Goal: Task Accomplishment & Management: Complete application form

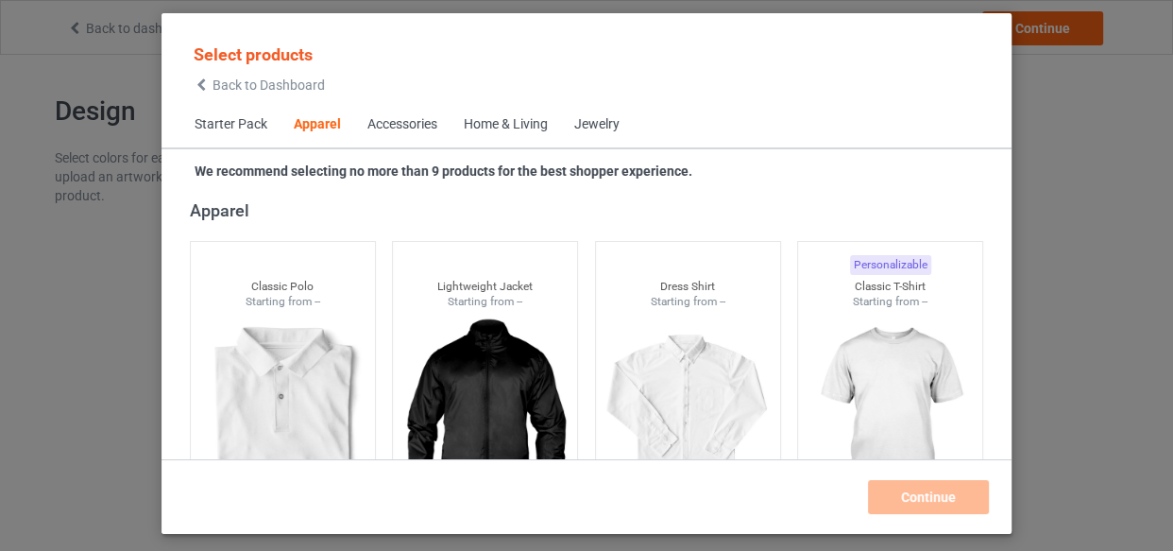
click at [507, 121] on div "Home & Living" at bounding box center [506, 124] width 84 height 19
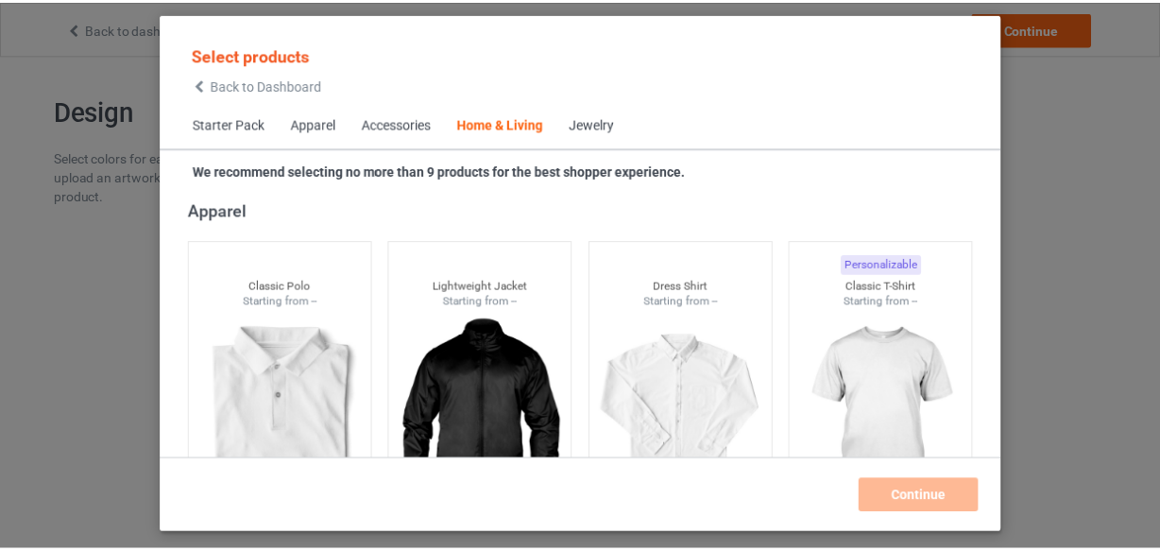
scroll to position [8521, 0]
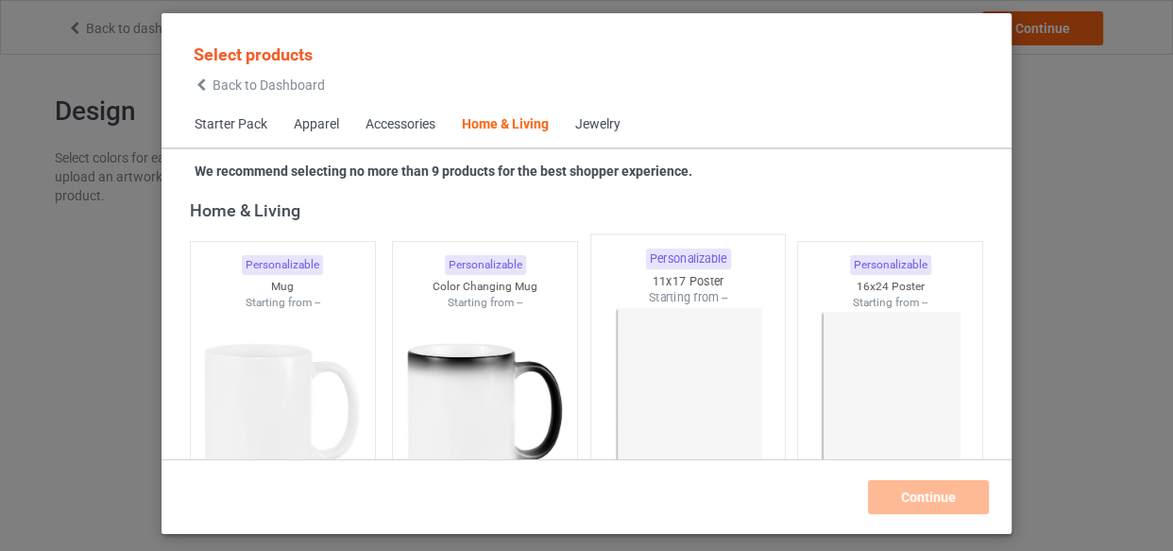
click at [658, 349] on img at bounding box center [688, 417] width 178 height 222
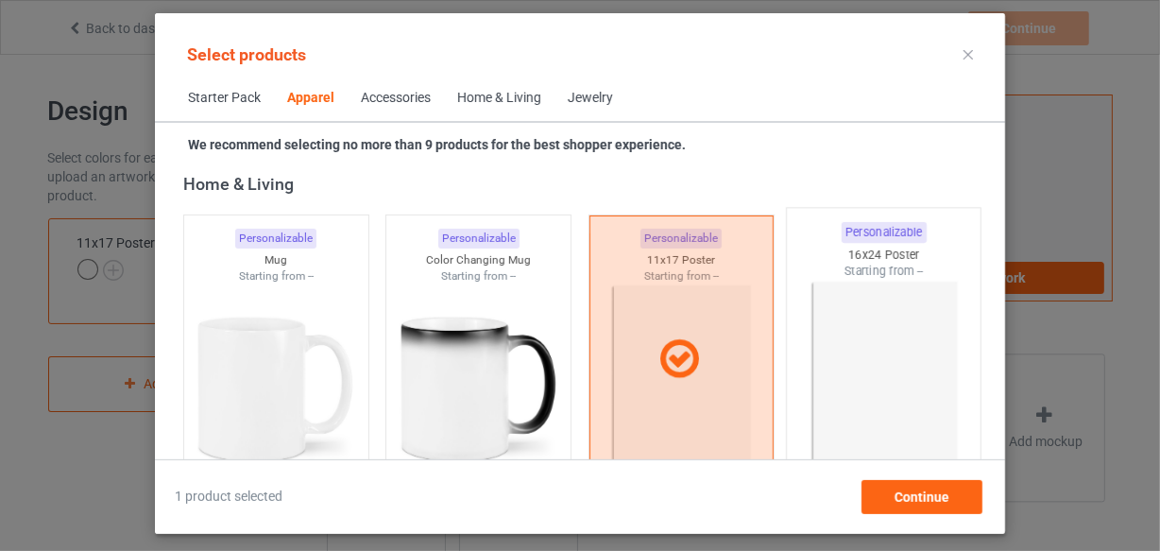
click at [845, 351] on img at bounding box center [884, 391] width 178 height 222
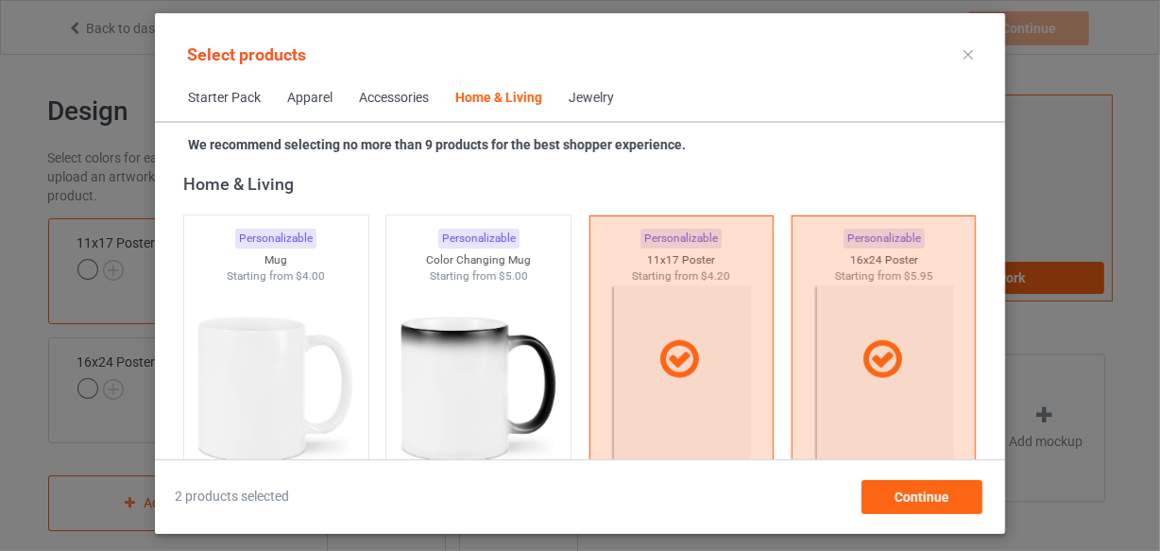
scroll to position [8778, 0]
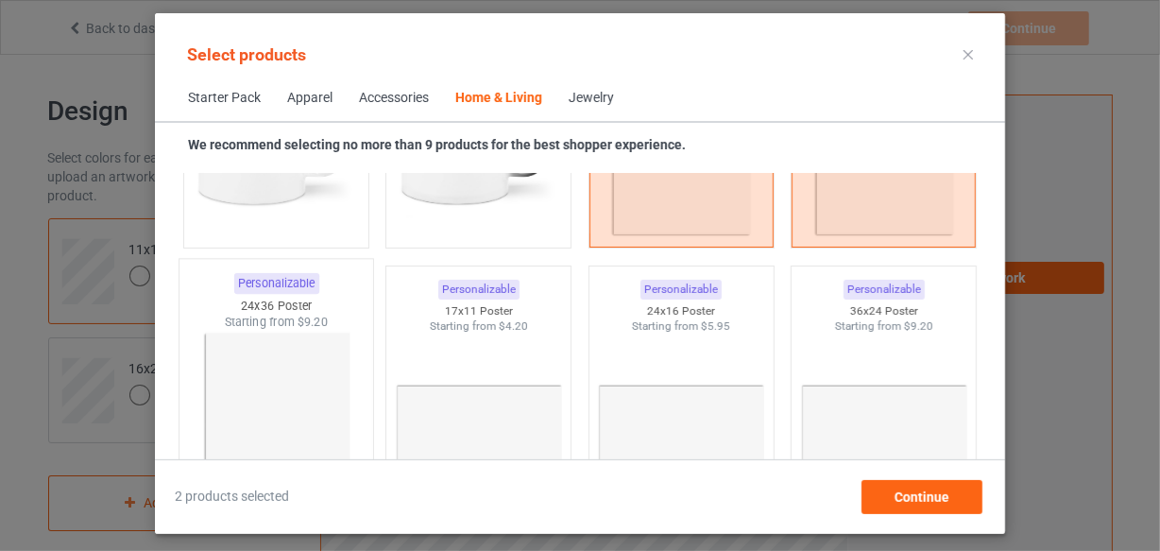
click at [285, 352] on img at bounding box center [276, 442] width 178 height 222
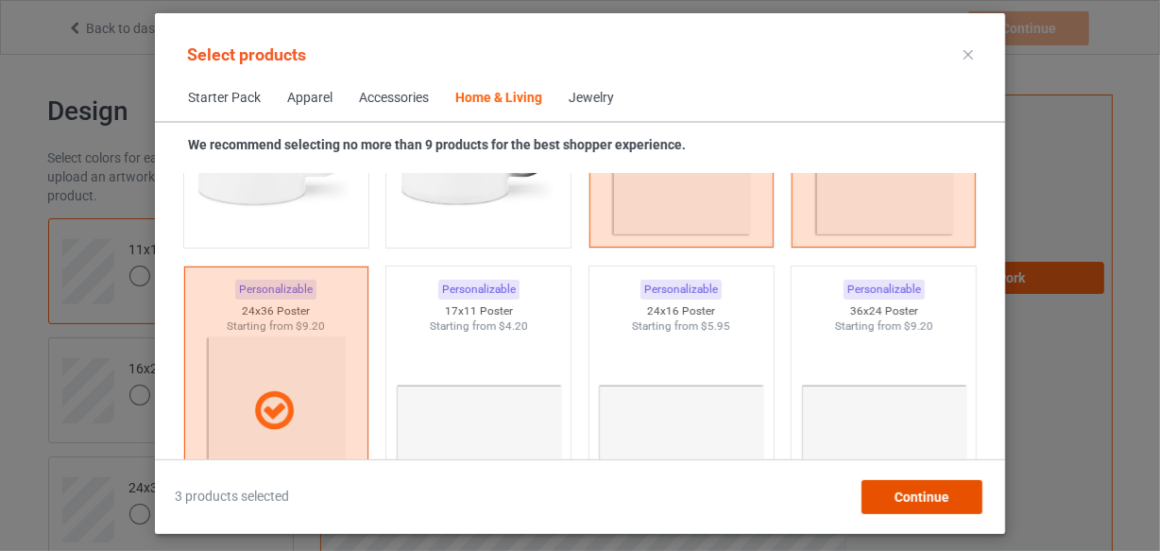
click at [882, 497] on div "Continue" at bounding box center [922, 497] width 121 height 34
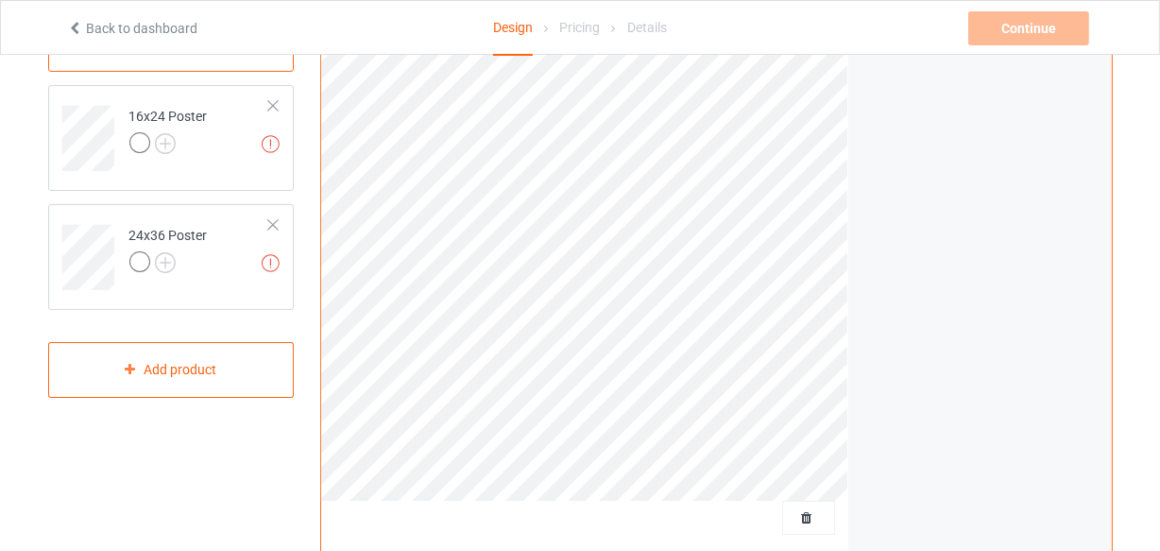
scroll to position [85, 0]
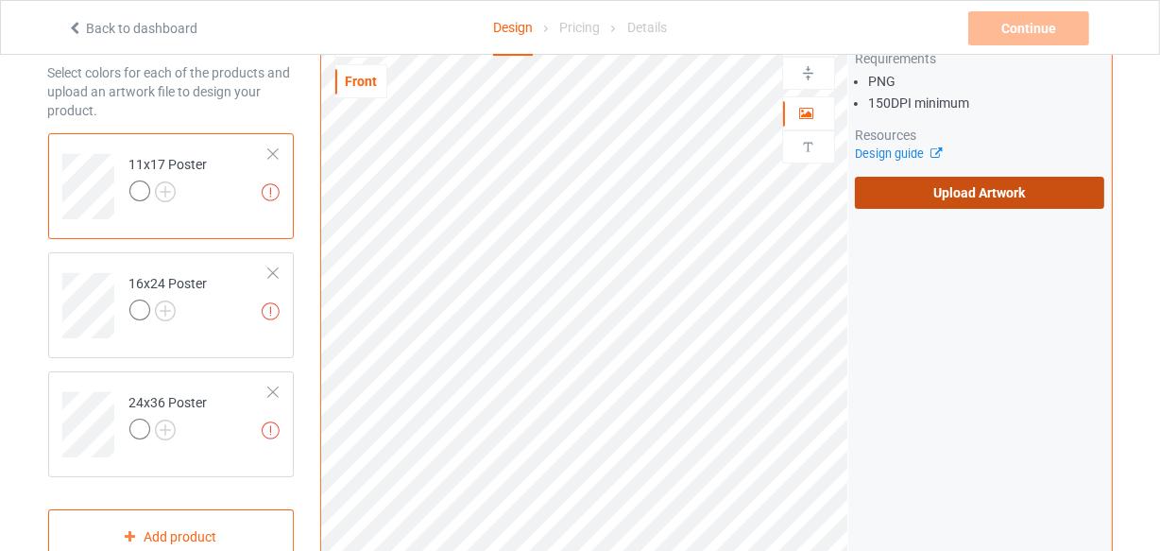
click at [949, 199] on label "Upload Artwork" at bounding box center [980, 193] width 250 height 32
click at [0, 0] on input "Upload Artwork" at bounding box center [0, 0] width 0 height 0
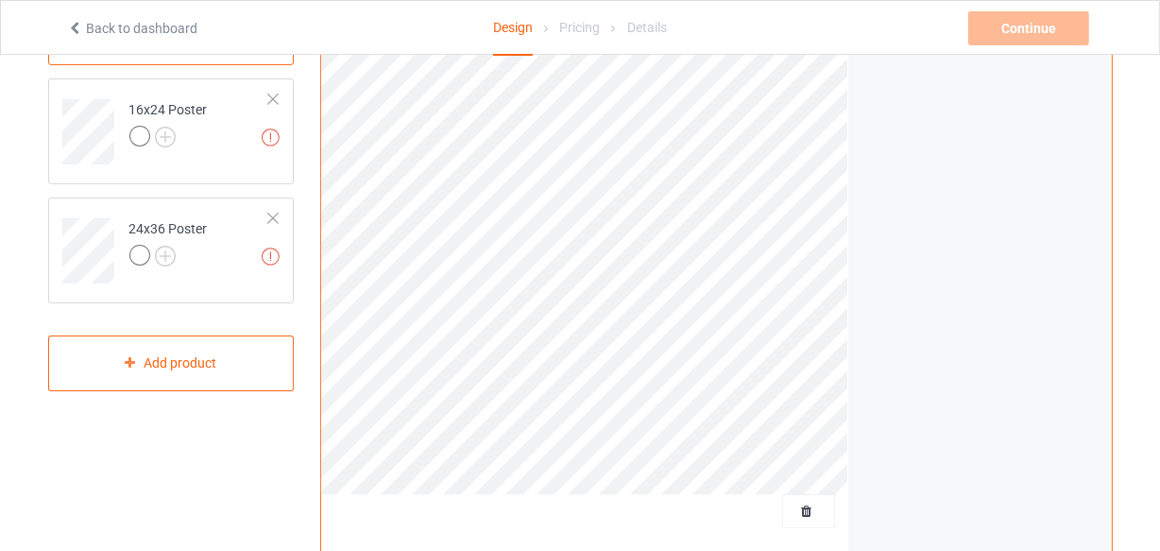
scroll to position [0, 0]
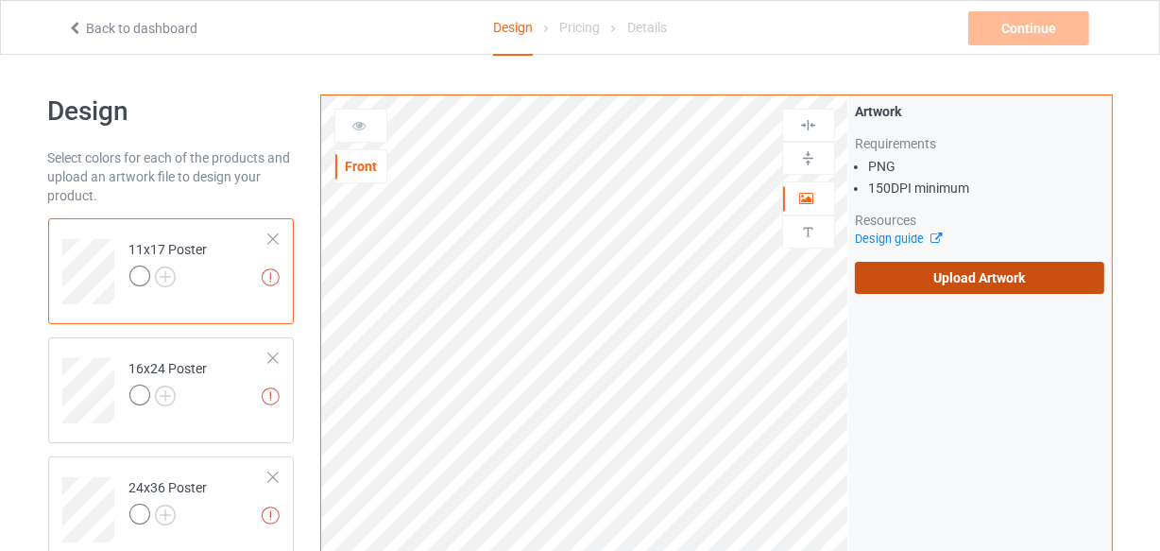
click at [948, 265] on label "Upload Artwork" at bounding box center [980, 278] width 250 height 32
click at [0, 0] on input "Upload Artwork" at bounding box center [0, 0] width 0 height 0
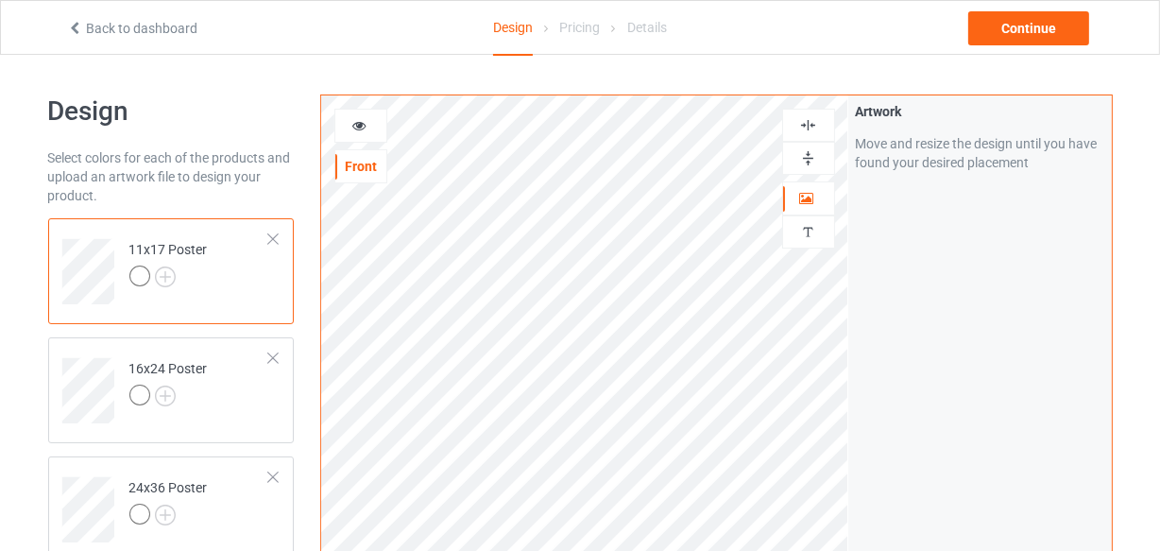
click at [803, 135] on div at bounding box center [808, 125] width 53 height 33
drag, startPoint x: 806, startPoint y: 161, endPoint x: 799, endPoint y: 145, distance: 17.4
click at [805, 159] on img at bounding box center [808, 158] width 18 height 18
drag, startPoint x: 800, startPoint y: 116, endPoint x: 806, endPoint y: 129, distance: 14.4
click at [802, 118] on img at bounding box center [808, 125] width 18 height 18
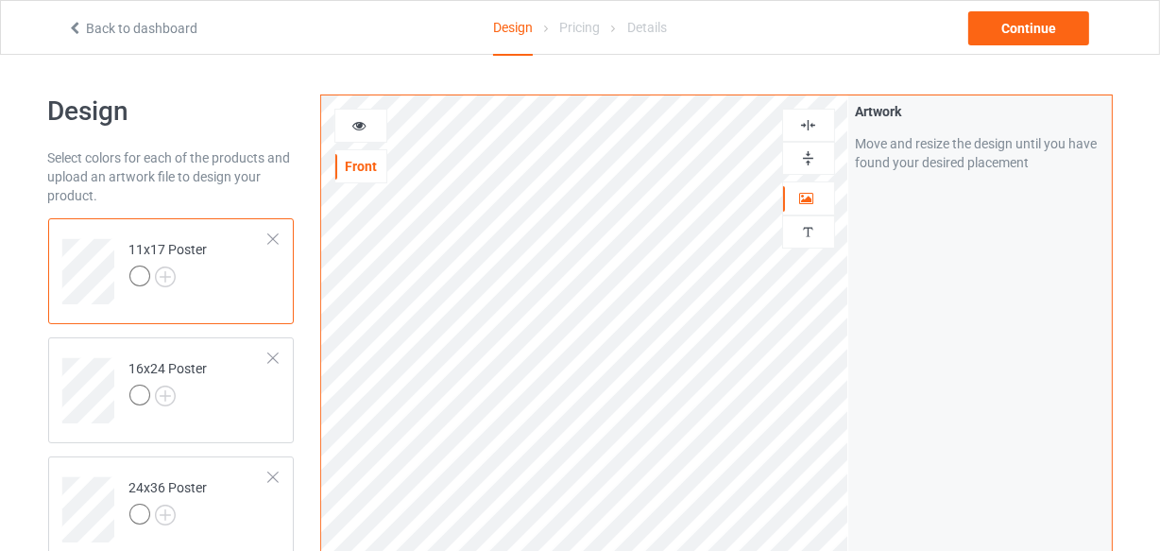
click at [806, 129] on img at bounding box center [808, 125] width 18 height 18
click at [799, 126] on img at bounding box center [808, 125] width 18 height 18
click at [812, 159] on img at bounding box center [808, 158] width 18 height 18
click at [805, 128] on img at bounding box center [808, 125] width 18 height 18
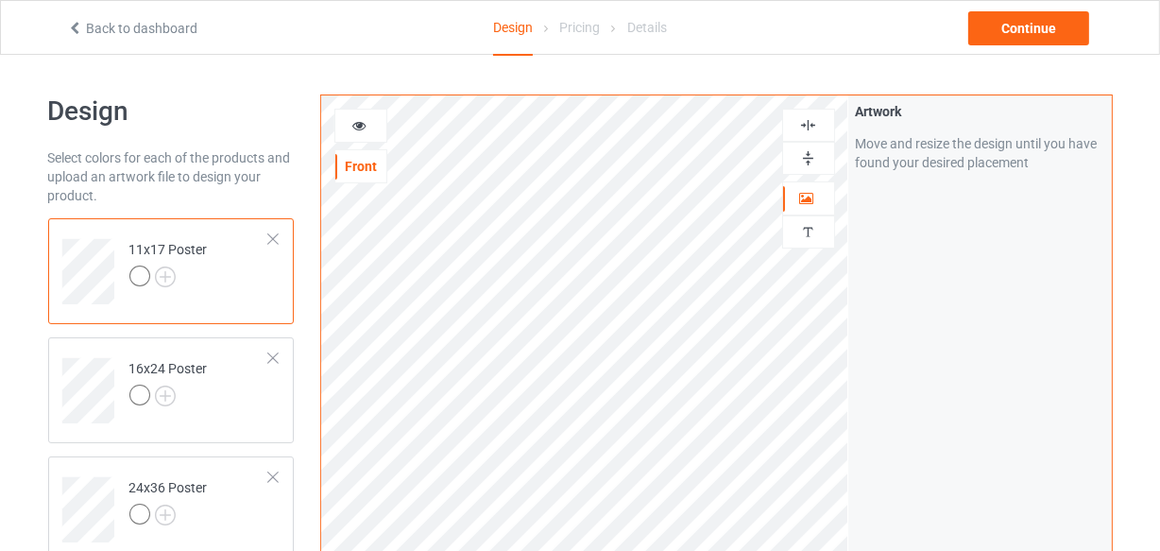
click at [810, 165] on img at bounding box center [808, 158] width 18 height 18
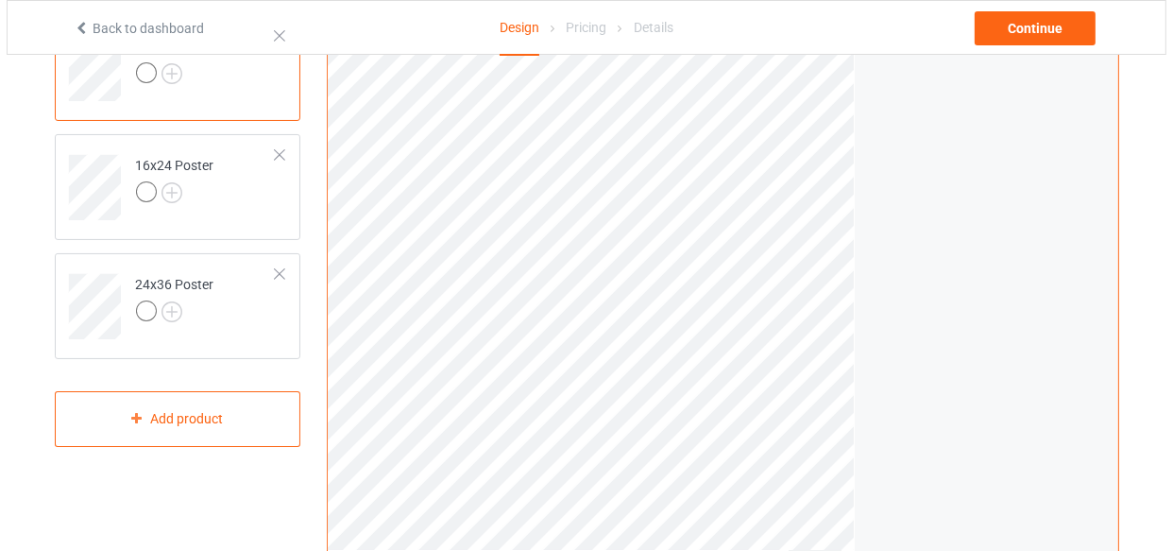
scroll to position [257, 0]
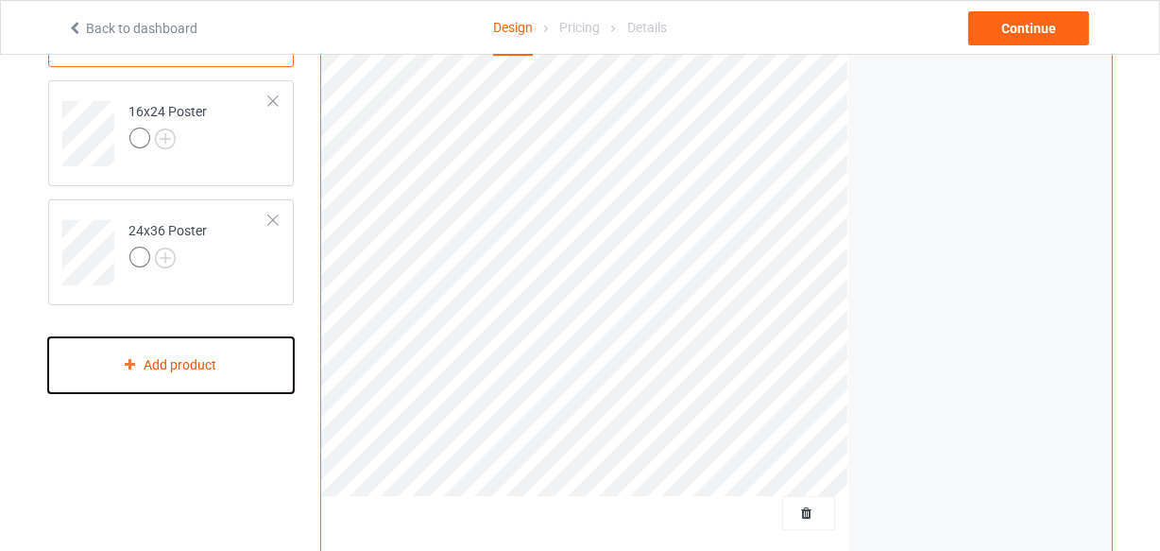
click at [187, 367] on div "Add product" at bounding box center [171, 365] width 247 height 56
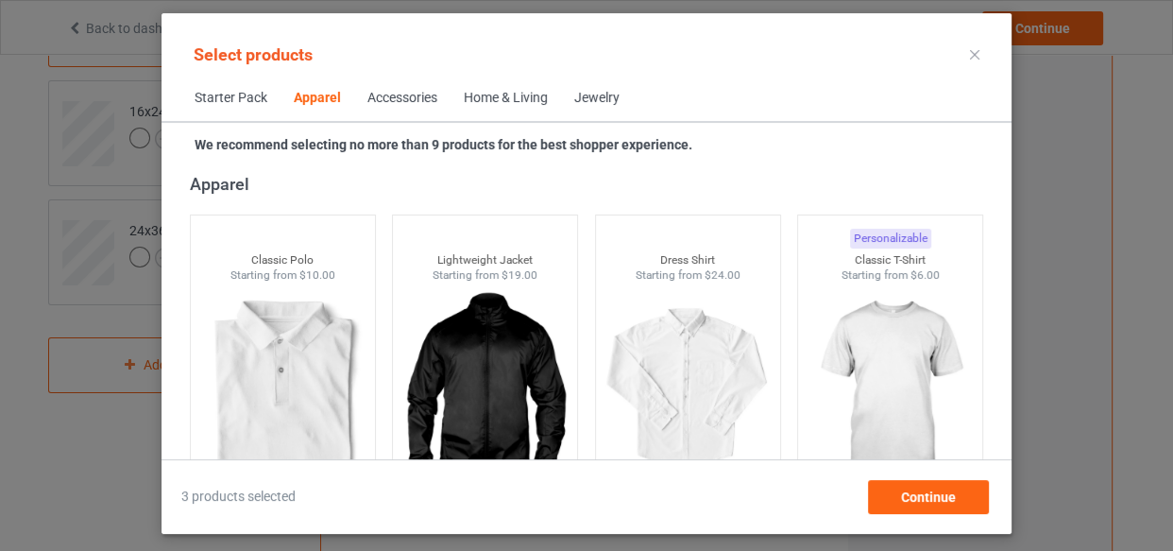
click at [501, 103] on div "Home & Living" at bounding box center [506, 98] width 84 height 19
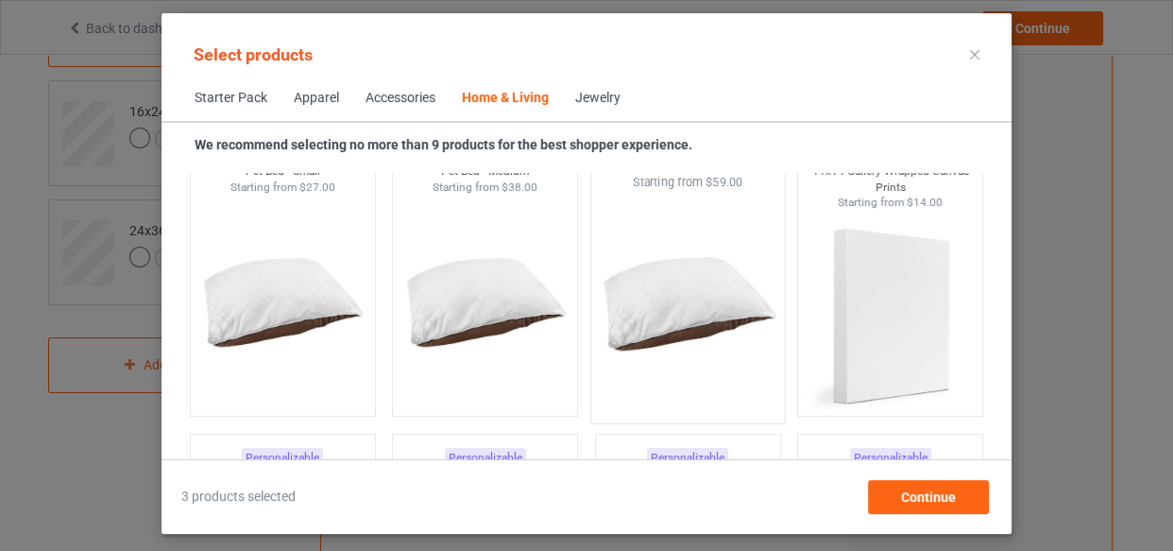
drag, startPoint x: 835, startPoint y: 327, endPoint x: 671, endPoint y: 322, distance: 164.5
click at [836, 327] on img at bounding box center [890, 317] width 169 height 212
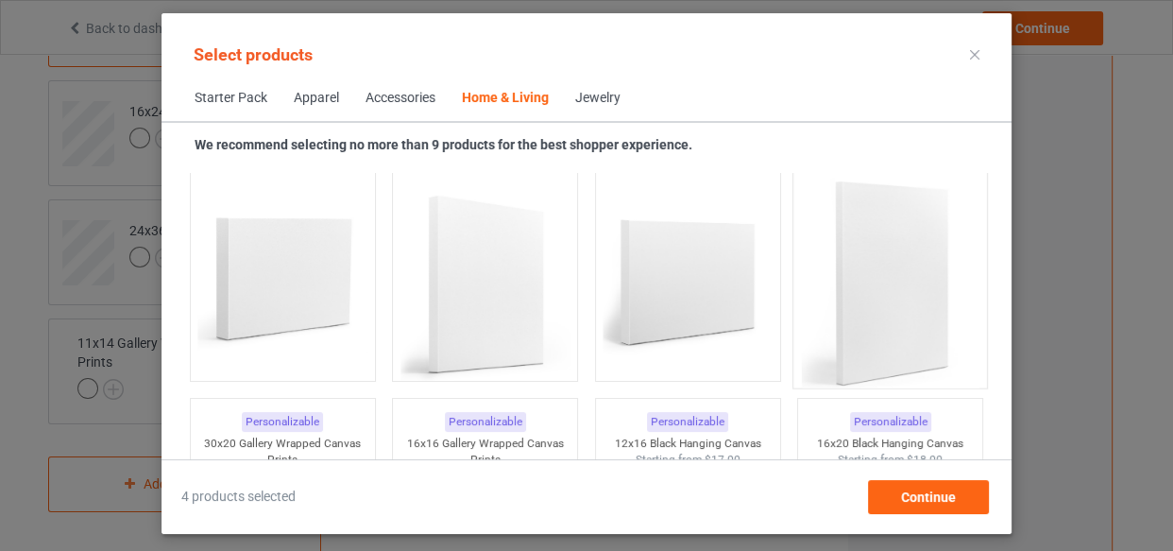
click at [841, 291] on img at bounding box center [891, 283] width 178 height 222
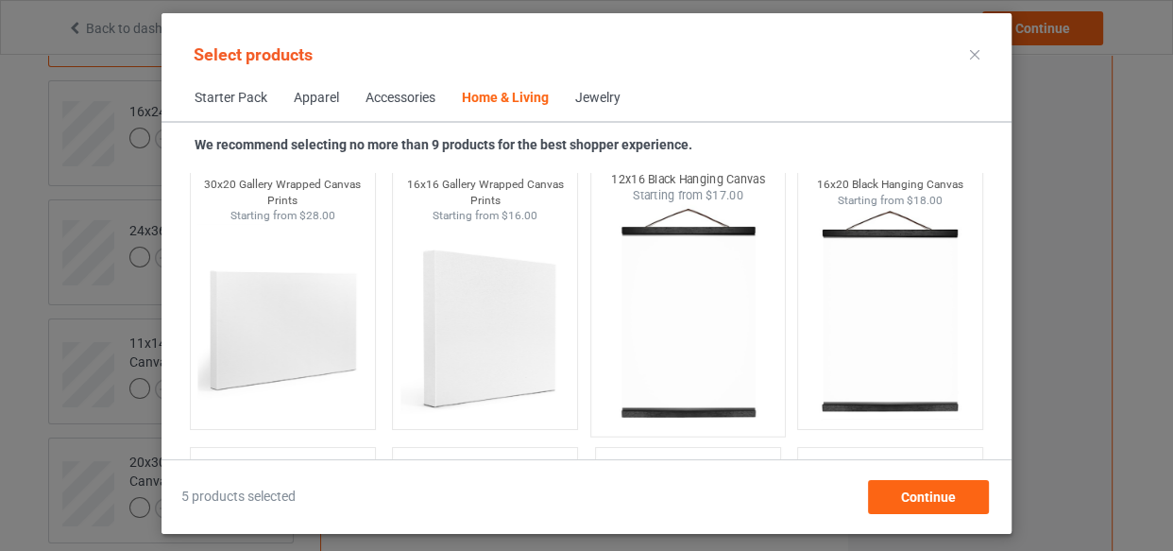
scroll to position [12901, 0]
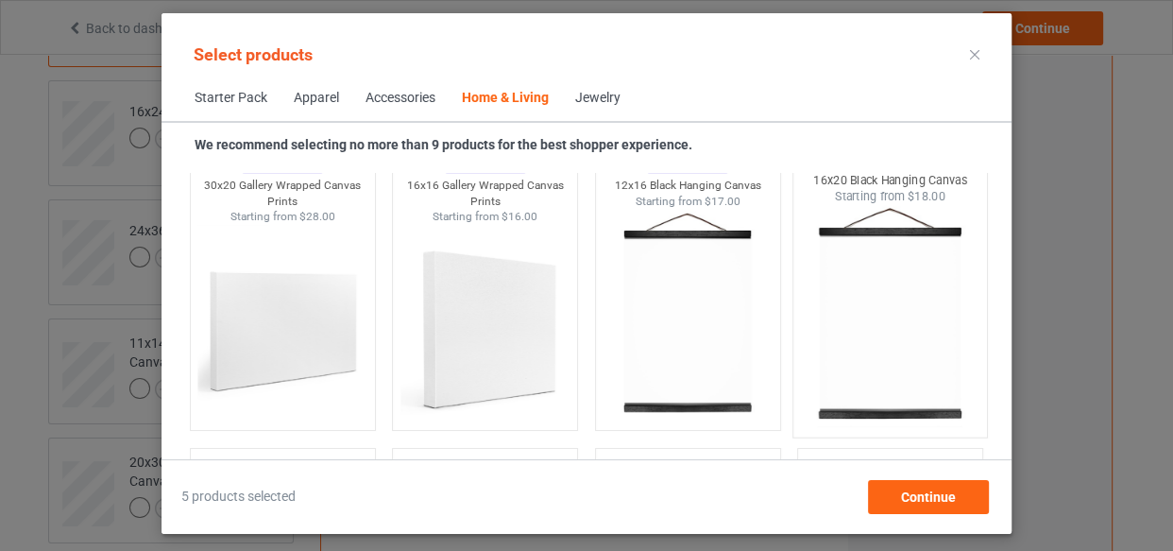
click at [693, 346] on img at bounding box center [688, 315] width 169 height 212
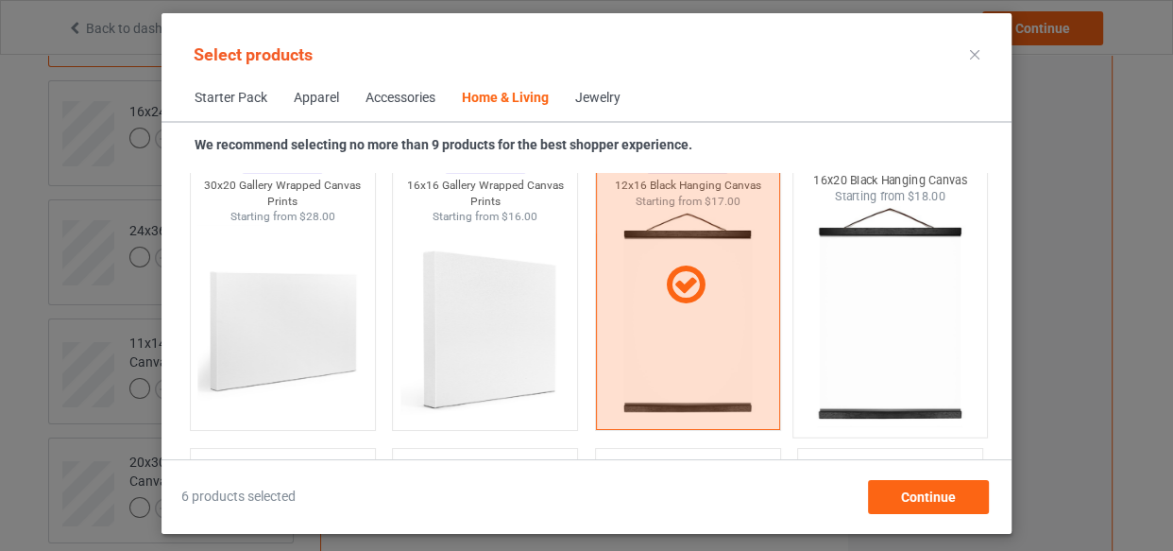
click at [895, 333] on img at bounding box center [891, 316] width 178 height 222
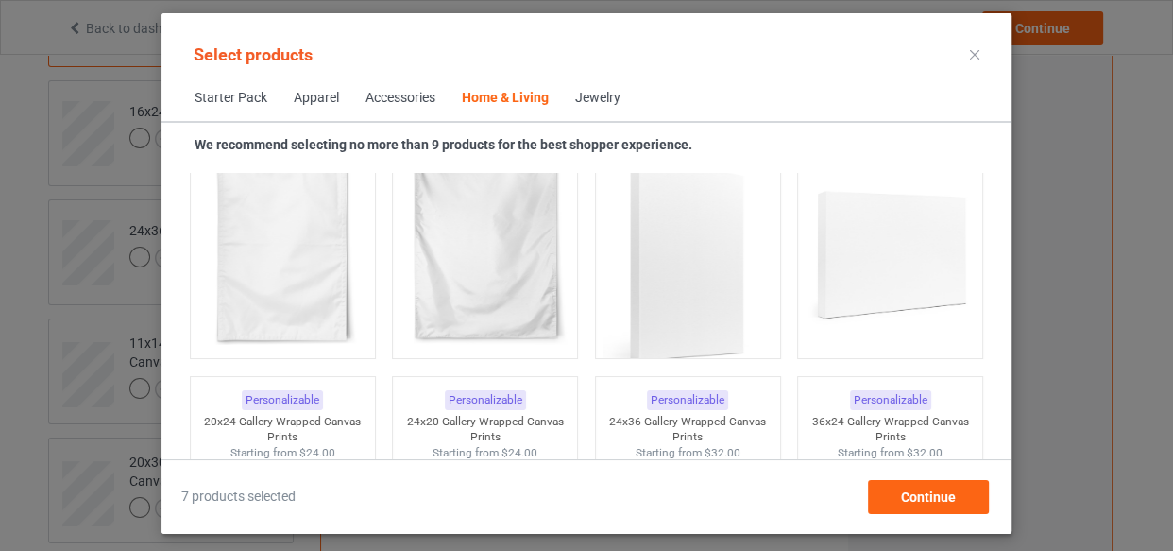
scroll to position [13674, 0]
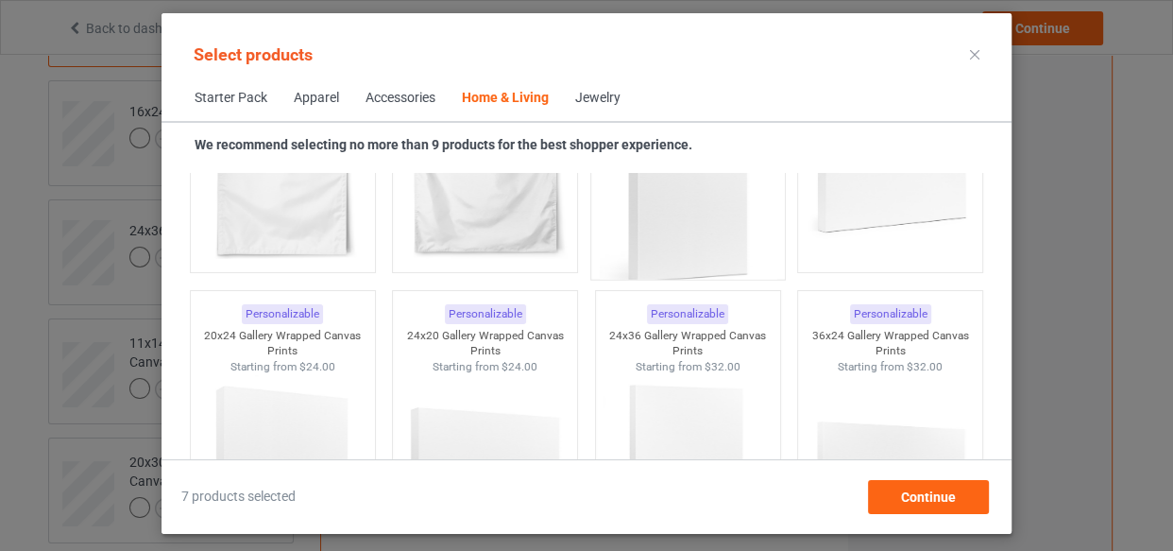
click at [682, 231] on img at bounding box center [688, 175] width 178 height 222
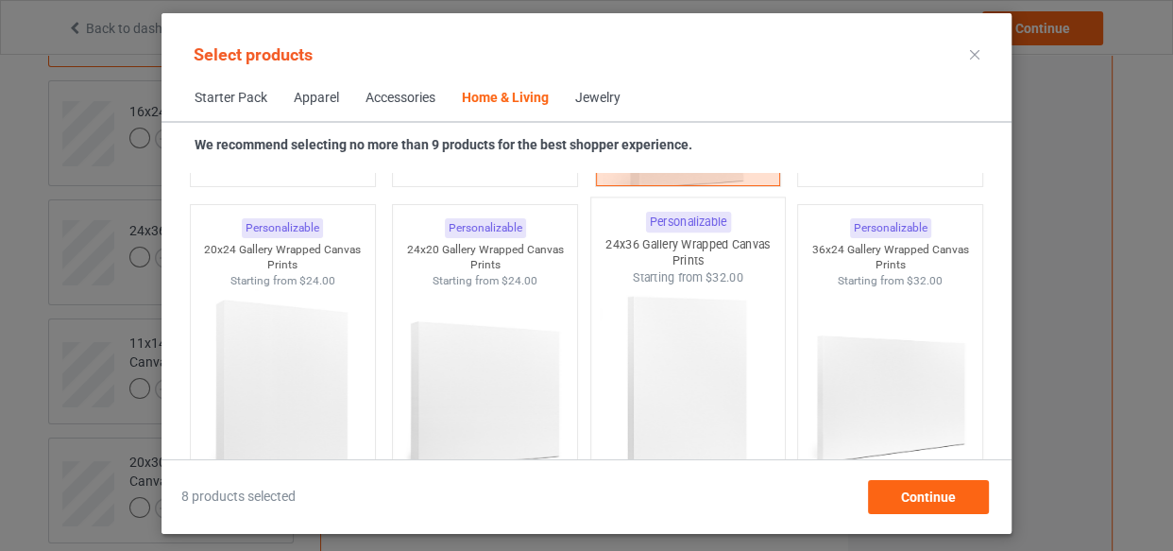
click at [692, 335] on img at bounding box center [688, 396] width 178 height 222
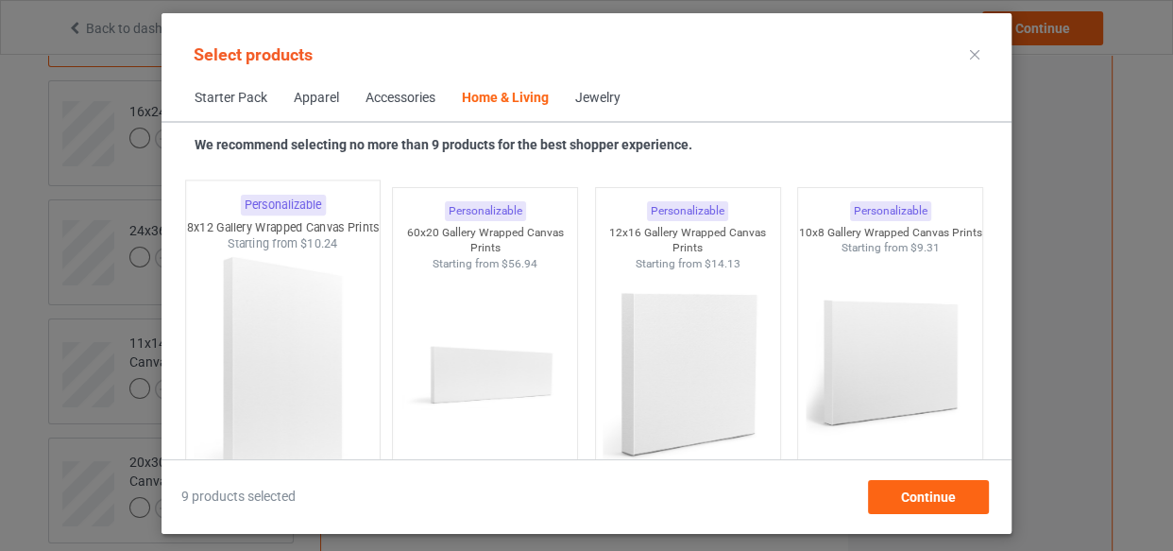
click at [286, 330] on img at bounding box center [283, 363] width 178 height 222
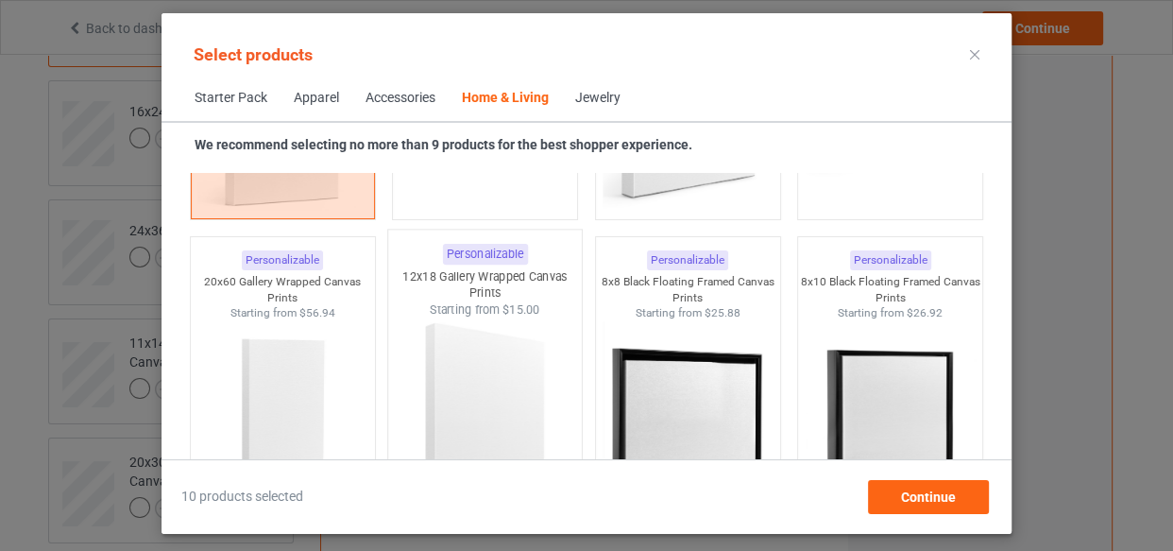
scroll to position [17110, 0]
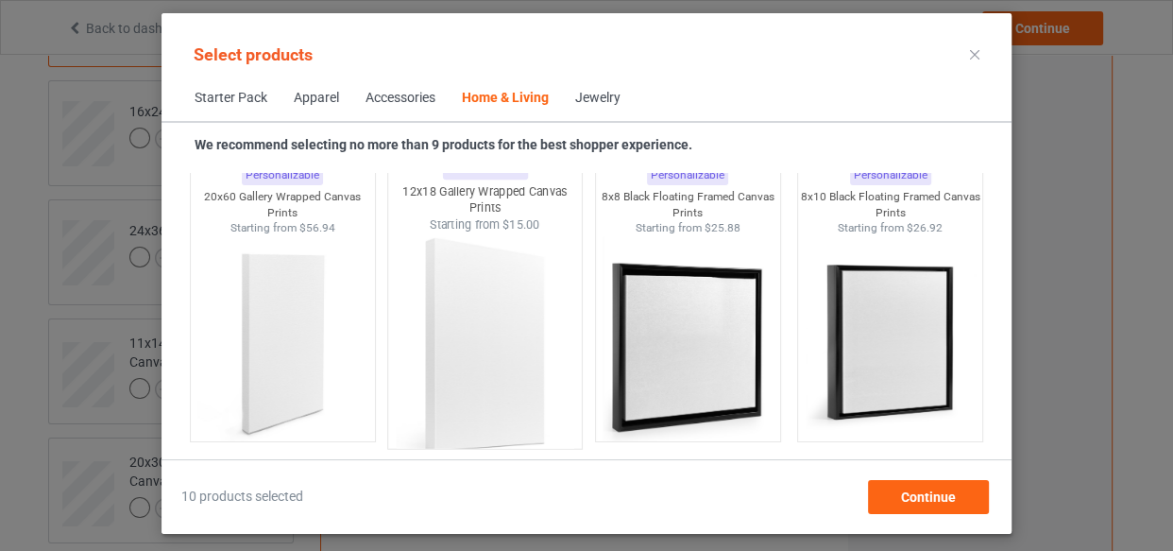
click at [484, 299] on img at bounding box center [486, 344] width 178 height 222
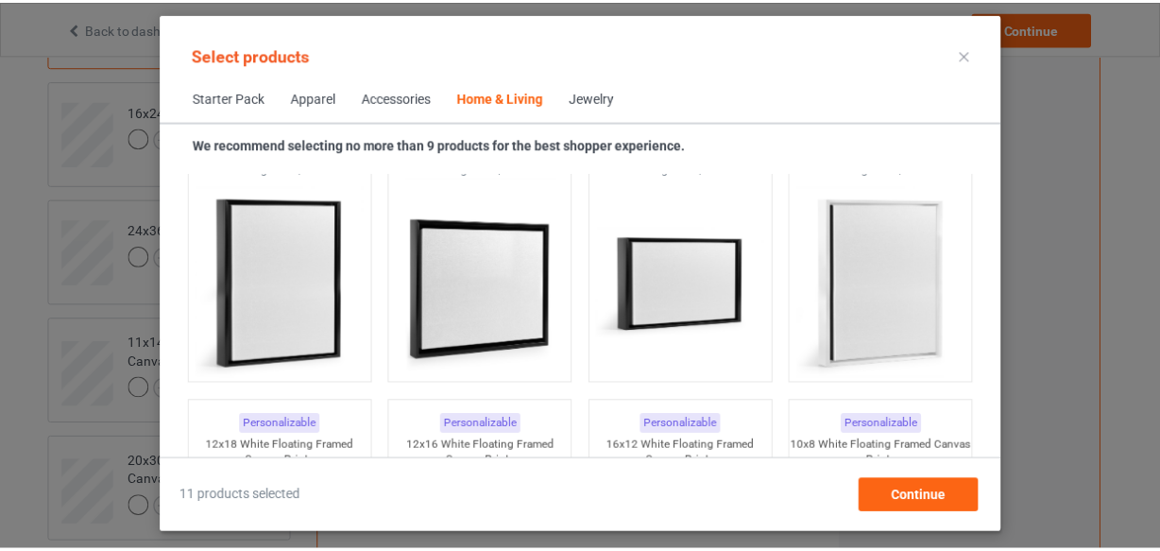
scroll to position [18827, 0]
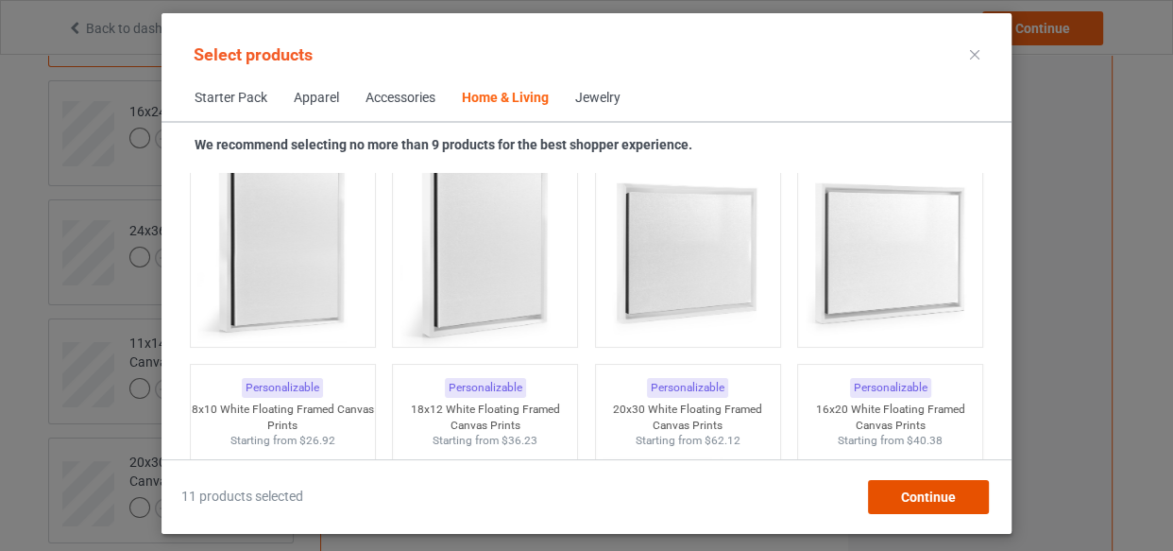
click at [943, 485] on div "Continue" at bounding box center [928, 497] width 121 height 34
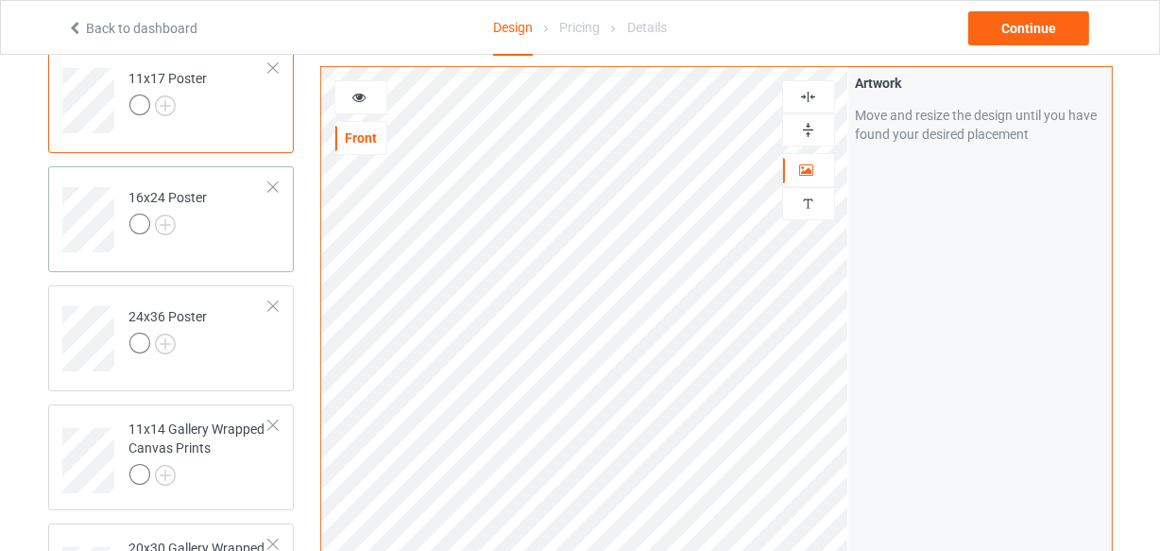
click at [223, 213] on td "16x24 Poster" at bounding box center [200, 213] width 162 height 78
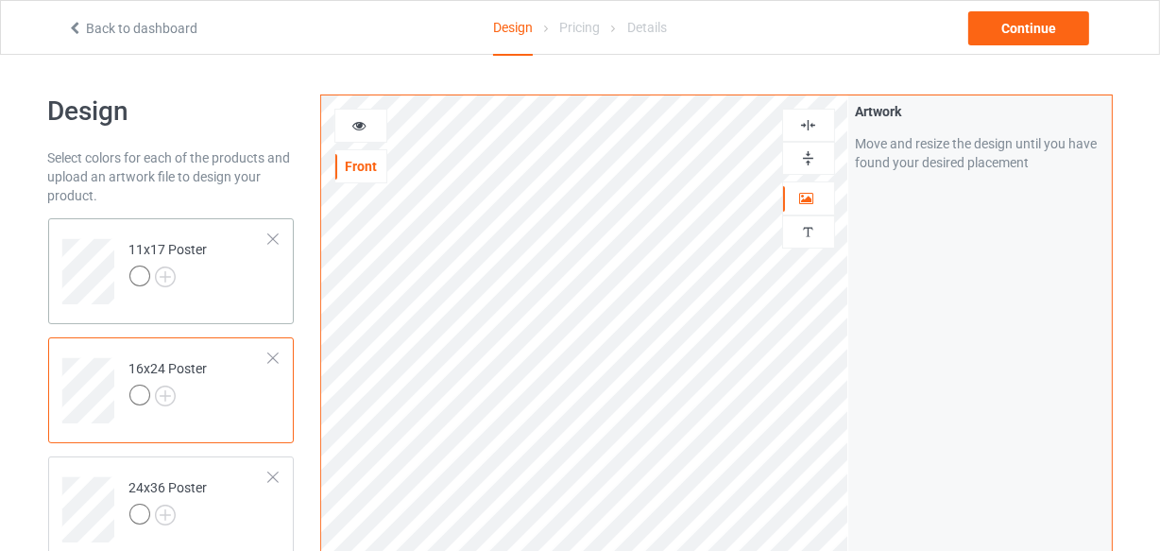
click at [255, 256] on td "11x17 Poster" at bounding box center [200, 265] width 162 height 78
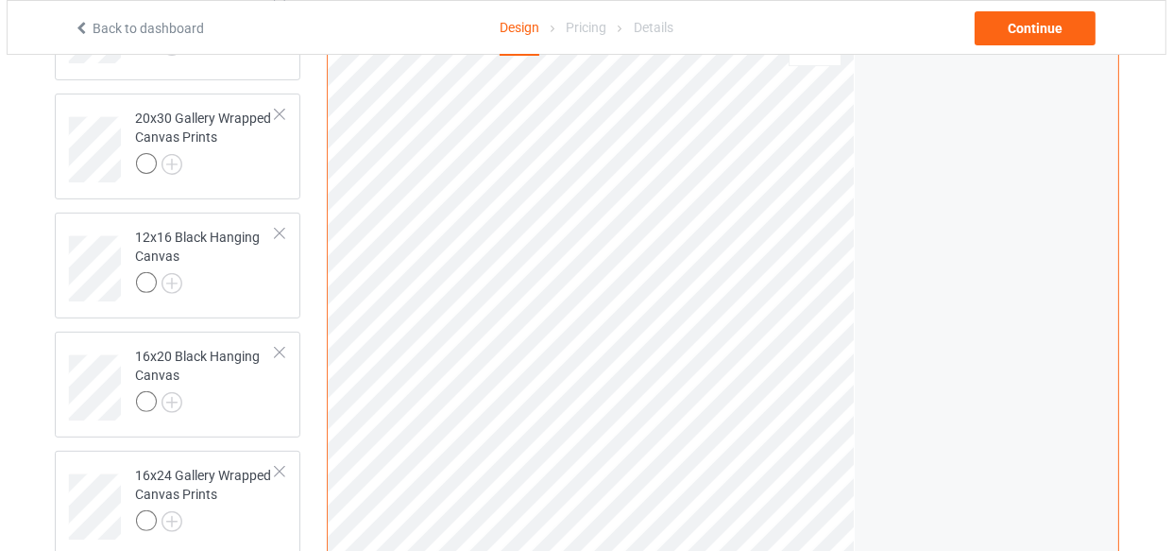
scroll to position [945, 0]
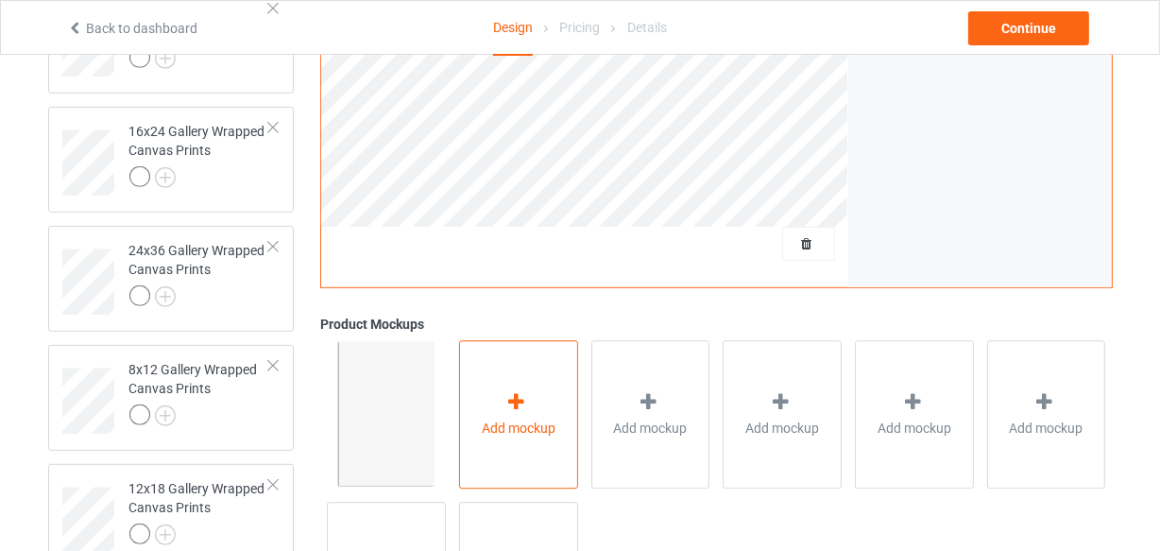
click at [510, 361] on div "Add mockup" at bounding box center [518, 415] width 119 height 148
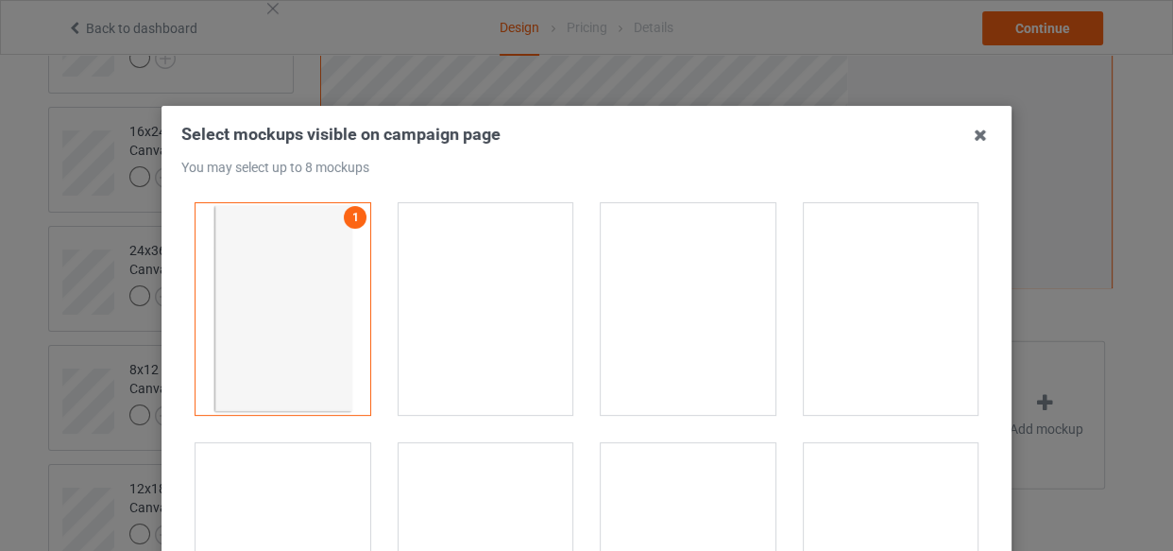
click at [469, 299] on div at bounding box center [486, 309] width 175 height 212
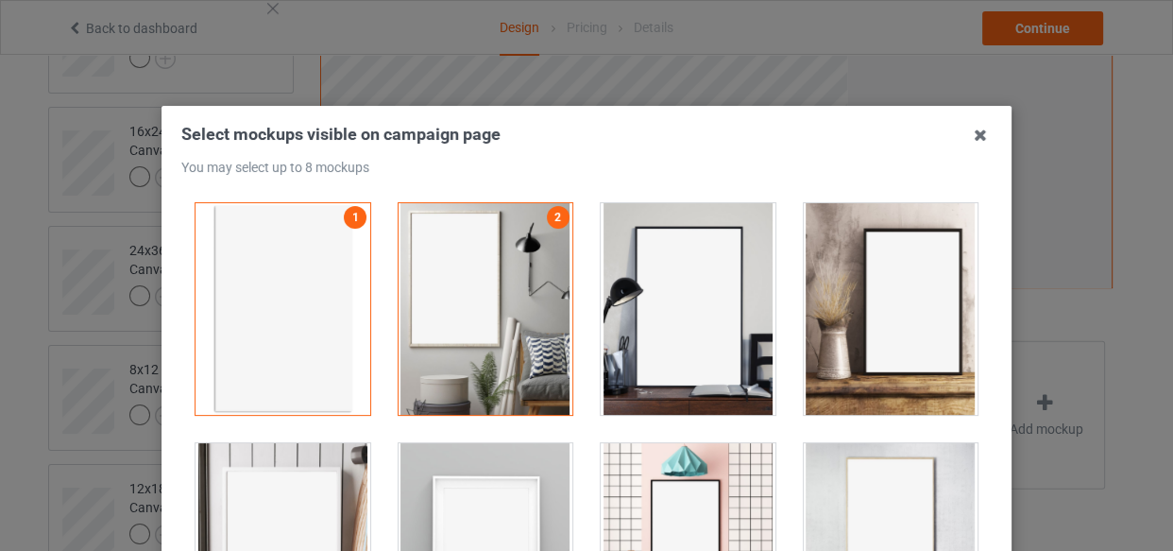
click at [674, 312] on div at bounding box center [688, 309] width 175 height 212
drag, startPoint x: 904, startPoint y: 316, endPoint x: 870, endPoint y: 328, distance: 35.9
click at [896, 318] on div at bounding box center [891, 309] width 175 height 212
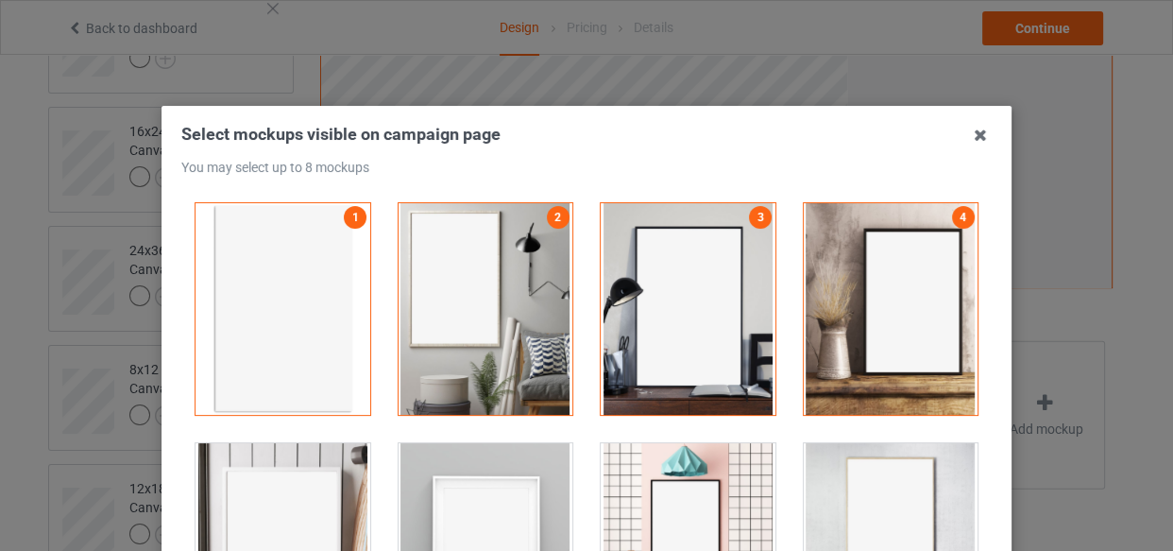
drag, startPoint x: 317, startPoint y: 513, endPoint x: 396, endPoint y: 499, distance: 79.7
click at [316, 512] on div at bounding box center [283, 549] width 175 height 212
click at [518, 486] on div at bounding box center [486, 549] width 175 height 212
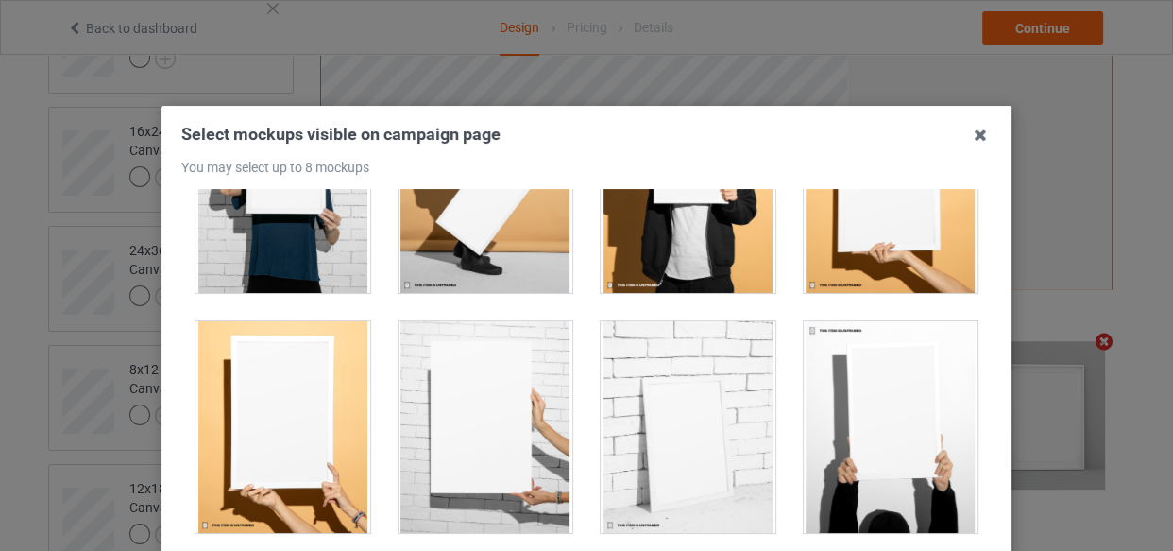
scroll to position [1975, 0]
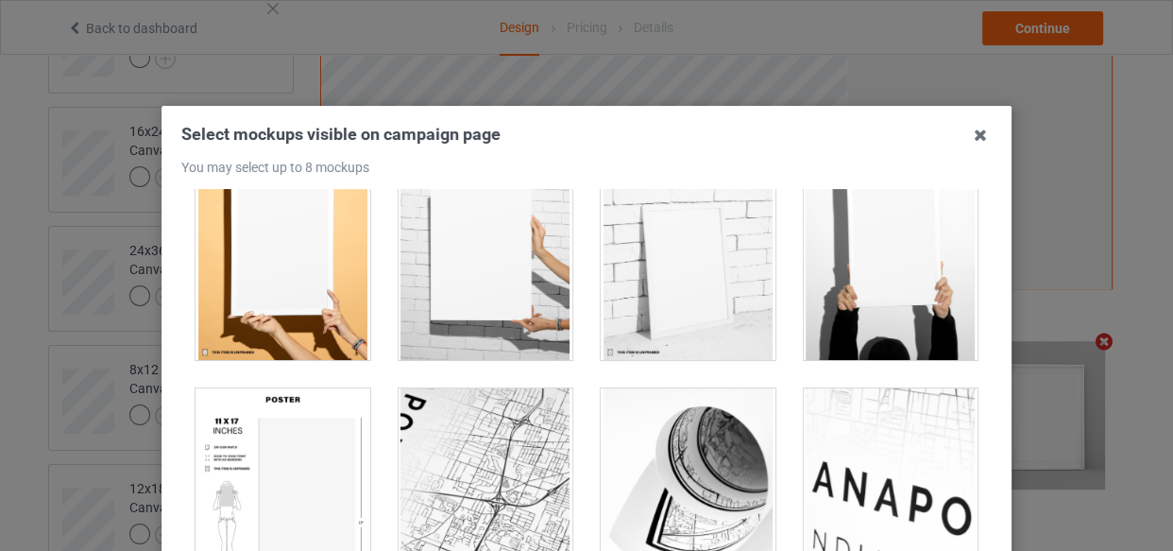
click at [316, 449] on div at bounding box center [283, 494] width 175 height 212
click at [304, 265] on div at bounding box center [283, 254] width 175 height 212
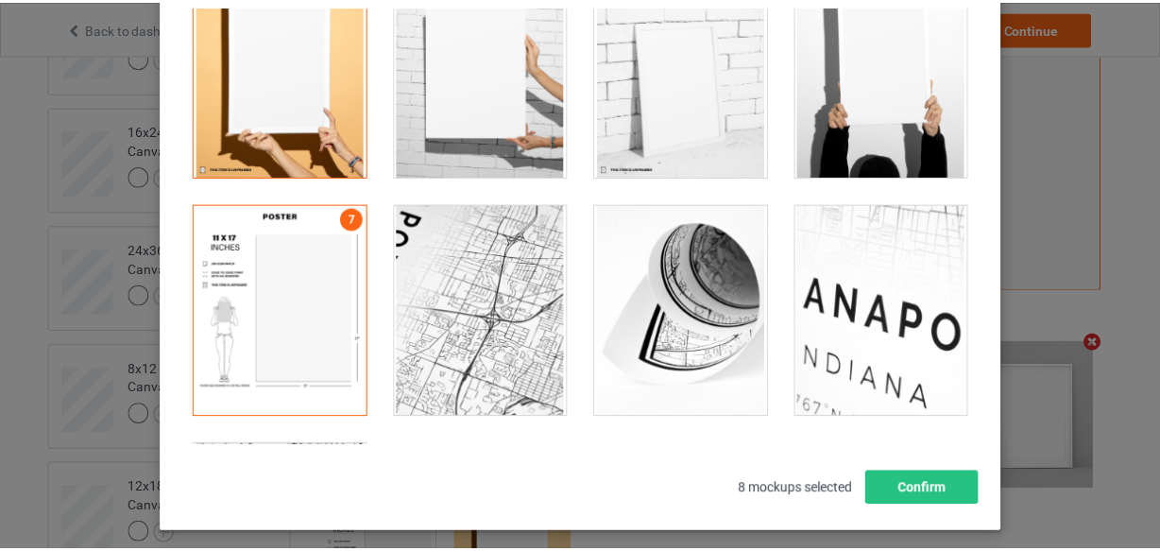
scroll to position [271, 0]
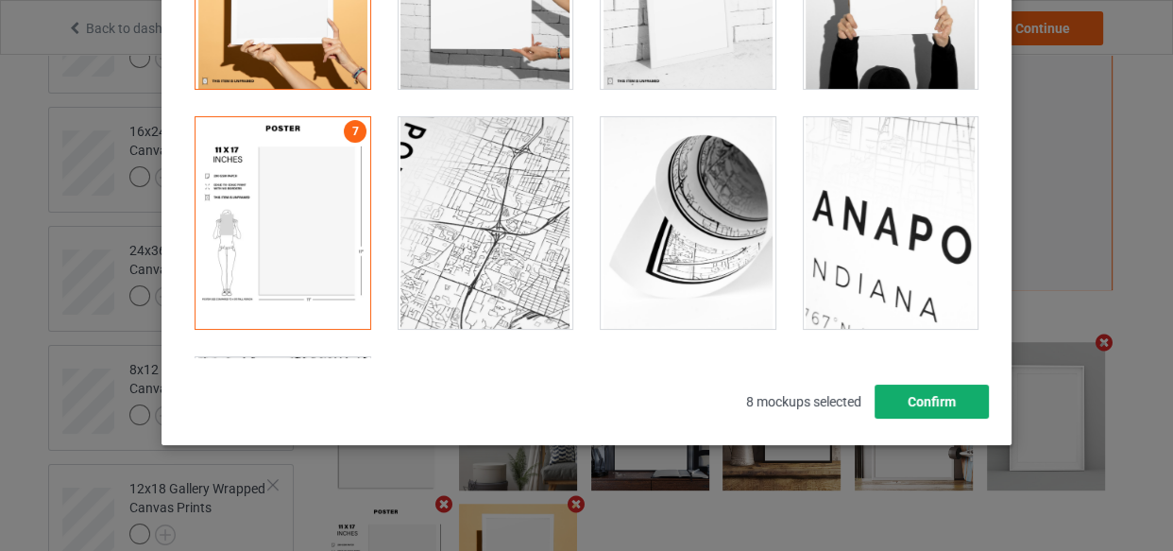
click at [939, 411] on button "Confirm" at bounding box center [932, 402] width 114 height 34
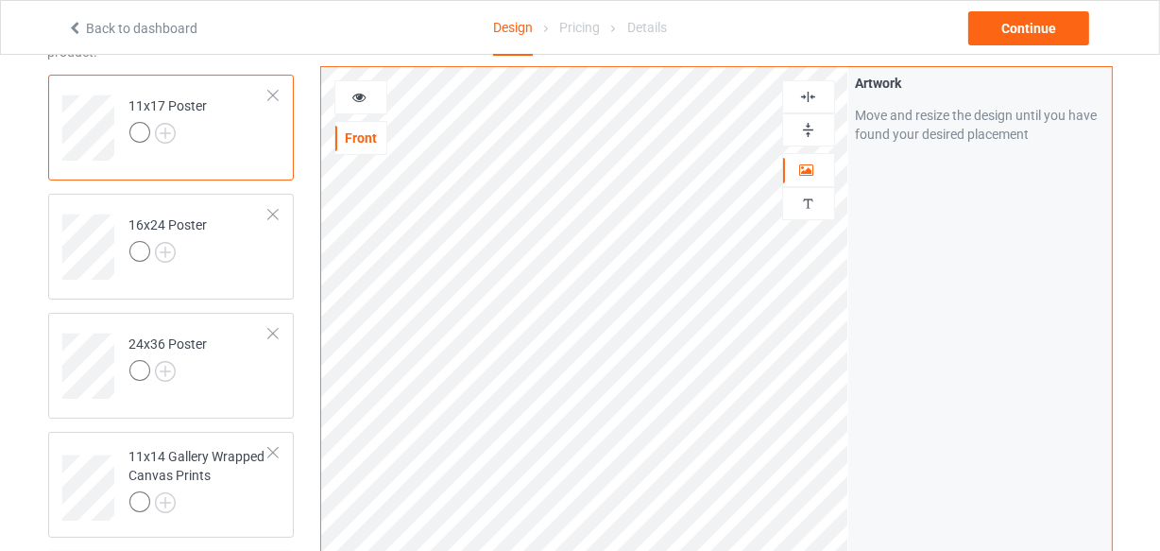
scroll to position [0, 0]
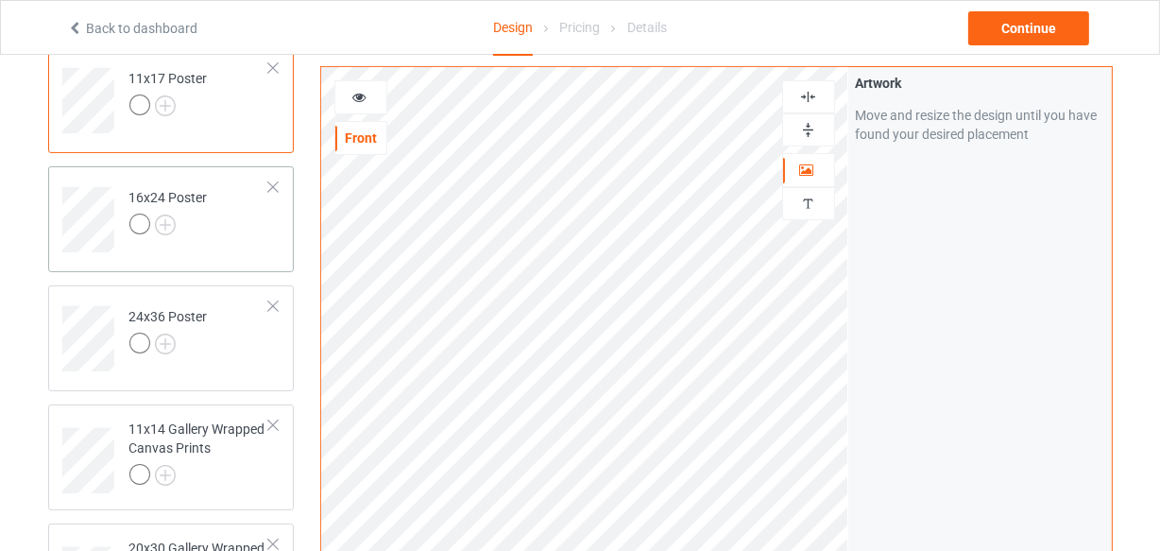
click at [223, 260] on div "16x24 Poster" at bounding box center [171, 219] width 247 height 106
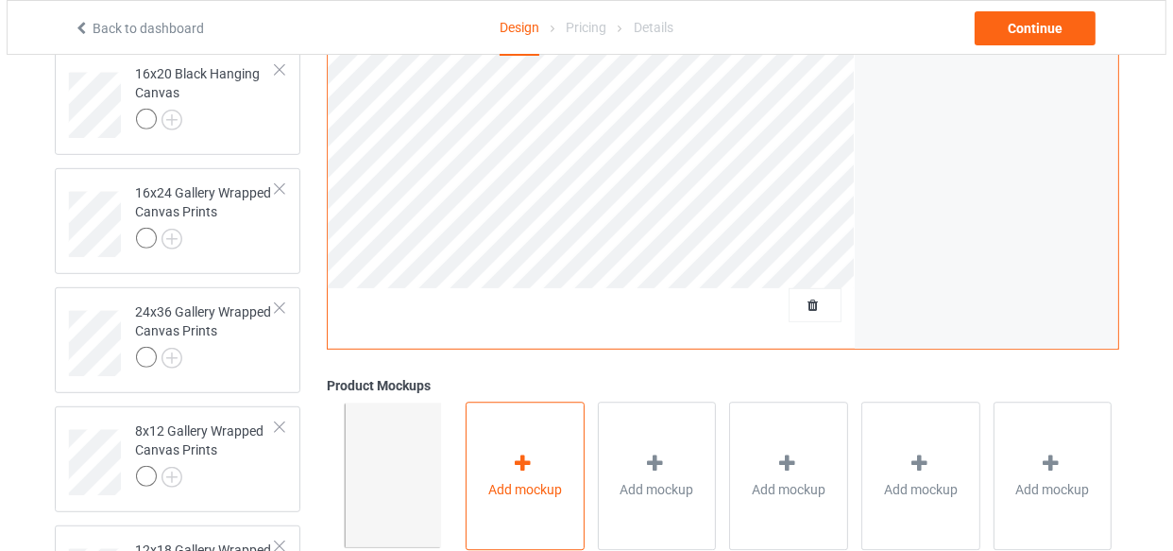
scroll to position [1090, 0]
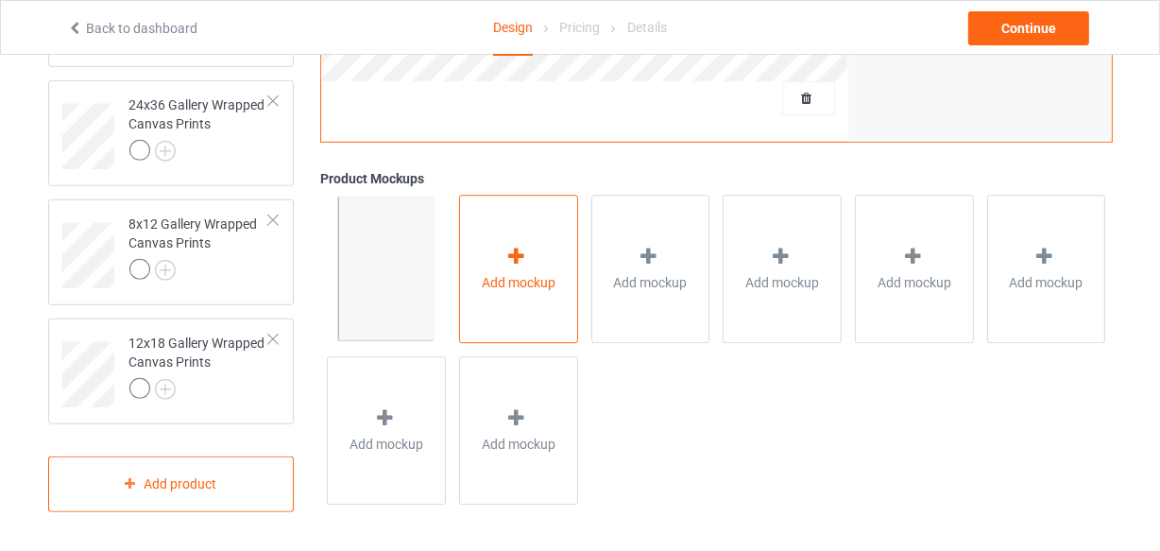
click at [521, 289] on span "Add mockup" at bounding box center [519, 282] width 74 height 19
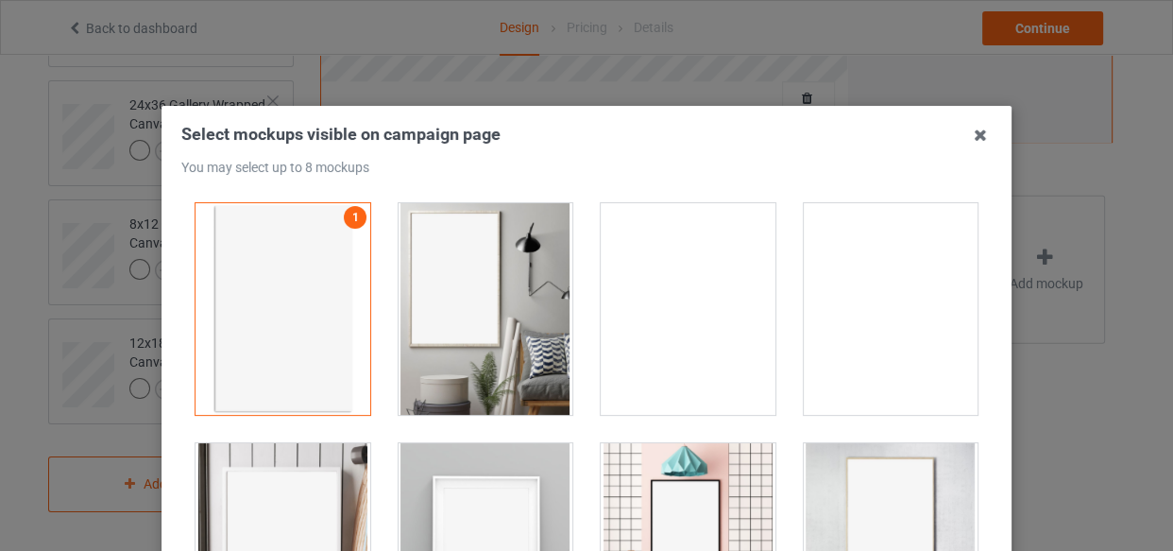
click at [487, 267] on div at bounding box center [486, 309] width 175 height 212
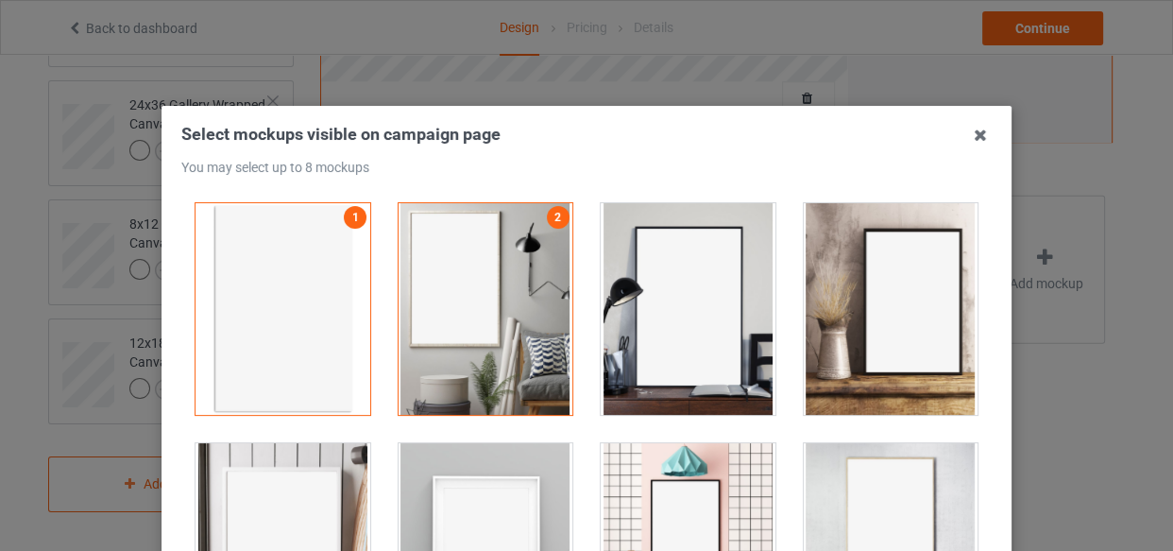
click at [652, 285] on div at bounding box center [688, 309] width 175 height 212
drag, startPoint x: 829, startPoint y: 283, endPoint x: 808, endPoint y: 305, distance: 30.1
click at [830, 283] on div at bounding box center [891, 309] width 175 height 212
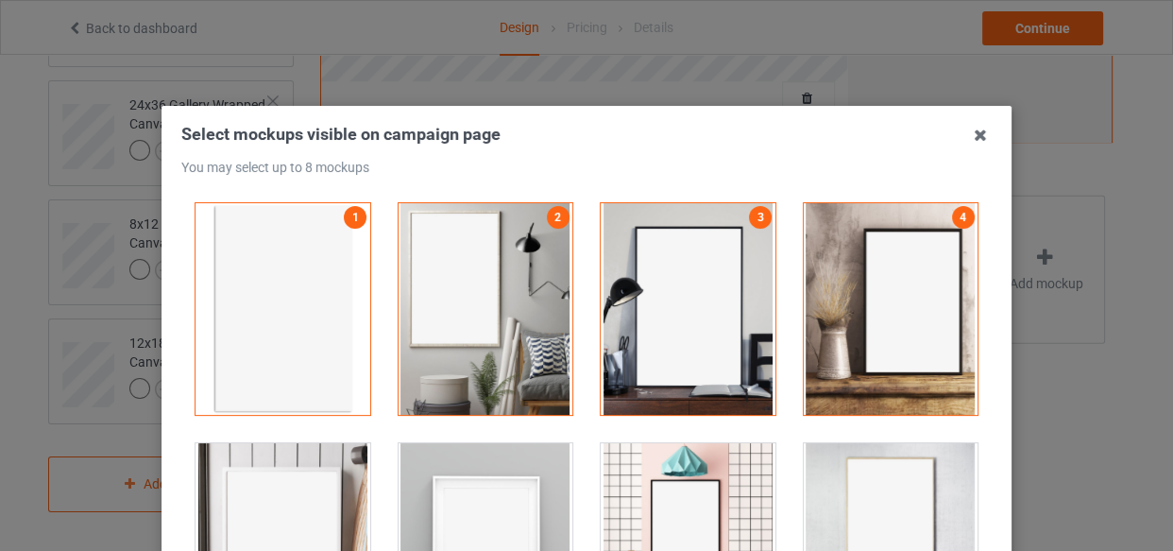
drag, startPoint x: 285, startPoint y: 478, endPoint x: 323, endPoint y: 473, distance: 38.1
click at [285, 479] on div at bounding box center [283, 549] width 175 height 212
click at [532, 446] on div at bounding box center [486, 549] width 175 height 212
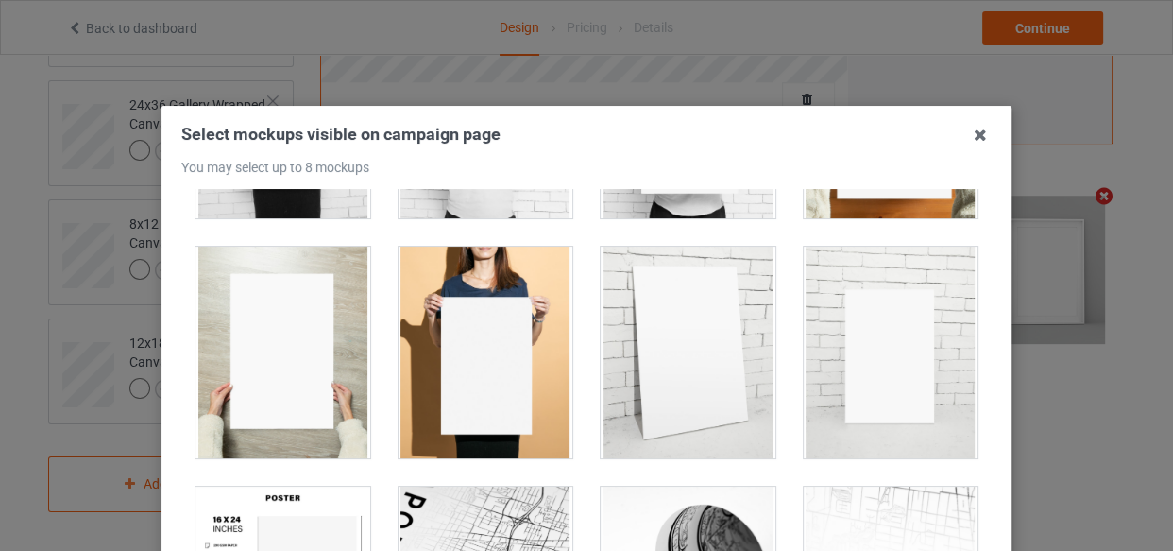
scroll to position [2146, 0]
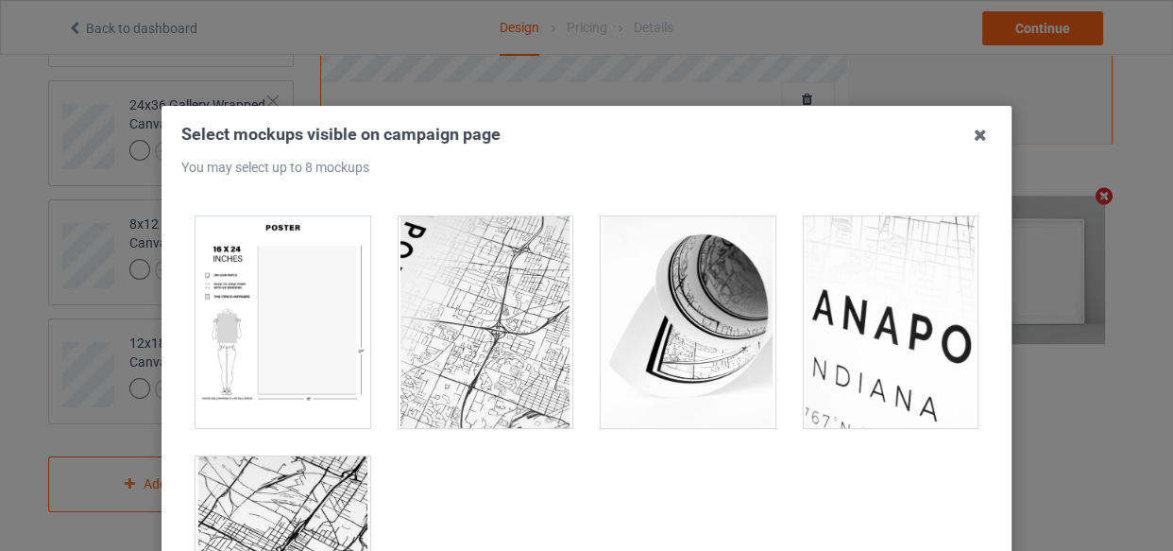
click at [293, 358] on div at bounding box center [283, 322] width 175 height 212
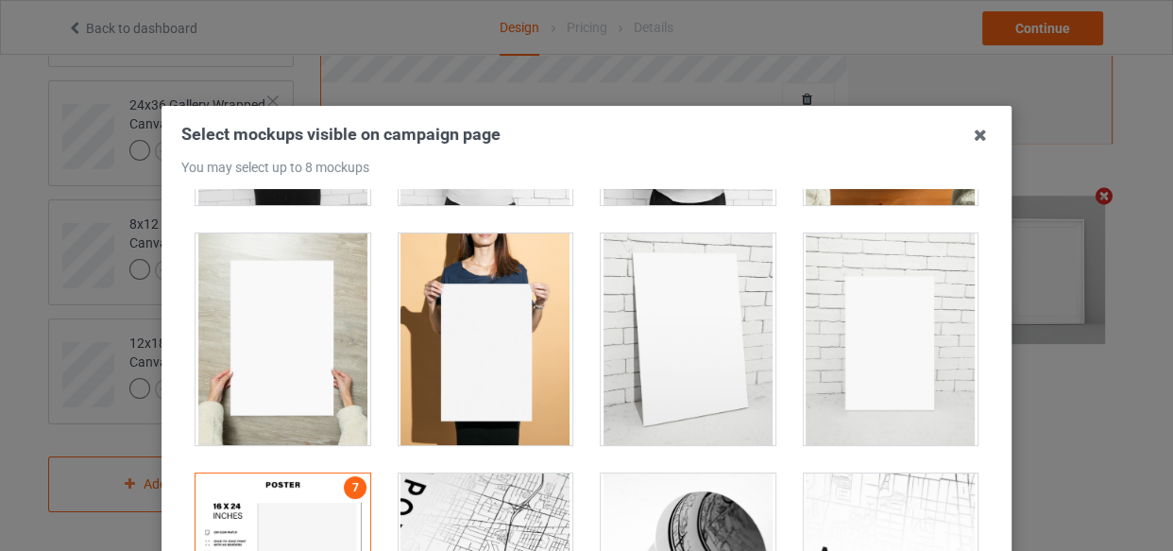
click at [849, 371] on div at bounding box center [891, 339] width 175 height 212
click at [437, 364] on div at bounding box center [486, 339] width 175 height 212
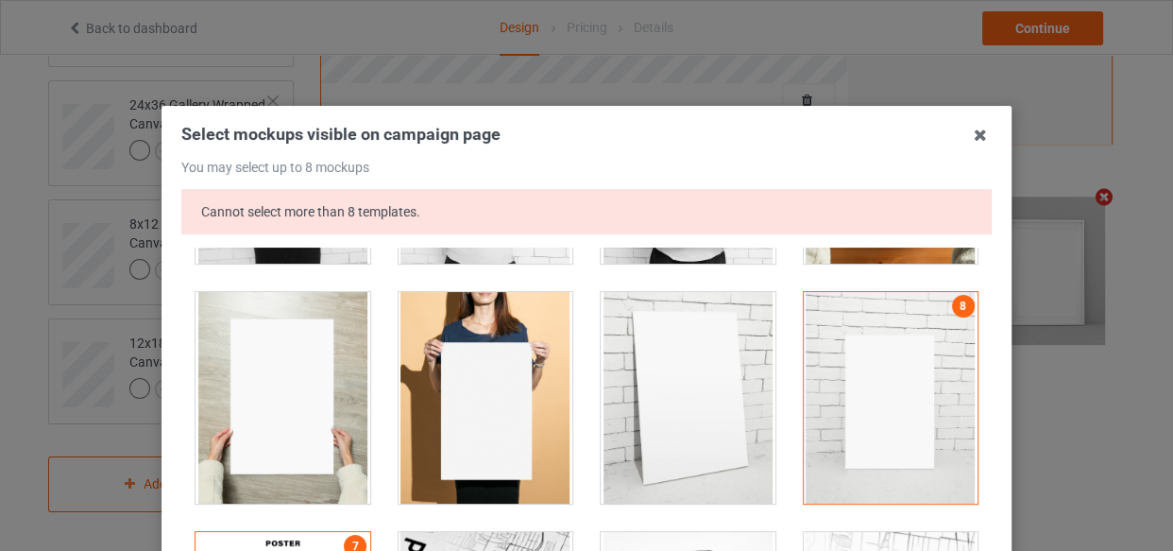
click at [949, 377] on div at bounding box center [891, 398] width 175 height 212
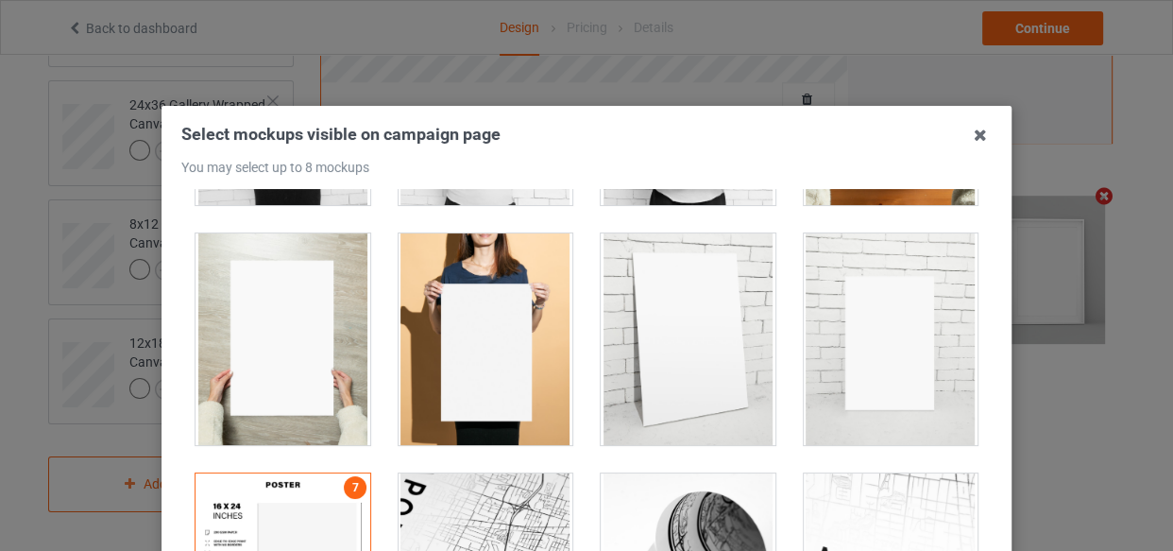
click at [550, 351] on div at bounding box center [486, 339] width 175 height 212
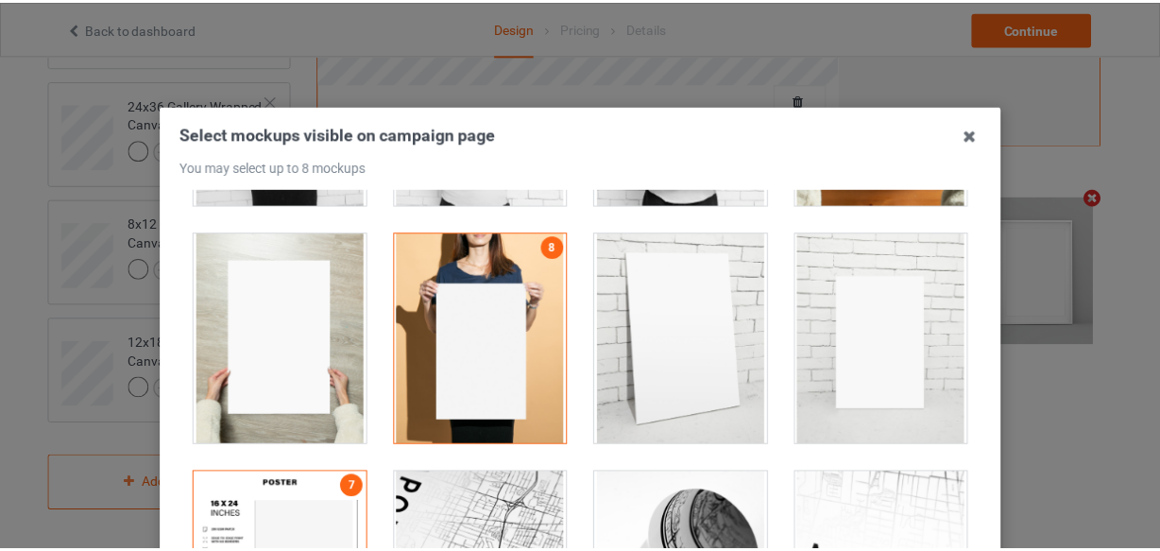
scroll to position [271, 0]
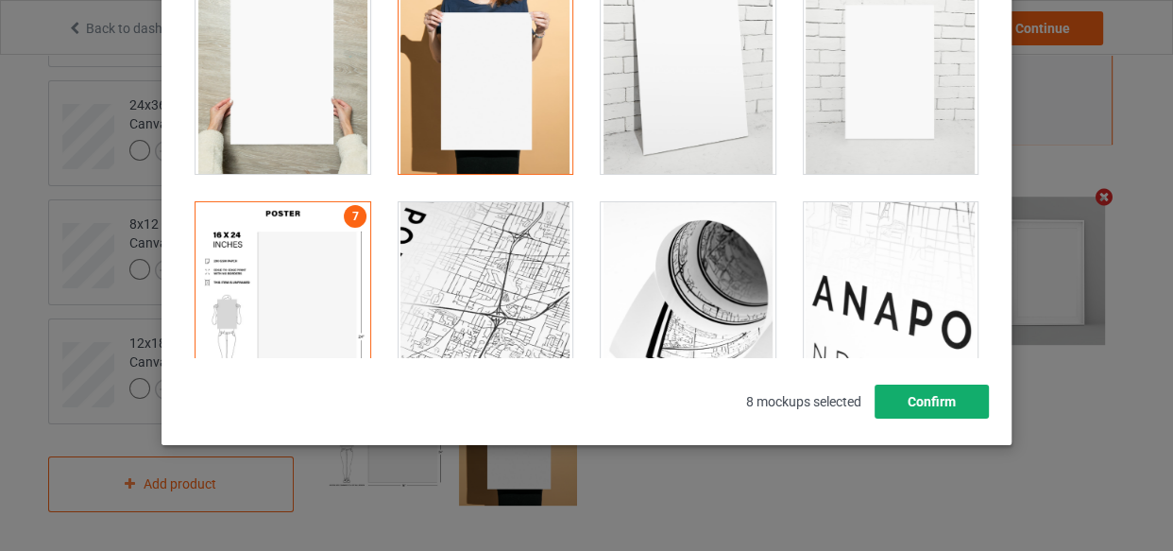
click at [922, 398] on button "Confirm" at bounding box center [932, 402] width 114 height 34
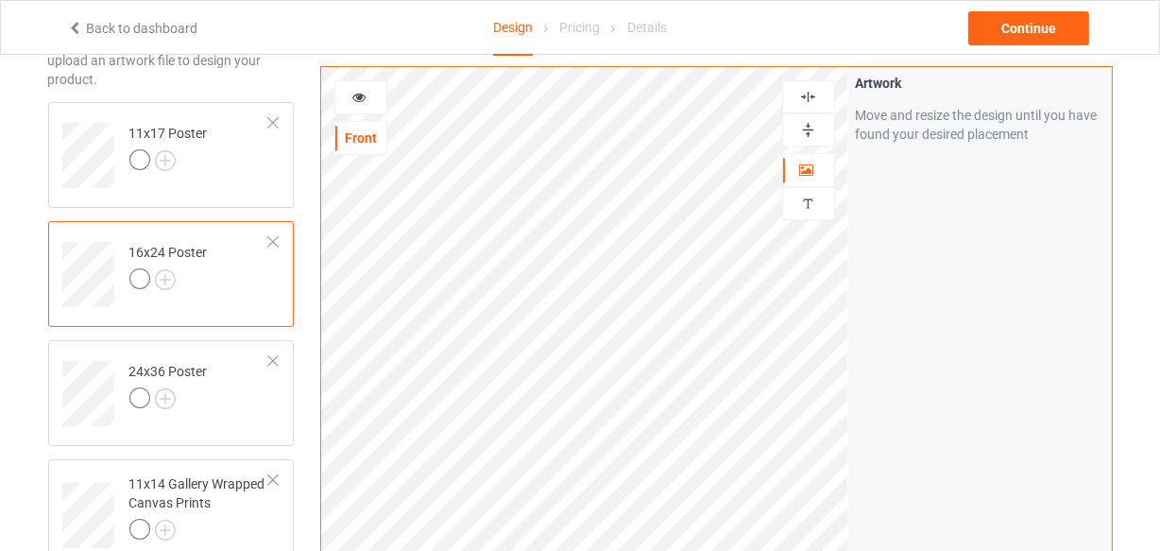
scroll to position [145, 0]
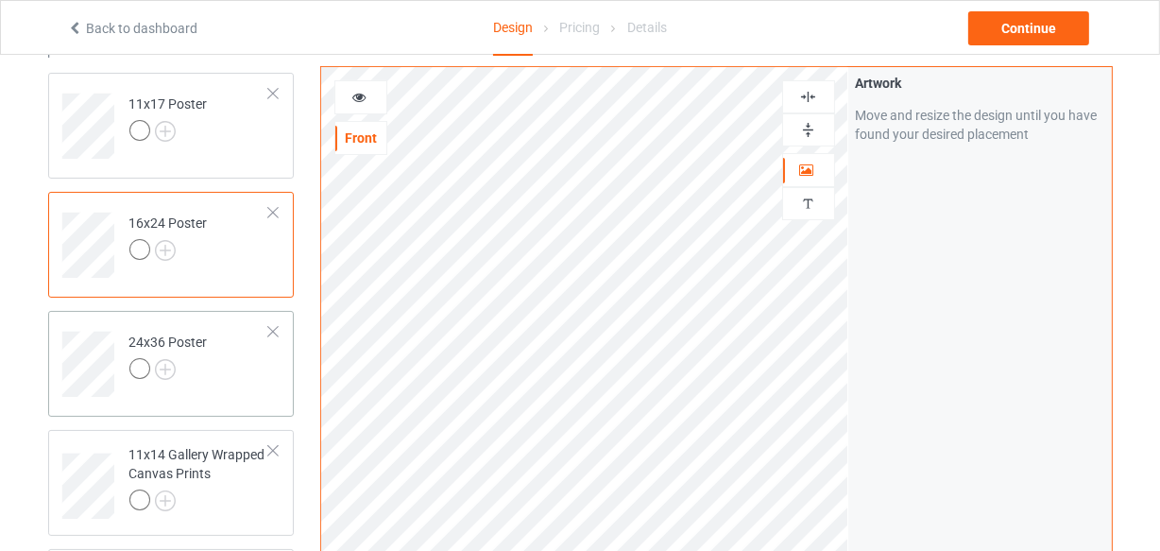
click at [220, 368] on td "24x36 Poster" at bounding box center [200, 357] width 162 height 78
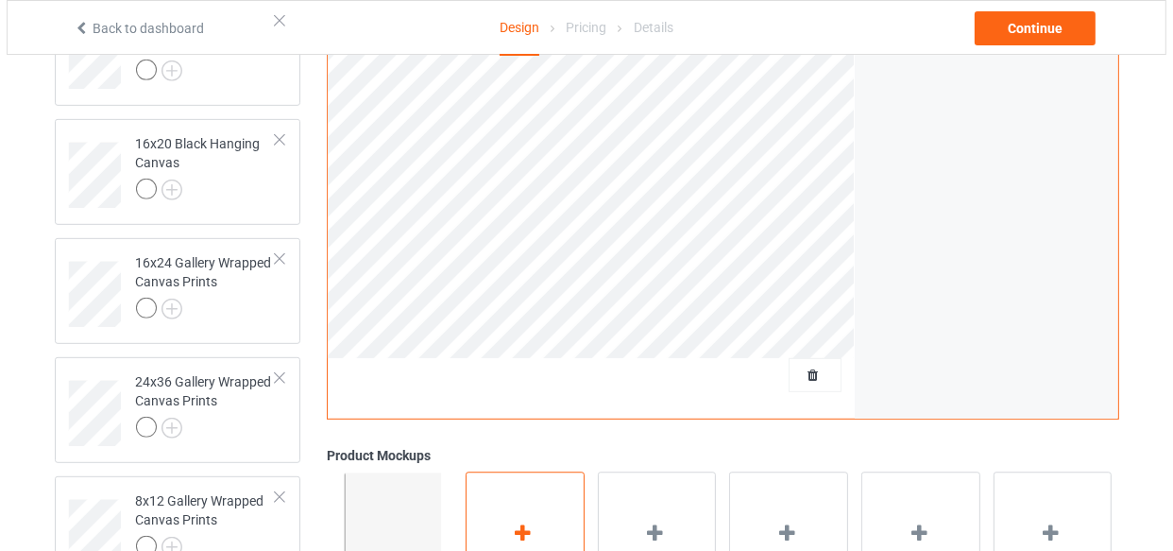
scroll to position [1004, 0]
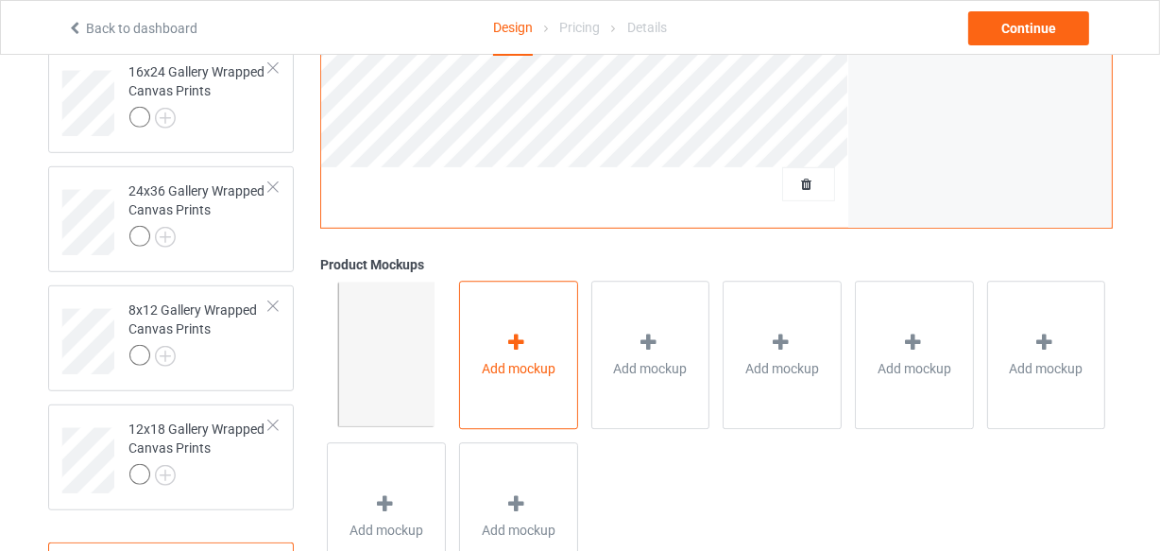
click at [513, 324] on div "Add mockup" at bounding box center [518, 356] width 119 height 148
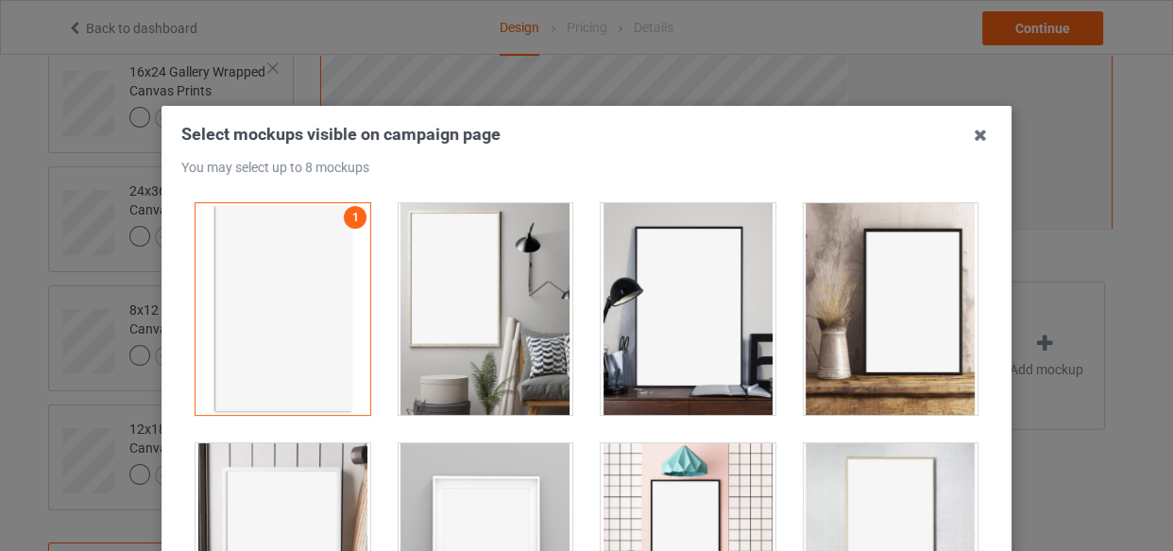
drag, startPoint x: 490, startPoint y: 280, endPoint x: 624, endPoint y: 287, distance: 133.4
click at [490, 281] on div at bounding box center [486, 309] width 175 height 212
drag, startPoint x: 635, startPoint y: 287, endPoint x: 648, endPoint y: 294, distance: 14.8
click at [636, 288] on div at bounding box center [688, 309] width 175 height 212
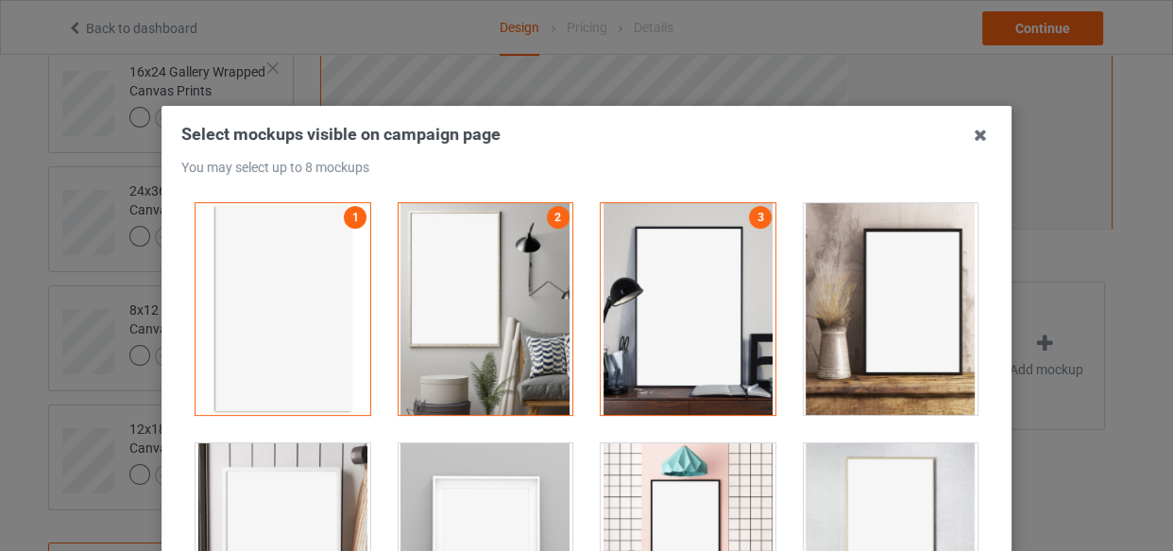
click at [854, 297] on div at bounding box center [891, 309] width 175 height 212
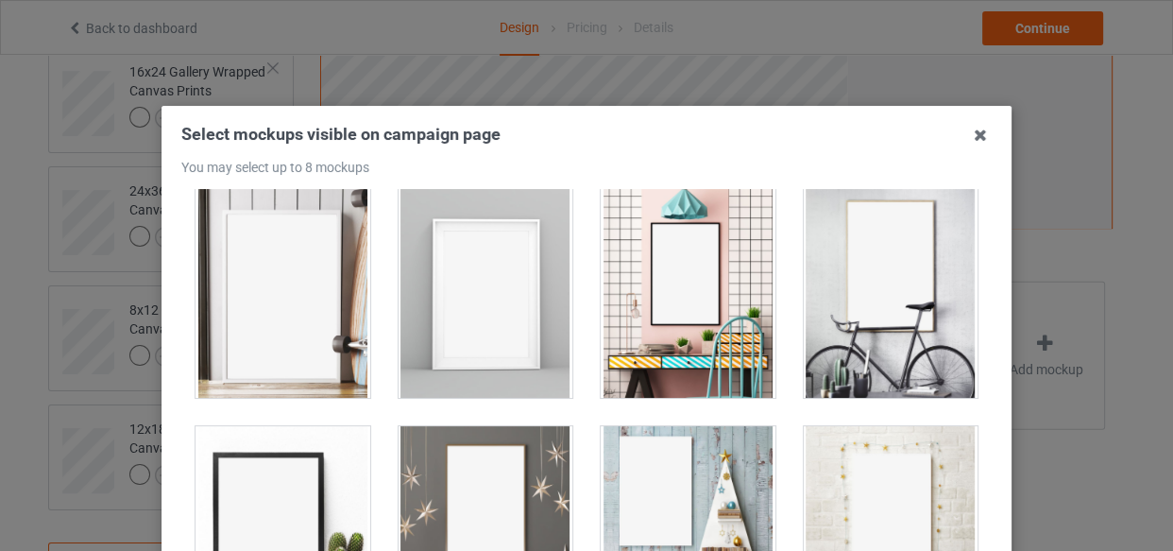
drag, startPoint x: 259, startPoint y: 368, endPoint x: 276, endPoint y: 360, distance: 19.0
click at [261, 368] on div at bounding box center [283, 292] width 175 height 212
click at [443, 334] on div at bounding box center [486, 292] width 175 height 212
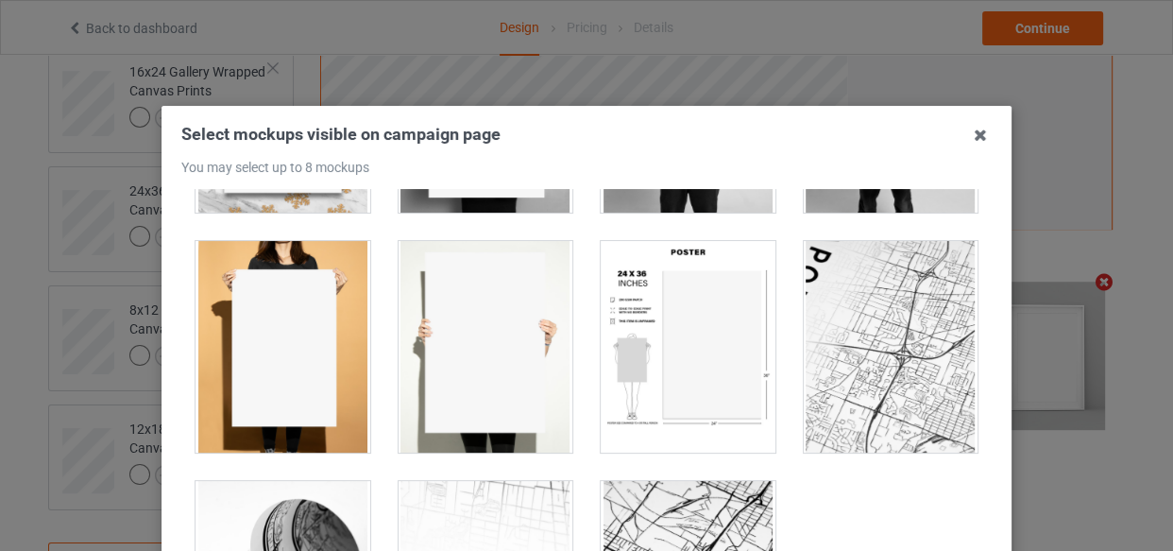
scroll to position [1718, 0]
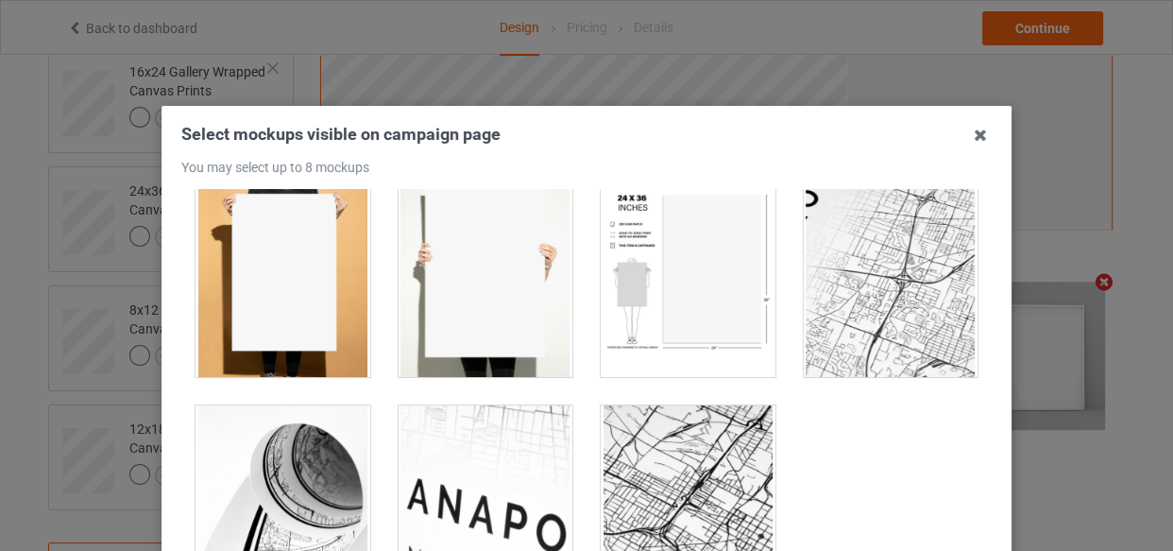
click at [720, 296] on div at bounding box center [688, 271] width 175 height 212
click at [340, 275] on div at bounding box center [283, 271] width 175 height 212
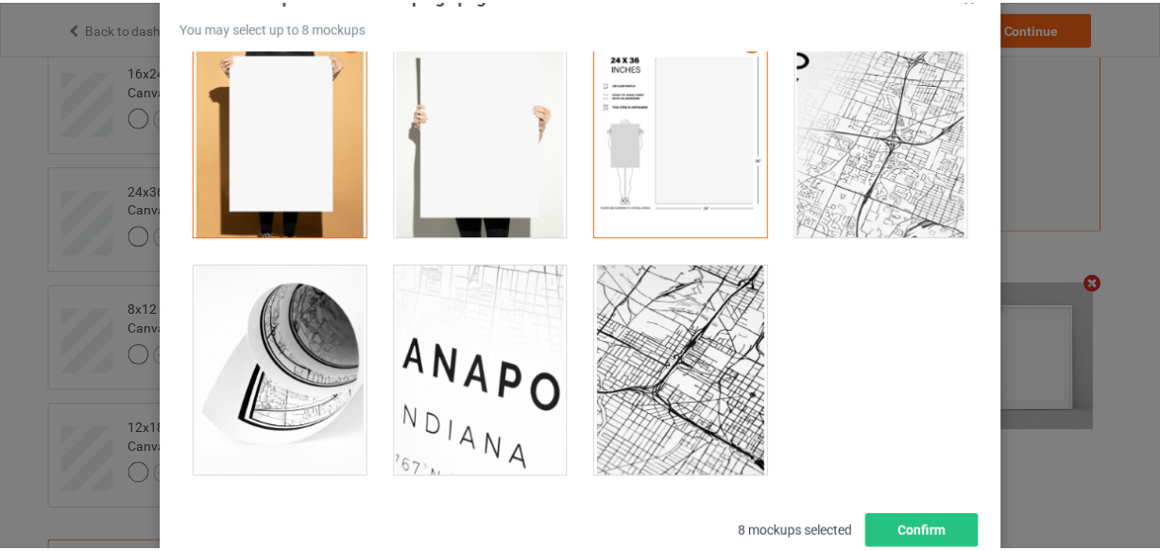
scroll to position [271, 0]
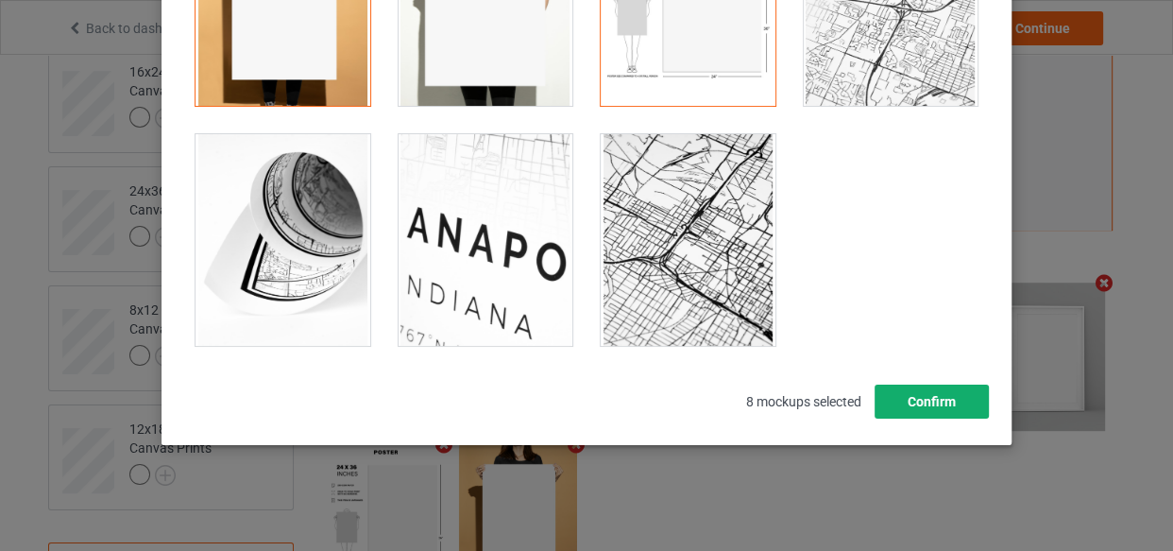
click at [931, 403] on button "Confirm" at bounding box center [932, 402] width 114 height 34
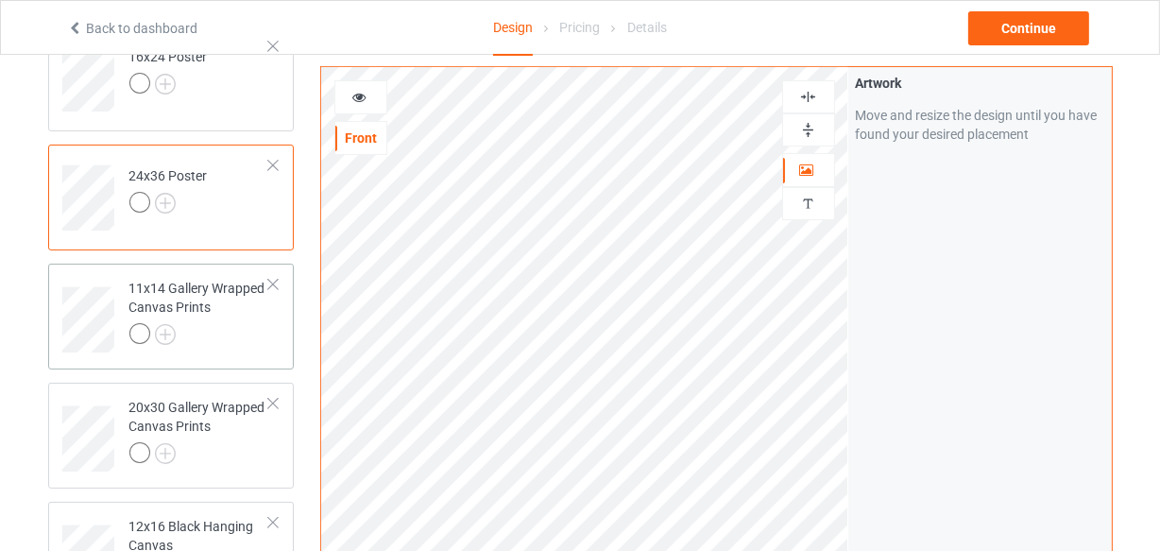
scroll to position [403, 0]
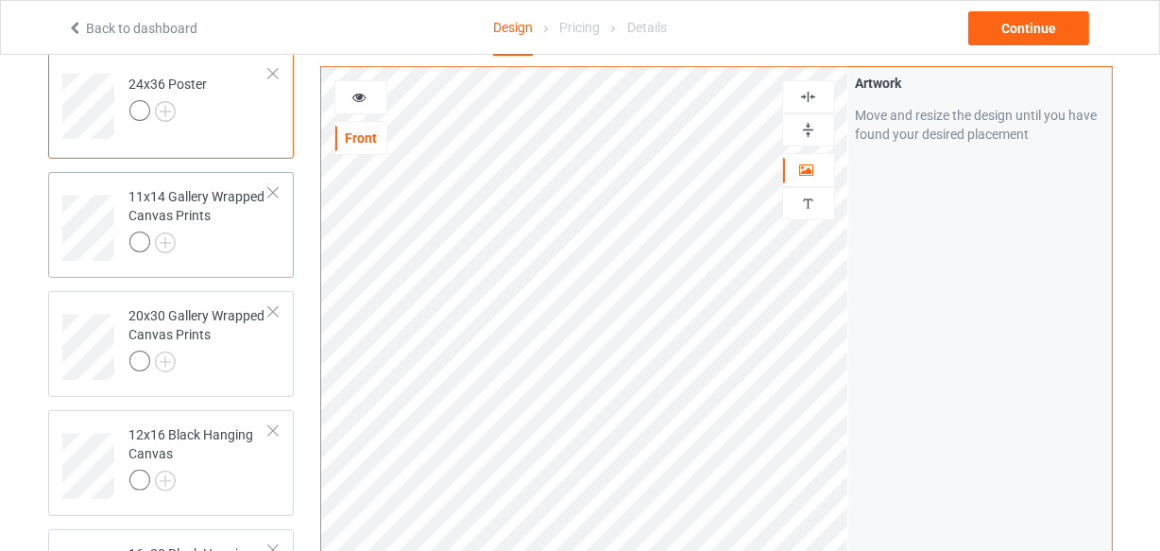
click at [221, 220] on div "11x14 Gallery Wrapped Canvas Prints" at bounding box center [199, 219] width 141 height 64
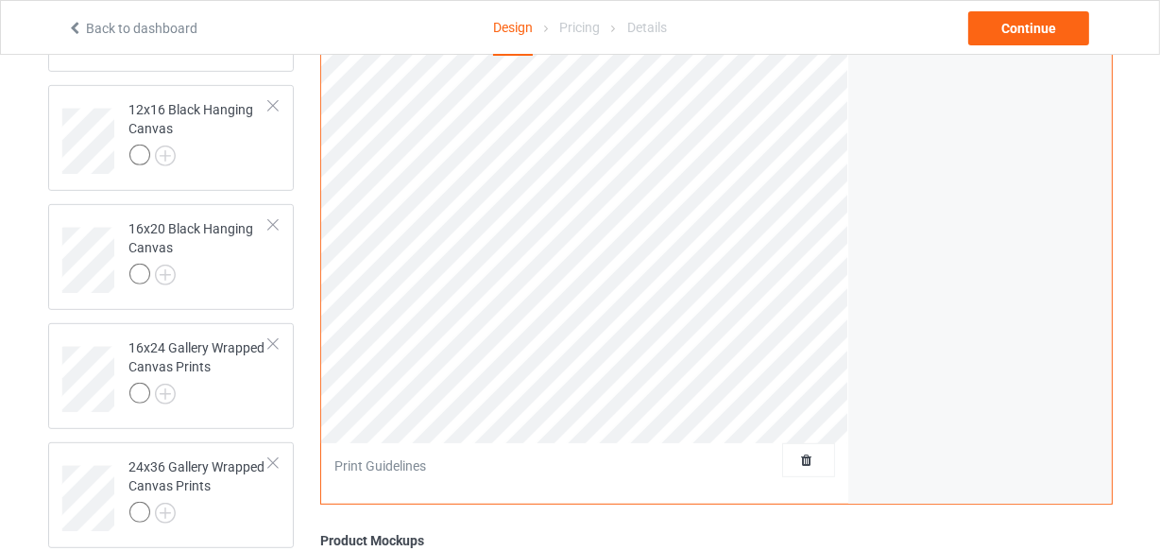
scroll to position [403, 0]
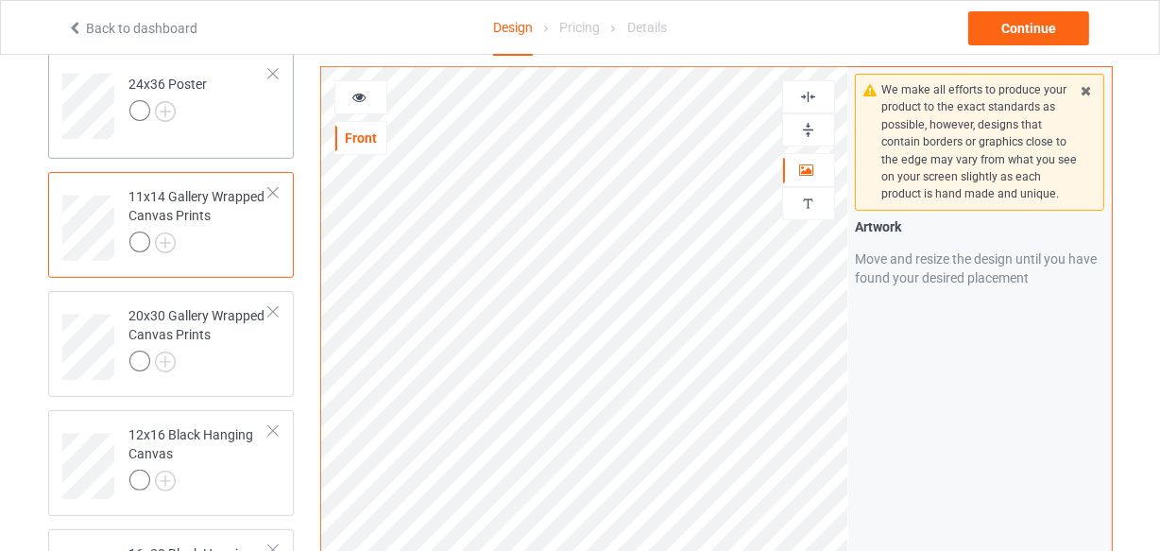
click at [196, 131] on td "24x36 Poster" at bounding box center [200, 99] width 162 height 78
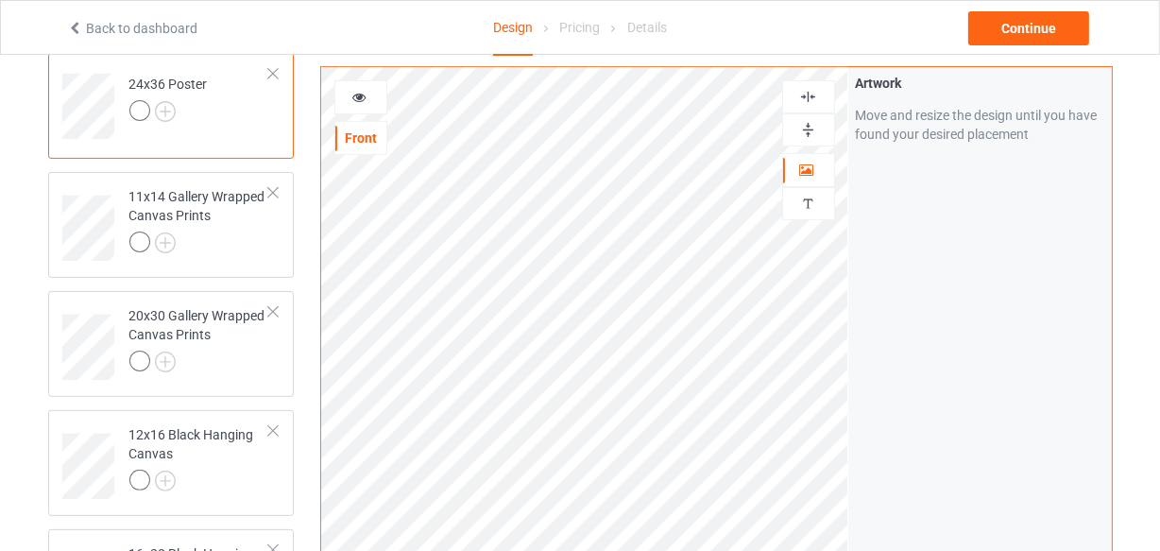
click at [234, 232] on div at bounding box center [199, 244] width 141 height 26
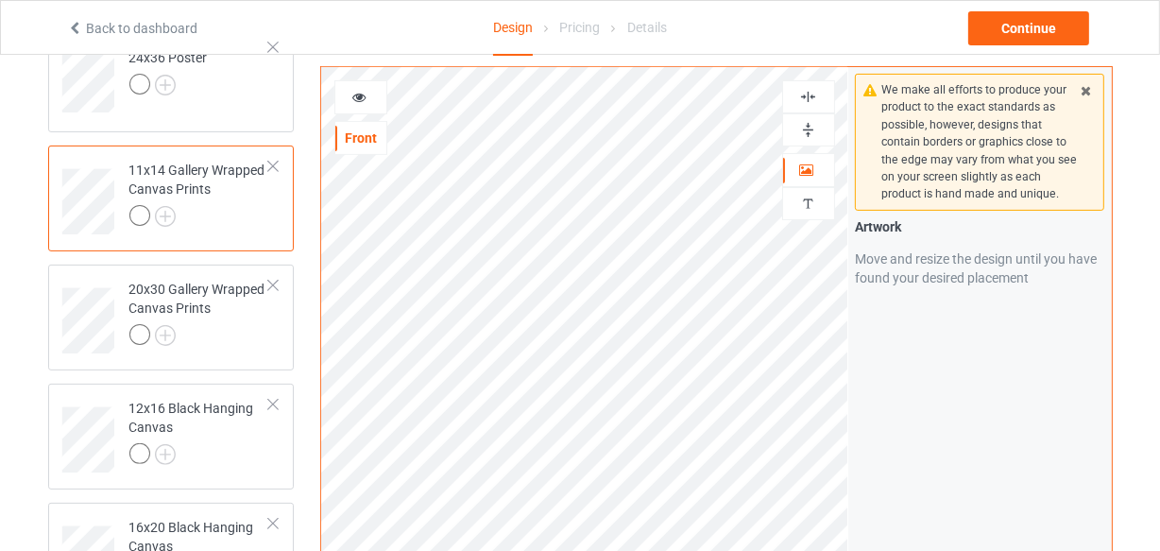
scroll to position [403, 0]
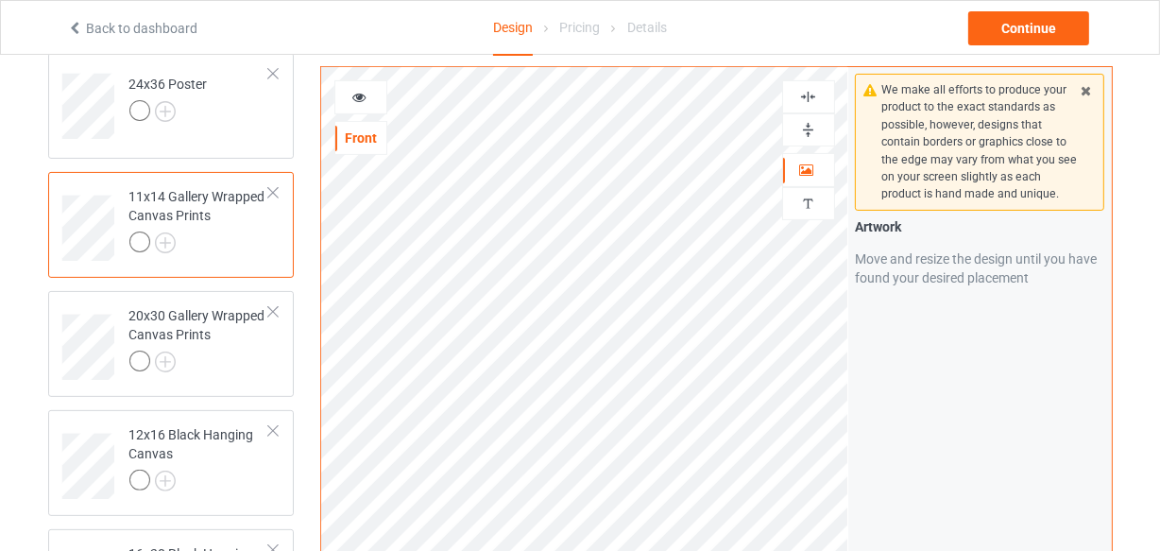
click at [273, 189] on div at bounding box center [272, 192] width 13 height 13
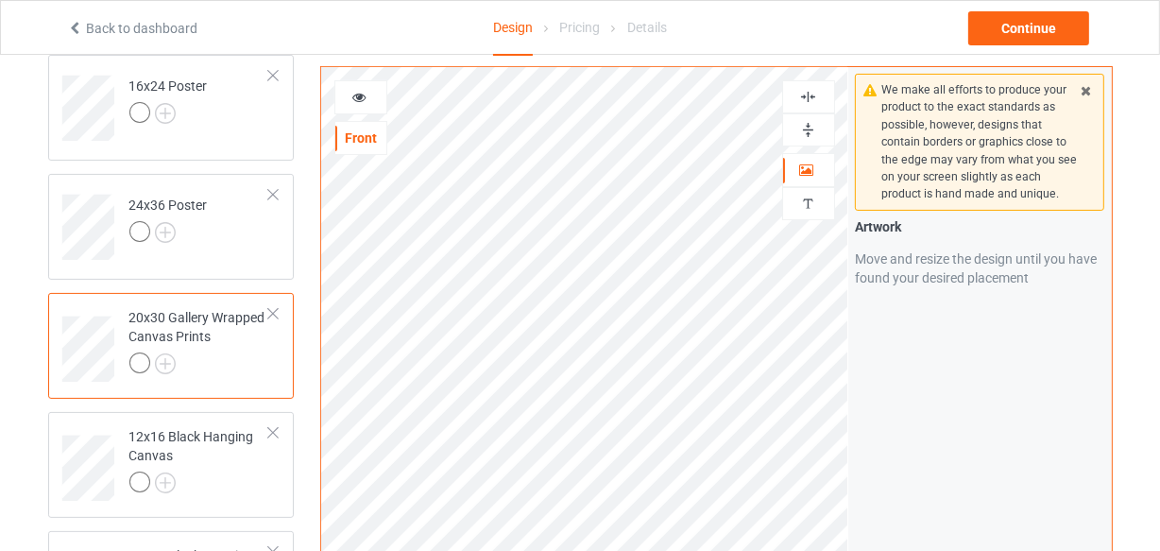
scroll to position [231, 0]
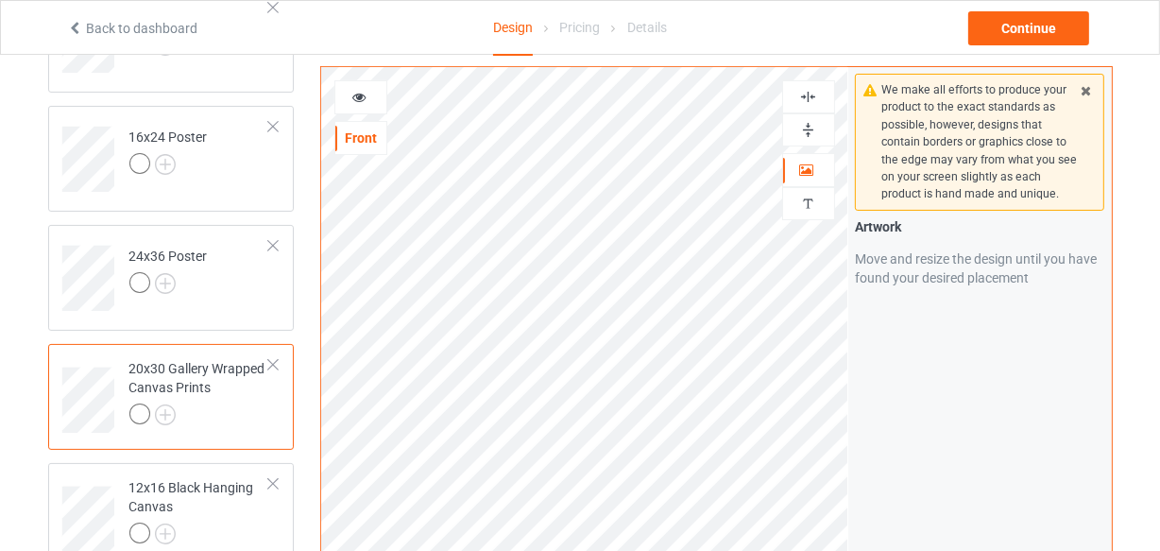
click at [821, 94] on div at bounding box center [808, 97] width 51 height 18
click at [812, 122] on img at bounding box center [808, 130] width 18 height 18
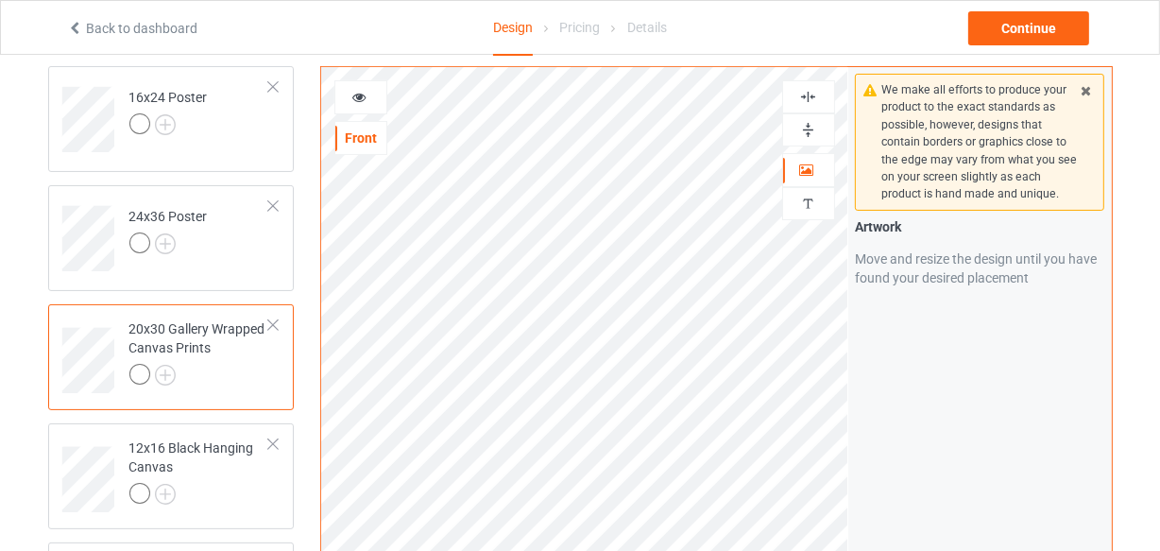
scroll to position [145, 0]
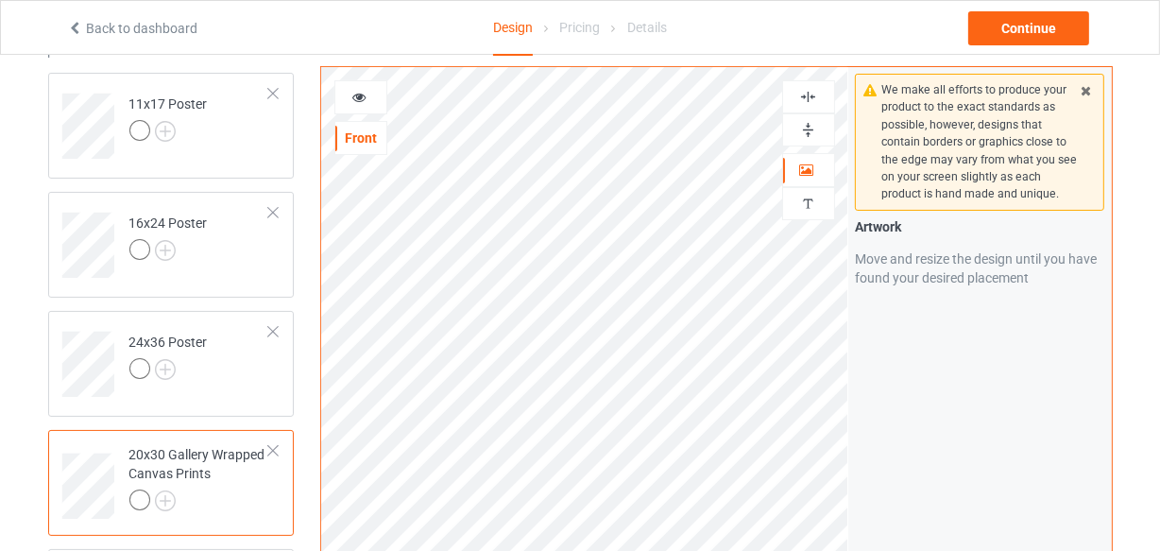
click at [819, 98] on div at bounding box center [808, 97] width 51 height 18
click at [805, 130] on img at bounding box center [808, 130] width 18 height 18
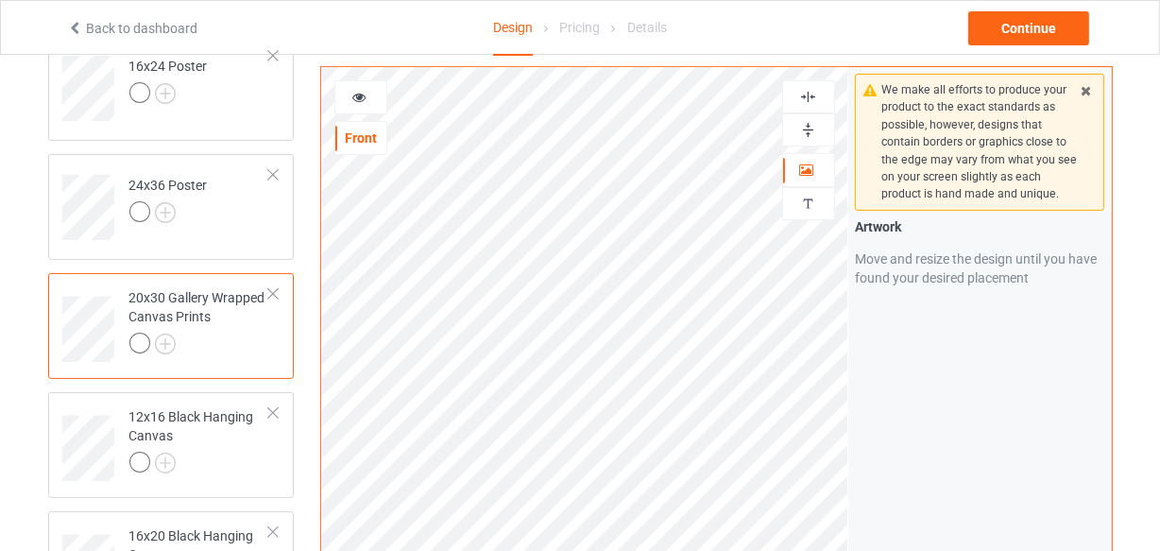
scroll to position [317, 0]
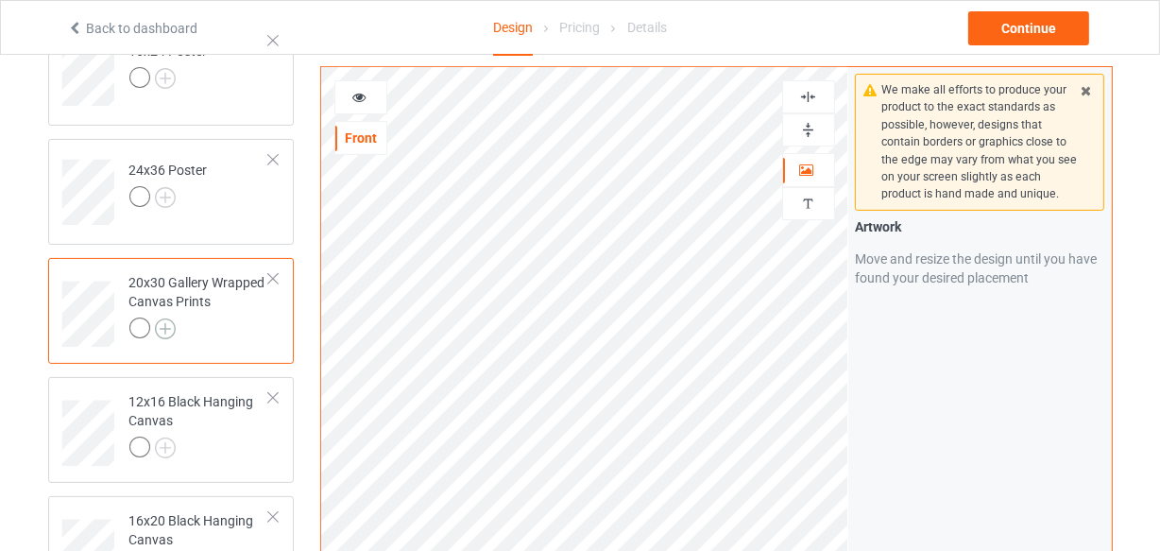
click at [162, 327] on img at bounding box center [165, 328] width 21 height 21
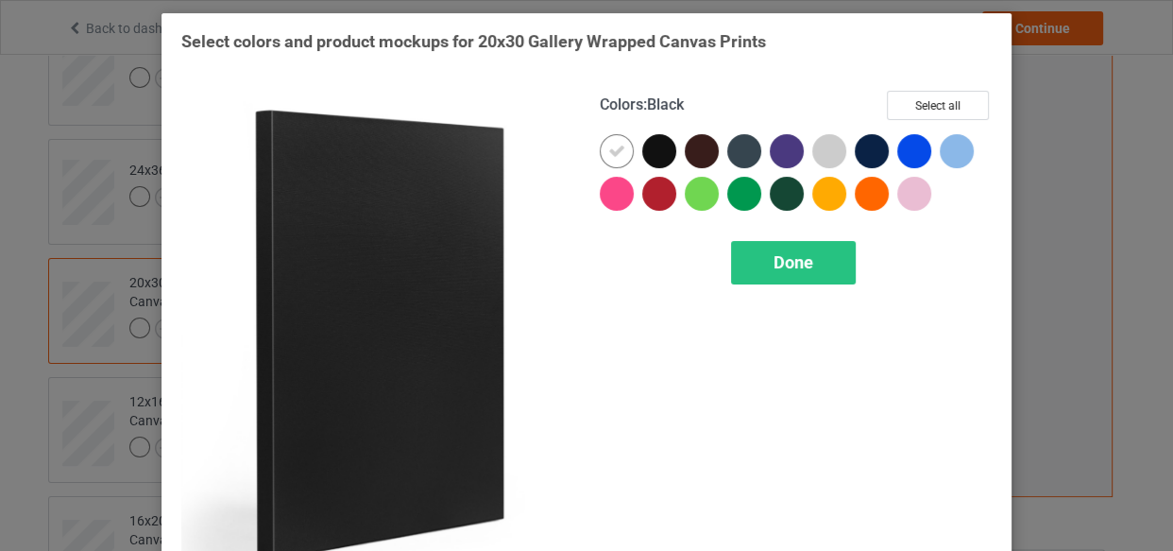
click at [651, 152] on div at bounding box center [659, 151] width 34 height 34
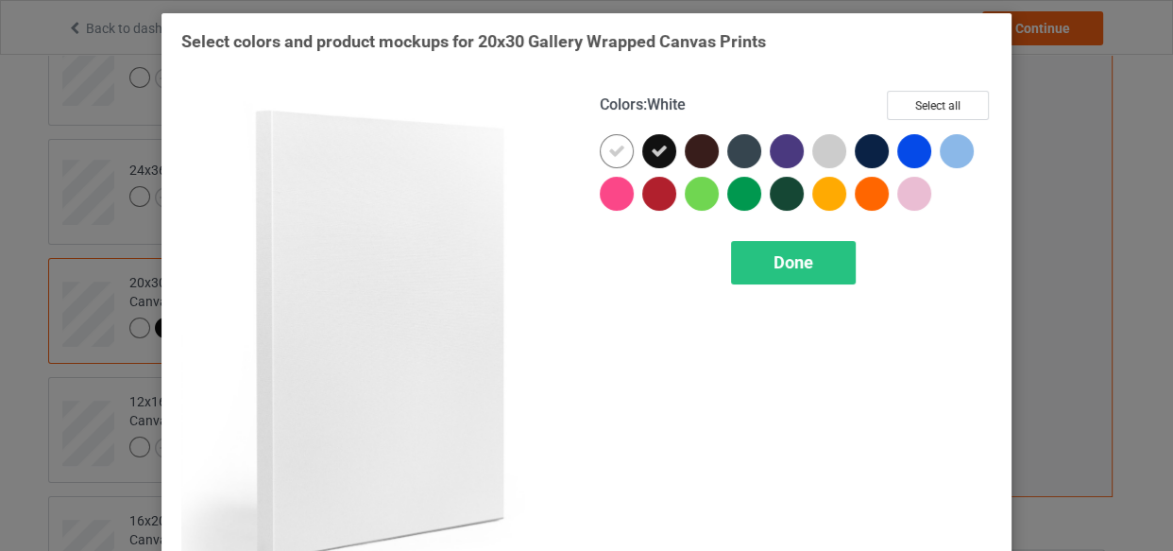
click at [621, 146] on div at bounding box center [617, 151] width 34 height 34
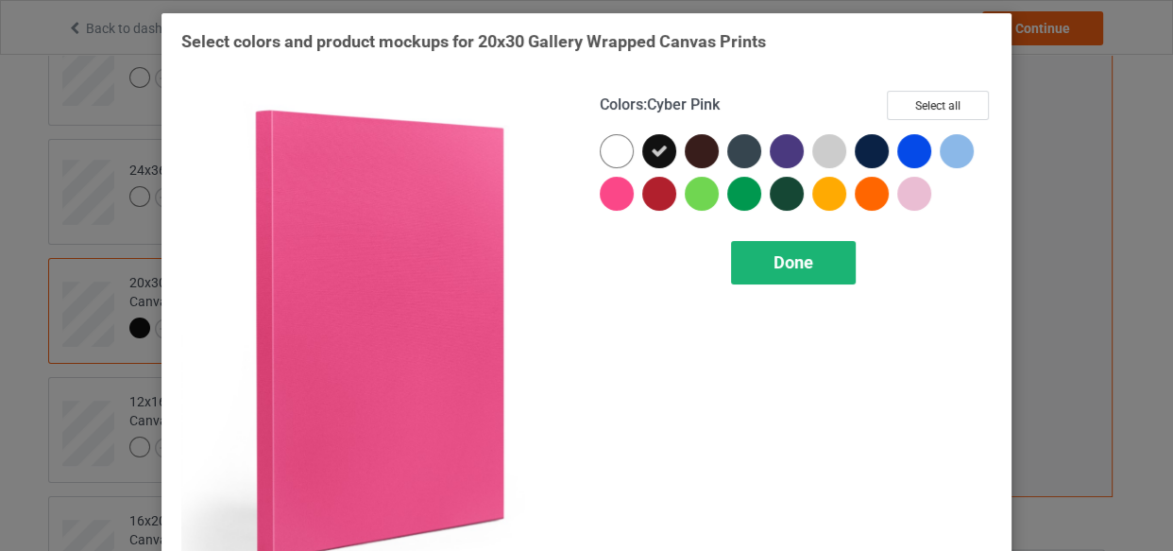
click at [754, 255] on div "Done" at bounding box center [793, 262] width 125 height 43
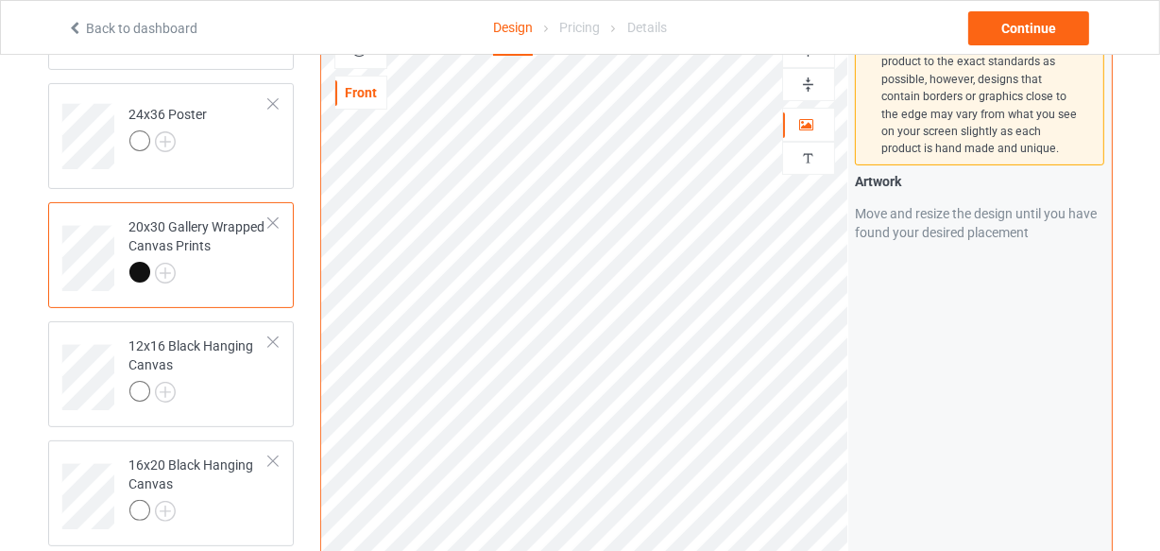
scroll to position [403, 0]
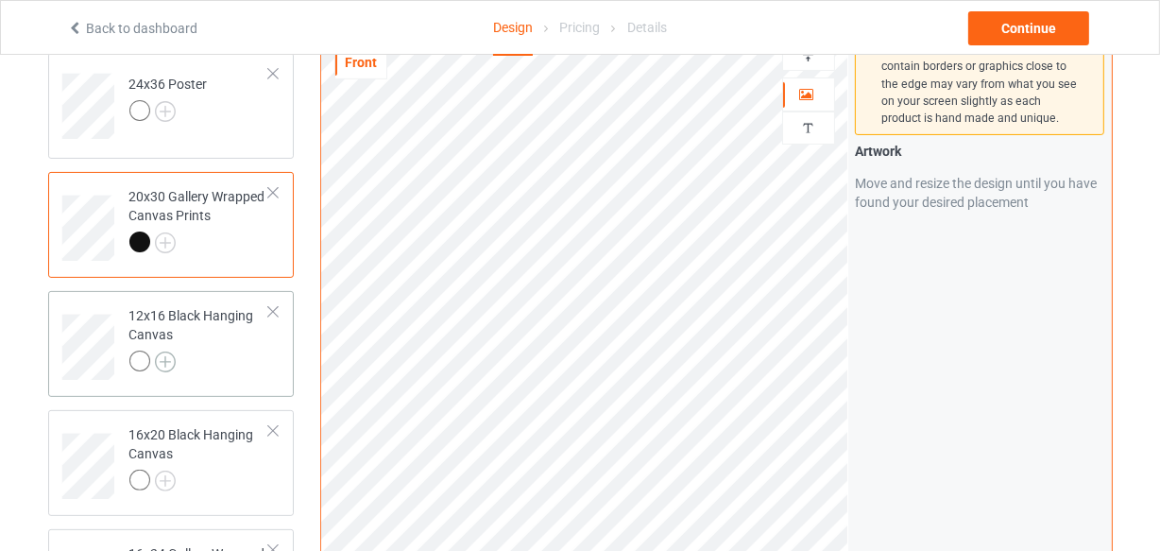
click at [163, 363] on img at bounding box center [165, 361] width 21 height 21
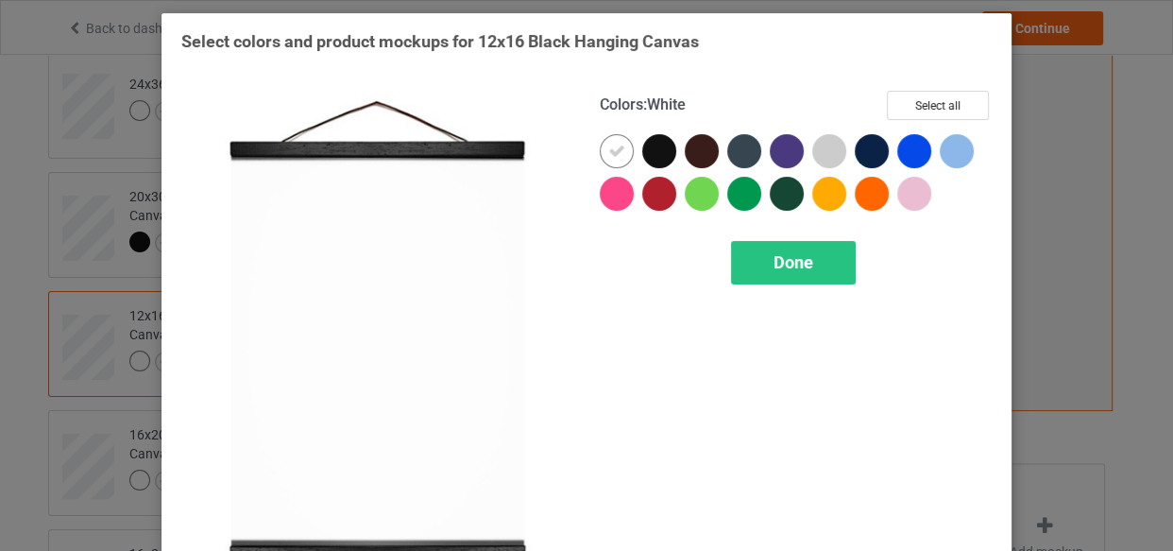
click at [614, 153] on icon at bounding box center [616, 151] width 17 height 17
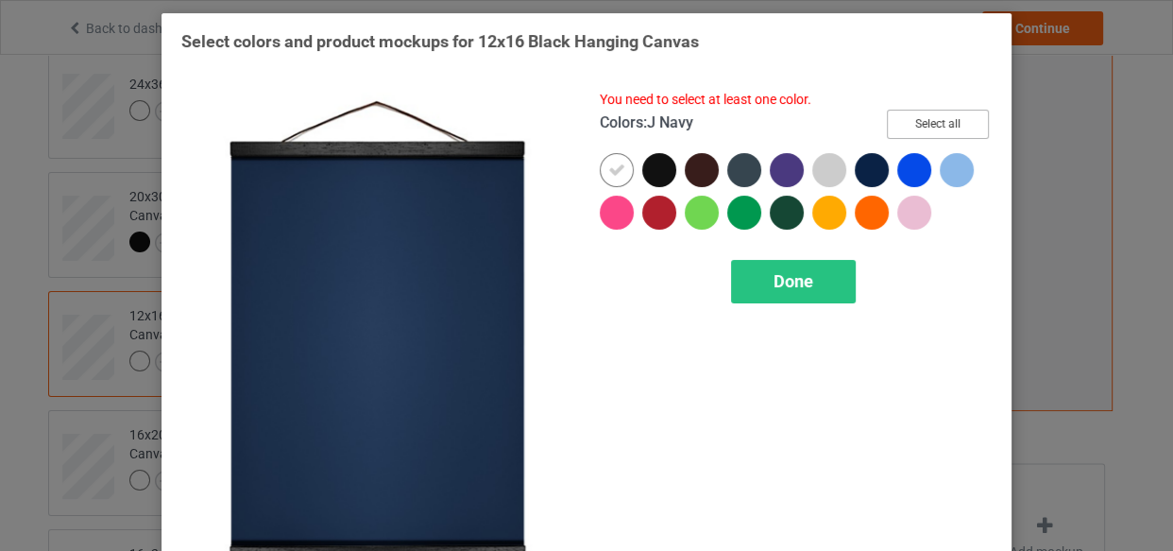
click at [918, 122] on button "Select all" at bounding box center [938, 124] width 102 height 29
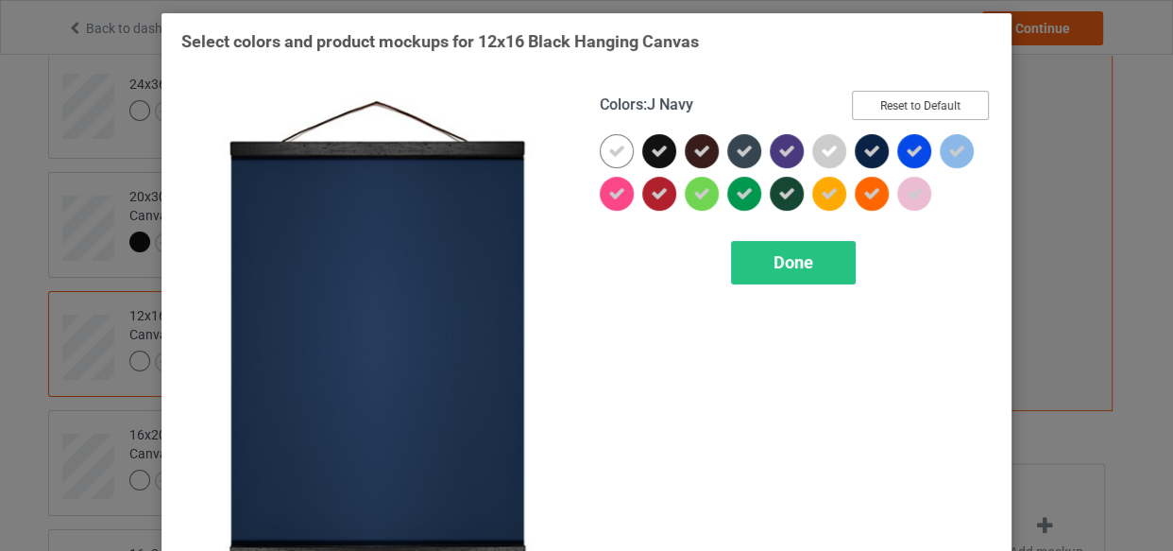
click at [918, 122] on div "Colors : J Navy Reset to Default" at bounding box center [796, 112] width 392 height 43
click at [918, 110] on button "Reset to Default" at bounding box center [920, 105] width 137 height 29
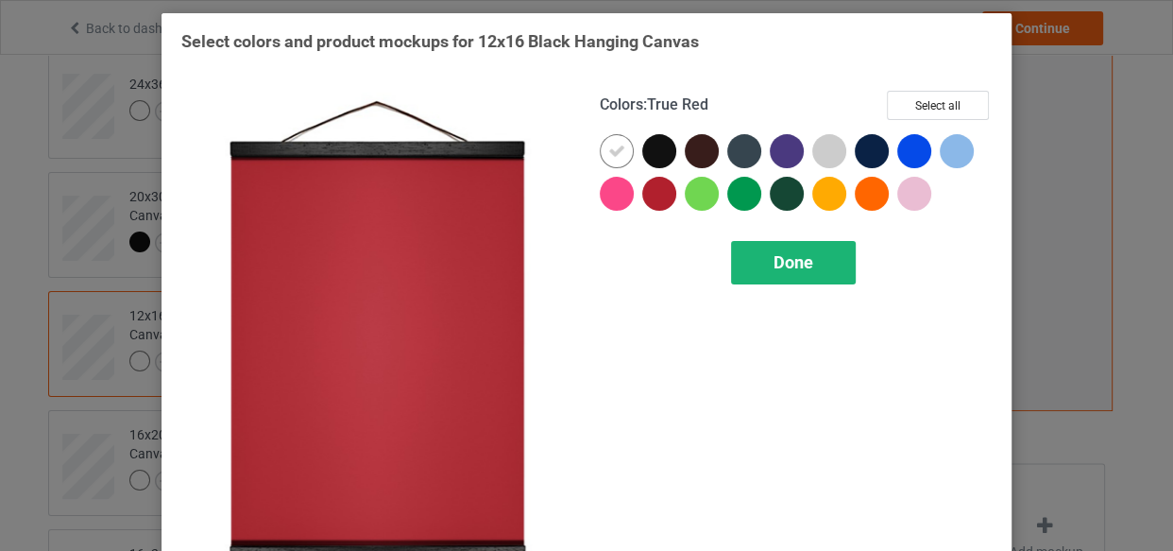
click at [789, 280] on div "Done" at bounding box center [793, 262] width 125 height 43
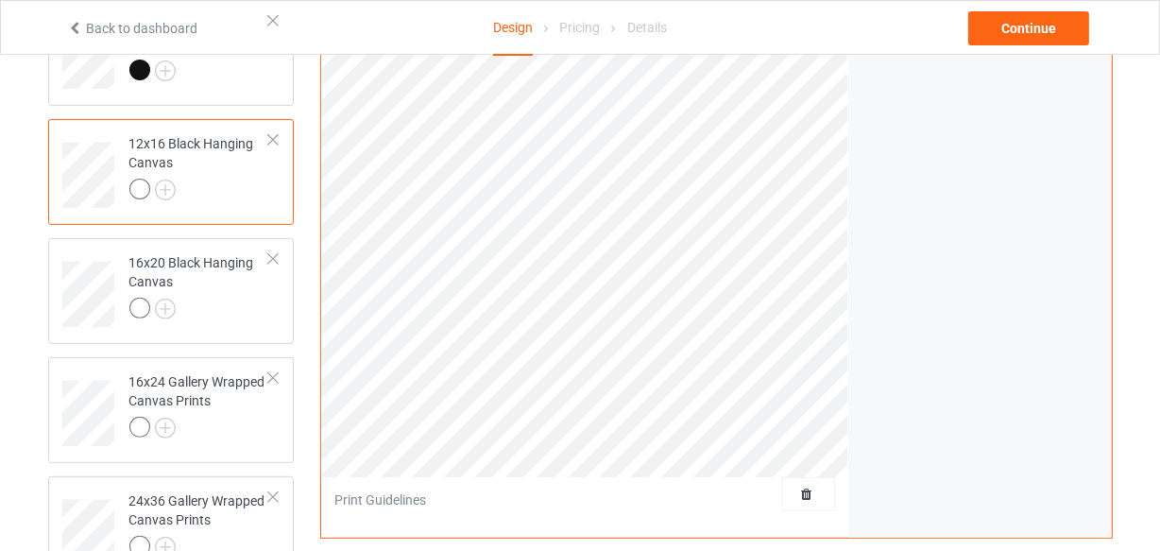
scroll to position [231, 0]
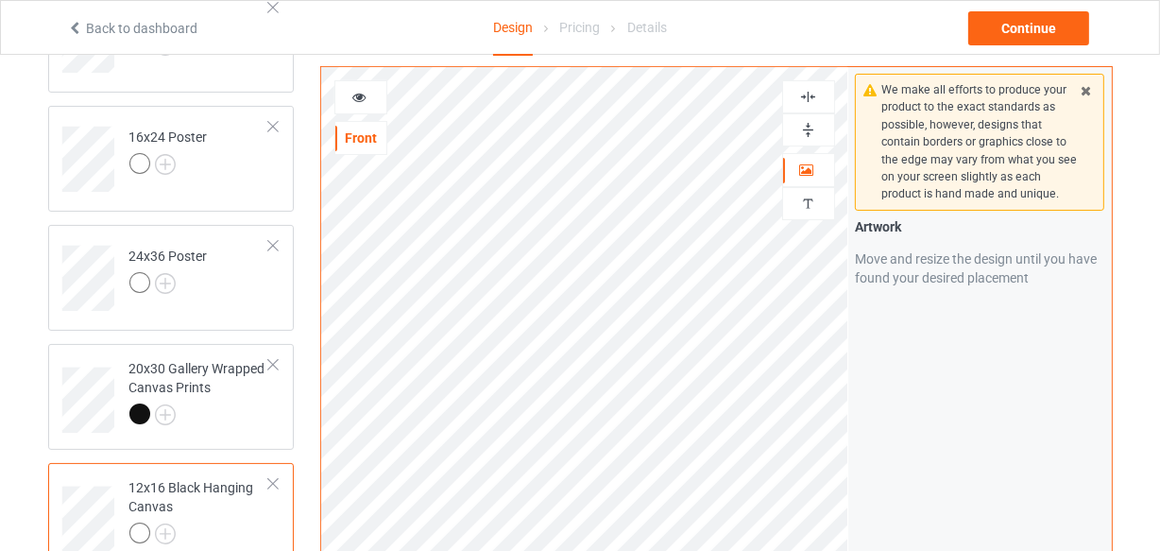
drag, startPoint x: 814, startPoint y: 97, endPoint x: 811, endPoint y: 115, distance: 18.3
click at [814, 99] on img at bounding box center [808, 97] width 18 height 18
click at [801, 131] on img at bounding box center [808, 130] width 18 height 18
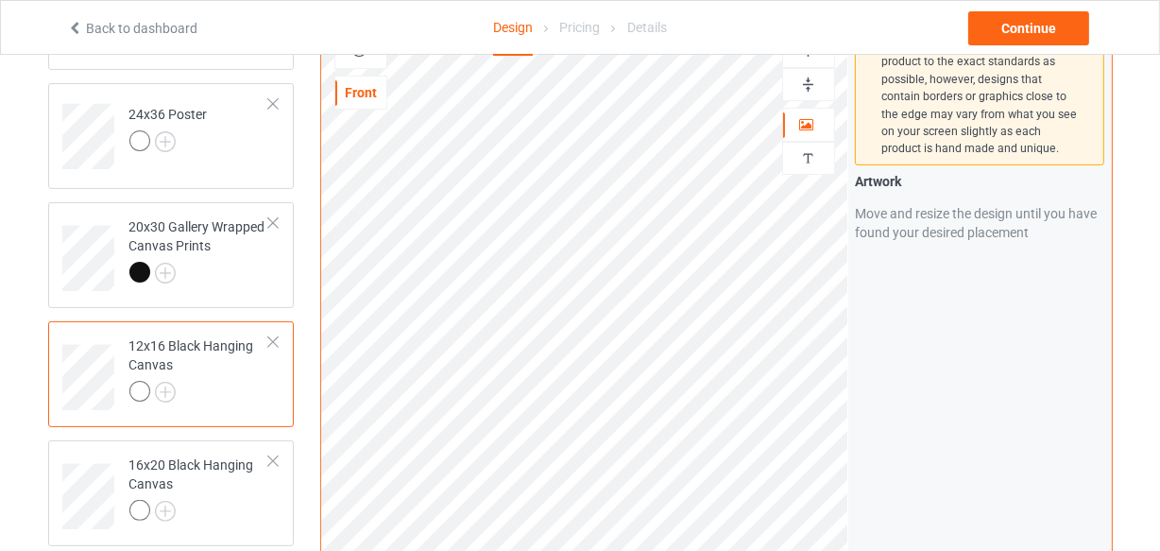
scroll to position [403, 0]
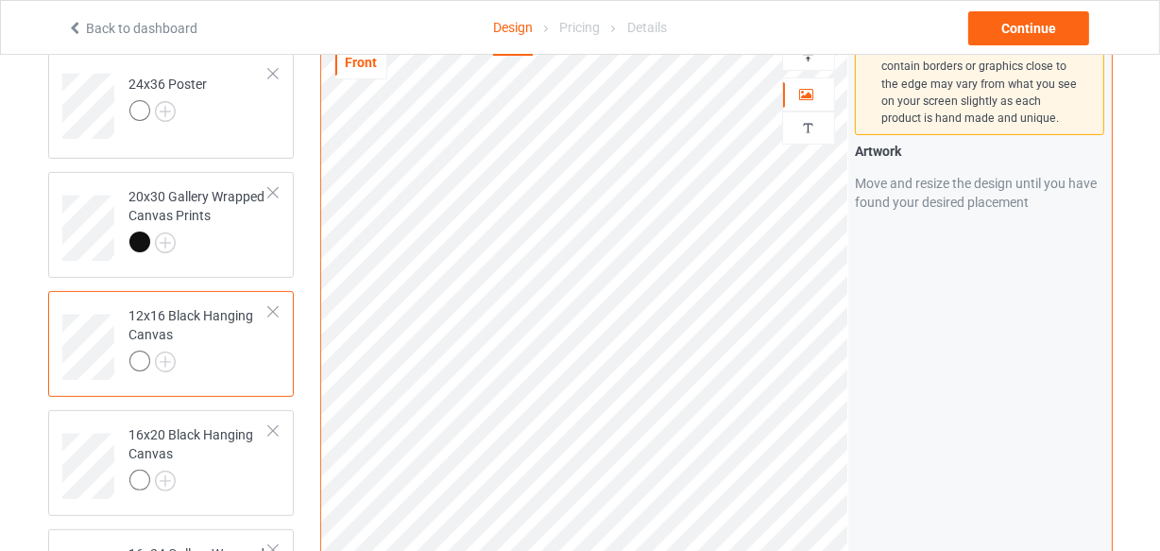
click at [274, 311] on div at bounding box center [272, 311] width 13 height 13
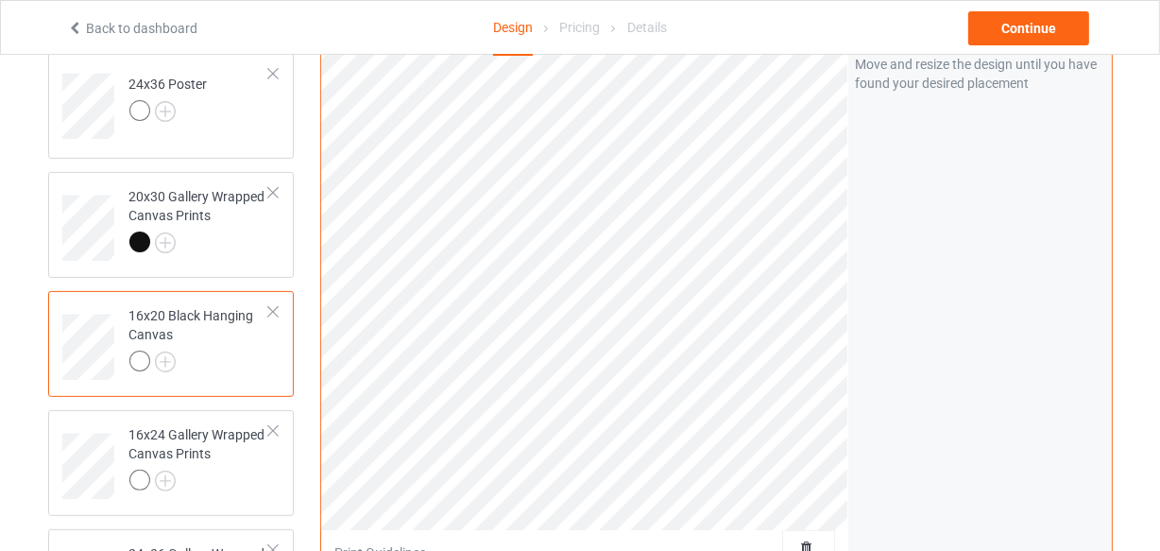
click at [273, 314] on div at bounding box center [272, 311] width 13 height 13
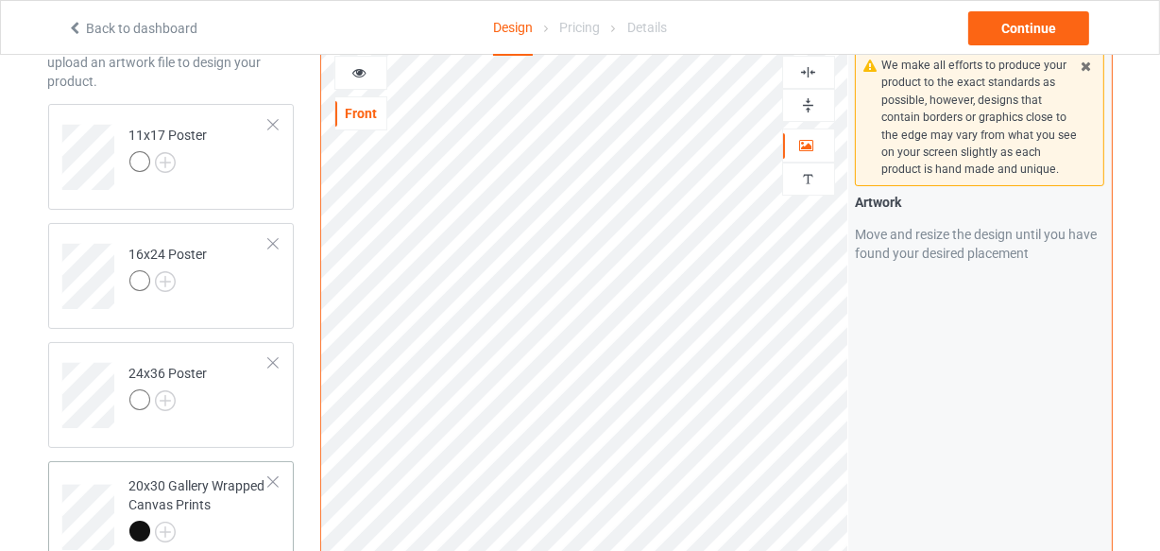
scroll to position [60, 0]
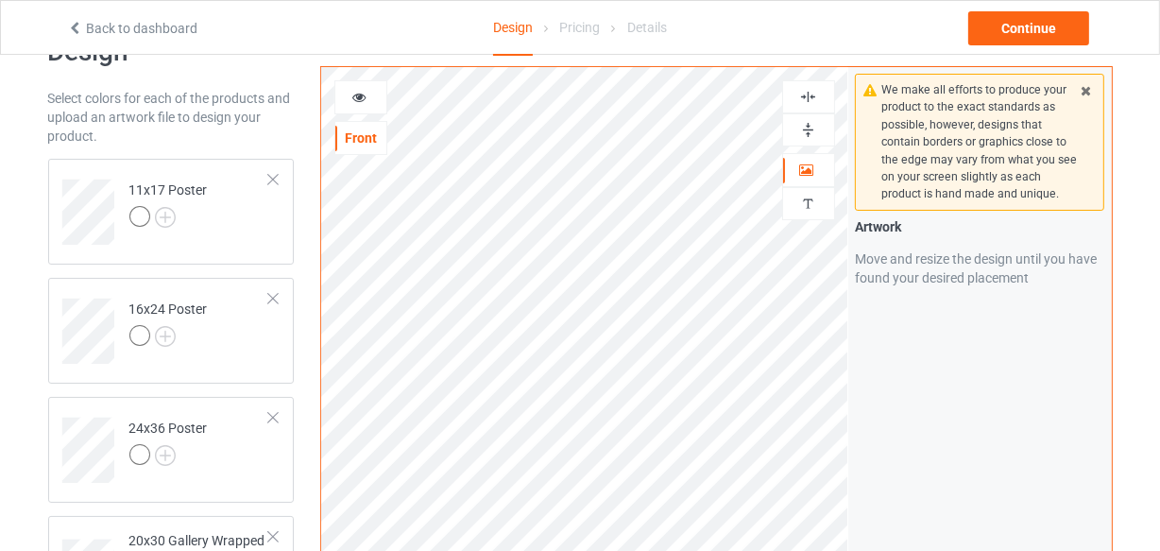
click at [807, 101] on img at bounding box center [808, 97] width 18 height 18
click at [806, 142] on div at bounding box center [808, 129] width 53 height 33
click at [804, 142] on div at bounding box center [808, 129] width 53 height 33
click at [807, 130] on img at bounding box center [808, 130] width 18 height 18
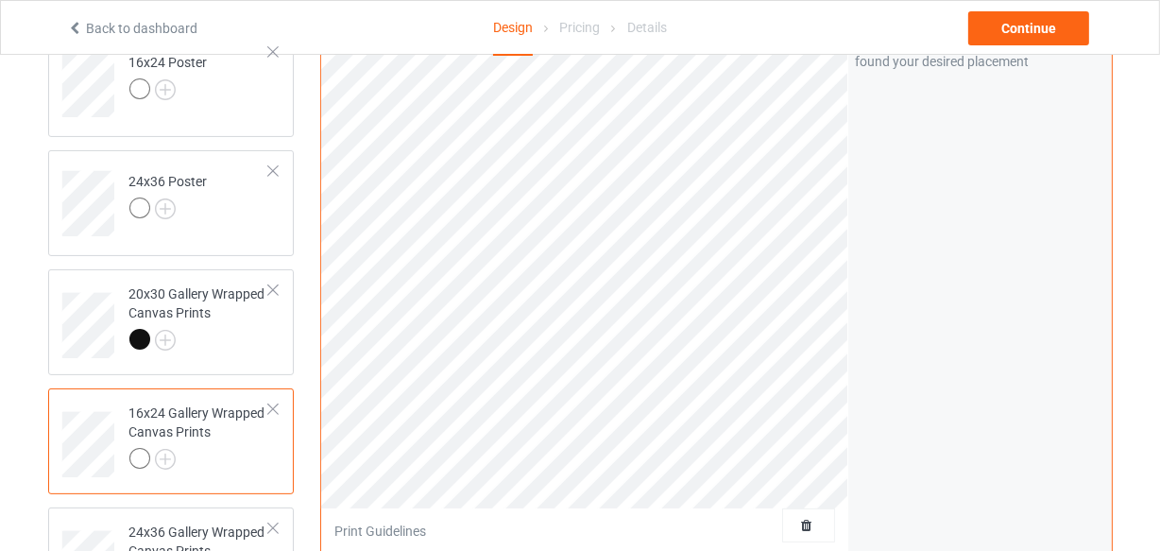
scroll to position [403, 0]
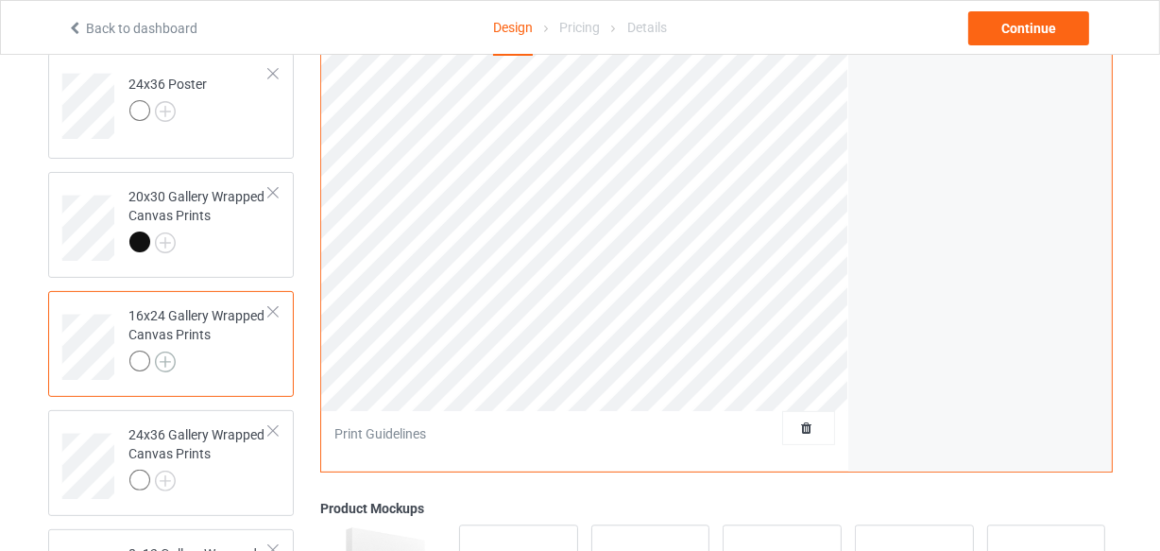
click at [161, 362] on img at bounding box center [165, 361] width 21 height 21
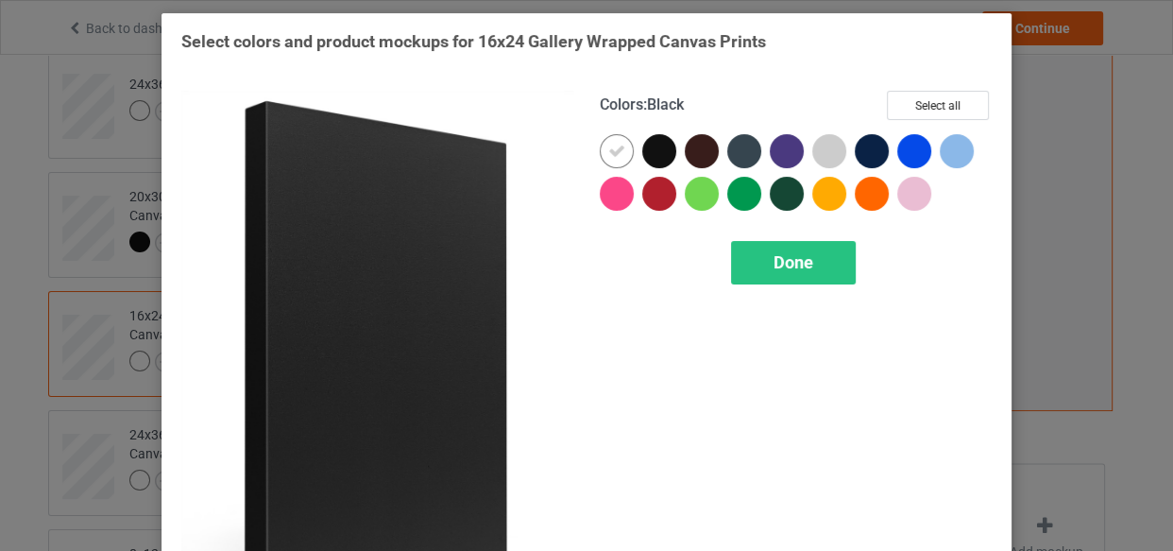
click at [656, 150] on div at bounding box center [659, 151] width 34 height 34
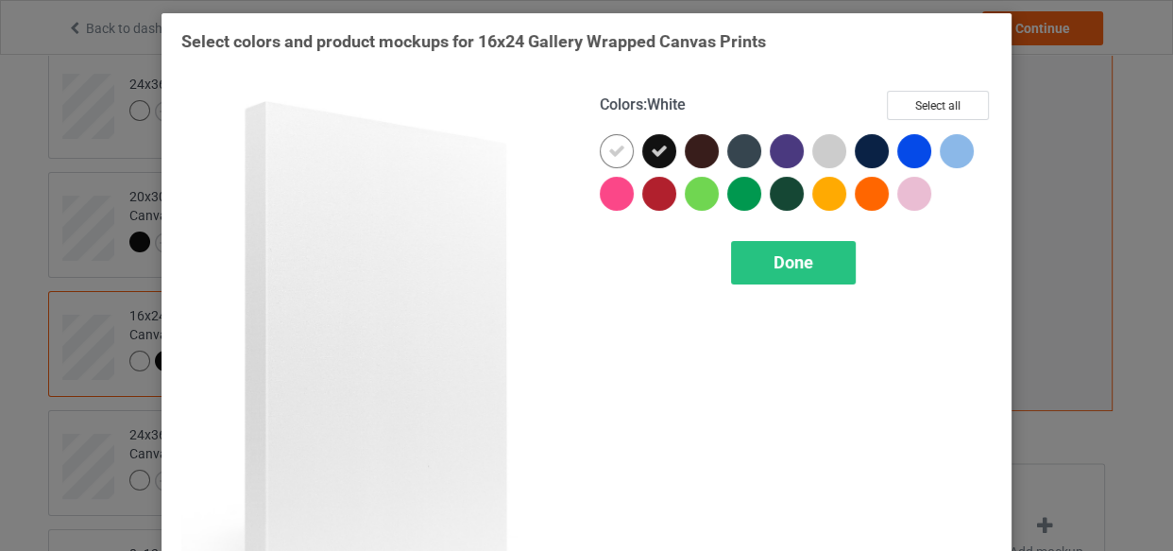
click at [610, 146] on icon at bounding box center [616, 151] width 17 height 17
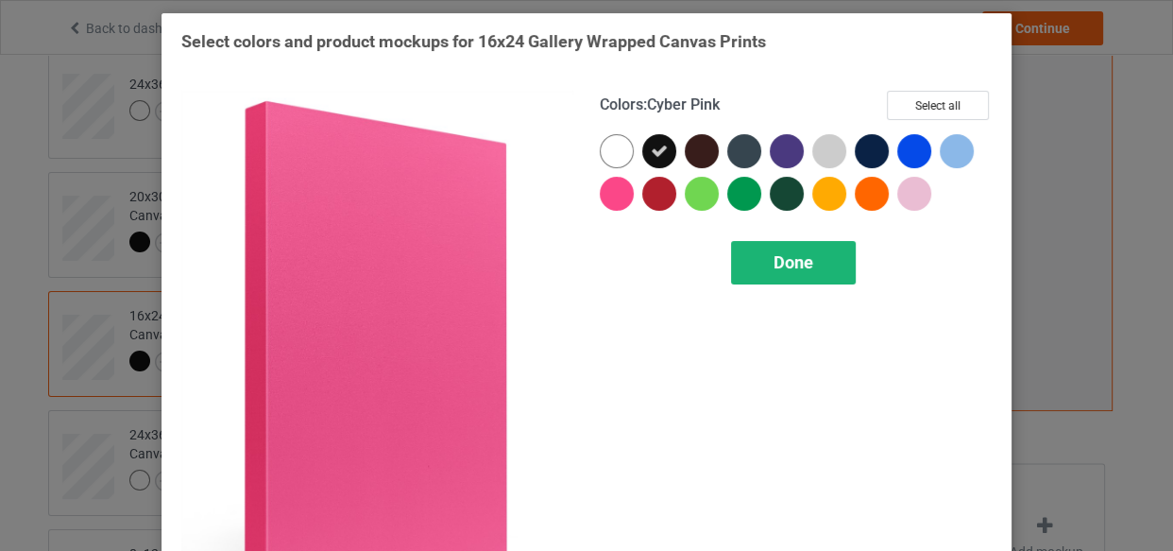
click at [792, 274] on div "Done" at bounding box center [793, 262] width 125 height 43
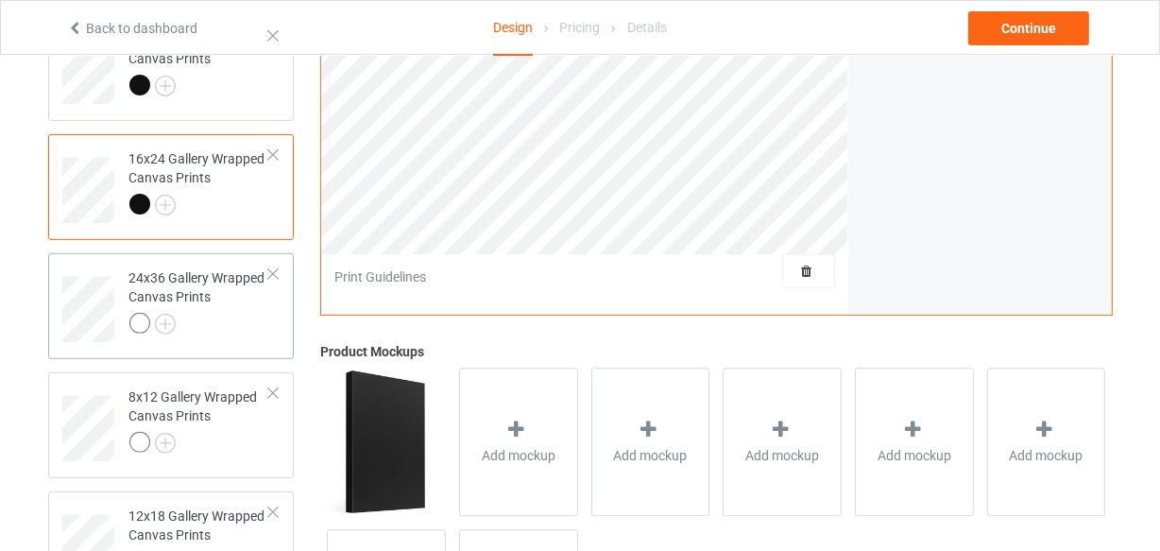
scroll to position [575, 0]
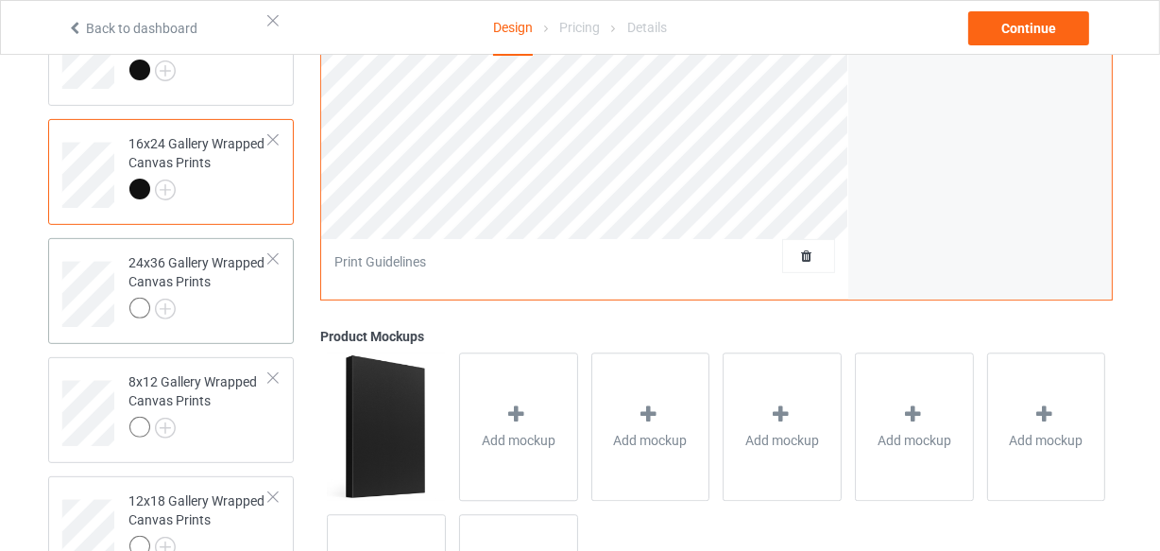
click at [230, 302] on div at bounding box center [199, 311] width 141 height 26
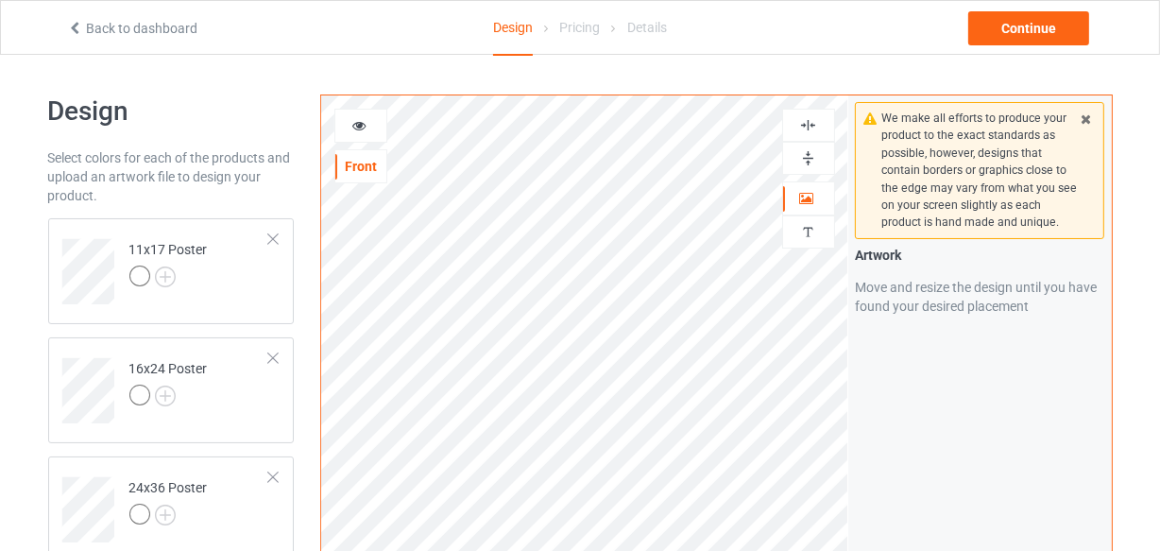
drag, startPoint x: 817, startPoint y: 118, endPoint x: 808, endPoint y: 131, distance: 16.3
click at [816, 118] on div at bounding box center [808, 125] width 51 height 18
click at [808, 131] on img at bounding box center [808, 125] width 18 height 18
click at [804, 152] on img at bounding box center [808, 158] width 18 height 18
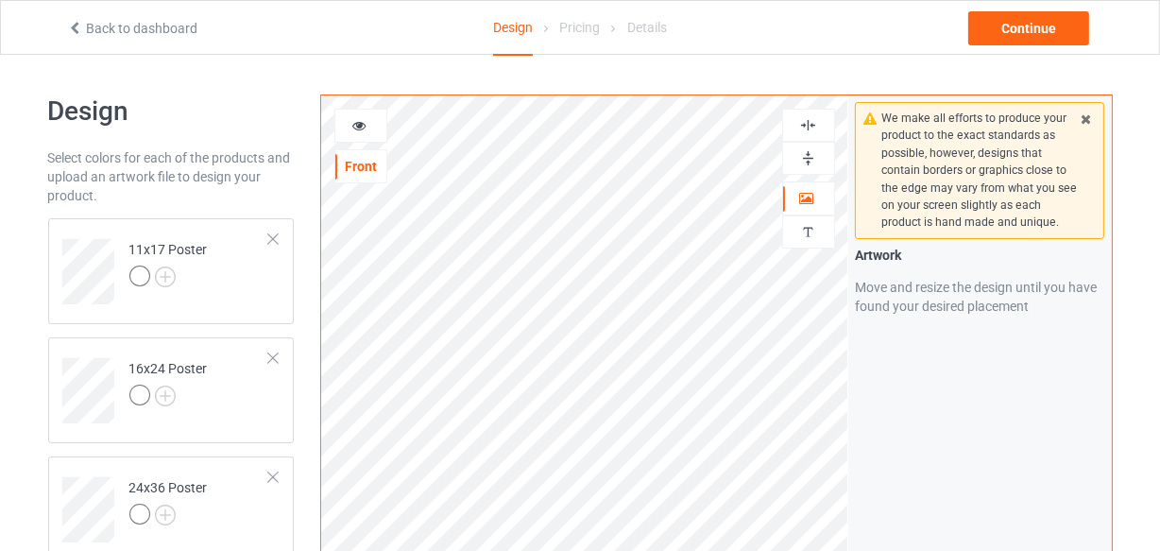
click at [805, 151] on img at bounding box center [808, 158] width 18 height 18
click at [803, 131] on img at bounding box center [808, 125] width 18 height 18
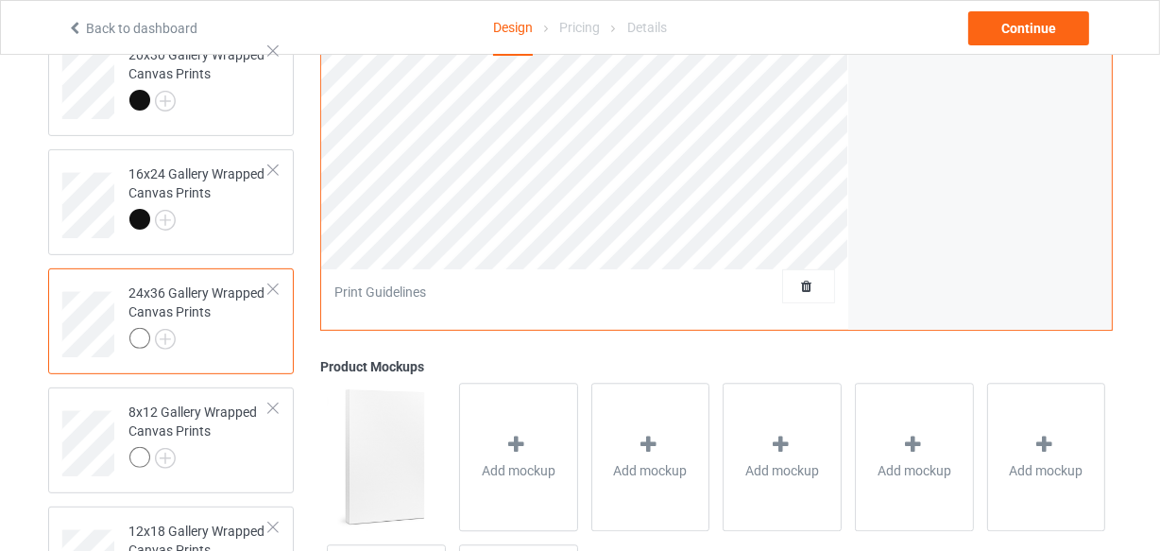
scroll to position [515, 0]
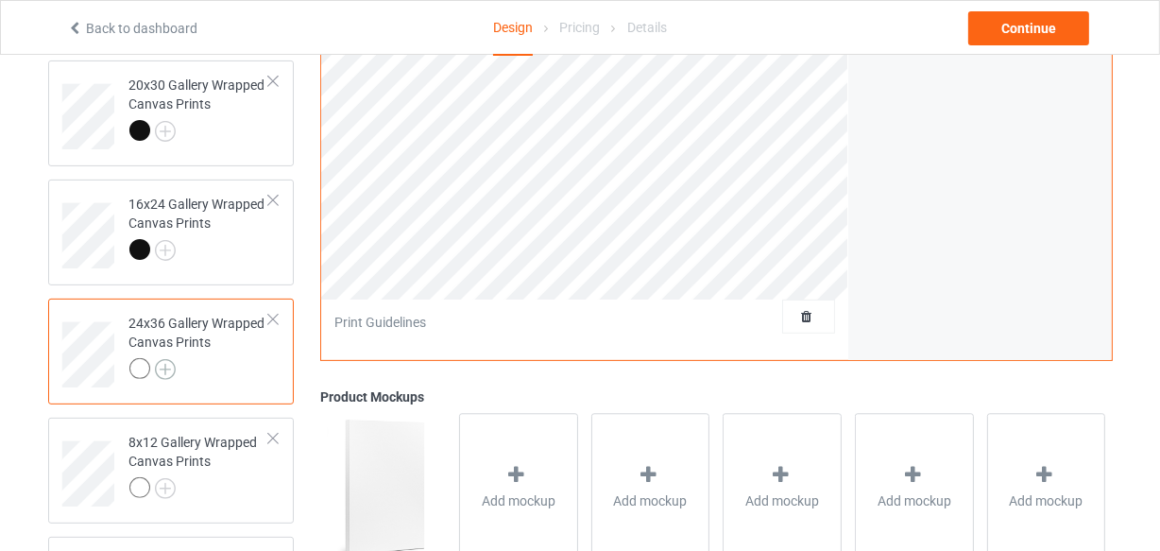
click at [164, 371] on img at bounding box center [165, 369] width 21 height 21
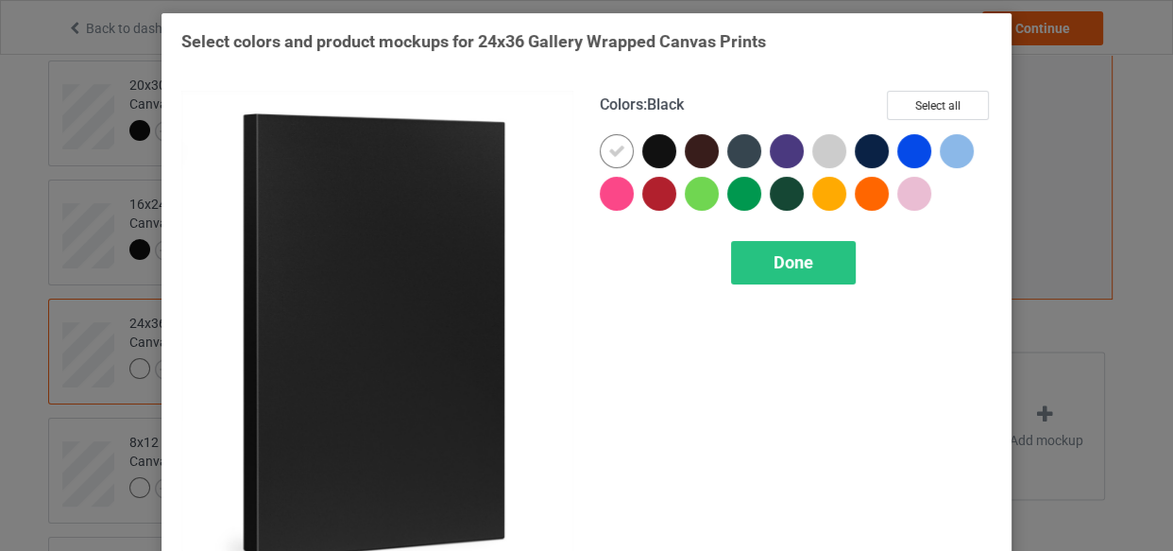
click at [659, 152] on div at bounding box center [659, 151] width 34 height 34
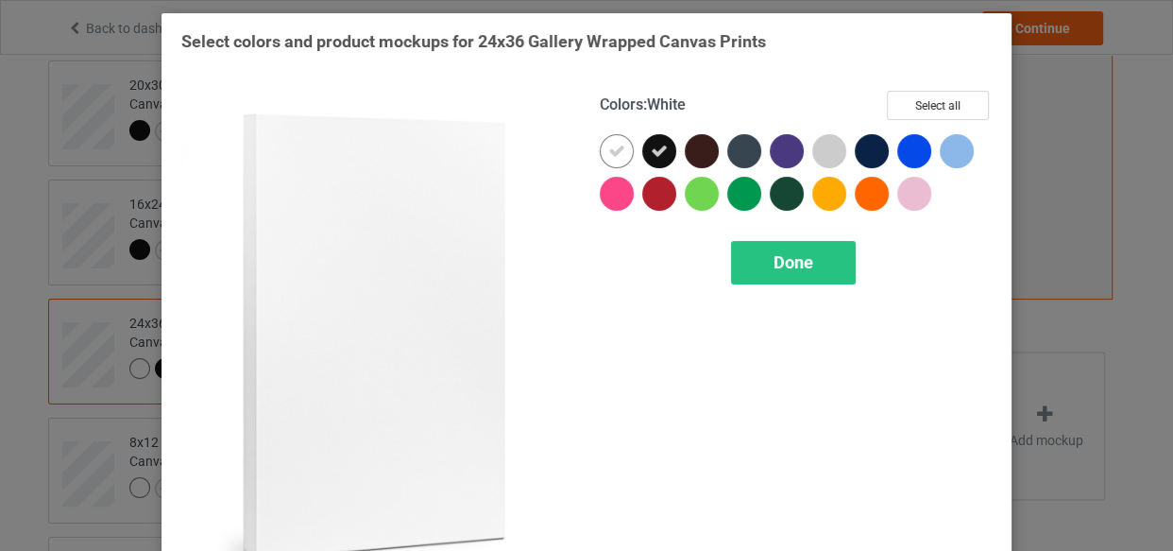
click at [600, 150] on div at bounding box center [617, 151] width 34 height 34
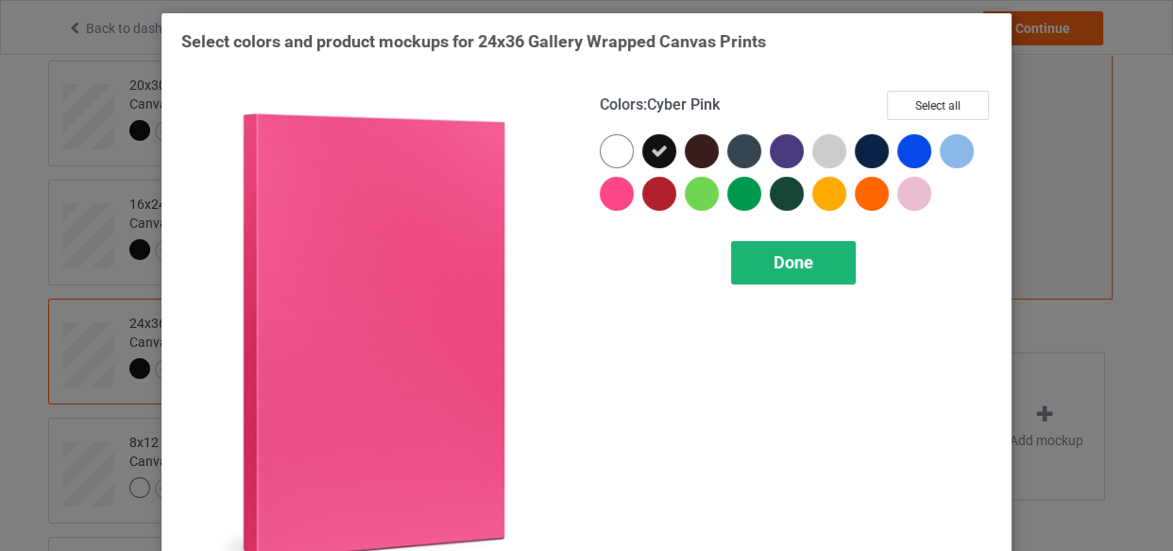
click at [732, 244] on div "Done" at bounding box center [793, 262] width 125 height 43
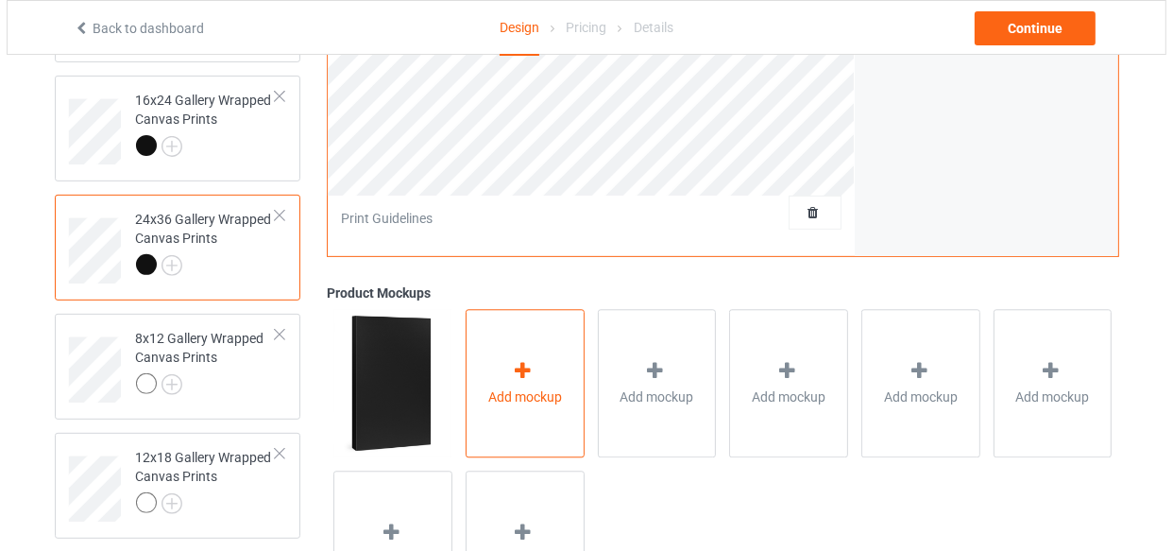
scroll to position [648, 0]
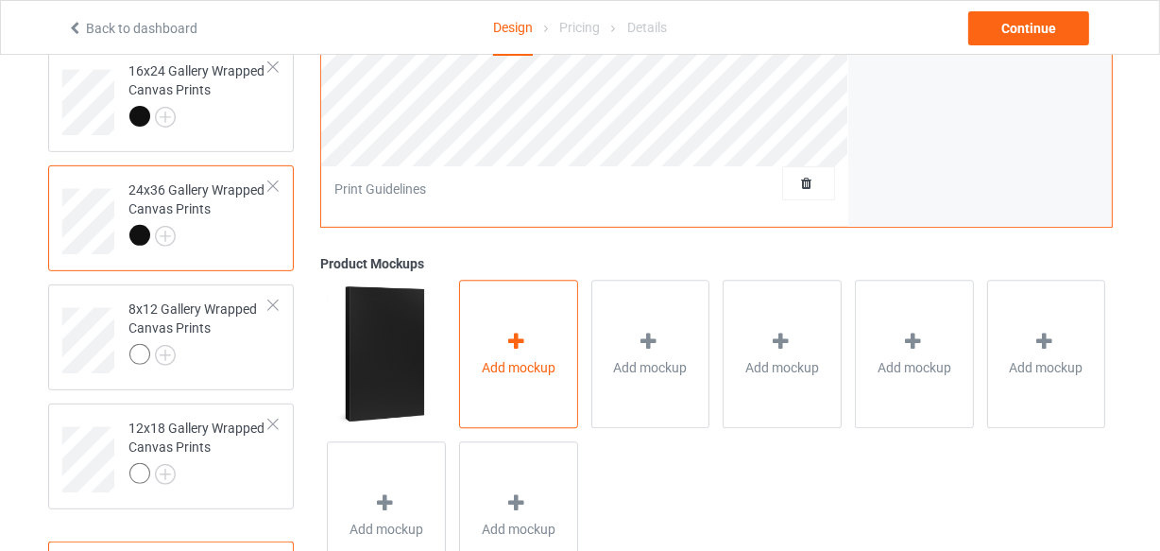
click at [522, 316] on div "Add mockup" at bounding box center [518, 355] width 119 height 148
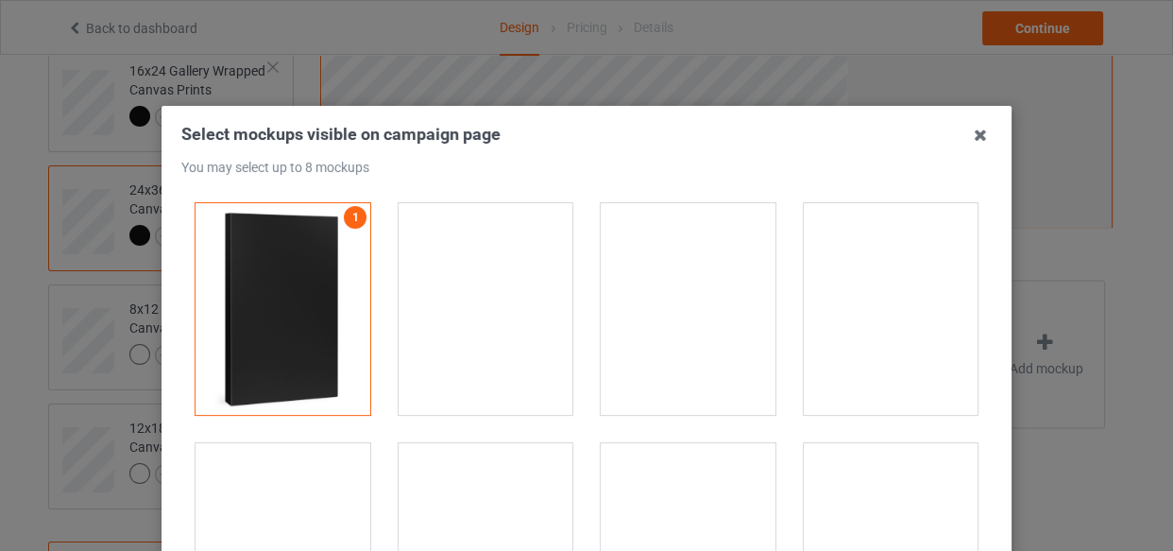
click at [492, 270] on div at bounding box center [486, 309] width 175 height 212
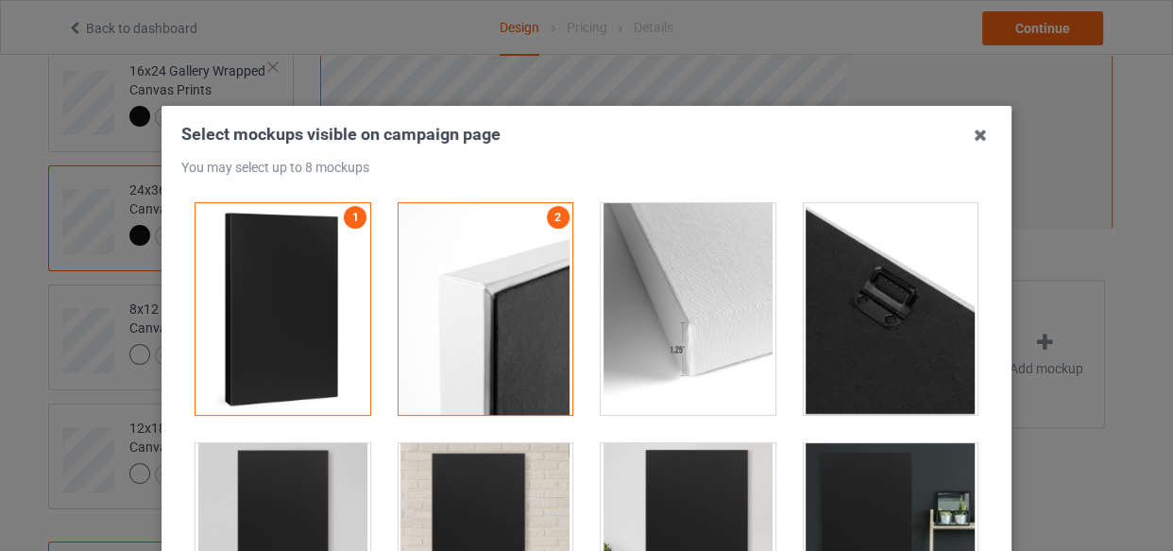
click at [699, 290] on div at bounding box center [688, 309] width 175 height 212
drag, startPoint x: 814, startPoint y: 298, endPoint x: 602, endPoint y: 378, distance: 227.2
click at [815, 299] on div at bounding box center [891, 309] width 175 height 212
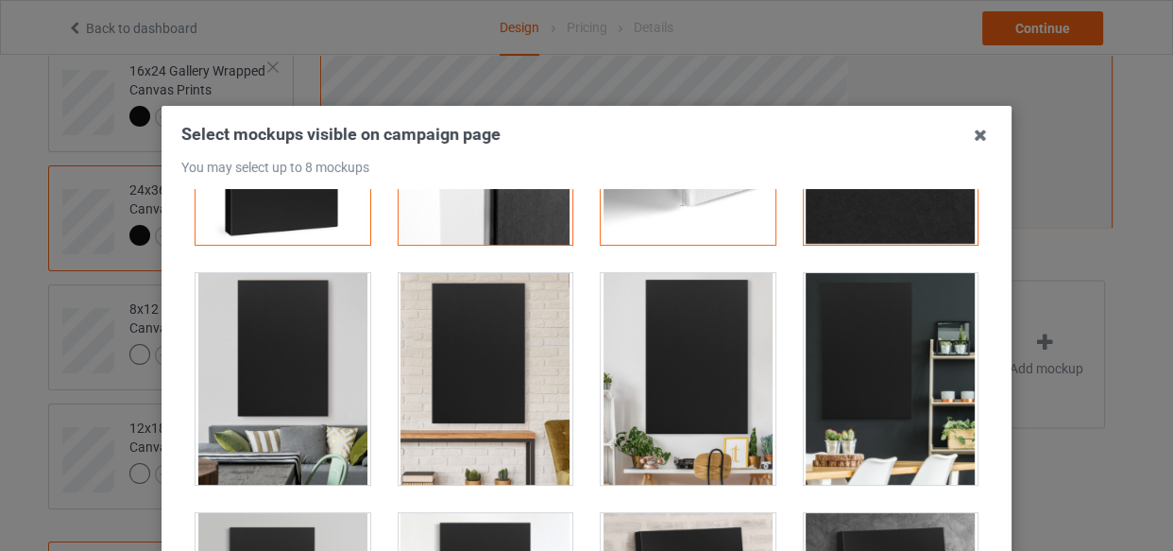
scroll to position [171, 0]
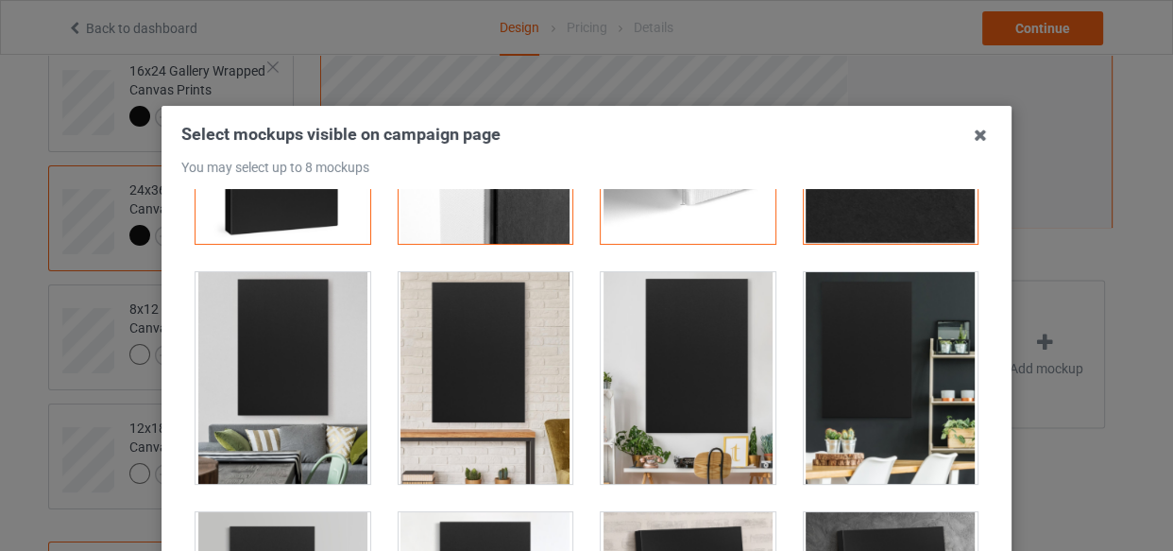
click at [297, 359] on div at bounding box center [283, 378] width 175 height 212
click at [587, 359] on div at bounding box center [688, 378] width 203 height 240
click at [678, 350] on div at bounding box center [688, 378] width 175 height 212
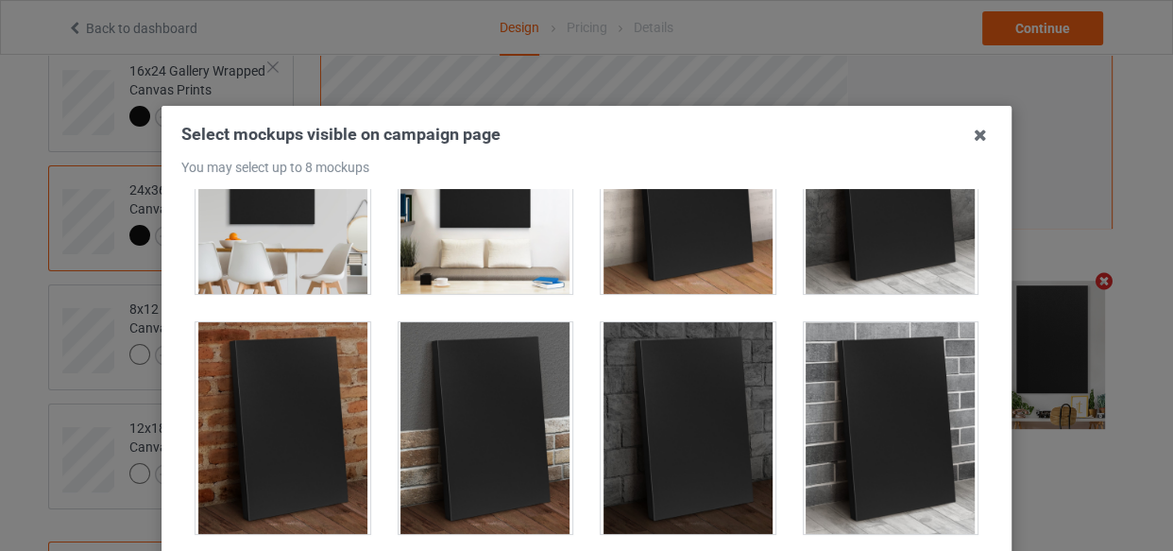
click at [481, 341] on div at bounding box center [486, 428] width 175 height 212
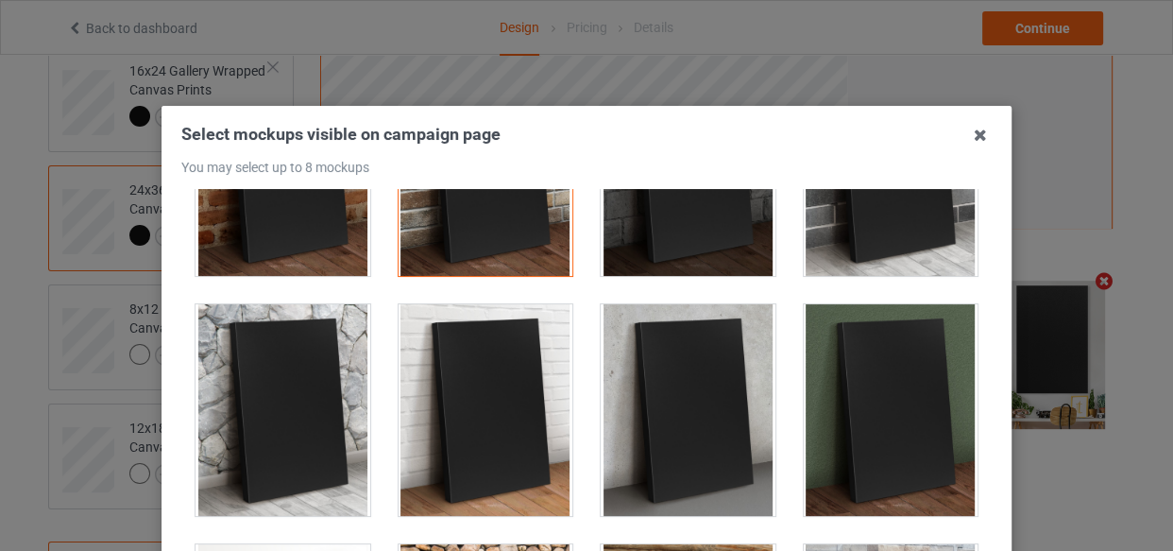
click at [712, 304] on div at bounding box center [688, 410] width 175 height 212
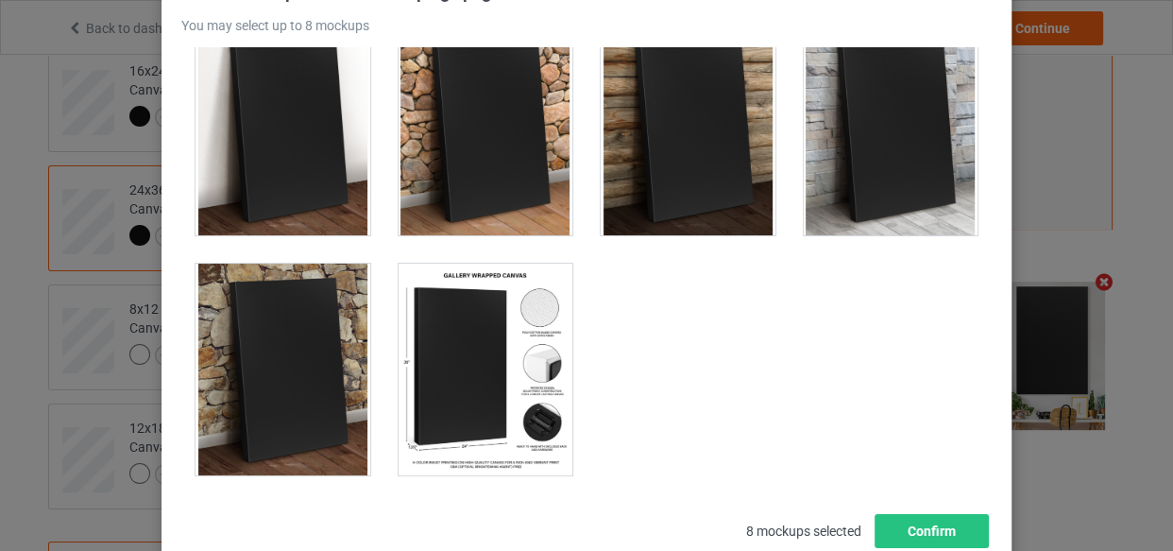
scroll to position [271, 0]
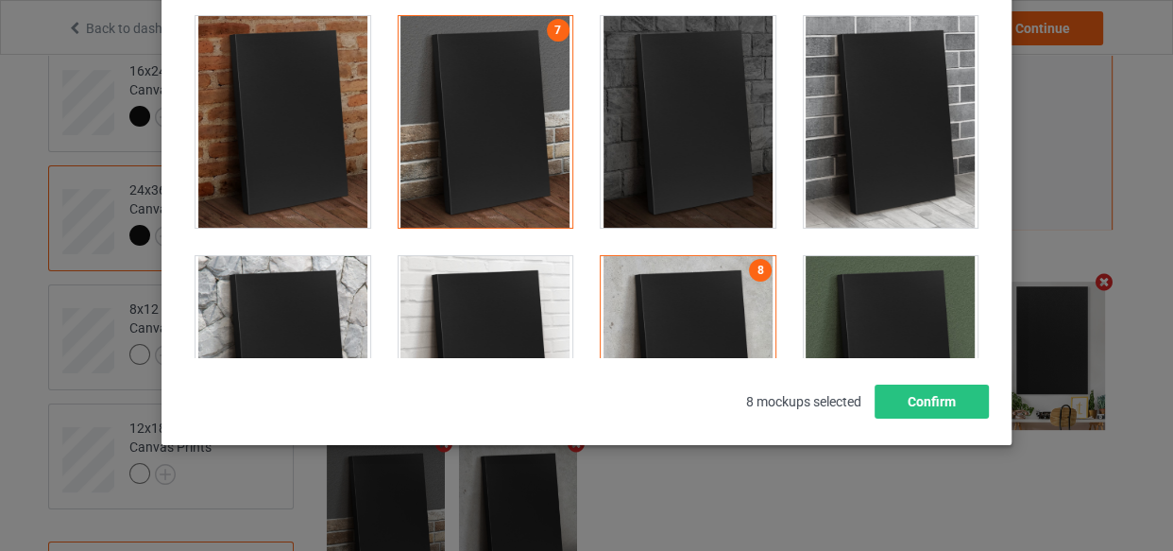
click at [675, 311] on div at bounding box center [688, 362] width 175 height 212
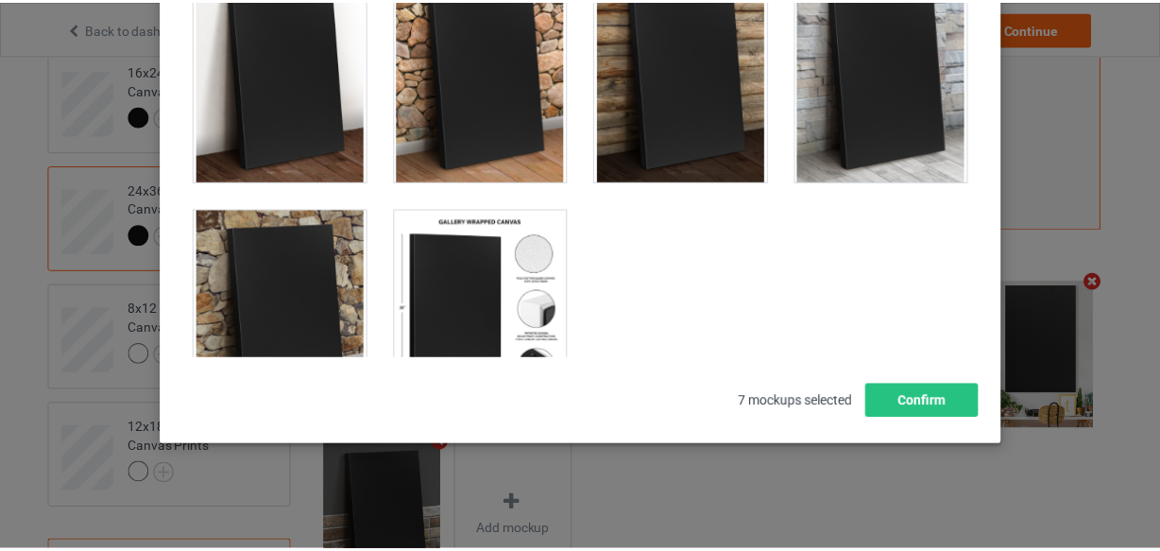
scroll to position [1238, 0]
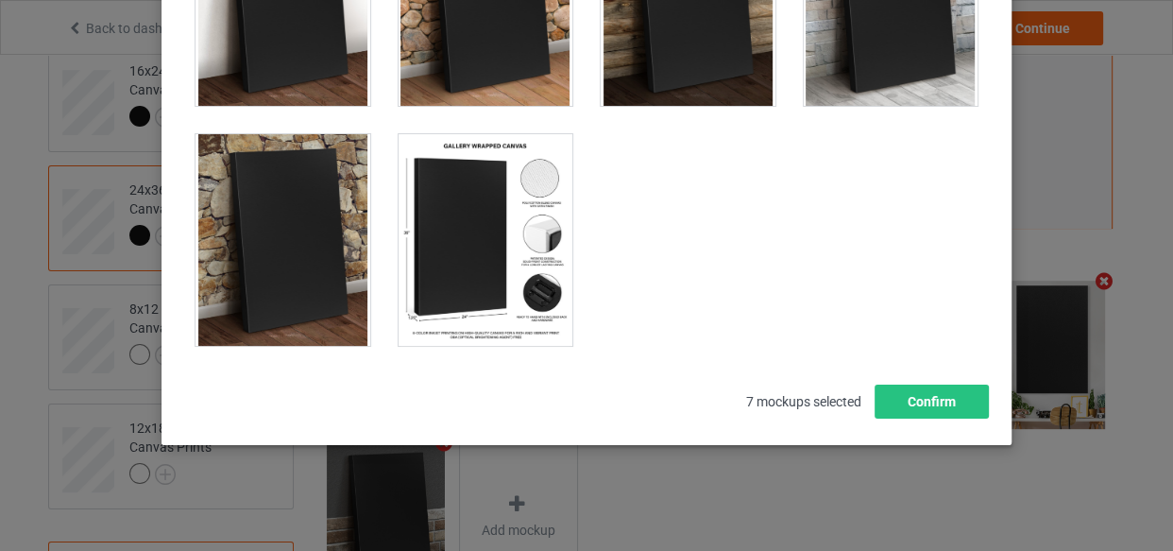
click at [486, 220] on div at bounding box center [486, 240] width 175 height 212
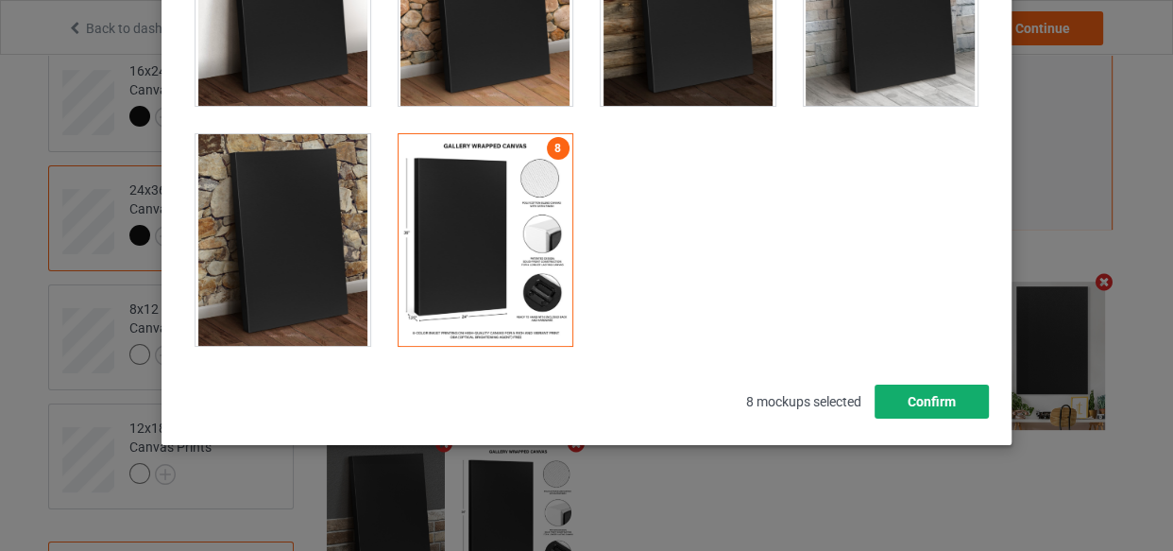
click at [915, 403] on button "Confirm" at bounding box center [932, 402] width 114 height 34
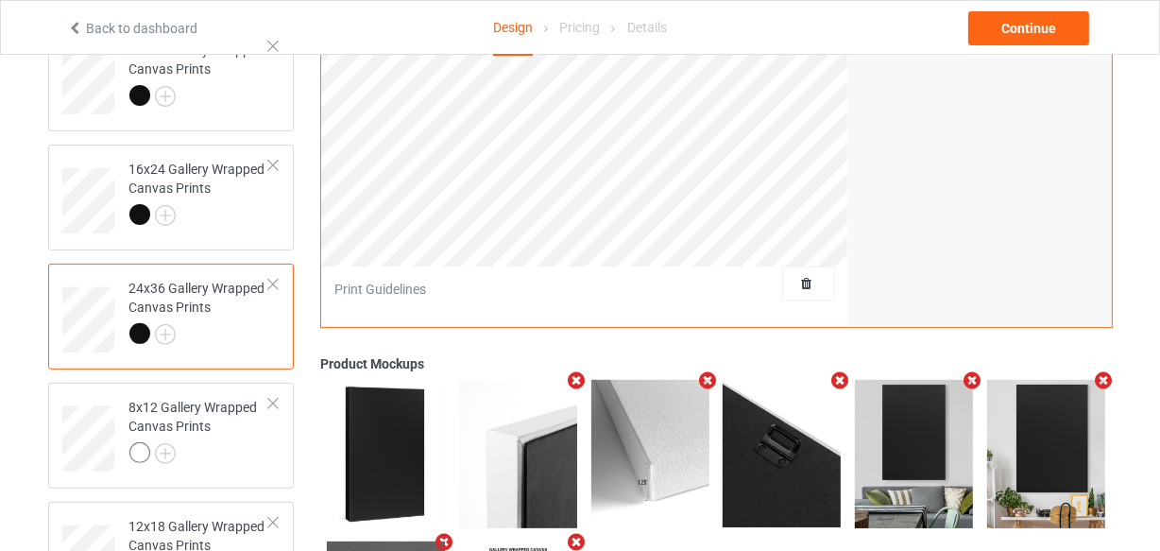
scroll to position [648, 0]
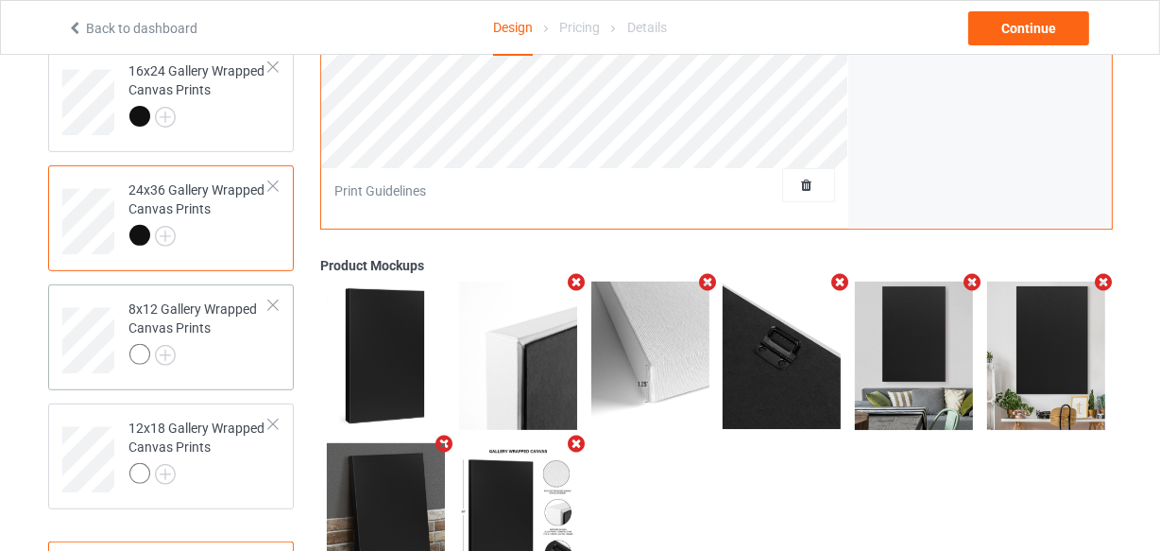
click at [223, 368] on div at bounding box center [199, 357] width 141 height 26
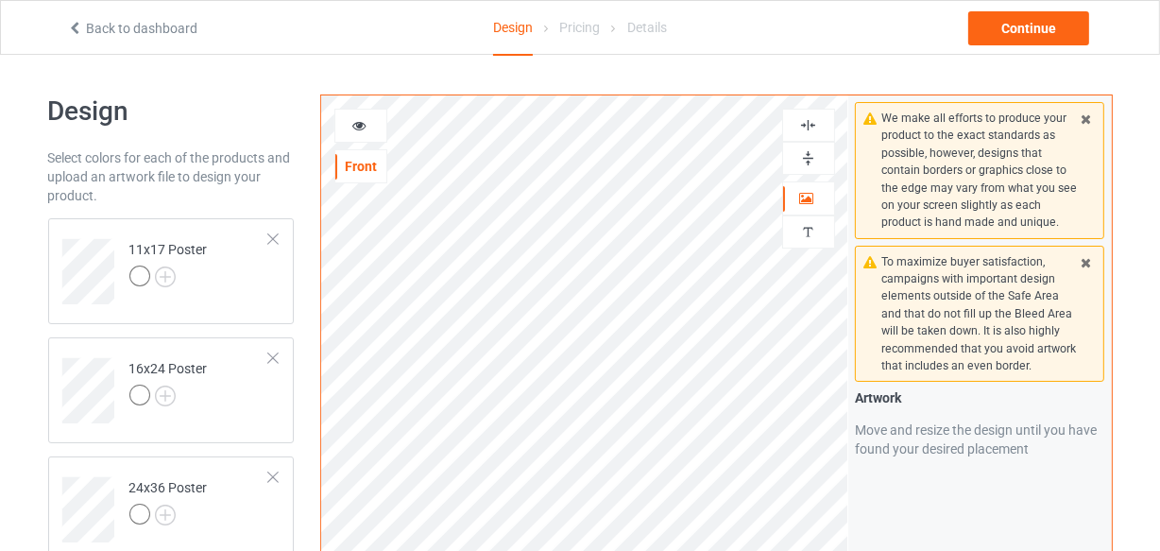
click at [801, 129] on img at bounding box center [808, 125] width 18 height 18
click at [807, 156] on img at bounding box center [808, 158] width 18 height 18
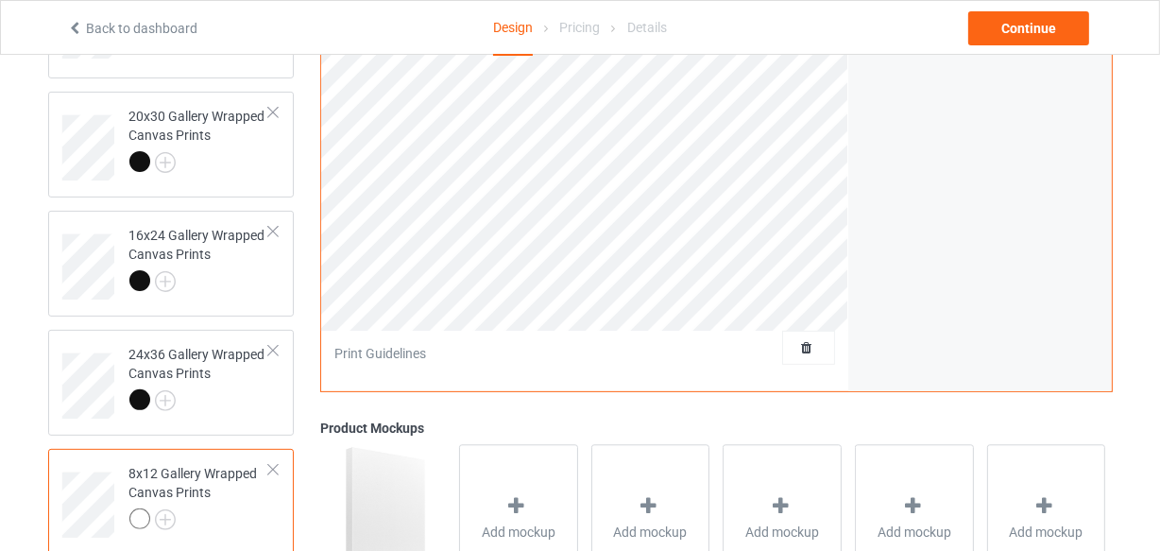
scroll to position [687, 0]
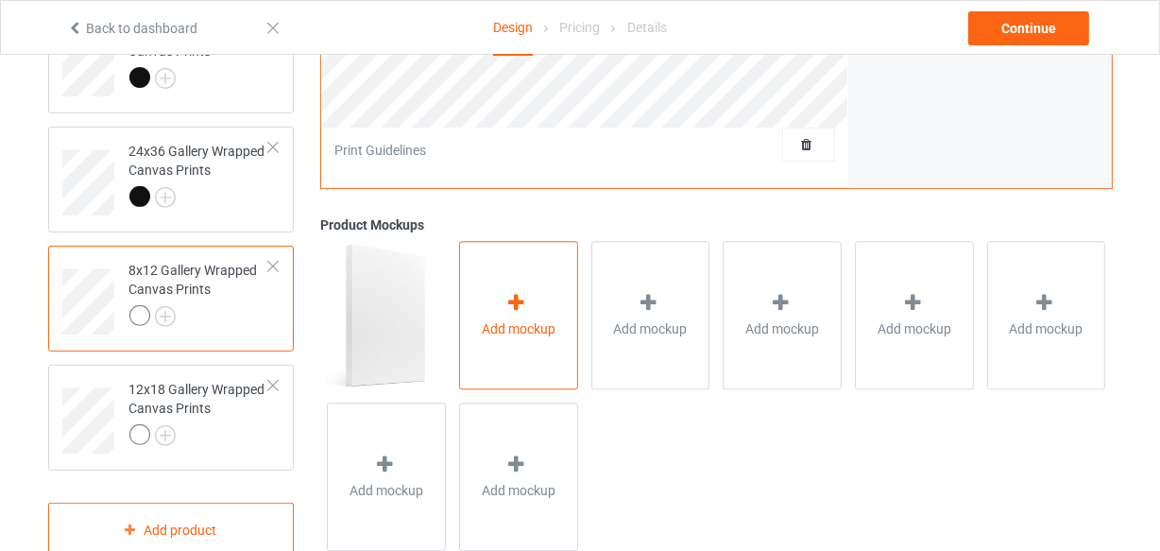
click at [466, 316] on div "Add mockup" at bounding box center [518, 316] width 119 height 148
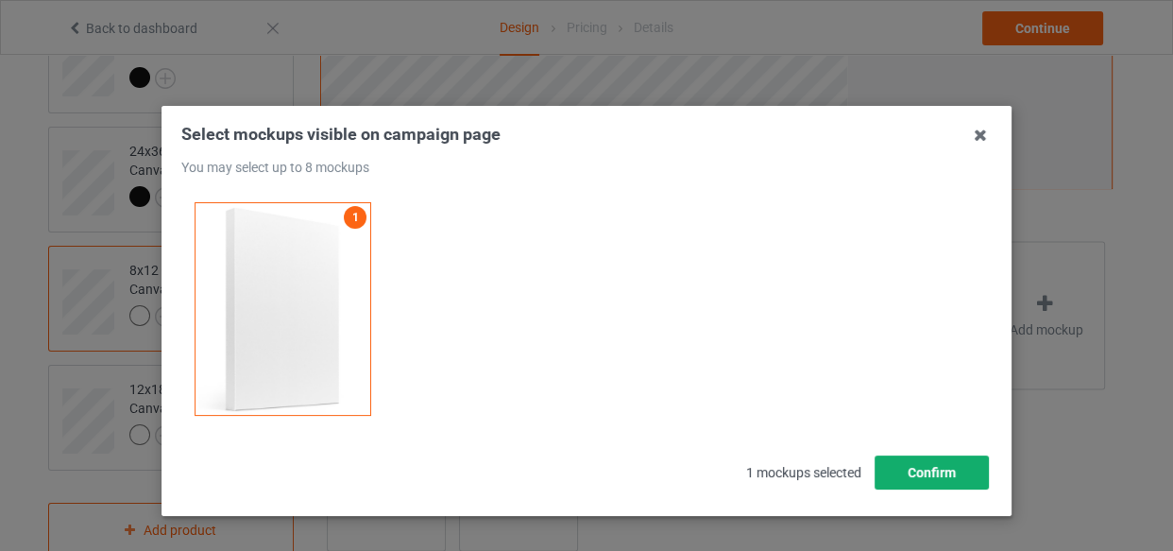
click at [923, 485] on button "Confirm" at bounding box center [932, 472] width 114 height 34
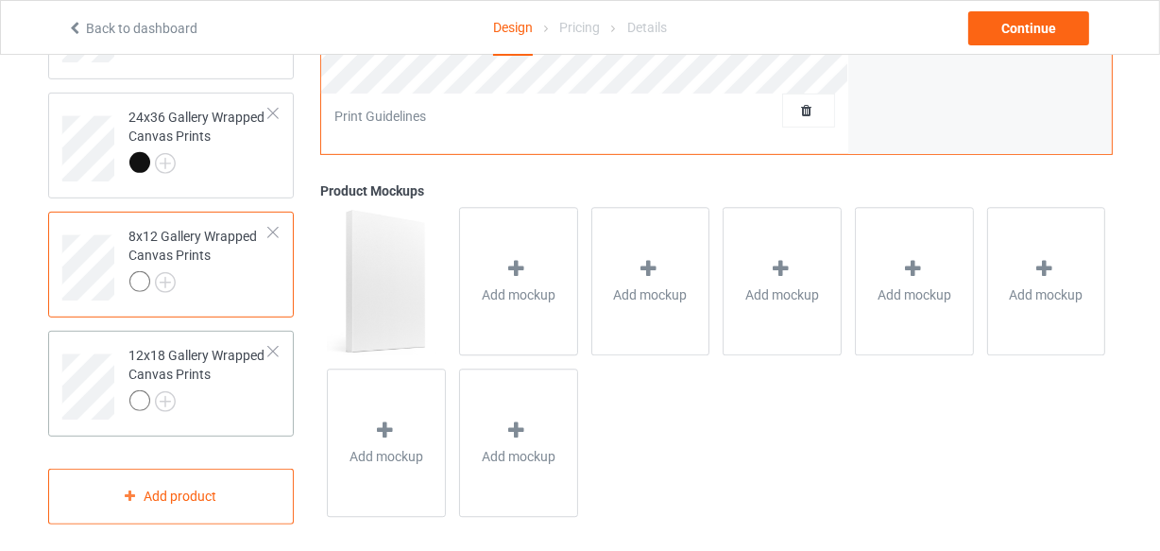
scroll to position [734, 0]
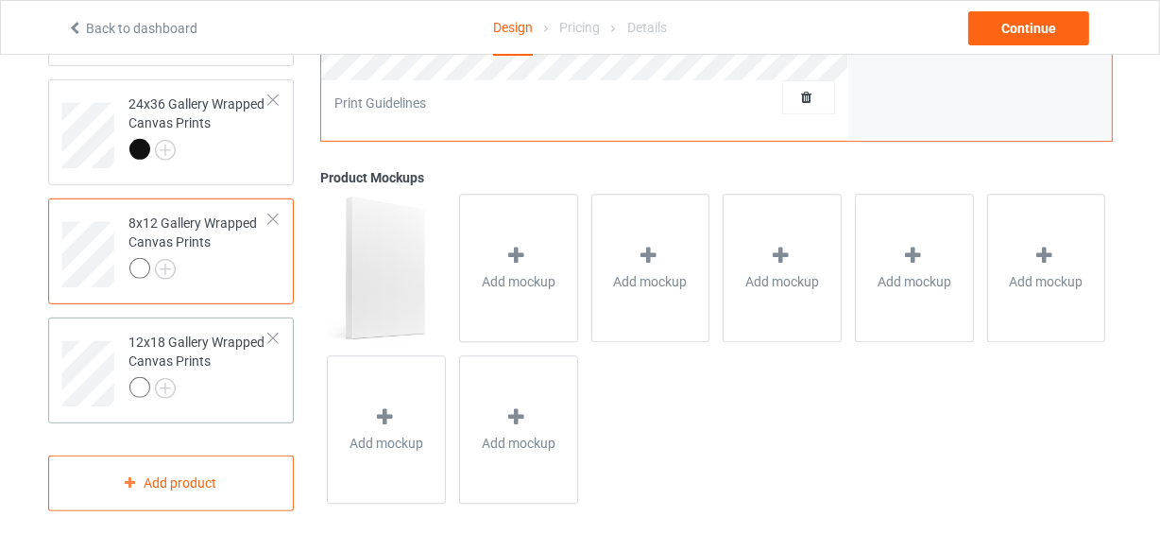
click at [234, 388] on div at bounding box center [199, 390] width 141 height 26
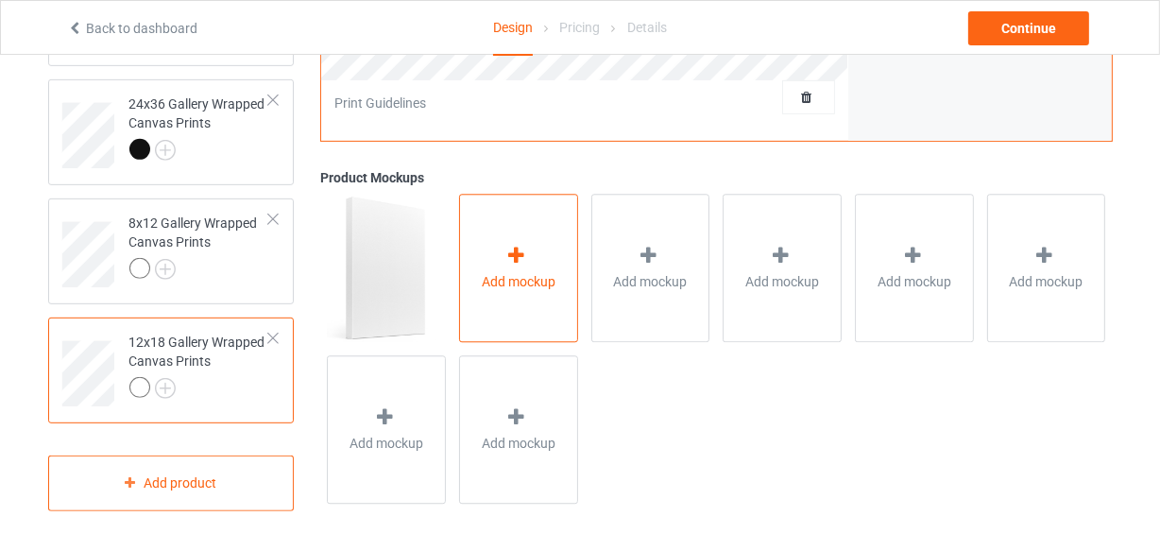
click at [530, 248] on div at bounding box center [518, 259] width 26 height 27
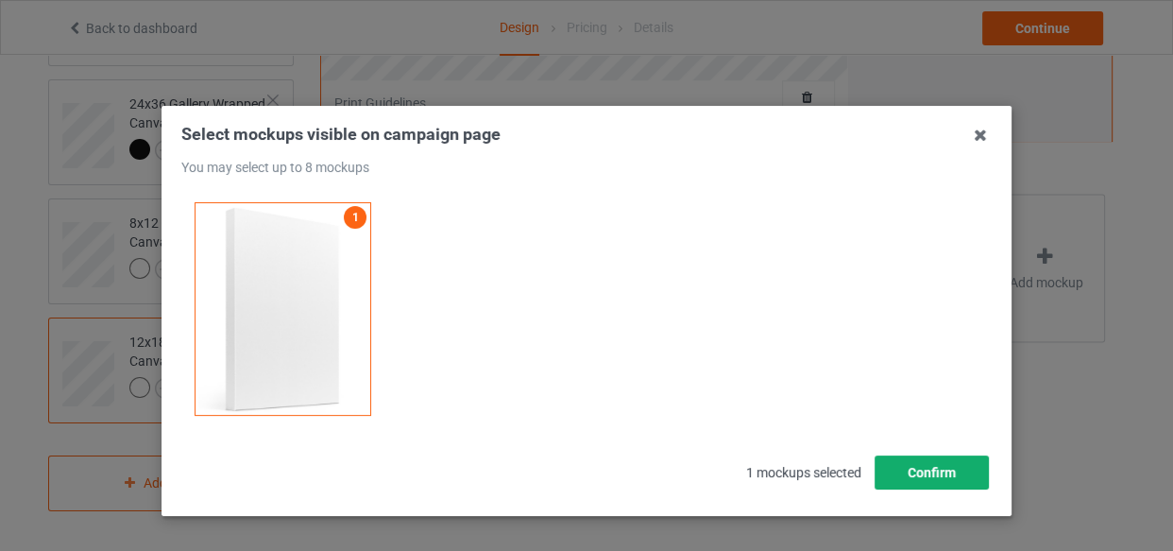
click at [925, 467] on button "Confirm" at bounding box center [932, 472] width 114 height 34
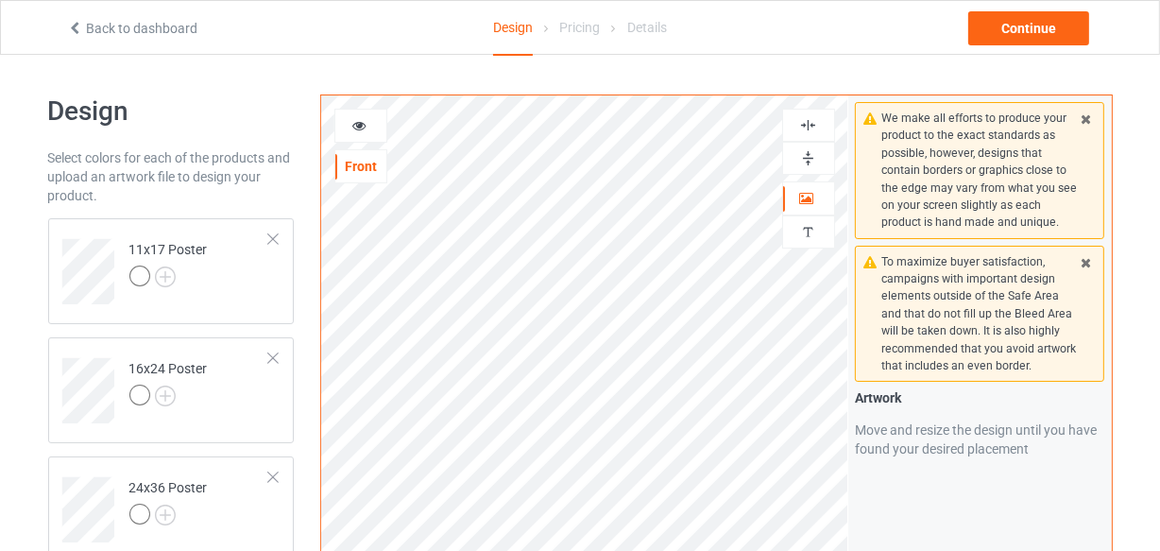
click at [815, 130] on img at bounding box center [808, 125] width 18 height 18
click at [803, 159] on img at bounding box center [808, 158] width 18 height 18
click at [813, 126] on img at bounding box center [808, 125] width 18 height 18
click at [813, 155] on img at bounding box center [808, 158] width 18 height 18
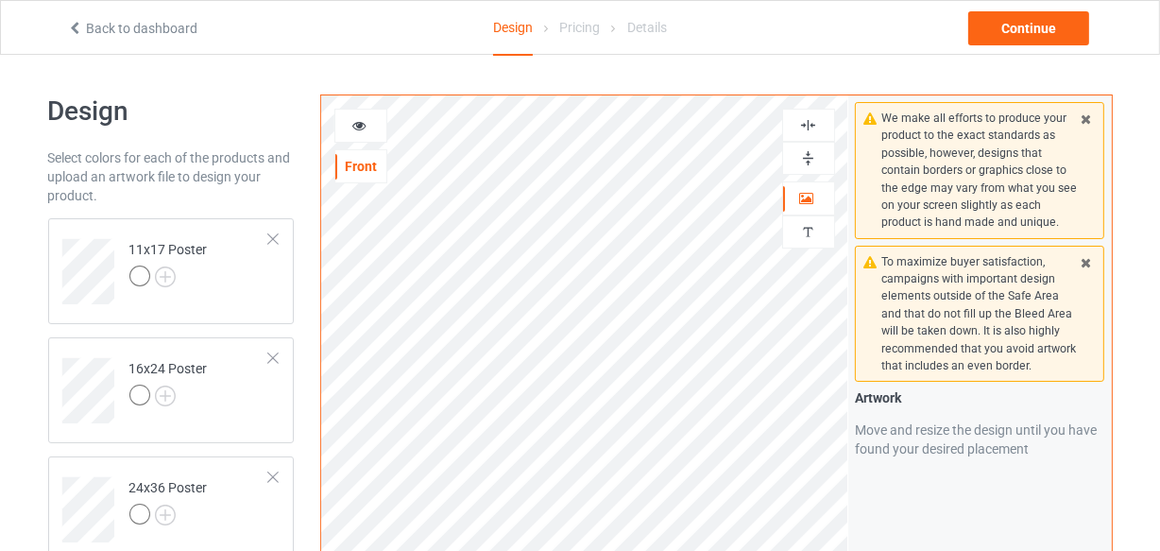
click at [813, 155] on img at bounding box center [808, 158] width 18 height 18
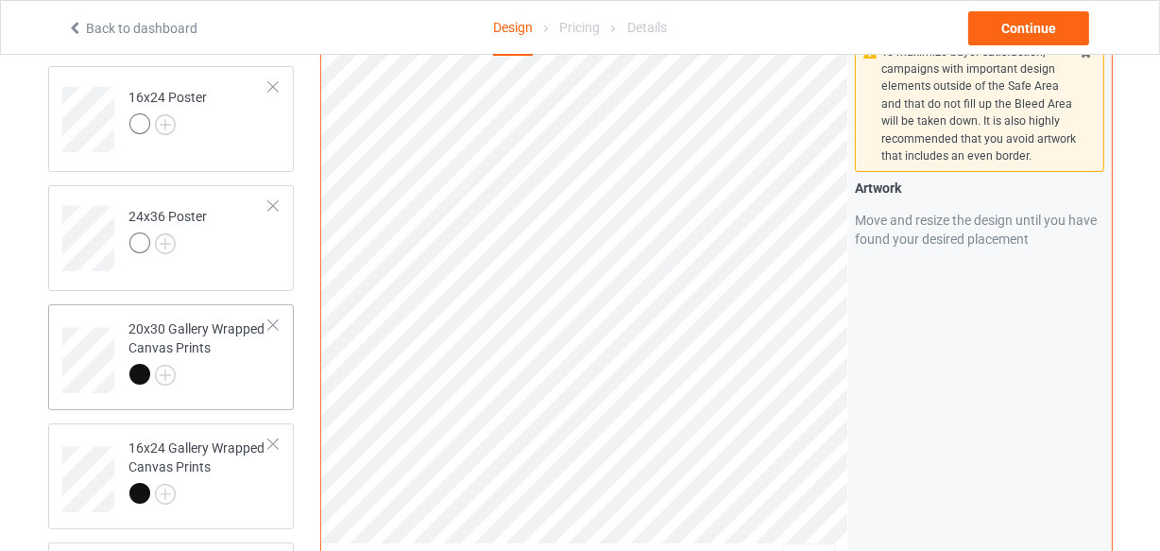
scroll to position [85, 0]
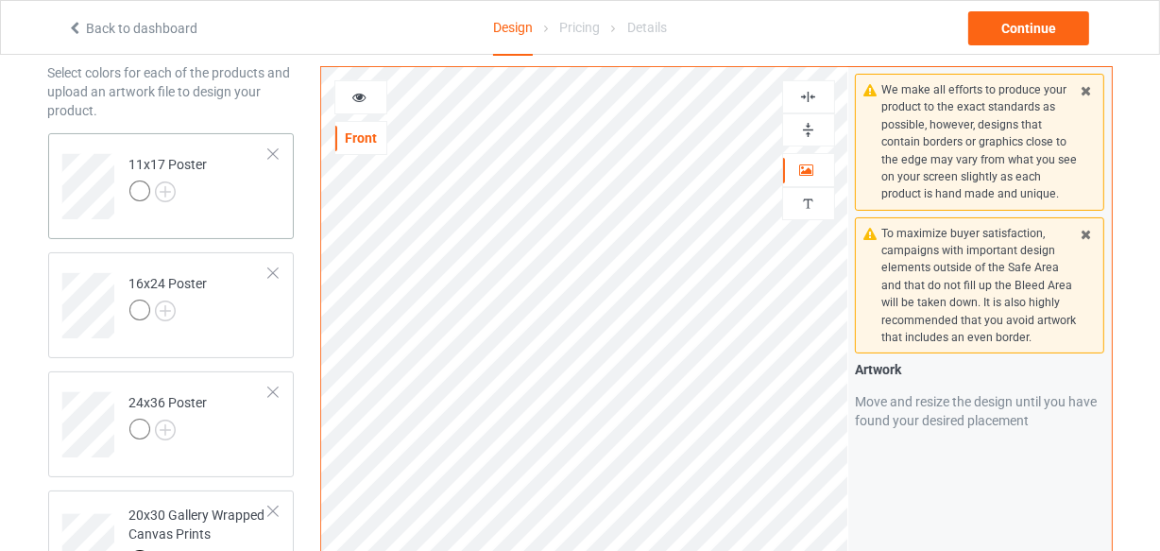
click at [232, 211] on td "11x17 Poster" at bounding box center [200, 180] width 162 height 78
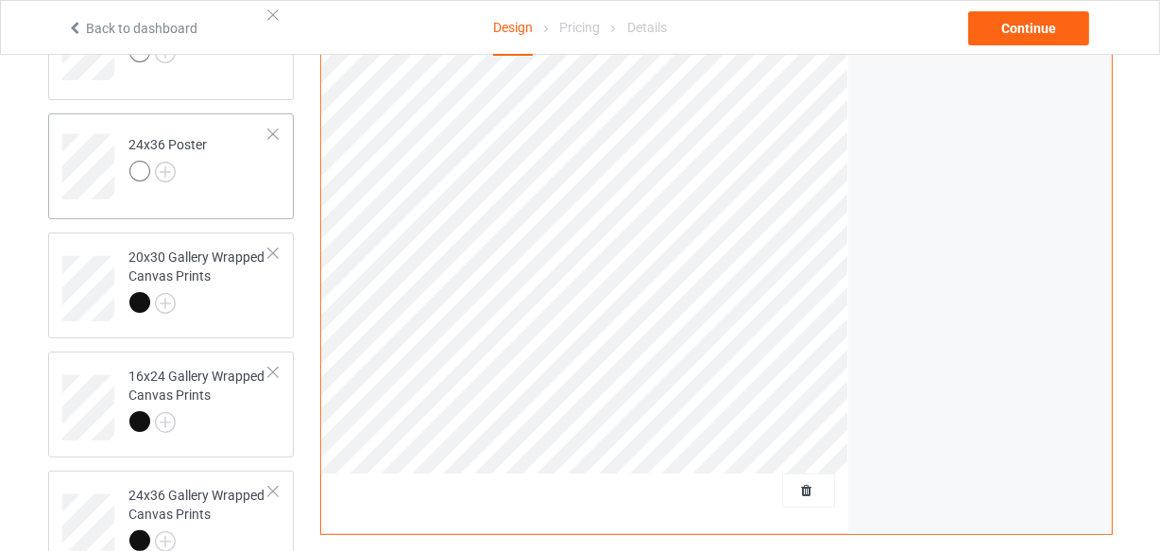
click at [229, 176] on td "24x36 Poster" at bounding box center [200, 160] width 162 height 78
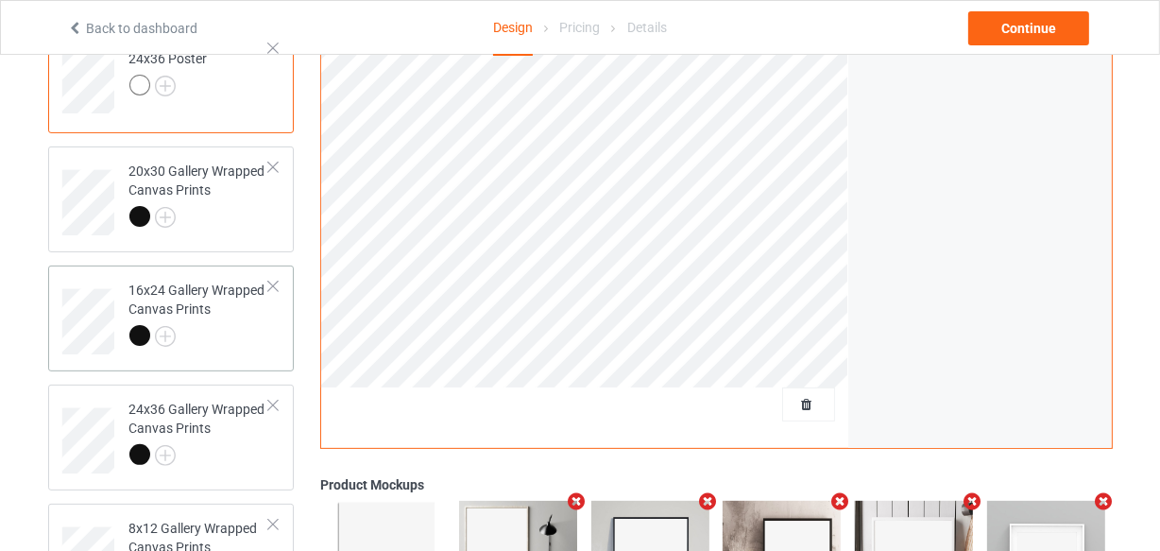
click at [225, 282] on div "16x24 Gallery Wrapped Canvas Prints" at bounding box center [199, 313] width 141 height 64
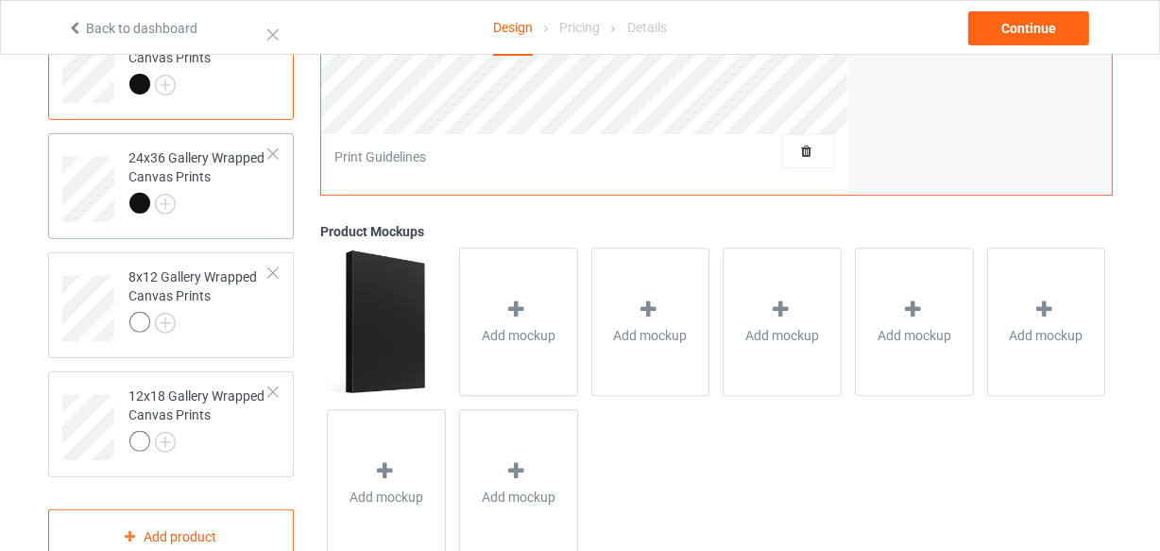
scroll to position [687, 0]
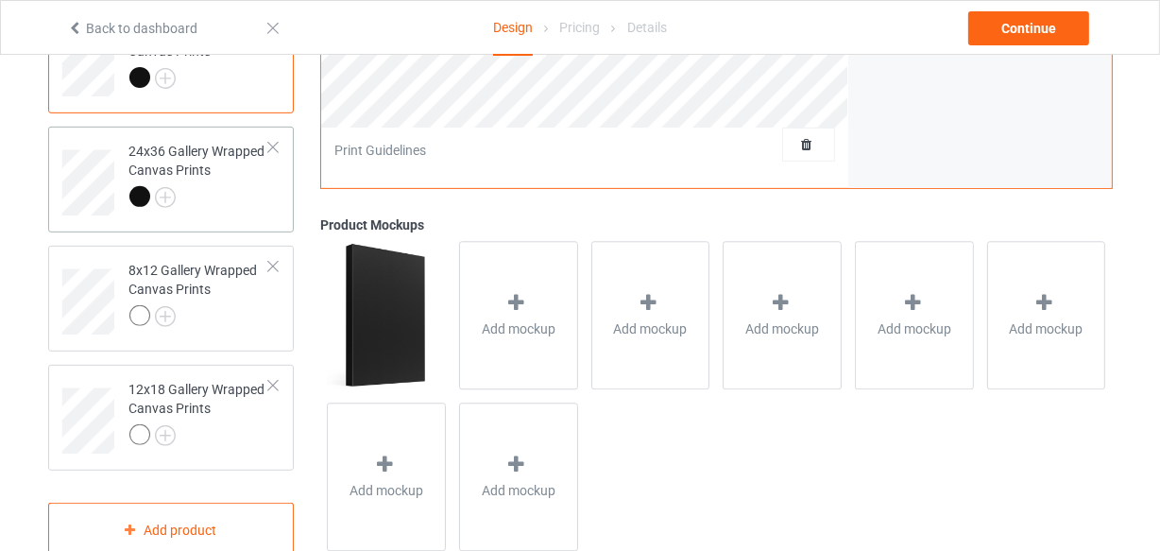
click at [226, 195] on div at bounding box center [199, 199] width 141 height 26
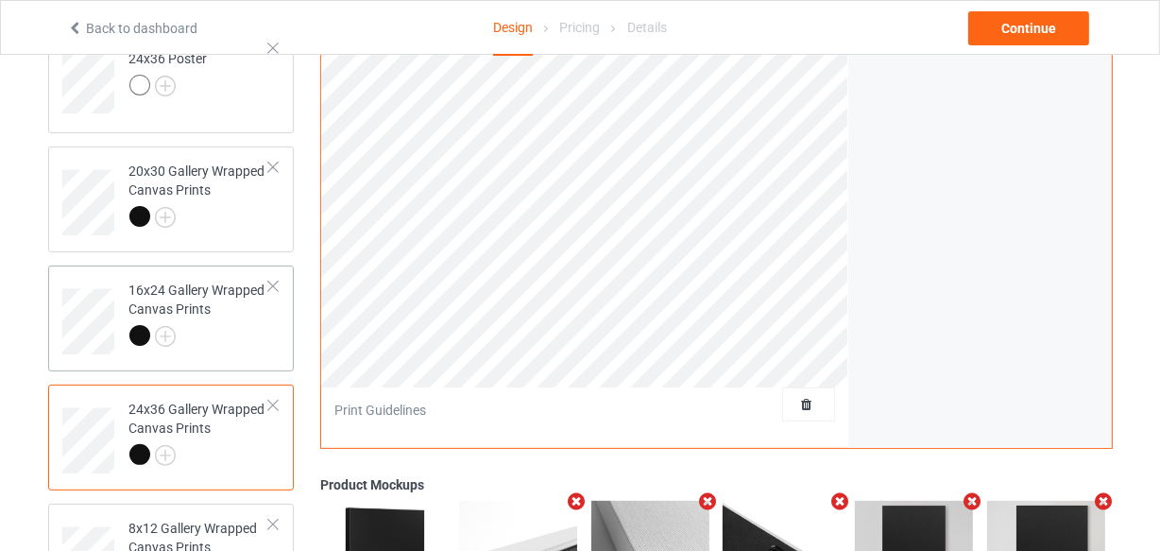
click at [210, 331] on div at bounding box center [199, 338] width 141 height 26
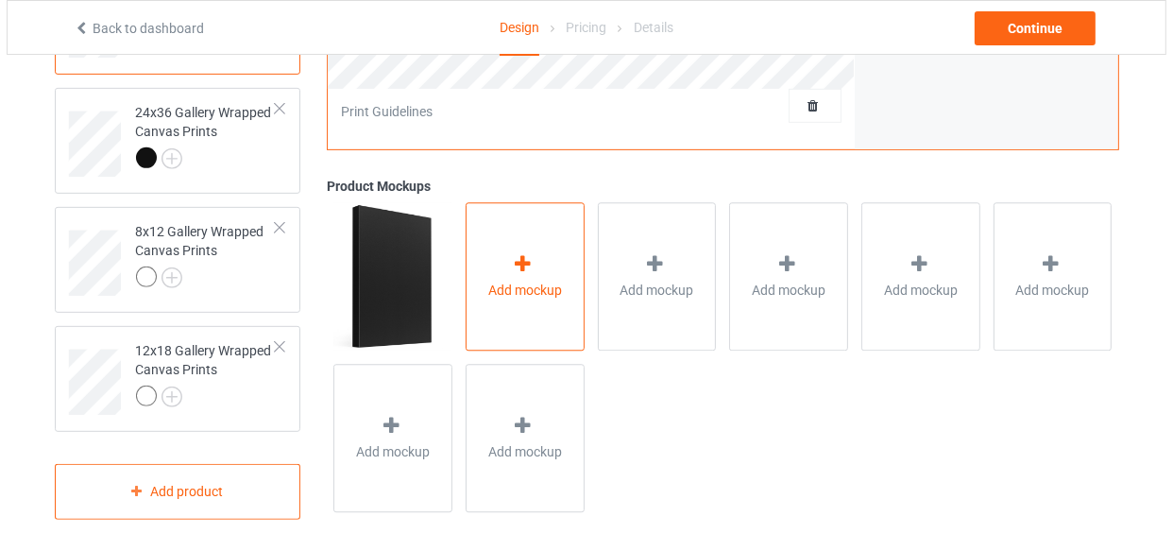
scroll to position [734, 0]
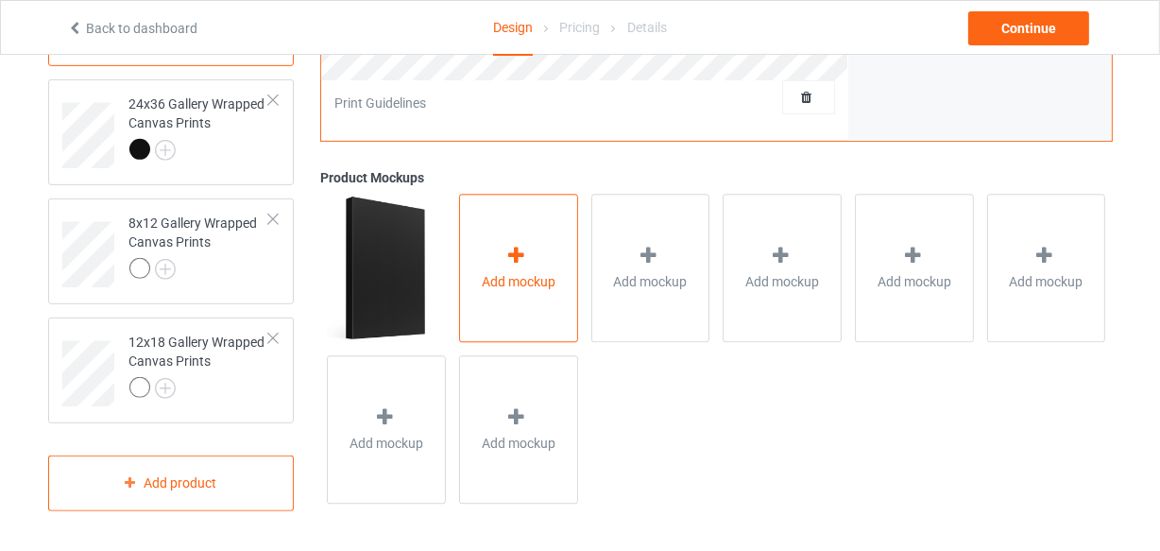
click at [543, 304] on div "Add mockup" at bounding box center [518, 269] width 119 height 148
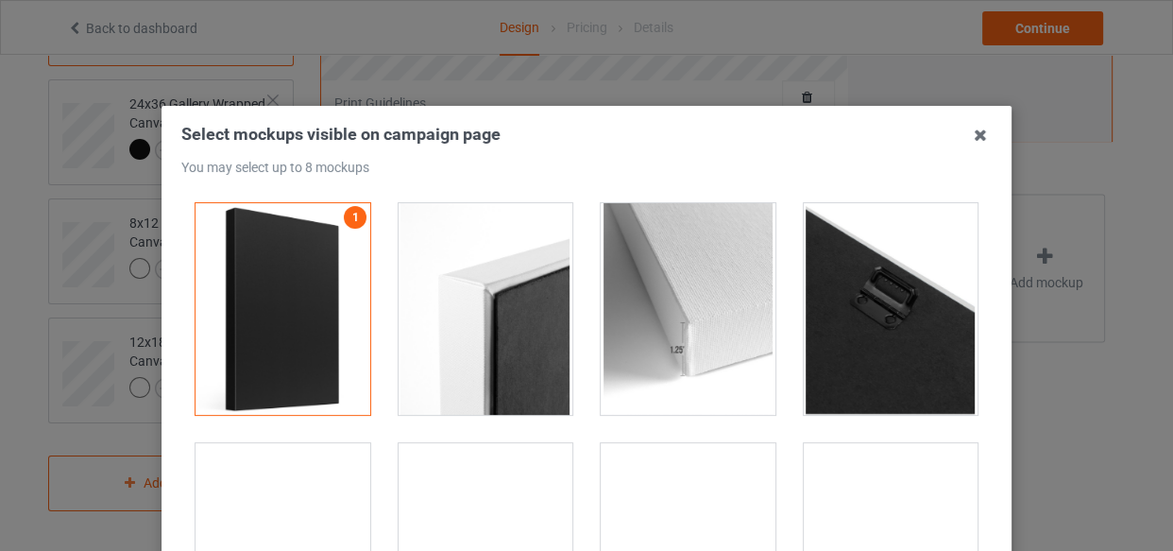
drag, startPoint x: 534, startPoint y: 350, endPoint x: 633, endPoint y: 356, distance: 99.4
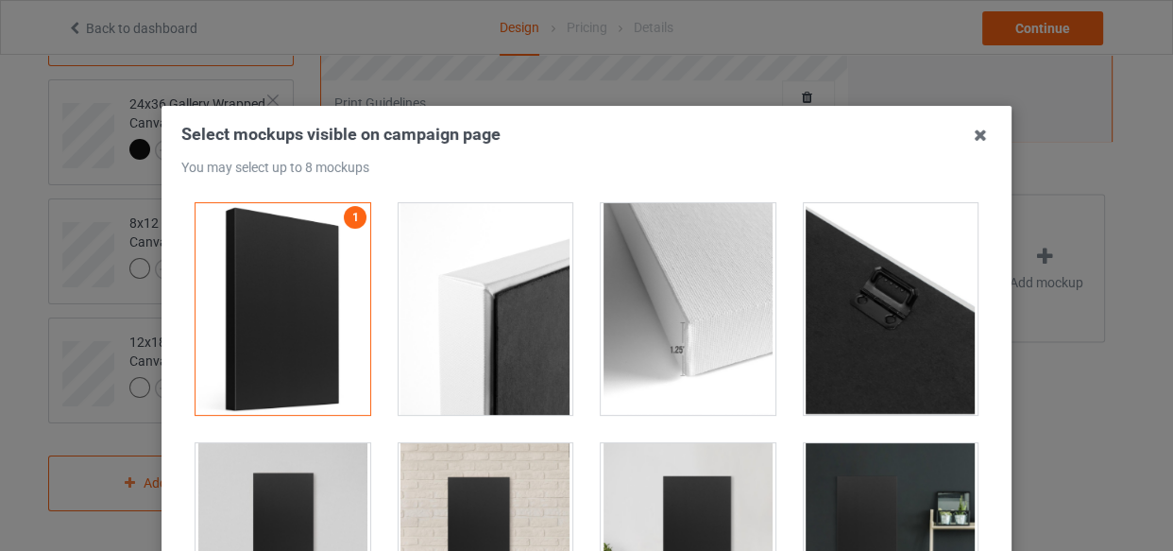
click at [535, 351] on div at bounding box center [486, 309] width 175 height 212
drag, startPoint x: 727, startPoint y: 356, endPoint x: 794, endPoint y: 352, distance: 66.2
click at [733, 356] on div at bounding box center [688, 309] width 175 height 212
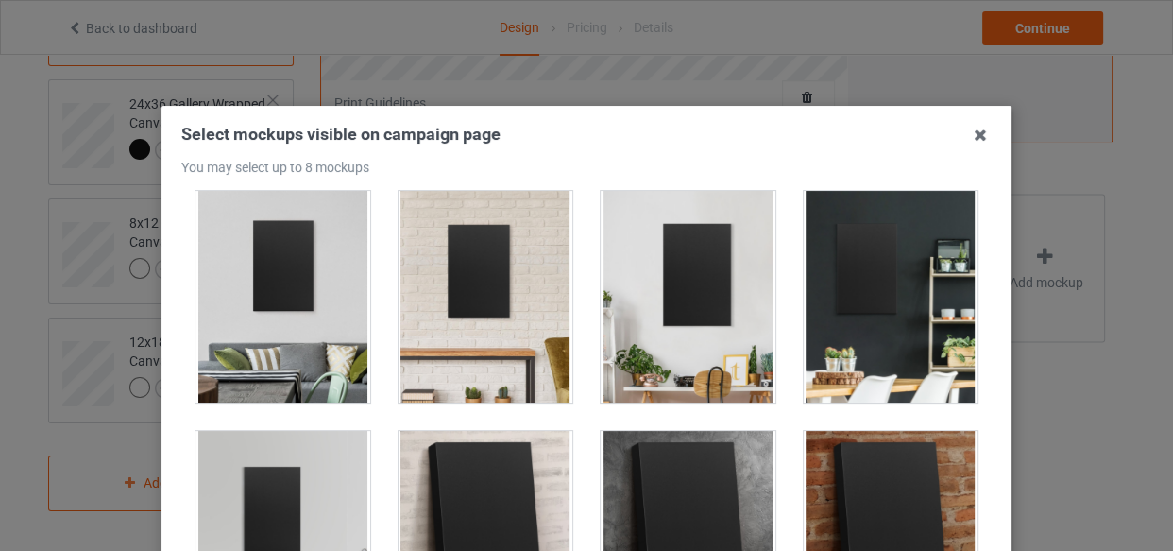
scroll to position [515, 0]
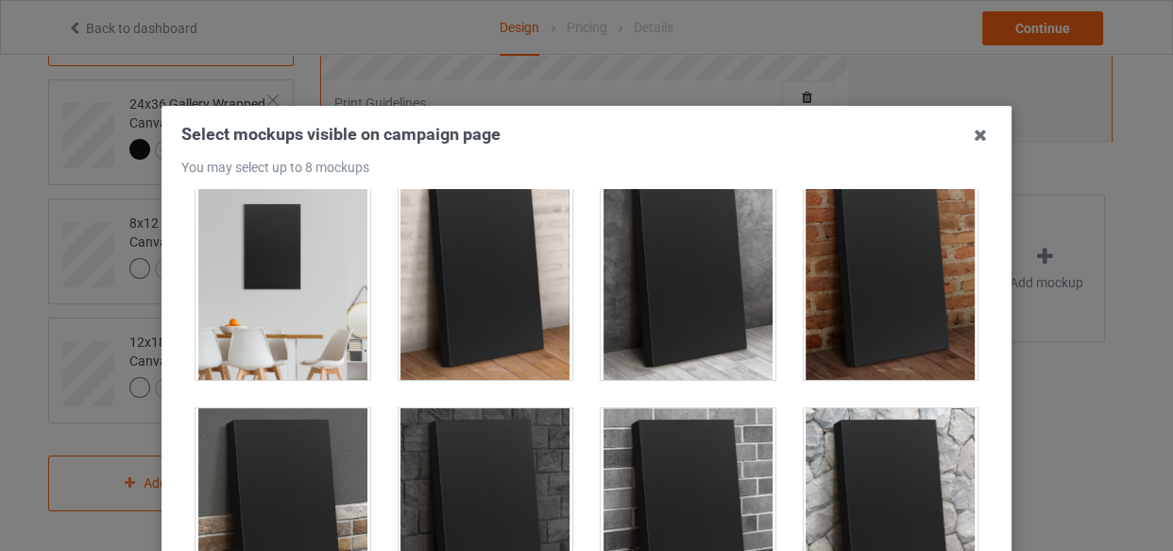
click at [635, 271] on div at bounding box center [688, 274] width 175 height 212
drag, startPoint x: 357, startPoint y: 281, endPoint x: 310, endPoint y: 302, distance: 52.0
click at [355, 281] on div at bounding box center [283, 274] width 175 height 212
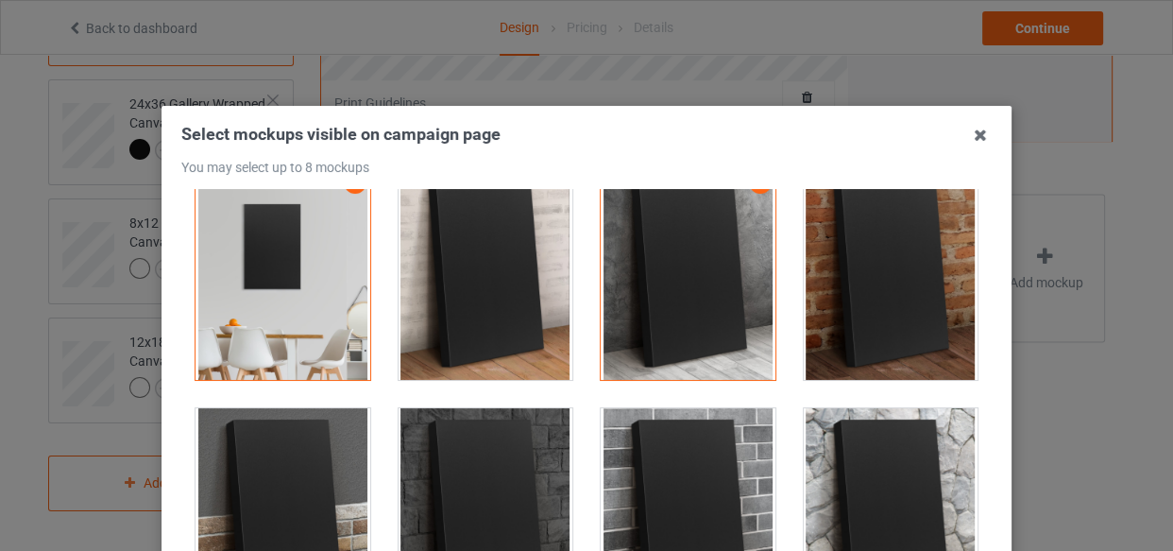
drag, startPoint x: 268, startPoint y: 319, endPoint x: 293, endPoint y: 316, distance: 24.7
click at [268, 318] on div at bounding box center [283, 274] width 175 height 212
click at [288, 296] on div at bounding box center [283, 274] width 175 height 212
click at [532, 336] on div at bounding box center [486, 274] width 175 height 212
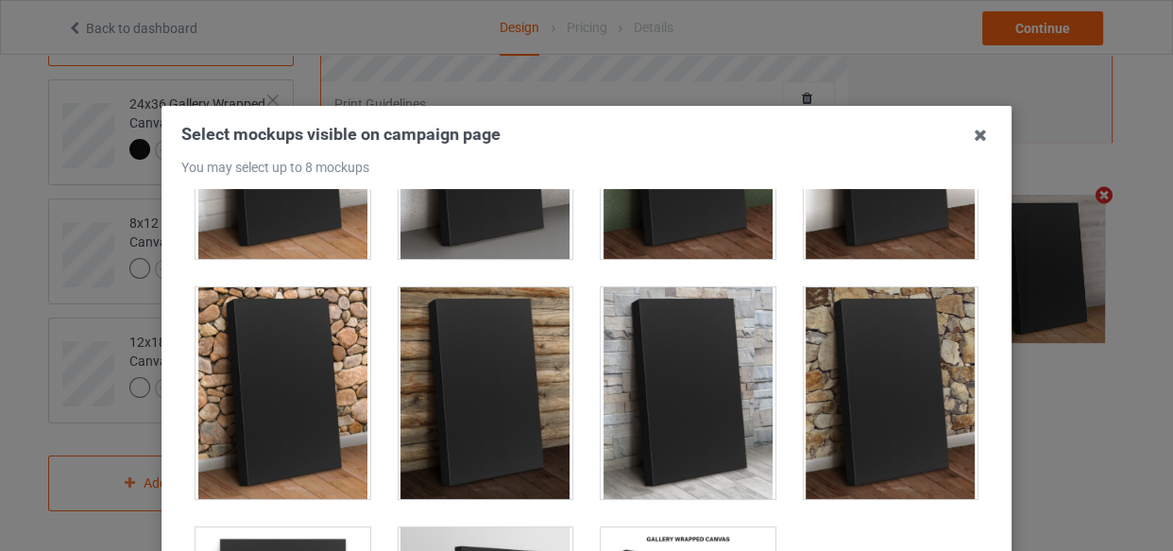
click at [813, 316] on div at bounding box center [891, 393] width 175 height 212
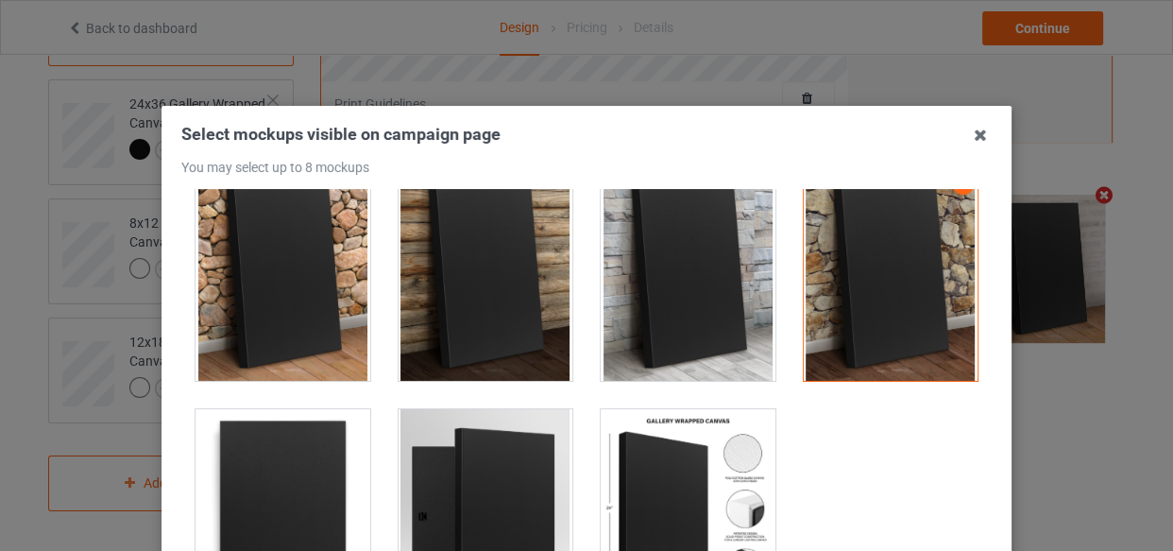
scroll to position [1238, 0]
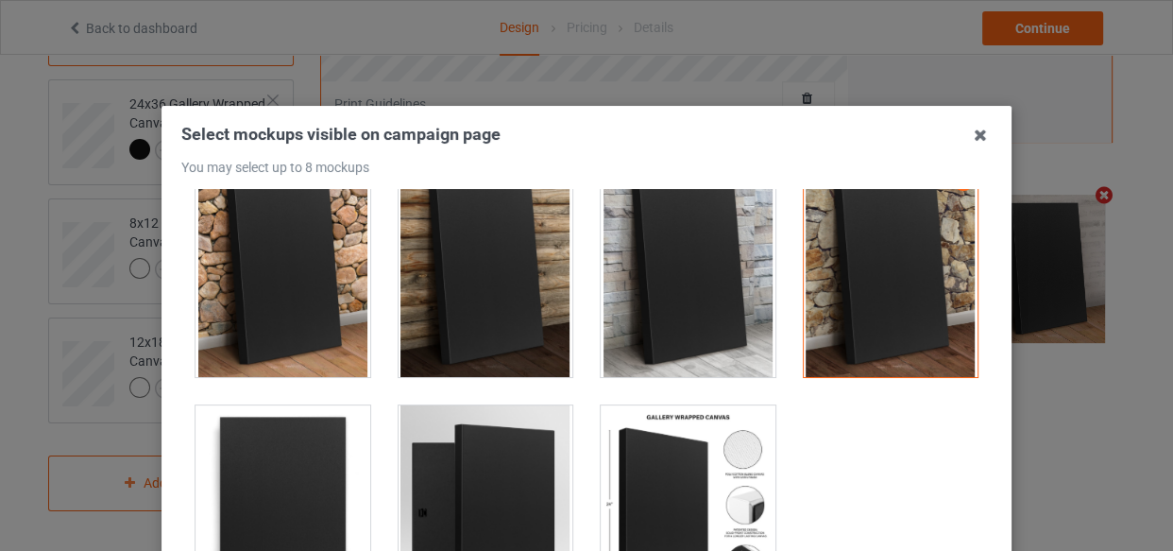
click at [663, 419] on div at bounding box center [688, 511] width 175 height 212
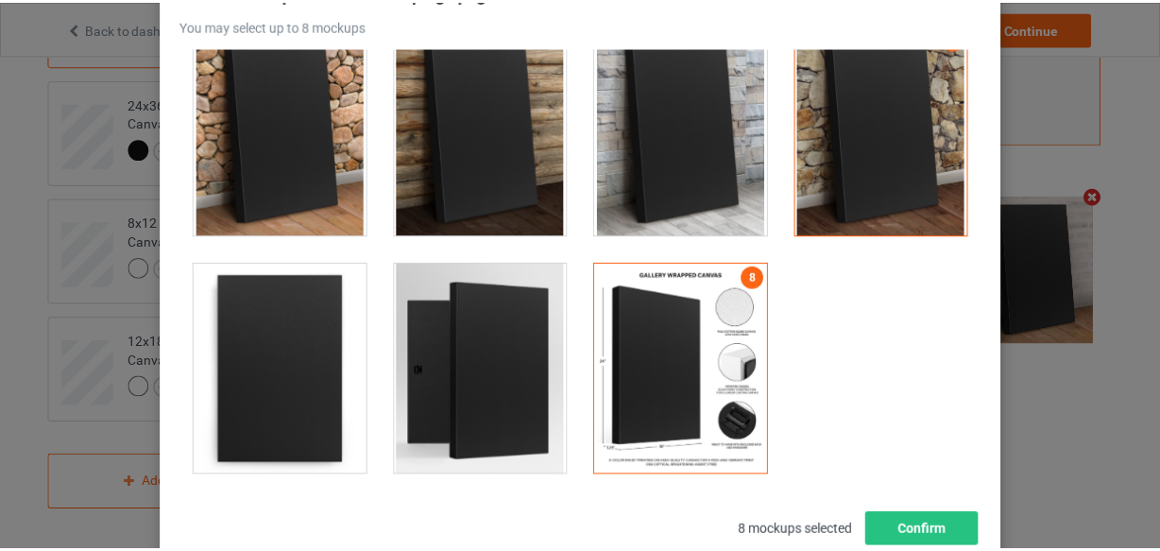
scroll to position [271, 0]
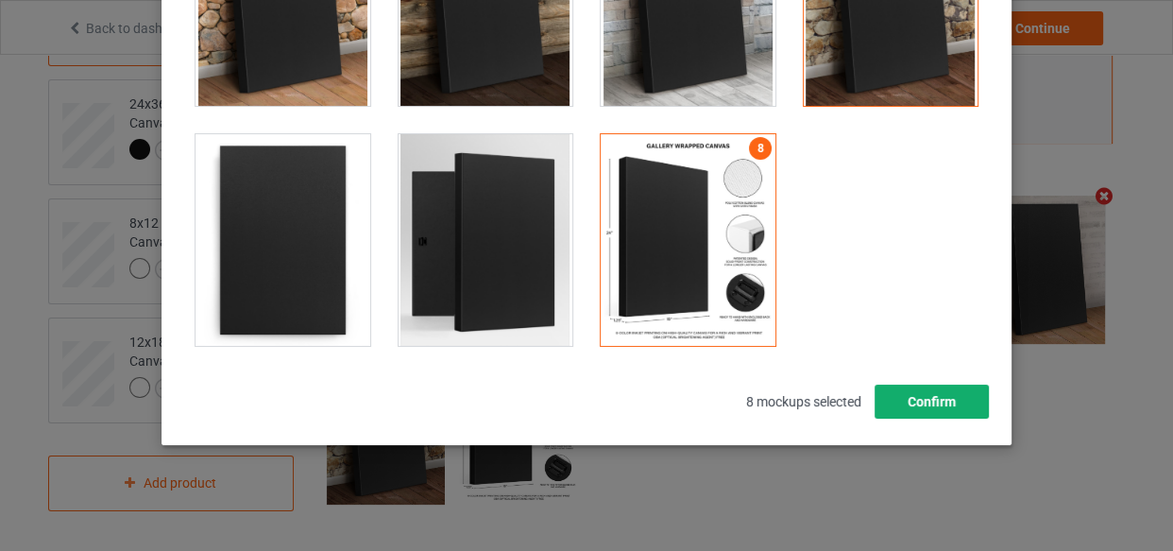
click at [949, 403] on button "Confirm" at bounding box center [932, 402] width 114 height 34
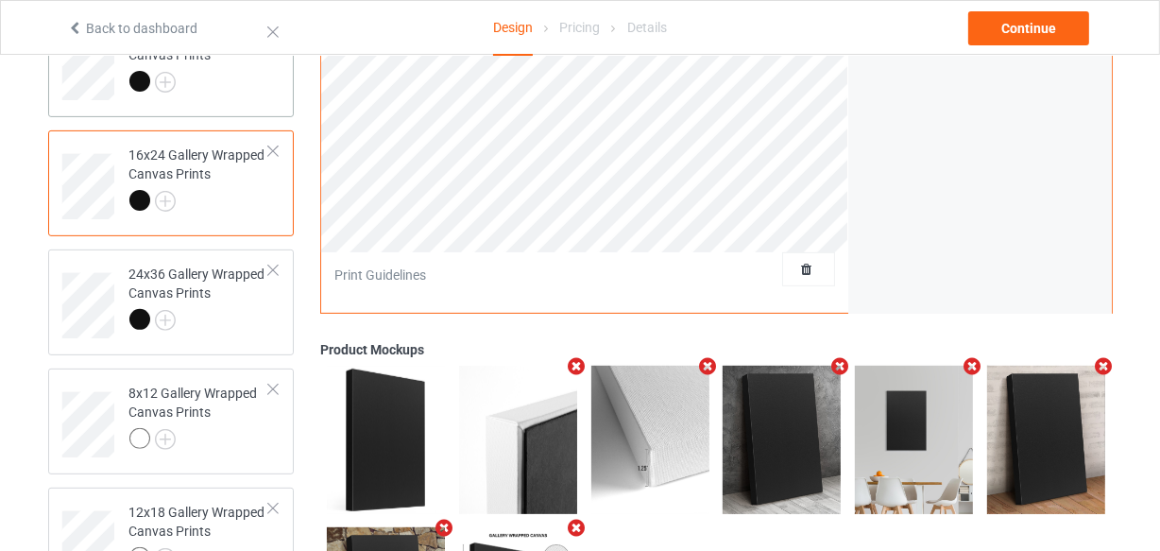
scroll to position [304, 0]
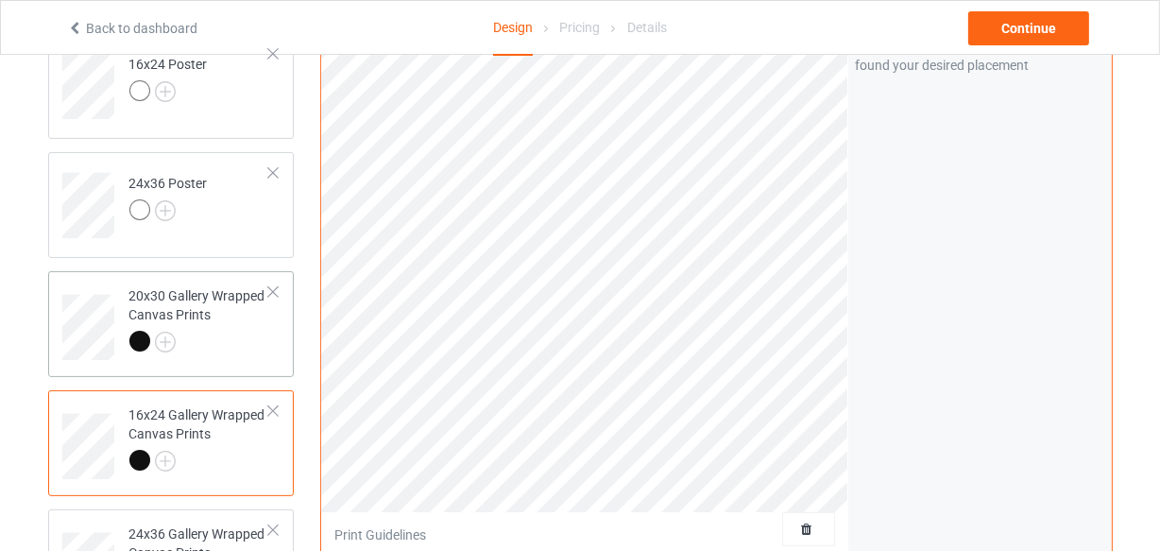
click at [220, 351] on div at bounding box center [199, 344] width 141 height 26
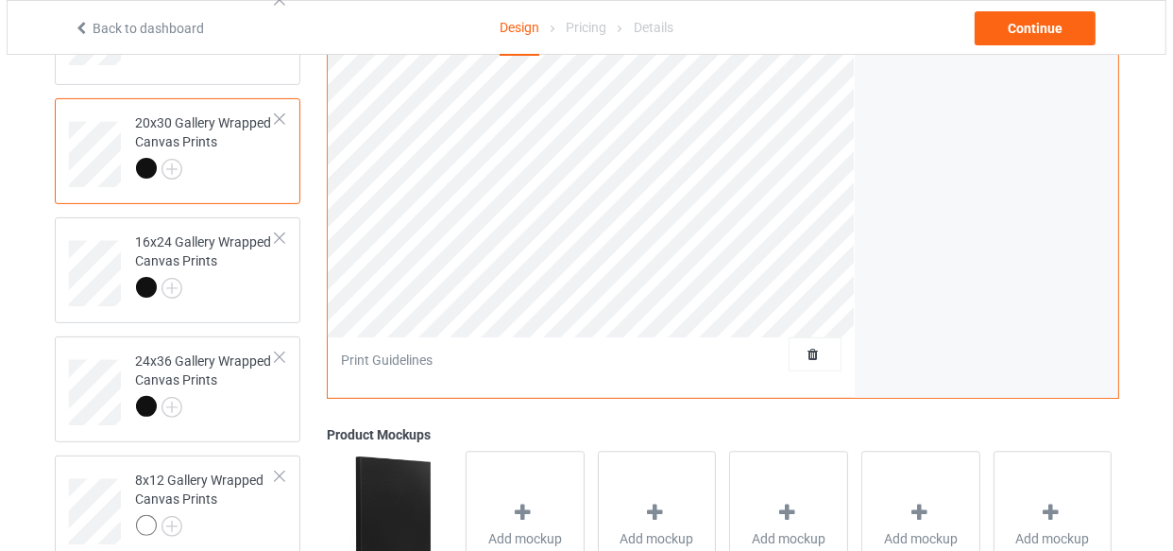
scroll to position [648, 0]
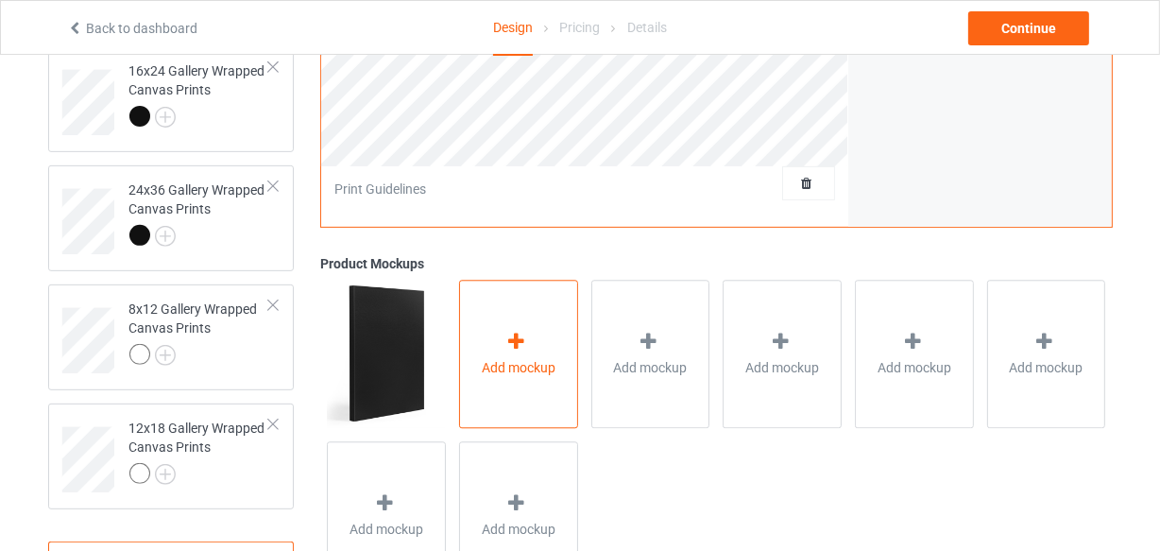
click at [548, 355] on div "Add mockup" at bounding box center [518, 355] width 119 height 148
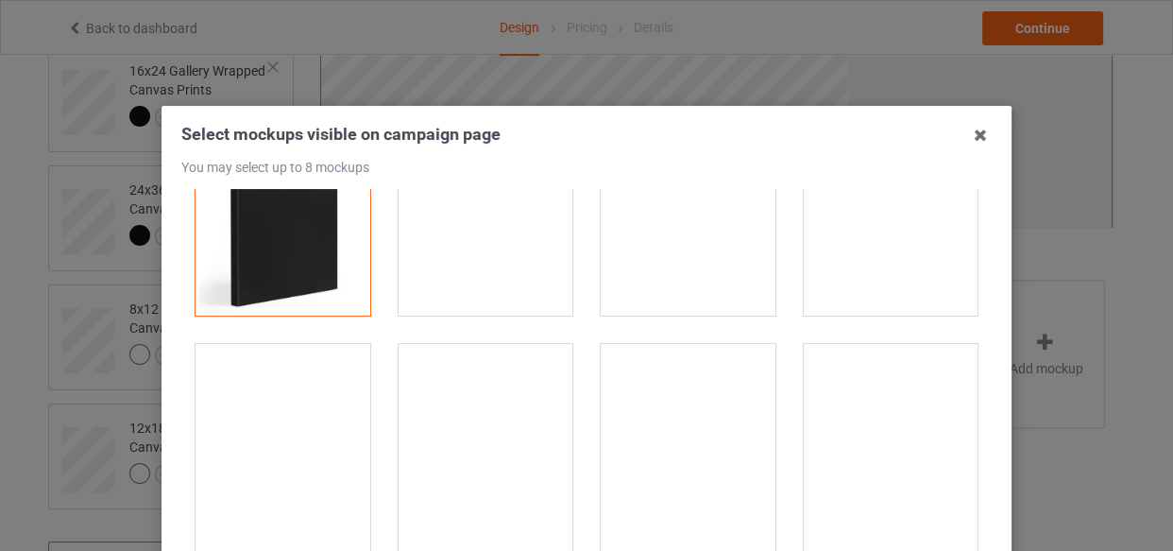
scroll to position [257, 0]
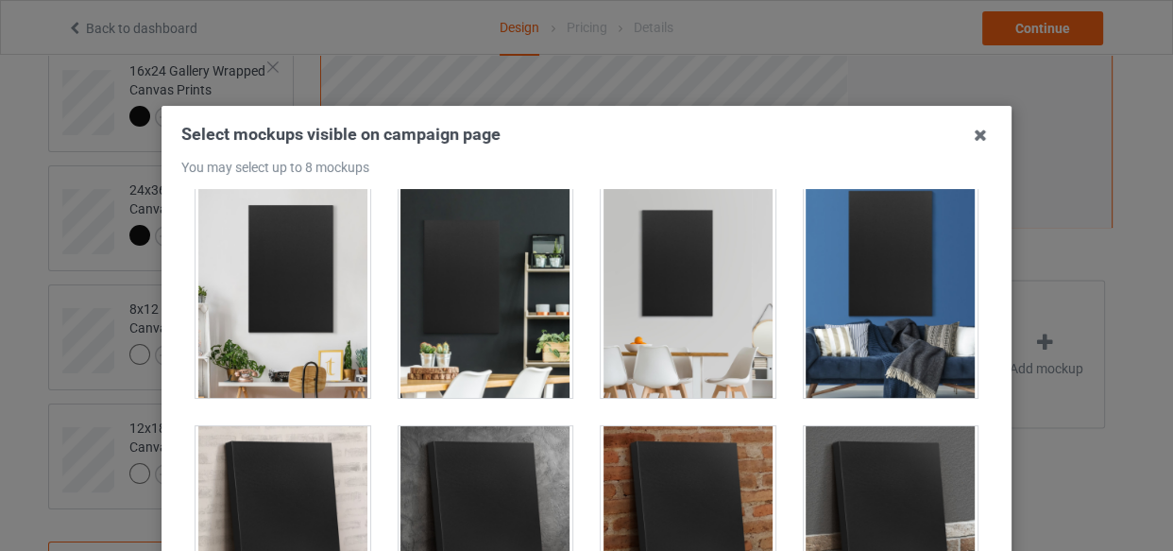
click at [503, 365] on div at bounding box center [486, 292] width 175 height 212
click at [703, 361] on div at bounding box center [688, 292] width 175 height 212
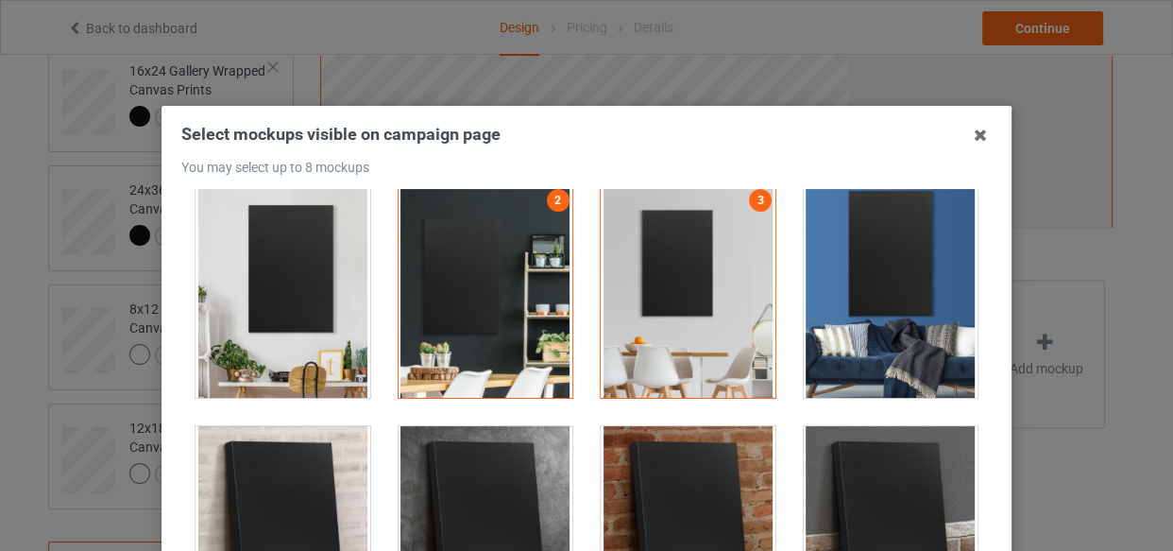
drag, startPoint x: 916, startPoint y: 330, endPoint x: 876, endPoint y: 352, distance: 46.5
click at [917, 330] on div at bounding box center [891, 292] width 175 height 212
click at [280, 477] on div at bounding box center [283, 532] width 175 height 212
click at [494, 482] on div at bounding box center [486, 532] width 175 height 212
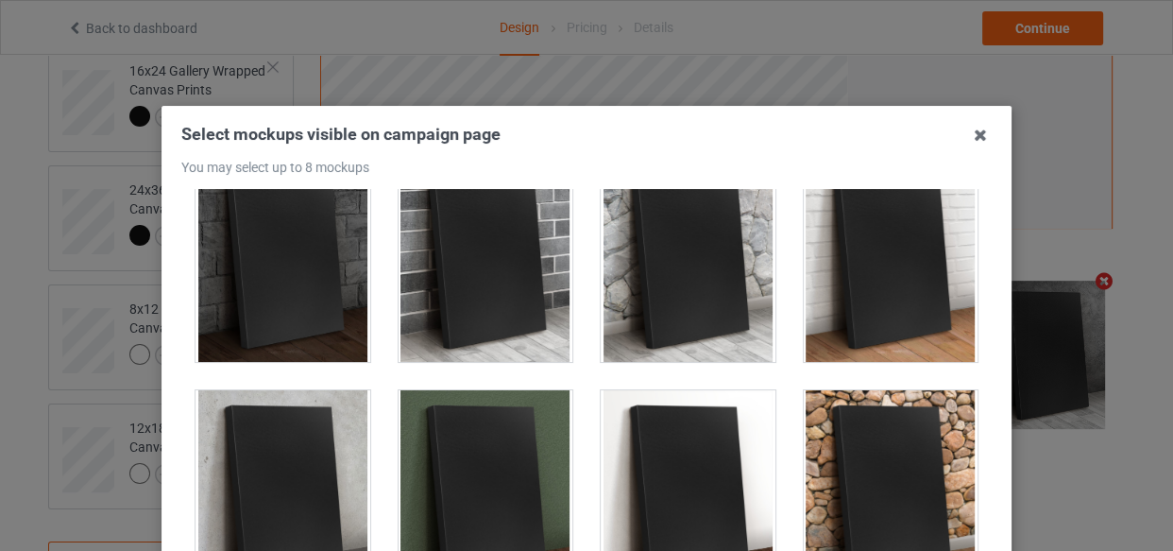
scroll to position [1116, 0]
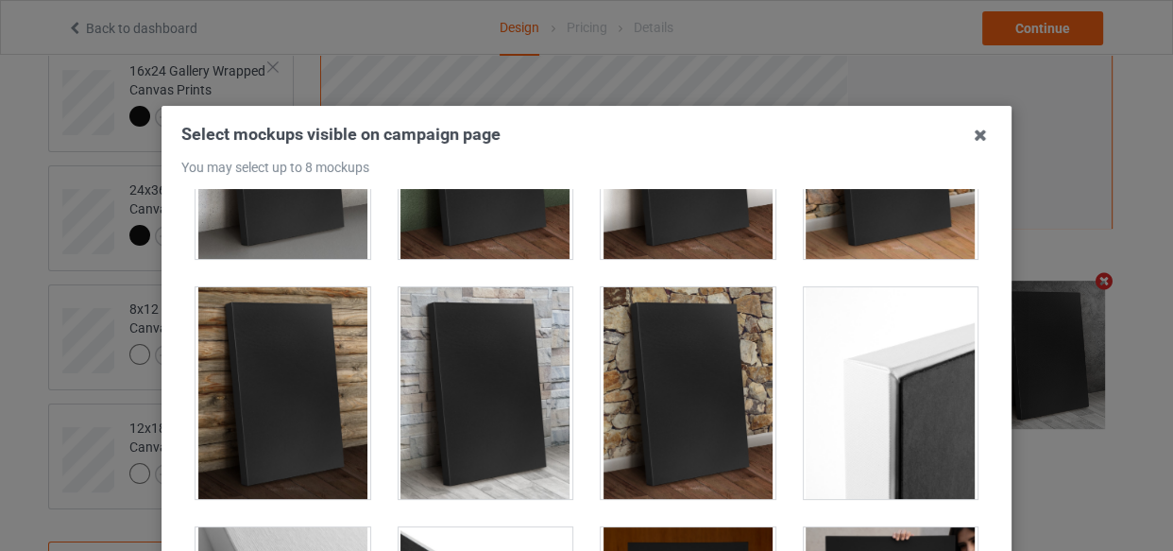
click at [601, 318] on div at bounding box center [688, 393] width 175 height 212
click at [452, 352] on div at bounding box center [486, 393] width 175 height 212
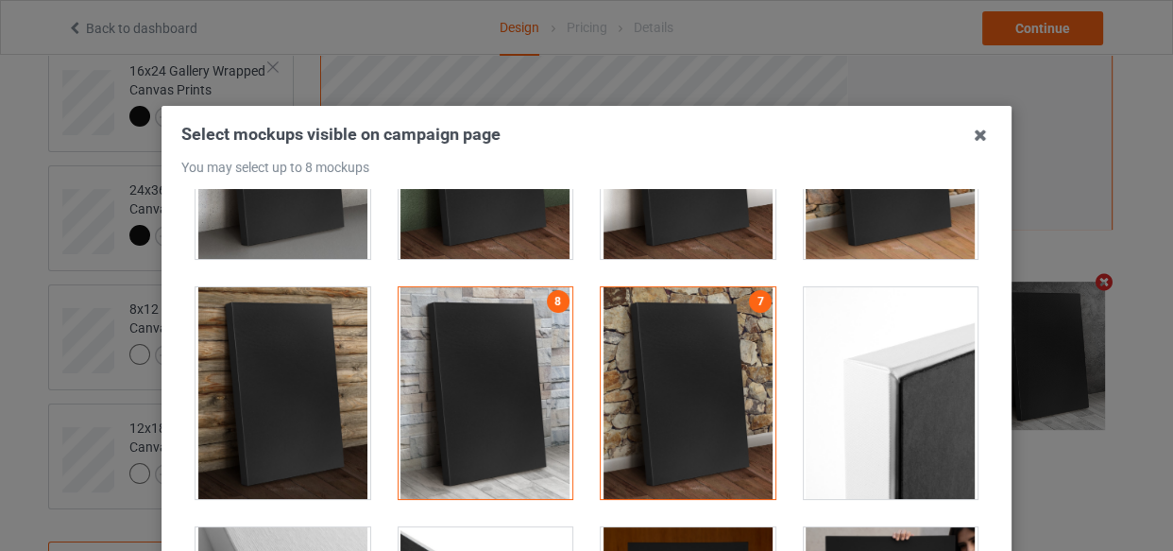
click at [278, 371] on div at bounding box center [283, 393] width 175 height 212
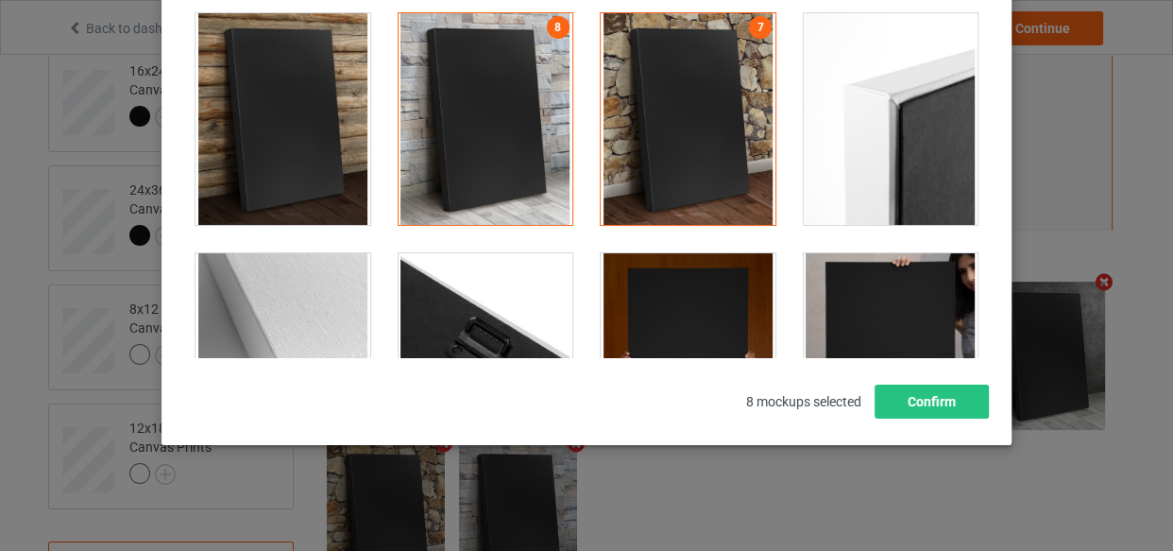
scroll to position [0, 0]
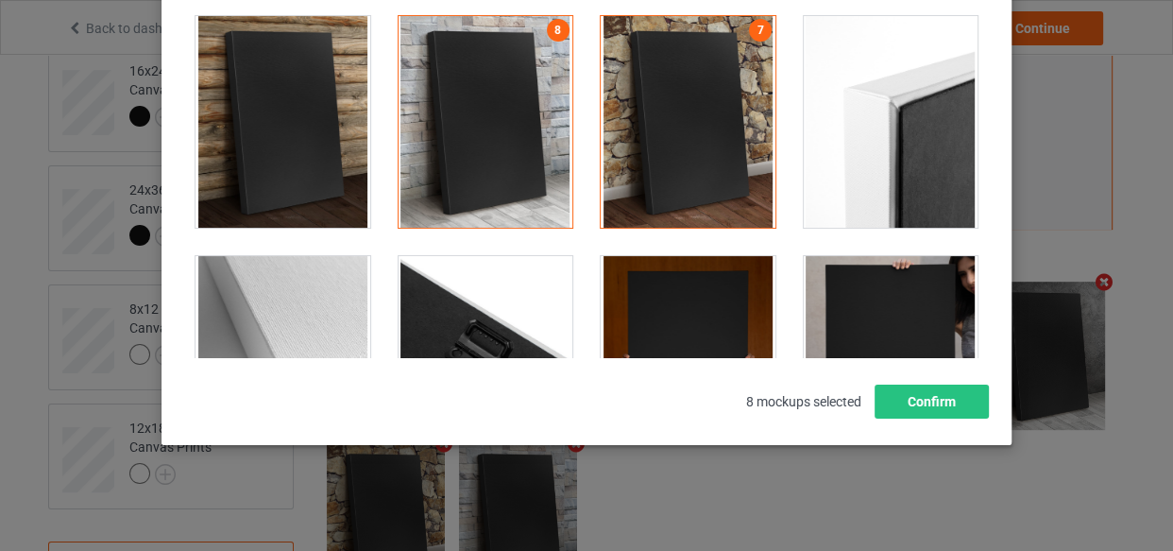
drag, startPoint x: 734, startPoint y: 132, endPoint x: 746, endPoint y: 149, distance: 21.0
click at [731, 132] on div at bounding box center [688, 122] width 175 height 212
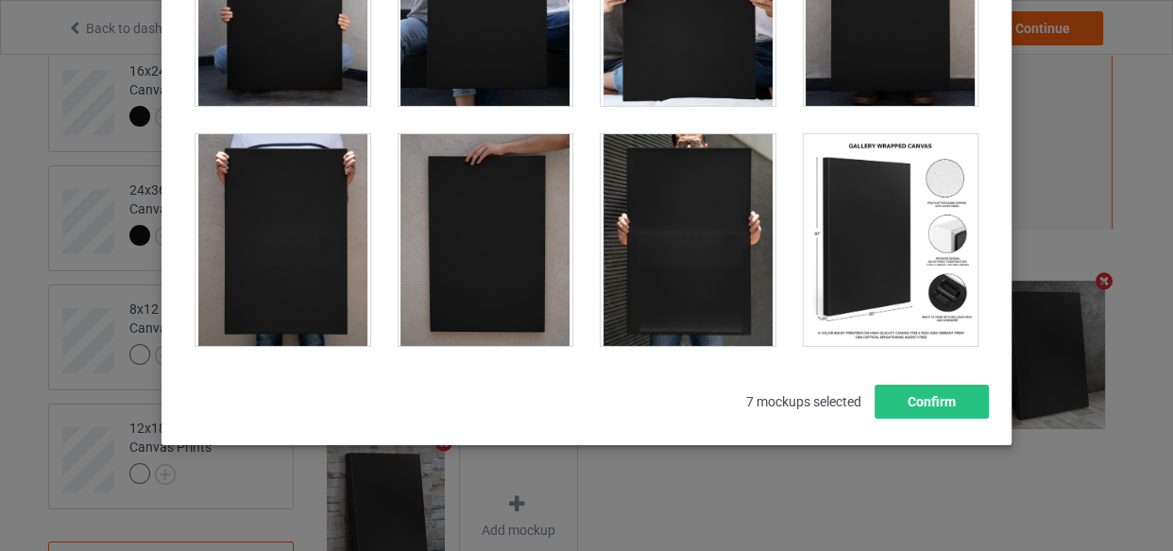
click at [877, 254] on div at bounding box center [891, 240] width 175 height 212
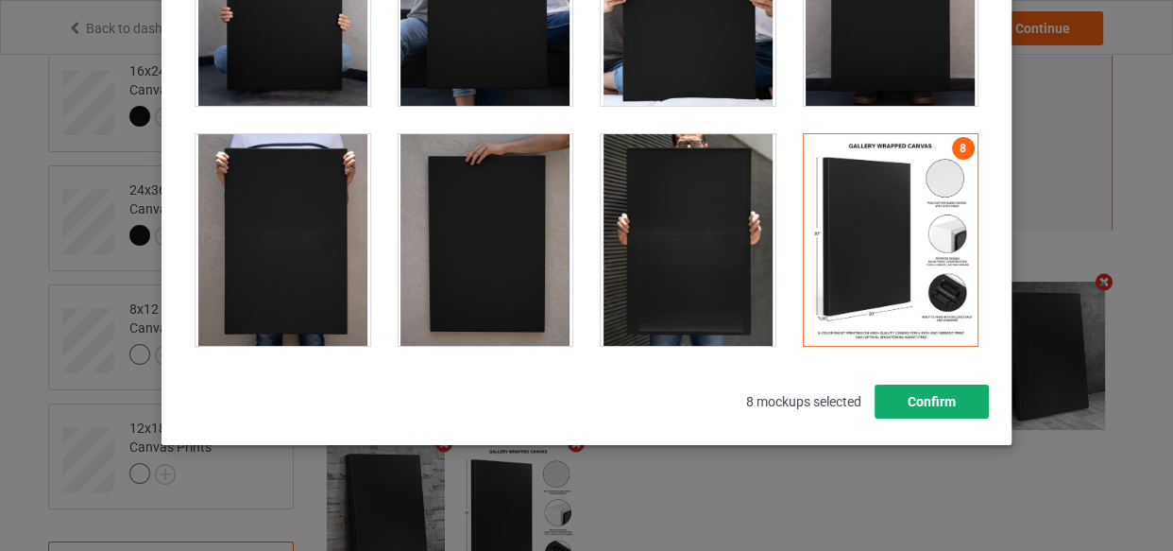
click at [914, 401] on button "Confirm" at bounding box center [932, 402] width 114 height 34
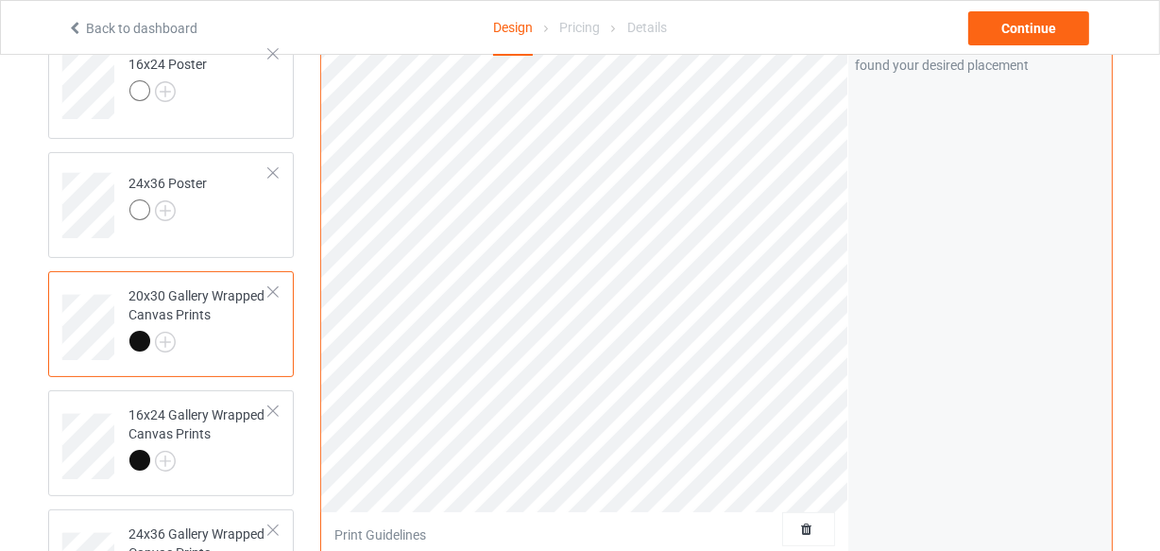
scroll to position [101, 0]
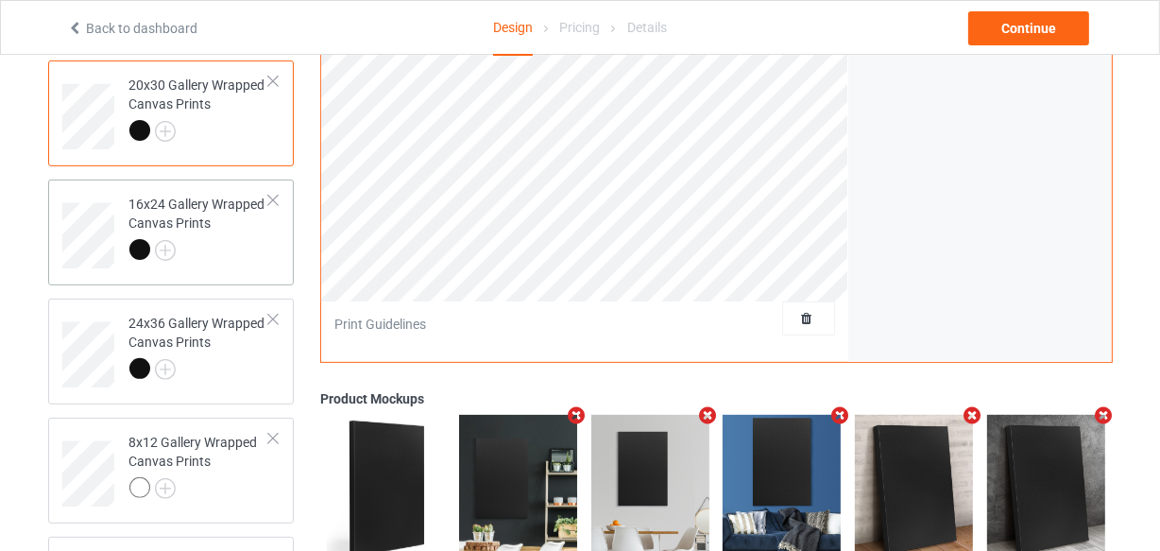
click at [244, 240] on div at bounding box center [199, 252] width 141 height 26
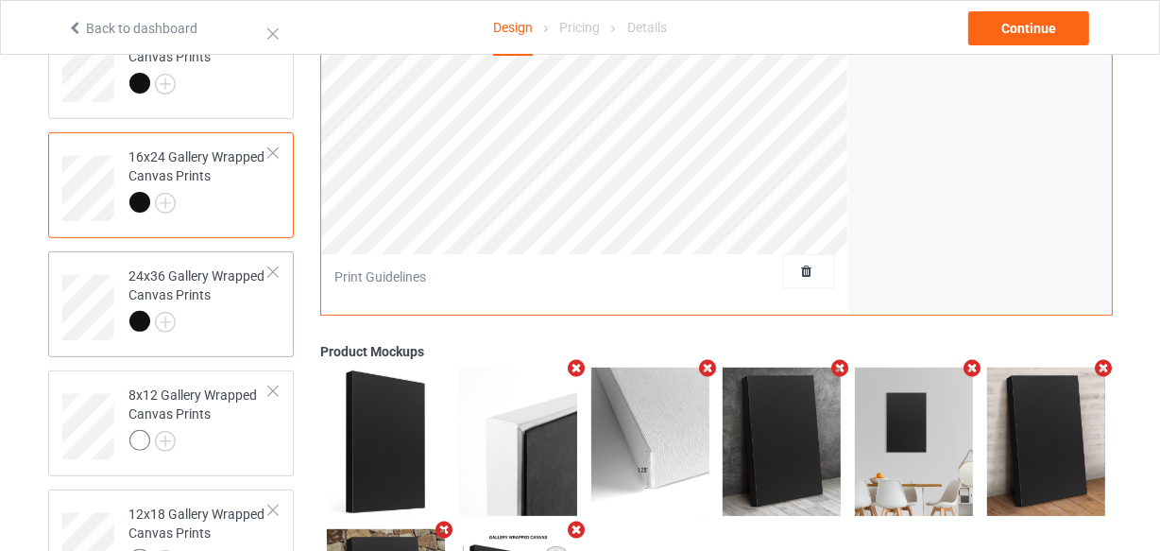
click at [207, 328] on div at bounding box center [199, 324] width 141 height 26
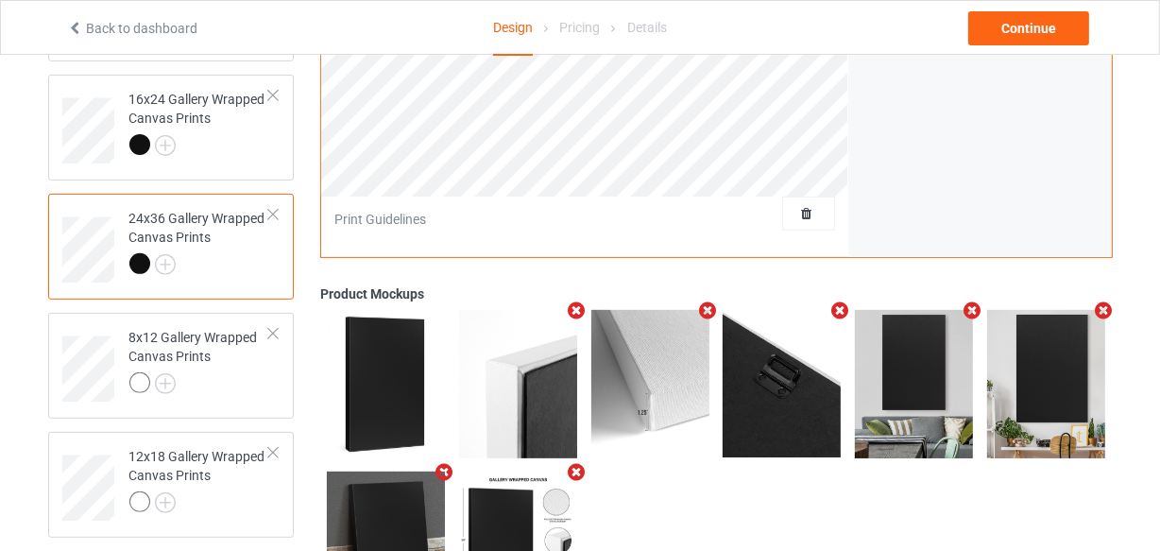
scroll to position [734, 0]
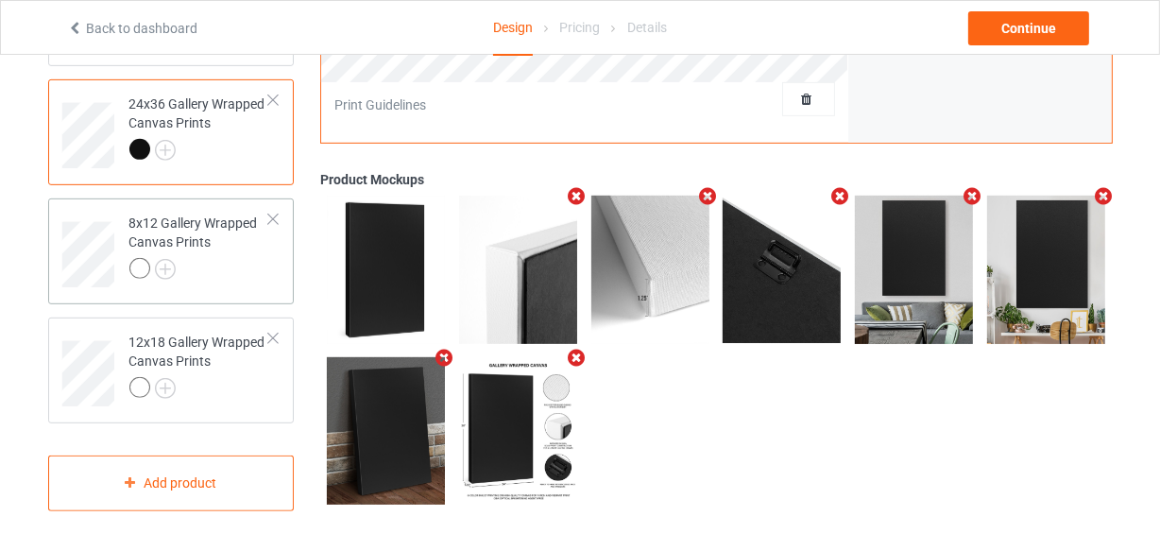
click at [239, 259] on div at bounding box center [199, 271] width 141 height 26
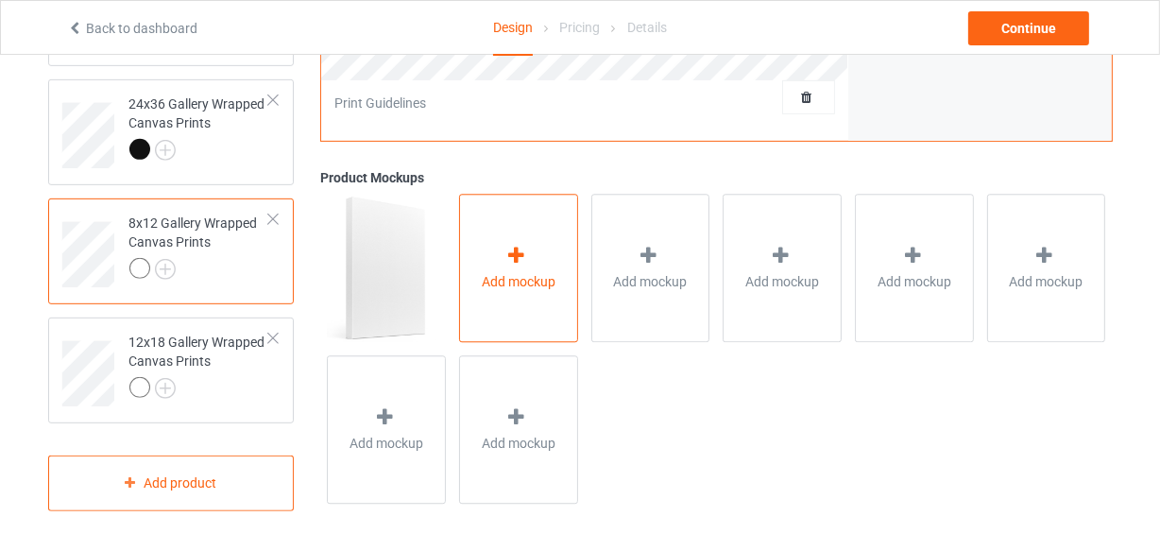
click at [505, 265] on div at bounding box center [518, 259] width 26 height 27
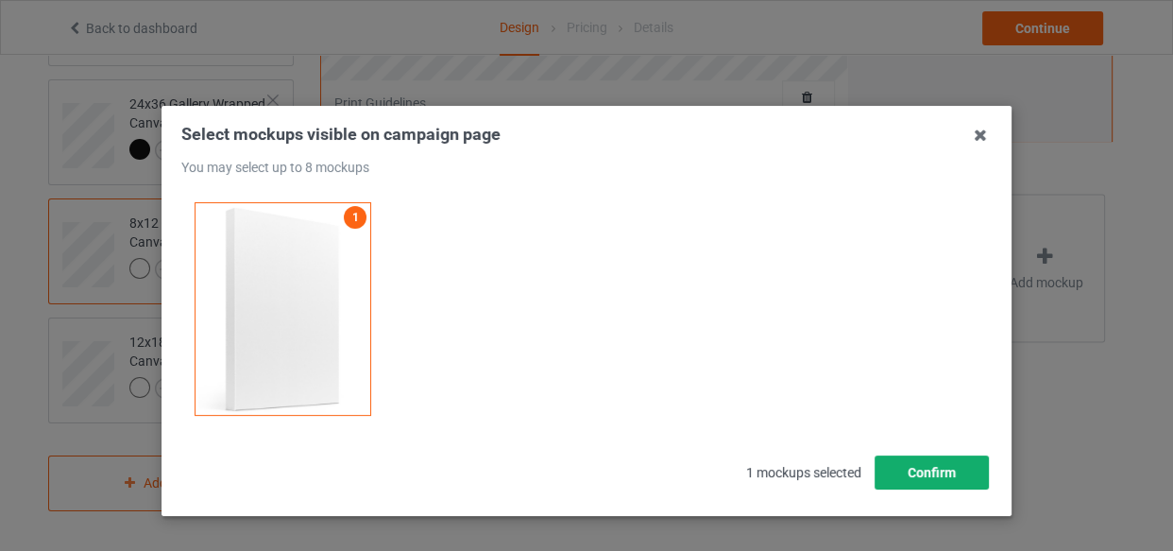
click at [915, 470] on button "Confirm" at bounding box center [932, 472] width 114 height 34
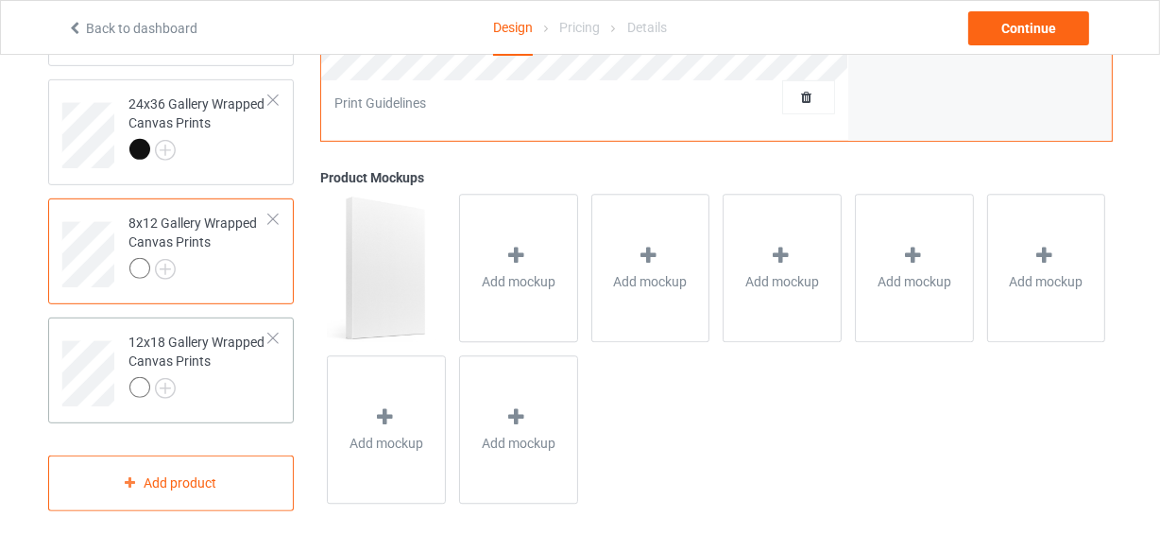
click at [219, 400] on div at bounding box center [199, 390] width 141 height 26
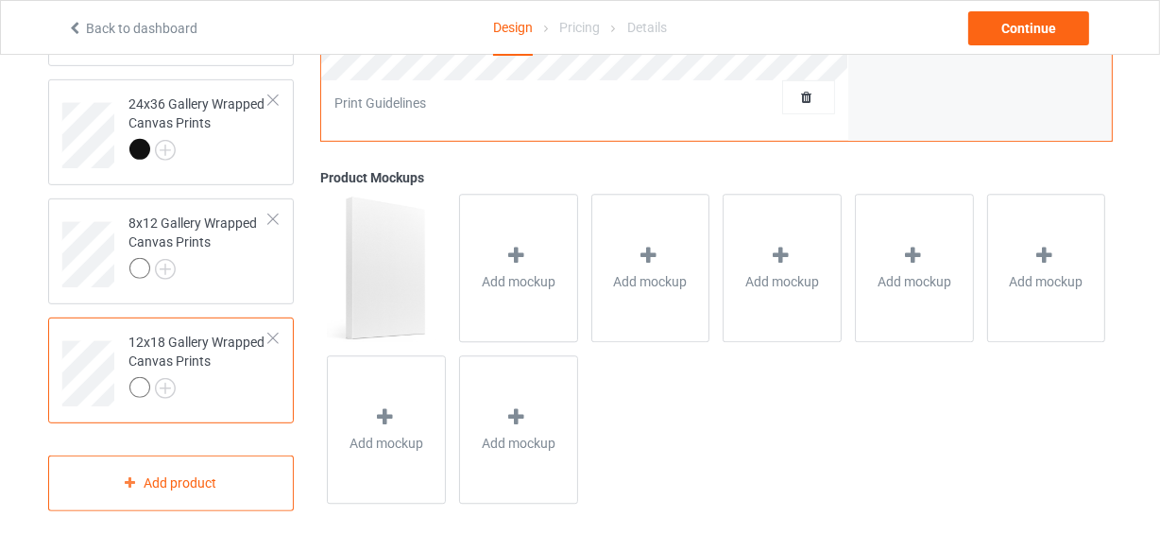
click at [239, 394] on div at bounding box center [199, 390] width 141 height 26
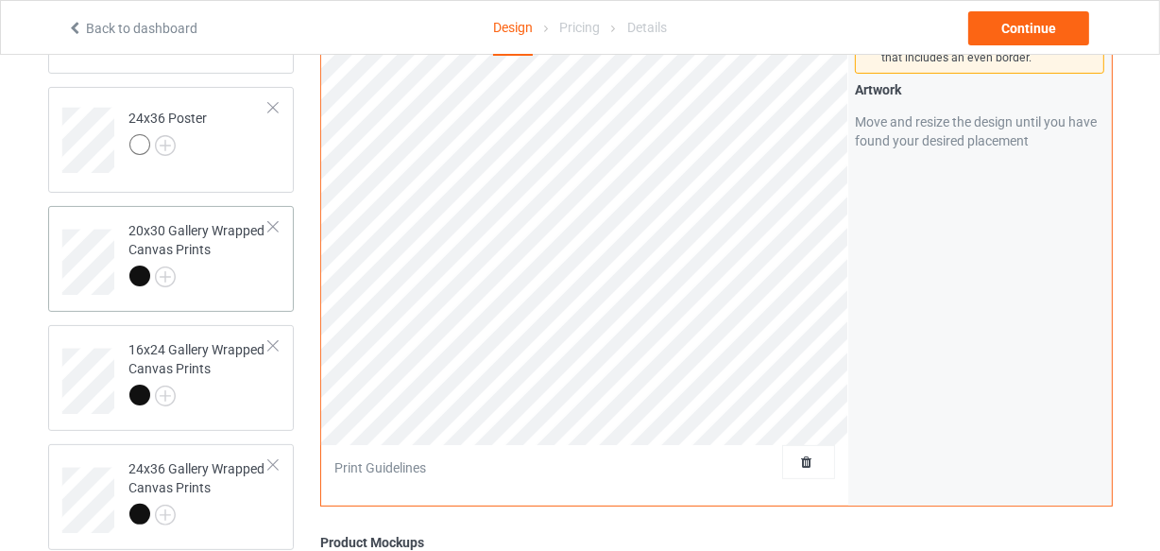
scroll to position [304, 0]
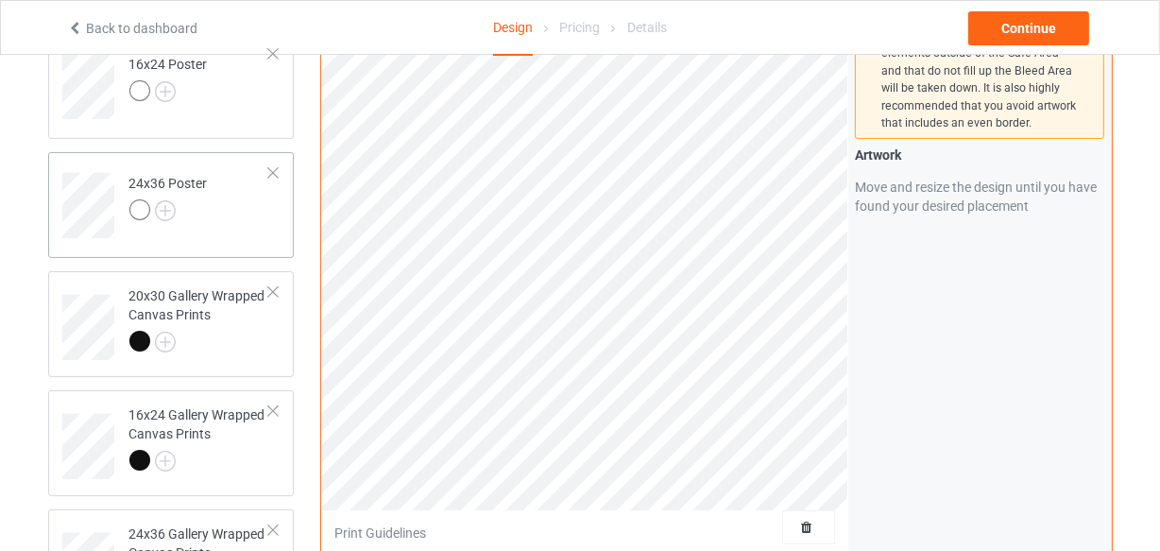
click at [231, 239] on div "24x36 Poster" at bounding box center [171, 205] width 247 height 106
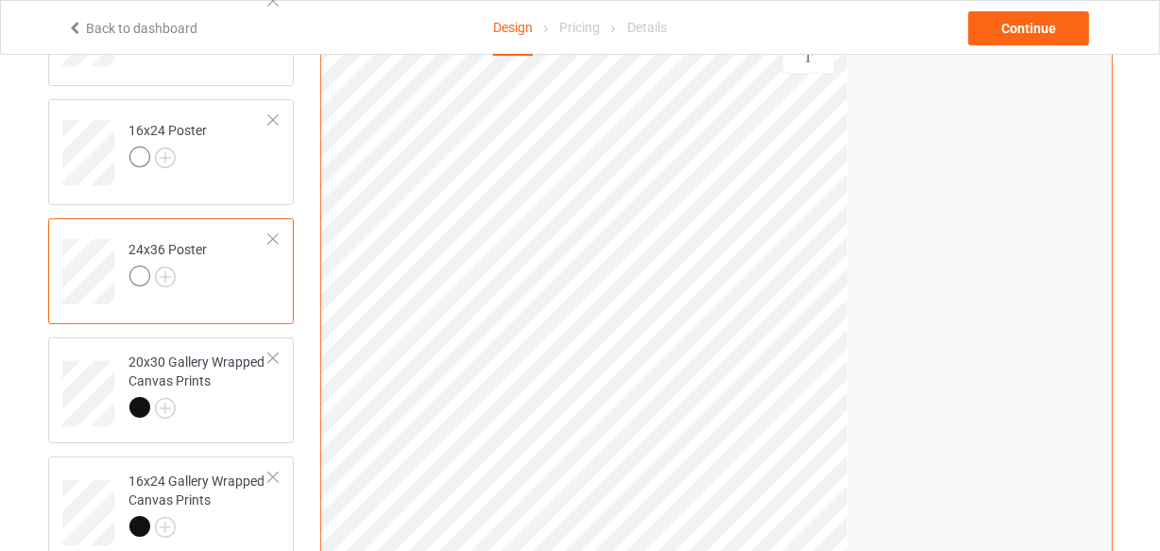
scroll to position [132, 0]
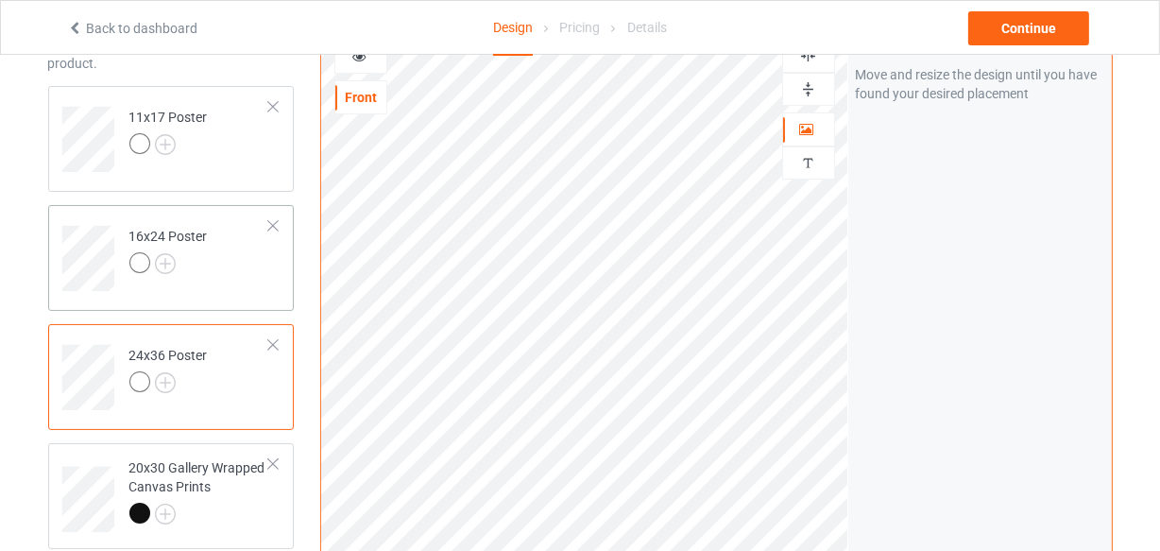
click at [231, 294] on div "16x24 Poster" at bounding box center [171, 258] width 247 height 106
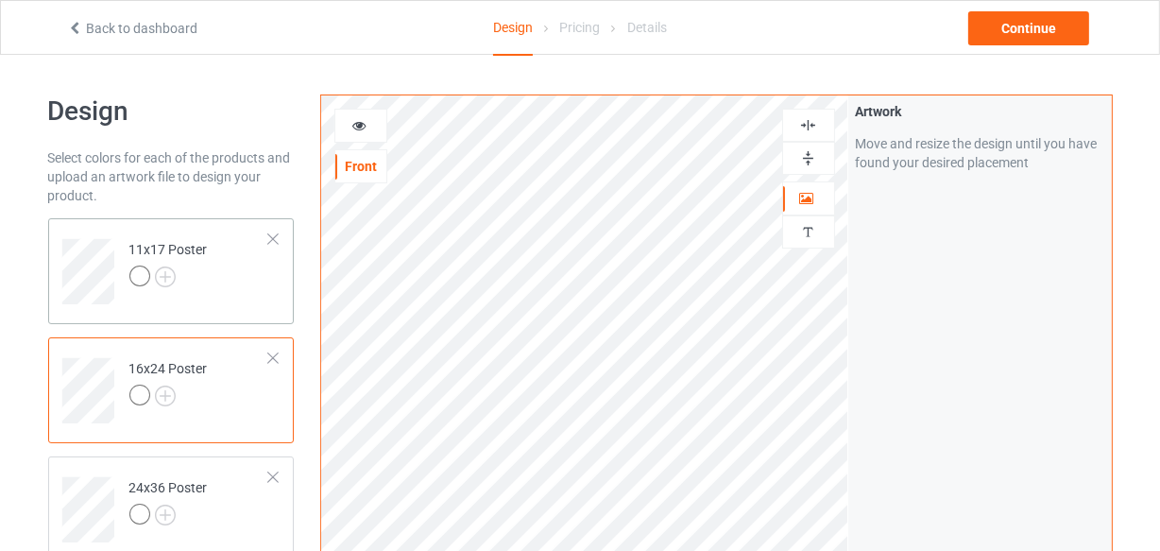
click at [227, 274] on td "11x17 Poster" at bounding box center [200, 265] width 162 height 78
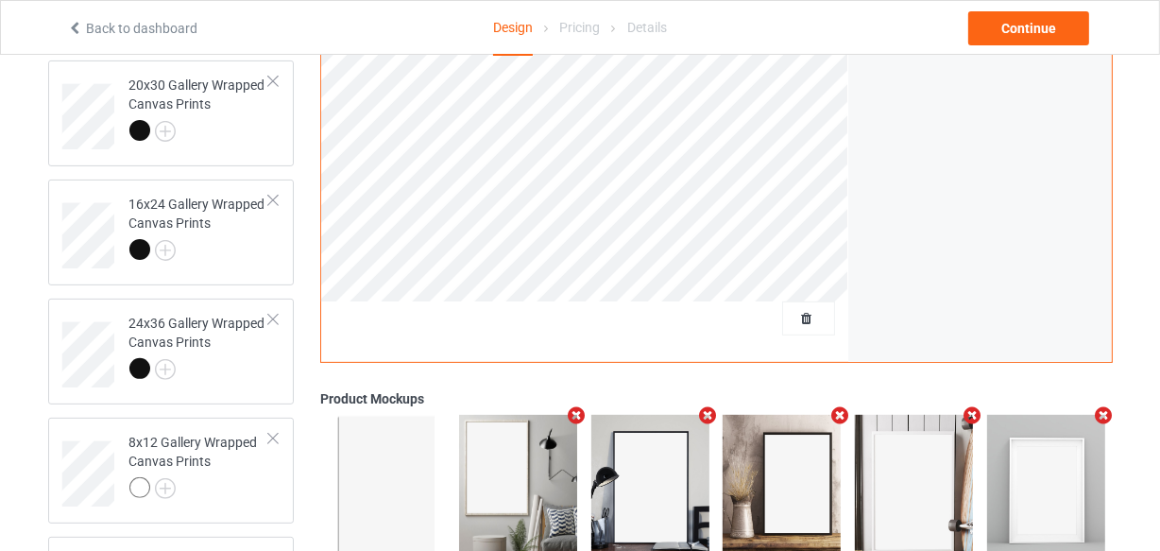
scroll to position [257, 0]
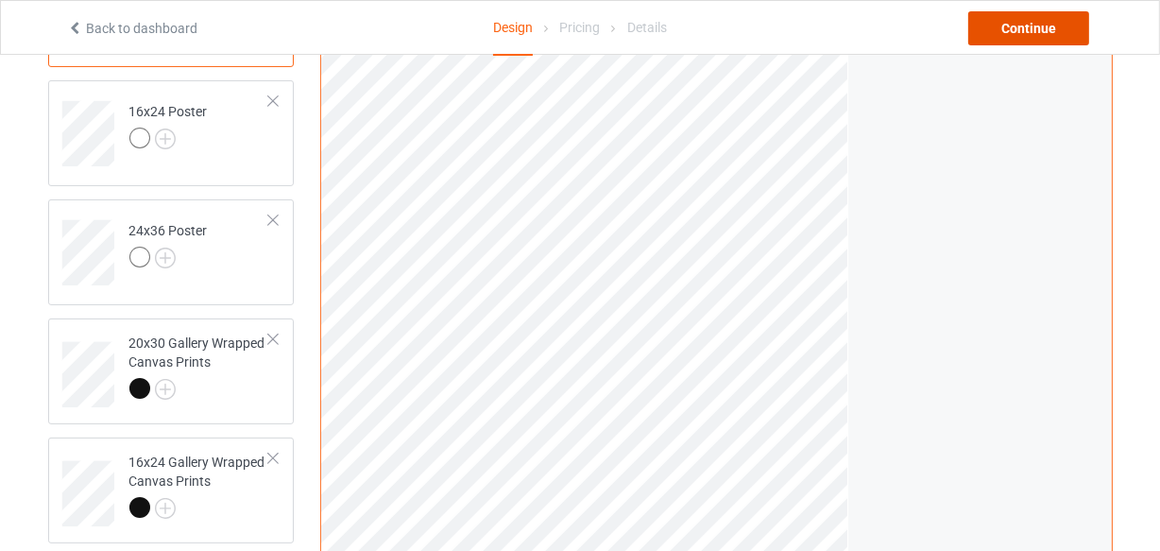
click at [995, 34] on div "Continue" at bounding box center [1028, 28] width 121 height 34
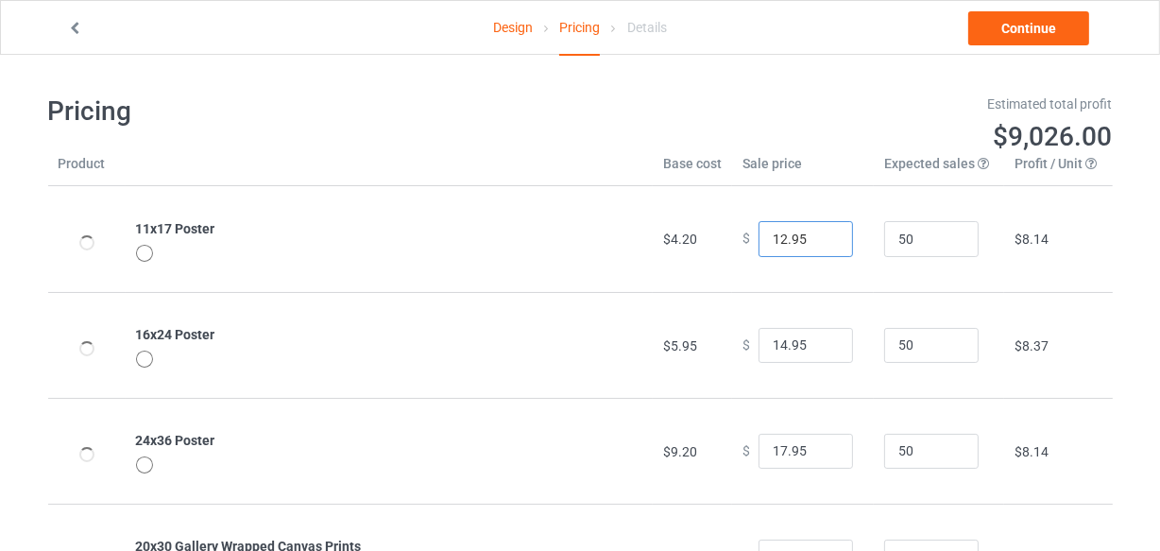
click at [821, 235] on input "12.95" at bounding box center [806, 239] width 94 height 36
click at [821, 235] on input "13.95" at bounding box center [806, 239] width 94 height 36
click at [819, 244] on input "12.95" at bounding box center [806, 239] width 94 height 36
click at [539, 97] on h1 "Pricing" at bounding box center [308, 111] width 520 height 34
click at [494, 126] on h1 "Pricing" at bounding box center [308, 111] width 520 height 34
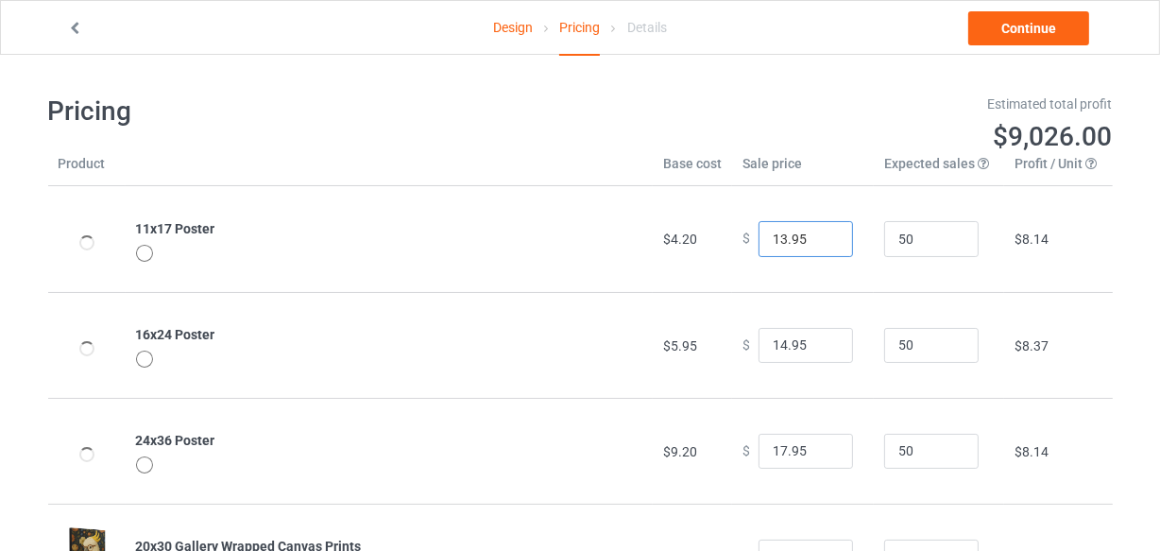
type input "13.95"
click at [822, 231] on input "13.95" at bounding box center [806, 239] width 94 height 36
type input "15.95"
click at [821, 340] on input "15.95" at bounding box center [806, 346] width 94 height 36
type input "18.95"
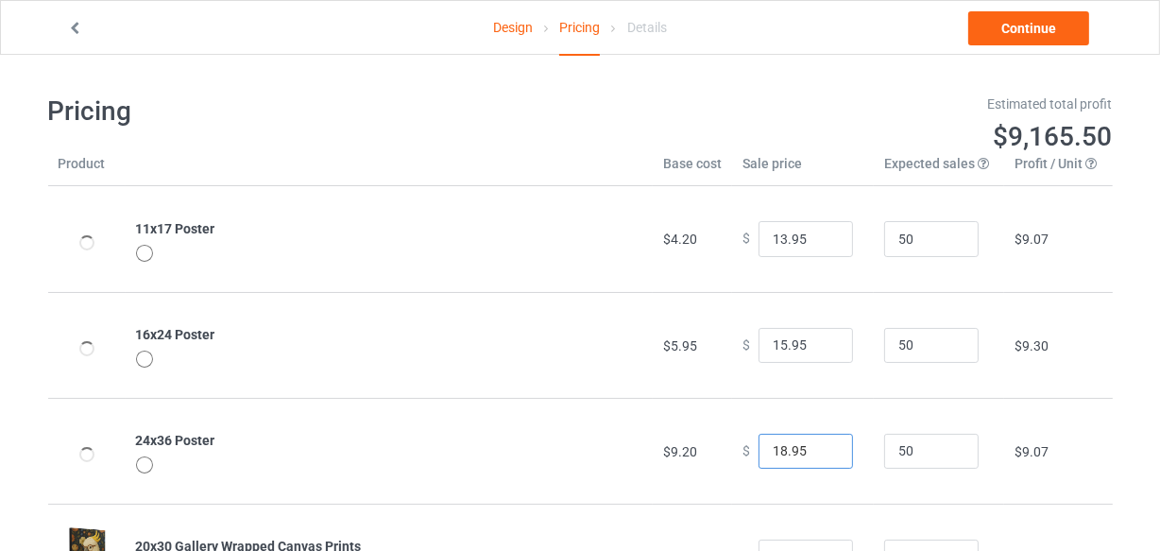
click at [819, 445] on input "18.95" at bounding box center [806, 452] width 94 height 36
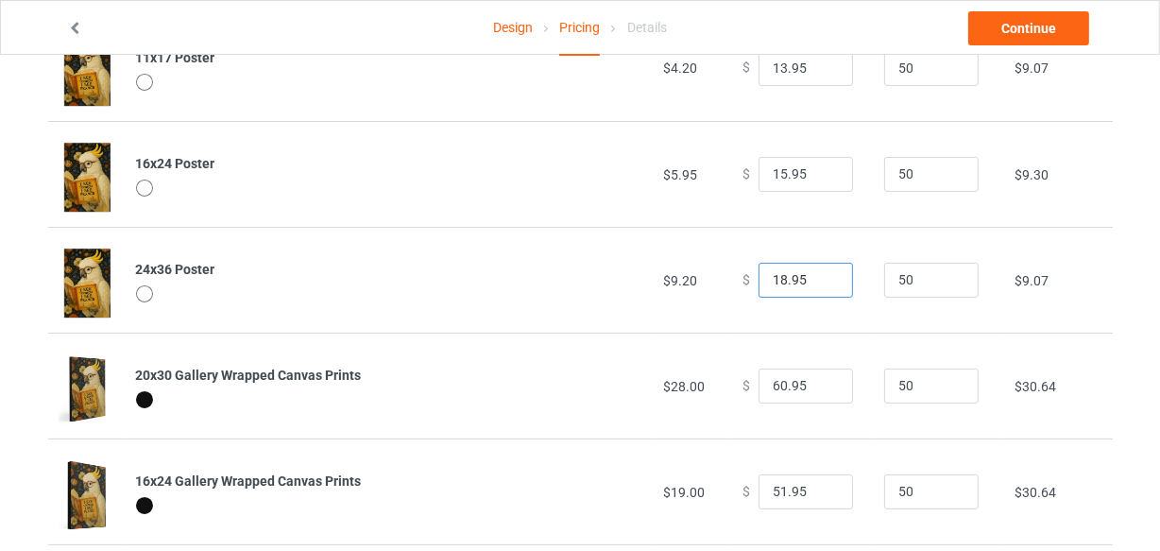
scroll to position [257, 0]
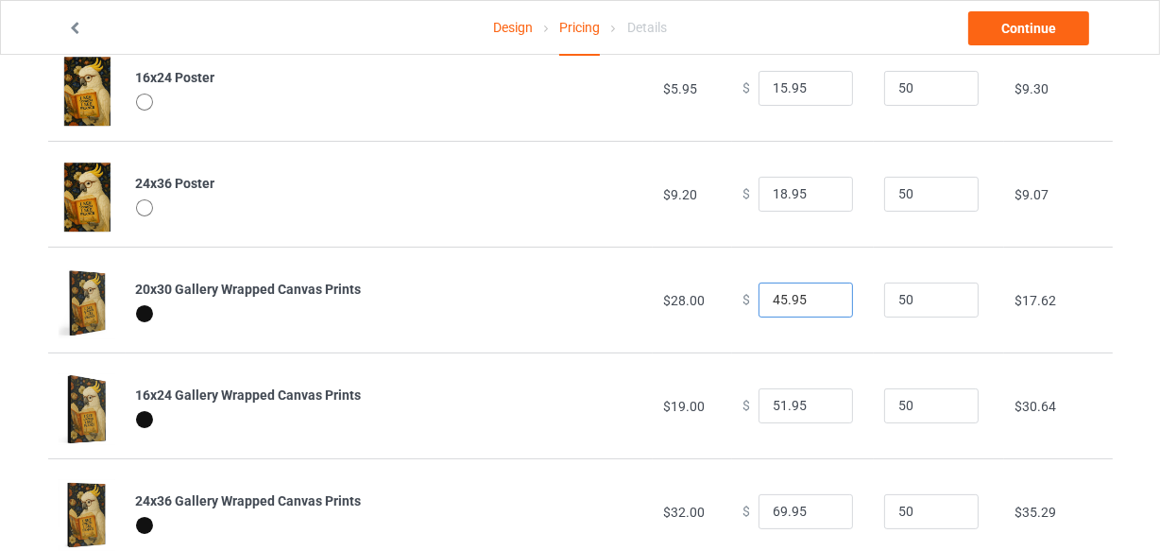
click at [821, 303] on input "45.95" at bounding box center [806, 300] width 94 height 36
click at [821, 303] on input "44.95" at bounding box center [806, 300] width 94 height 36
click at [821, 303] on input "43.95" at bounding box center [806, 300] width 94 height 36
click at [821, 303] on input "42.95" at bounding box center [806, 300] width 94 height 36
click at [821, 302] on input "41.95" at bounding box center [806, 300] width 94 height 36
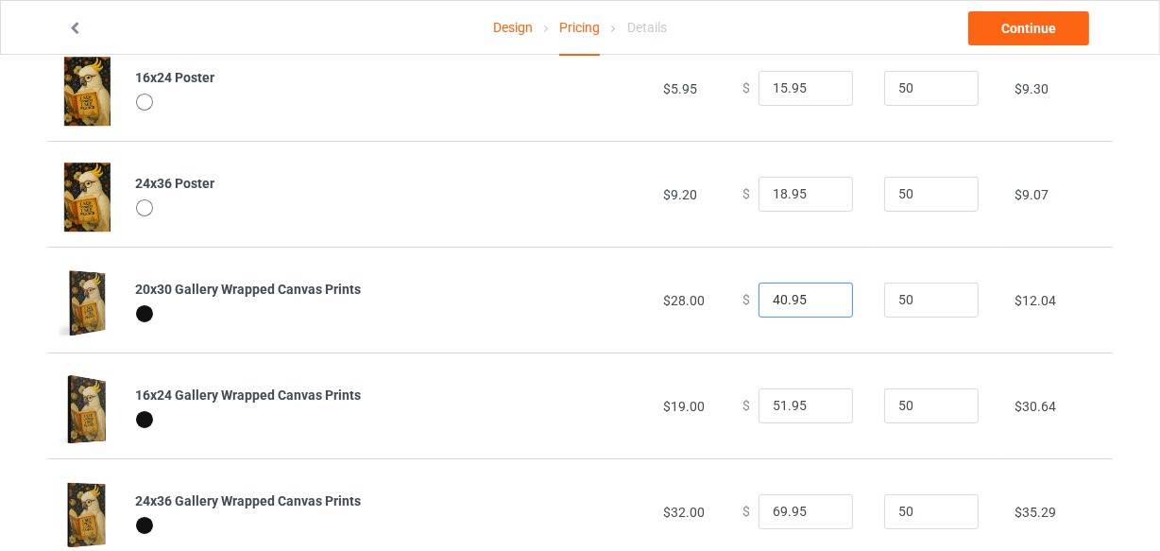
click at [821, 302] on input "40.95" at bounding box center [806, 300] width 94 height 36
click at [821, 302] on input "39.95" at bounding box center [806, 300] width 94 height 36
type input "38.95"
click at [821, 302] on input "38.95" at bounding box center [806, 300] width 94 height 36
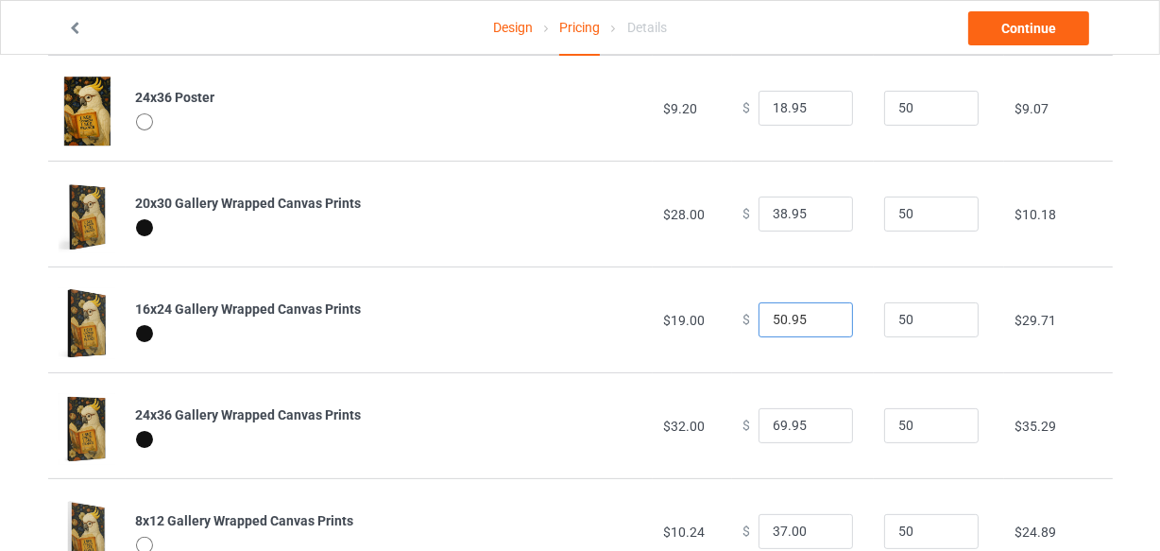
click at [821, 325] on input "50.95" at bounding box center [806, 320] width 94 height 36
click at [821, 324] on input "49.95" at bounding box center [806, 320] width 94 height 36
click at [821, 323] on input "34.95" at bounding box center [806, 320] width 94 height 36
click at [821, 323] on input "33.95" at bounding box center [806, 320] width 94 height 36
click at [821, 323] on input "32.95" at bounding box center [806, 320] width 94 height 36
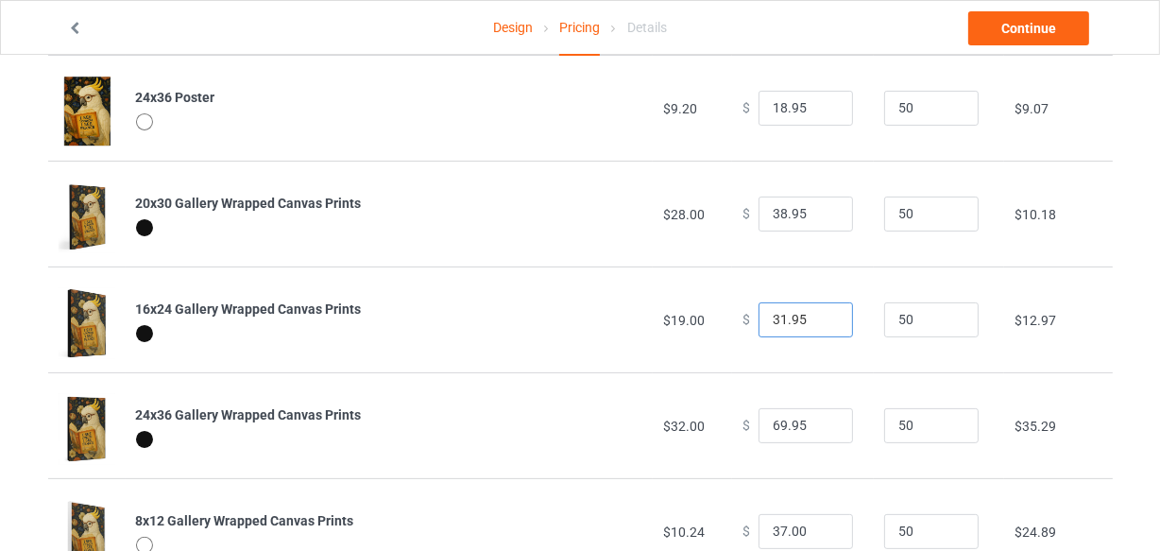
click at [821, 323] on input "31.95" at bounding box center [806, 320] width 94 height 36
click at [821, 323] on input "30.95" at bounding box center [806, 320] width 94 height 36
type input "29.95"
click at [821, 323] on input "29.95" at bounding box center [806, 320] width 94 height 36
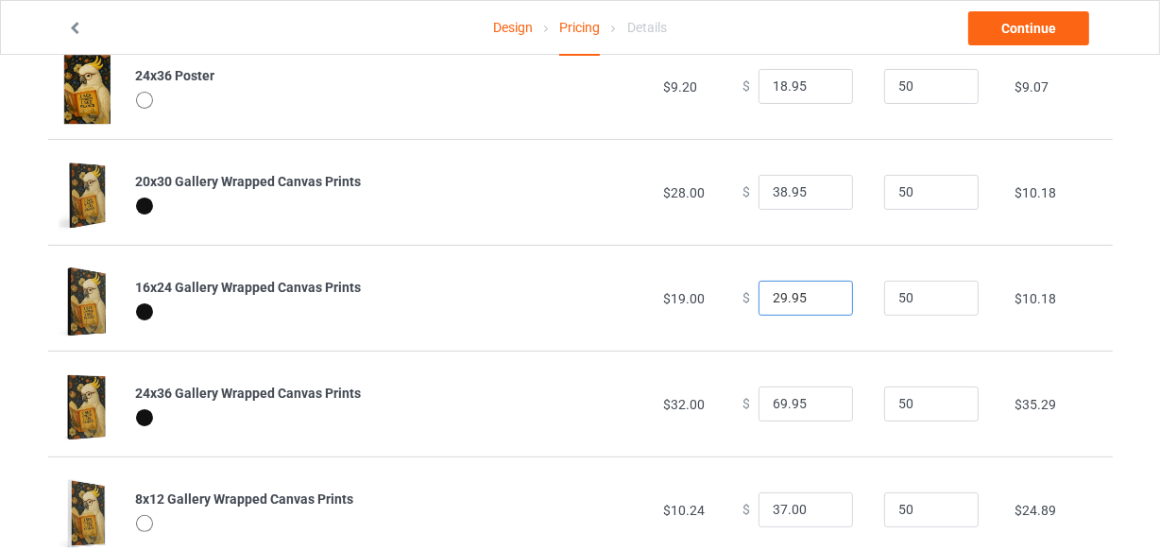
scroll to position [429, 0]
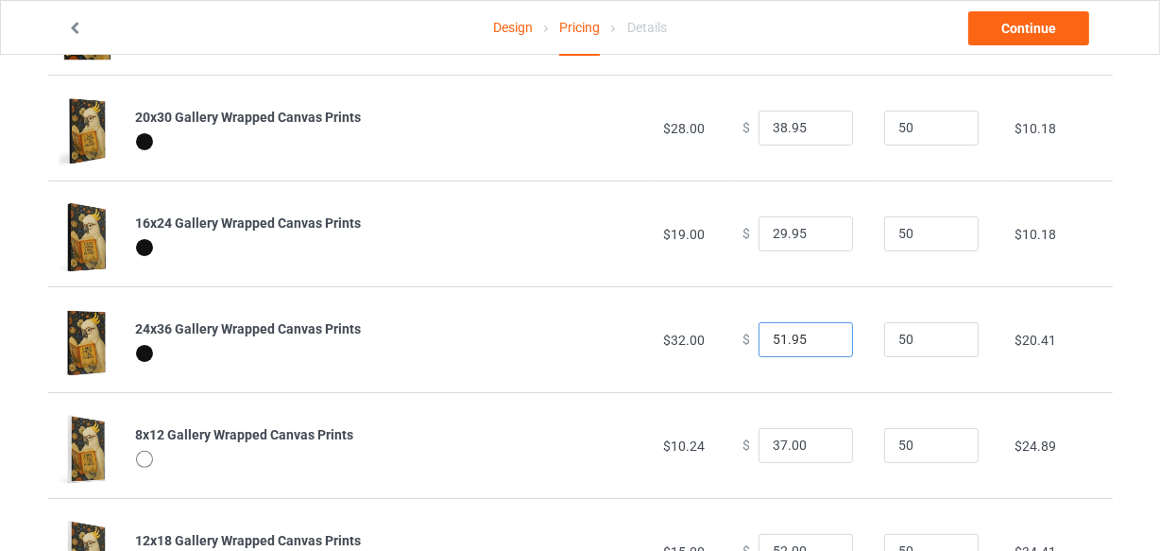
click at [821, 342] on input "51.95" at bounding box center [806, 340] width 94 height 36
click at [821, 342] on input "50.95" at bounding box center [806, 340] width 94 height 36
click at [821, 342] on input "49.95" at bounding box center [806, 340] width 94 height 36
click at [821, 342] on input "48.95" at bounding box center [806, 340] width 94 height 36
click at [821, 342] on input "47.95" at bounding box center [806, 340] width 94 height 36
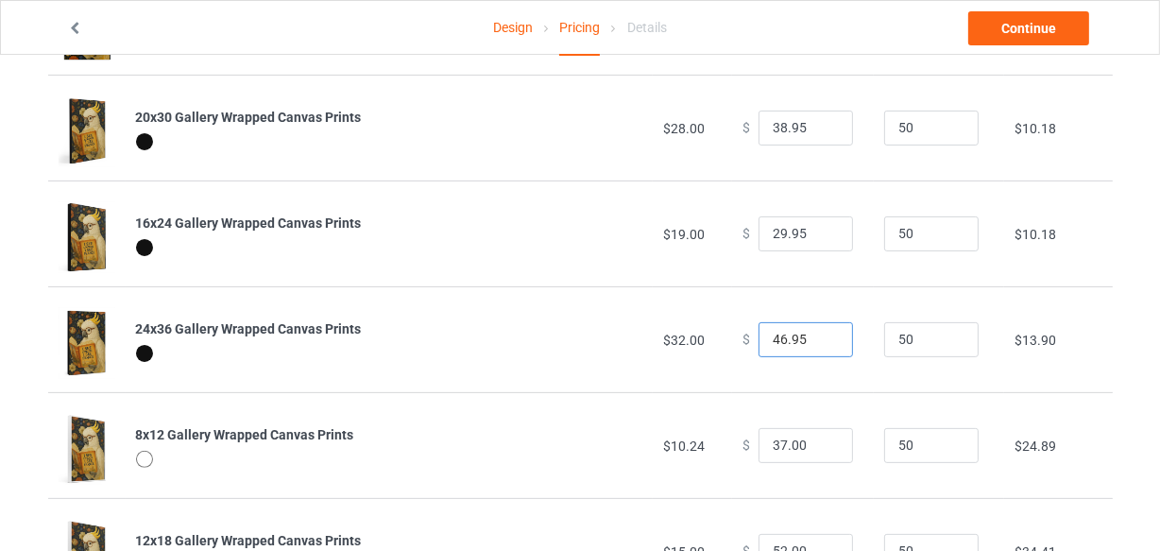
click at [821, 342] on input "46.95" at bounding box center [806, 340] width 94 height 36
click at [821, 342] on input "45.95" at bounding box center [806, 340] width 94 height 36
click at [821, 342] on input "44.95" at bounding box center [806, 340] width 94 height 36
click at [821, 342] on input "43.95" at bounding box center [806, 340] width 94 height 36
type input "42.95"
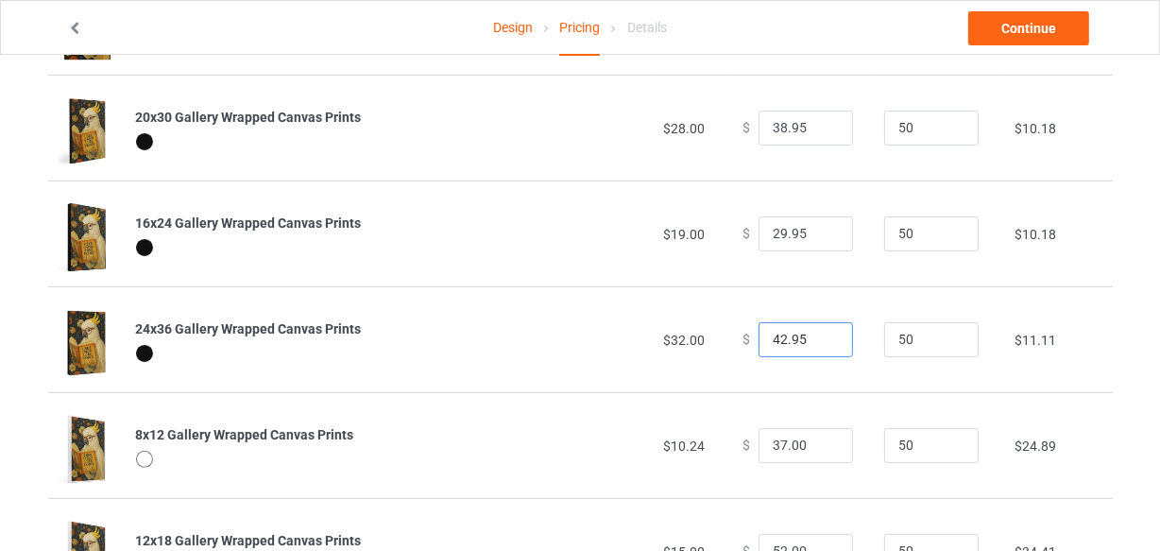
click at [821, 342] on input "42.95" at bounding box center [806, 340] width 94 height 36
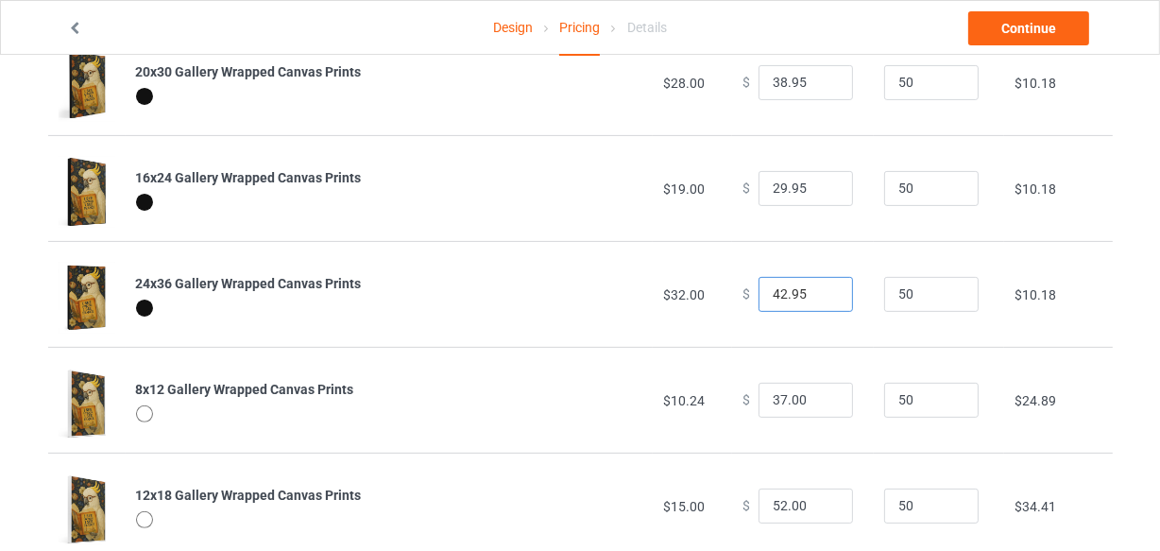
scroll to position [515, 0]
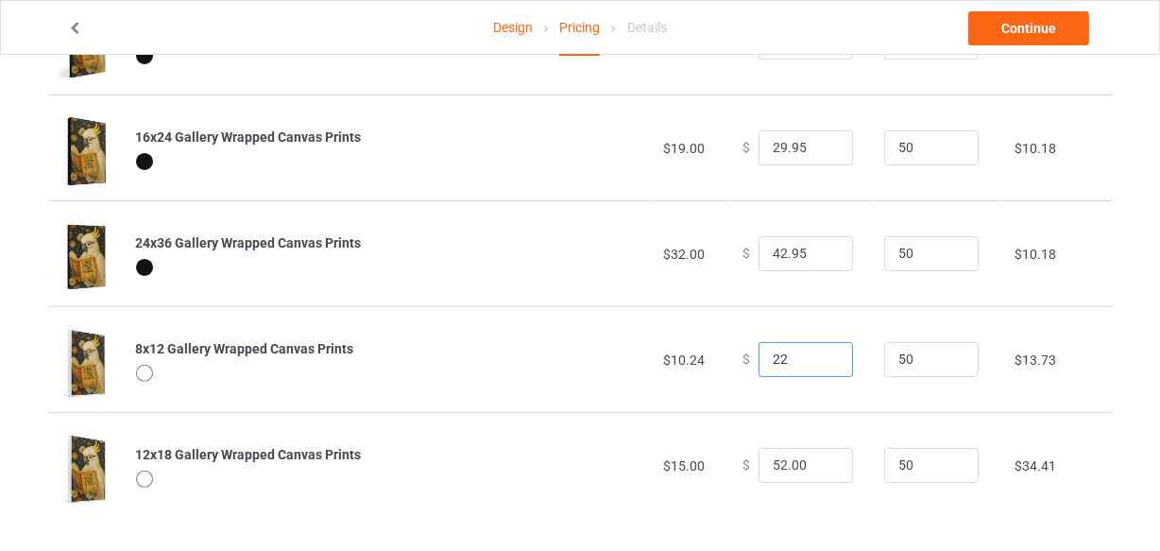
click at [823, 363] on input "22" at bounding box center [806, 360] width 94 height 36
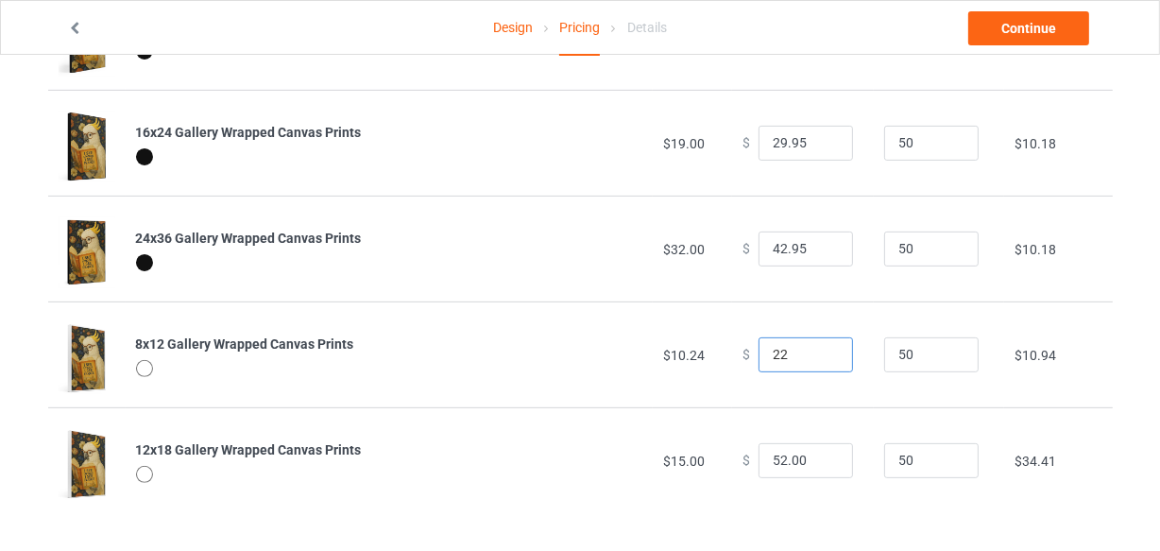
scroll to position [521, 0]
type input "22.00"
click at [821, 462] on input "32" at bounding box center [806, 460] width 94 height 36
click at [821, 462] on input "22" at bounding box center [806, 460] width 94 height 36
click at [821, 453] on input "27" at bounding box center [806, 460] width 94 height 36
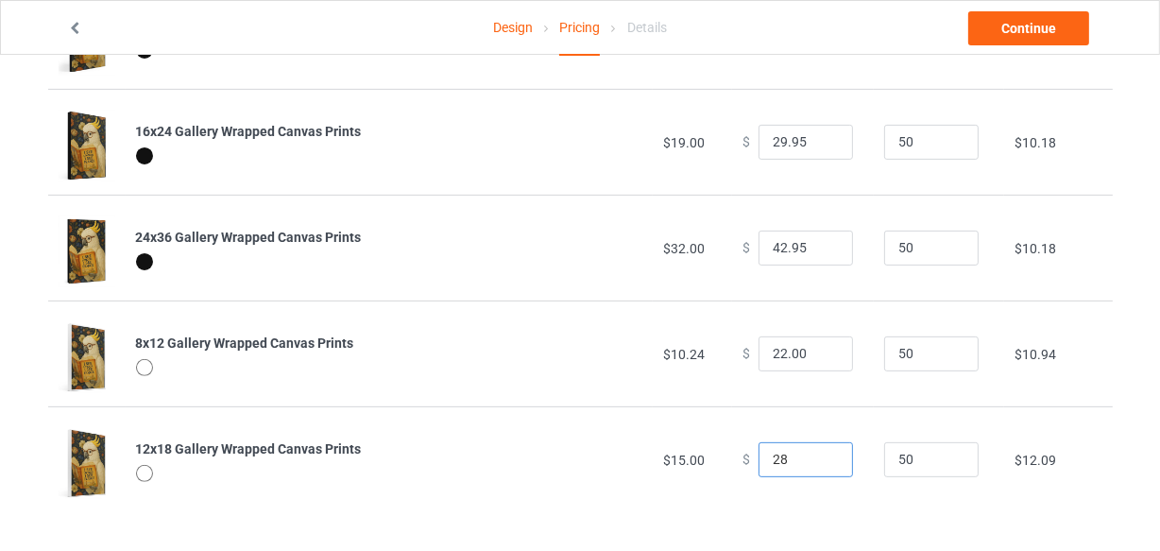
click at [821, 453] on input "28" at bounding box center [806, 460] width 94 height 36
click at [821, 462] on input "27" at bounding box center [806, 460] width 94 height 36
click at [820, 462] on input "26" at bounding box center [806, 460] width 94 height 36
click at [820, 462] on input "25" at bounding box center [806, 460] width 94 height 36
click at [821, 455] on input "26" at bounding box center [806, 460] width 94 height 36
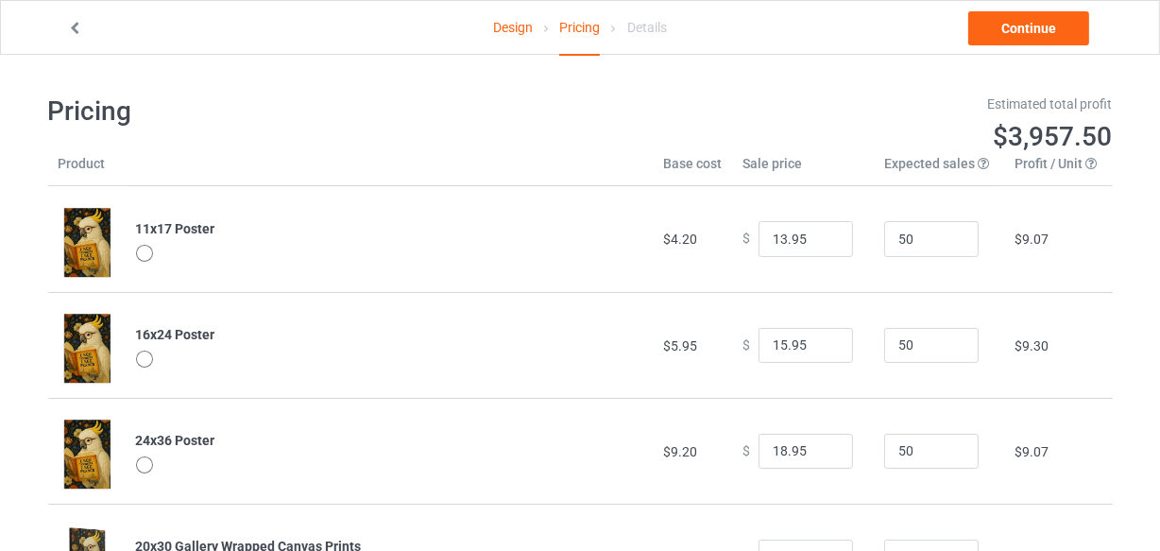
scroll to position [0, 0]
type input "26.00"
click at [1013, 32] on link "Continue" at bounding box center [1028, 28] width 121 height 34
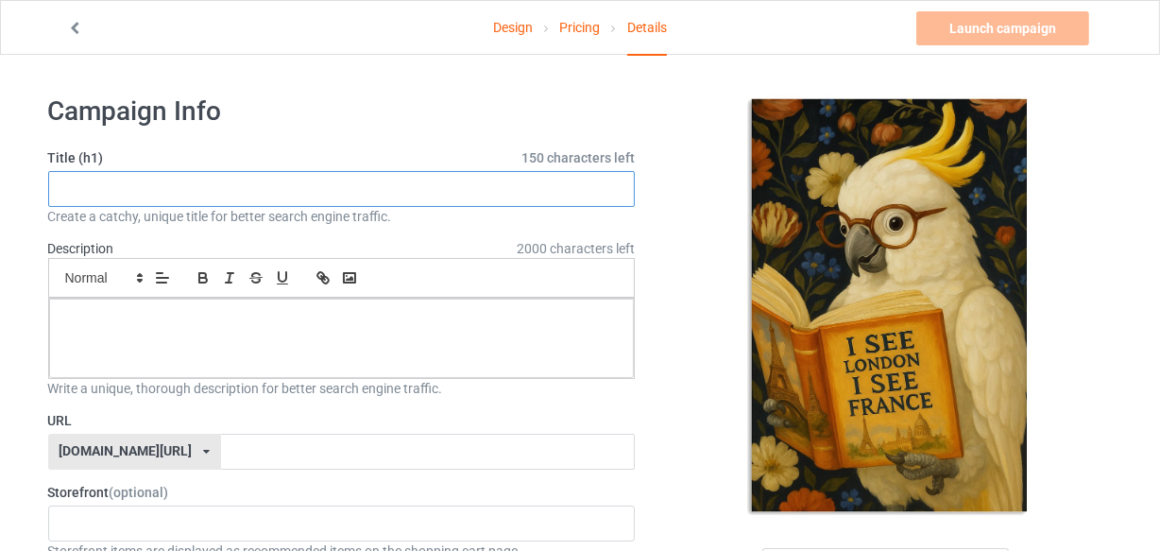
click at [248, 187] on input "text" at bounding box center [342, 189] width 588 height 36
click at [278, 191] on input "text" at bounding box center [342, 189] width 588 height 36
paste input "Cockatoos"
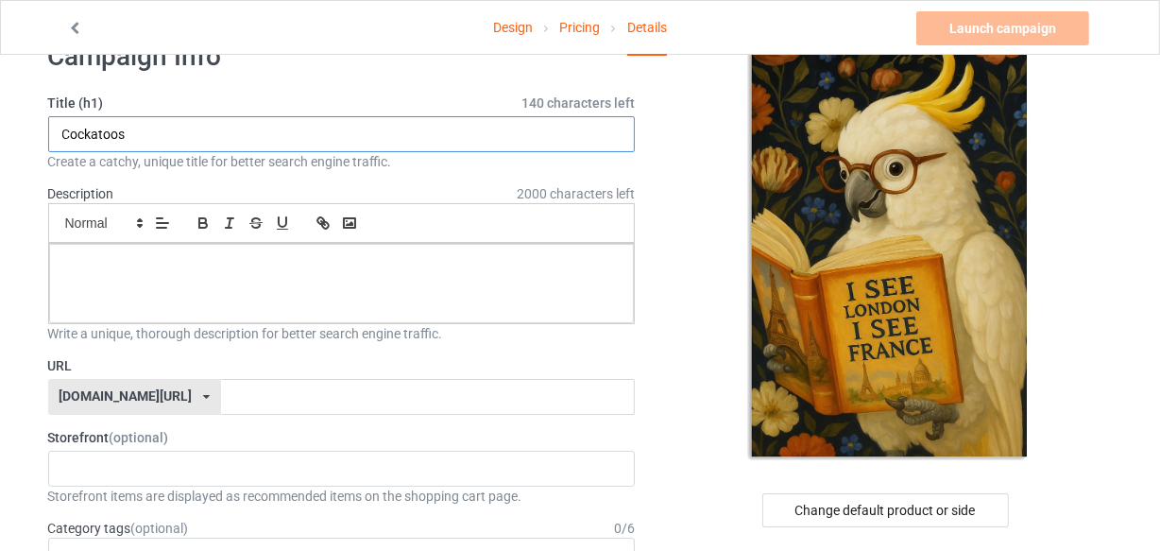
scroll to position [85, 0]
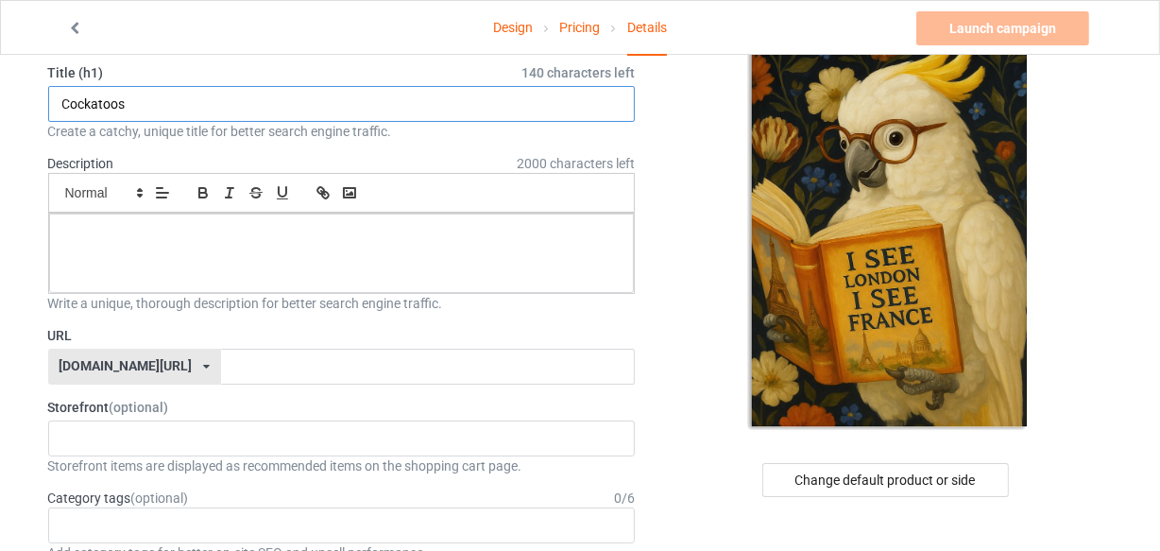
drag, startPoint x: 168, startPoint y: 99, endPoint x: 0, endPoint y: 97, distance: 168.2
click at [60, 103] on input "Cockatoos" at bounding box center [342, 104] width 588 height 36
paste input "'I See [GEOGRAPHIC_DATA], I See France' Funny Animal Decor"
drag, startPoint x: 347, startPoint y: 101, endPoint x: 420, endPoint y: 97, distance: 73.8
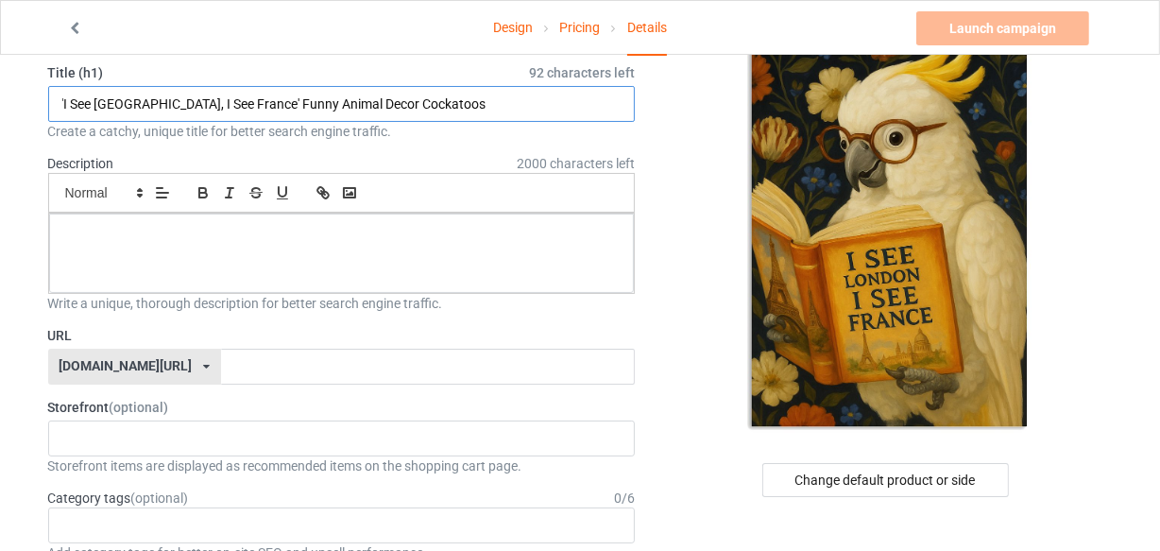
click at [424, 94] on input "'I See [GEOGRAPHIC_DATA], I See France' Funny Animal Decor Cockatoos" at bounding box center [342, 104] width 588 height 36
click at [59, 96] on input "'I See [GEOGRAPHIC_DATA], I See France' Funny Animal Decor Cockatoos" at bounding box center [342, 104] width 588 height 36
paste input "Cockatoos"
drag, startPoint x: 493, startPoint y: 105, endPoint x: 416, endPoint y: 94, distance: 78.2
click at [416, 94] on input "Cockatoos 'I See [GEOGRAPHIC_DATA], I See [GEOGRAPHIC_DATA]' Funny Animal Decor…" at bounding box center [342, 104] width 588 height 36
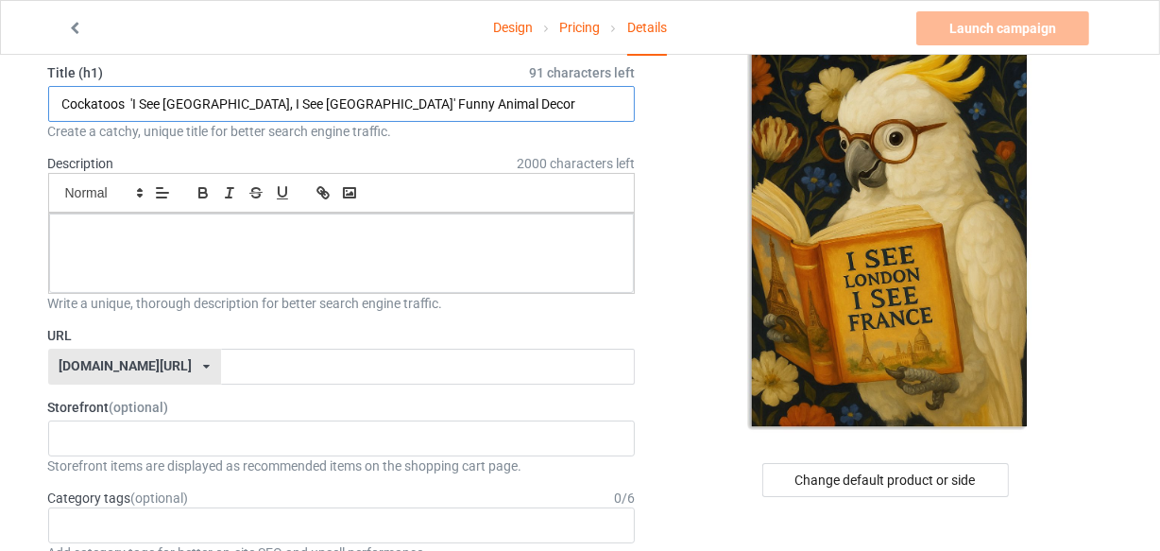
type input "Cockatoos 'I See [GEOGRAPHIC_DATA], I See [GEOGRAPHIC_DATA]' Funny Animal Decor"
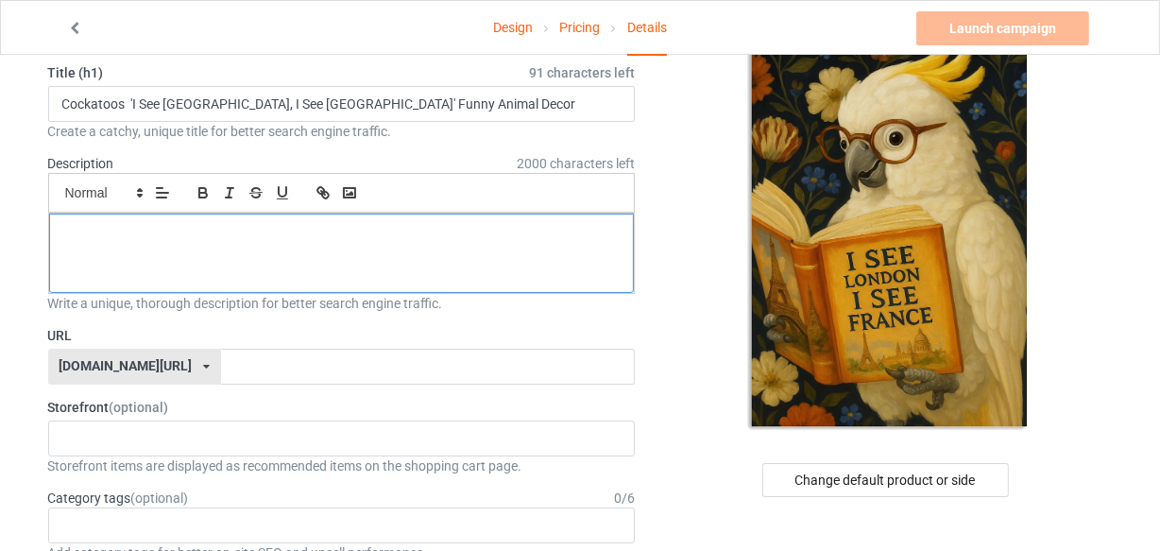
click at [318, 235] on p at bounding box center [342, 235] width 556 height 18
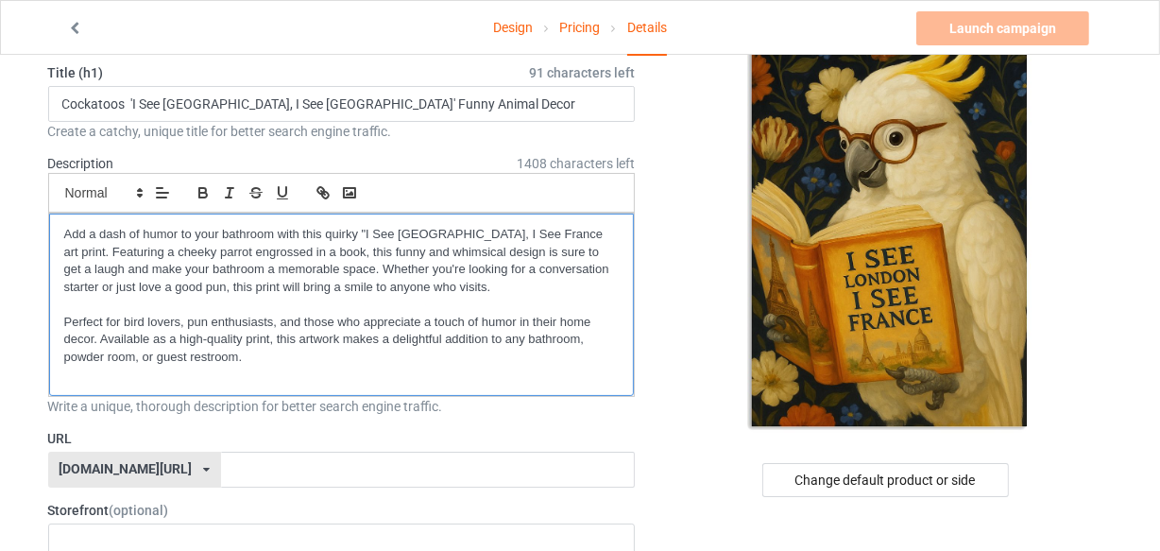
scroll to position [0, 0]
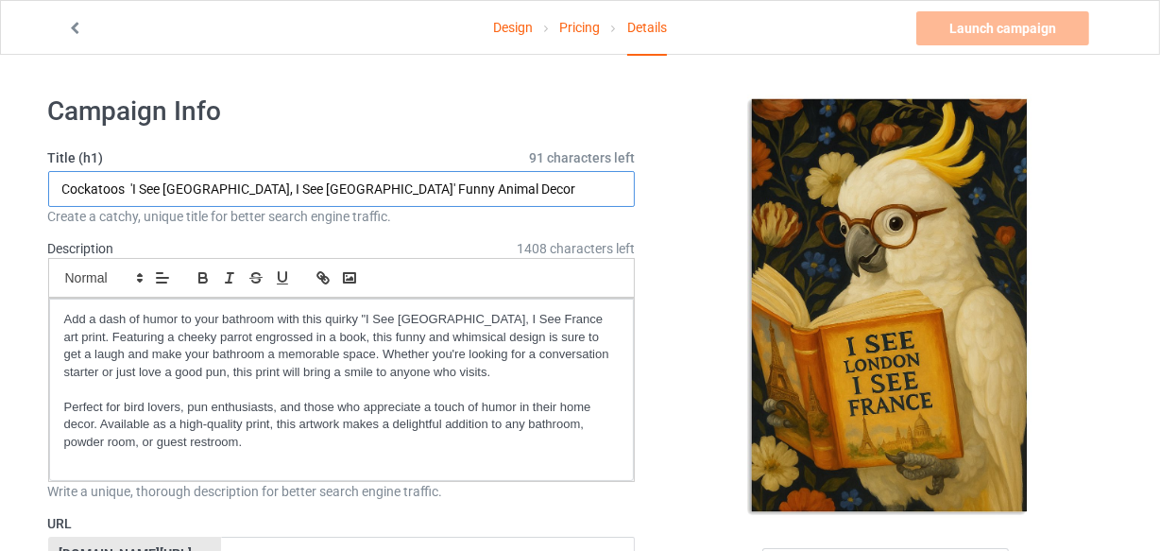
drag, startPoint x: 123, startPoint y: 189, endPoint x: 12, endPoint y: 188, distance: 110.5
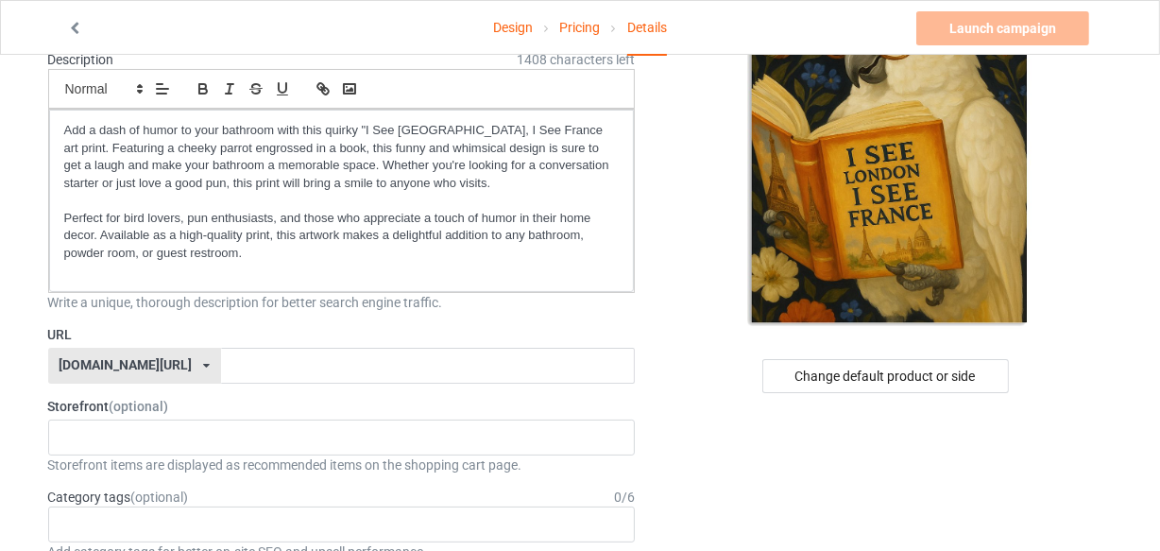
scroll to position [257, 0]
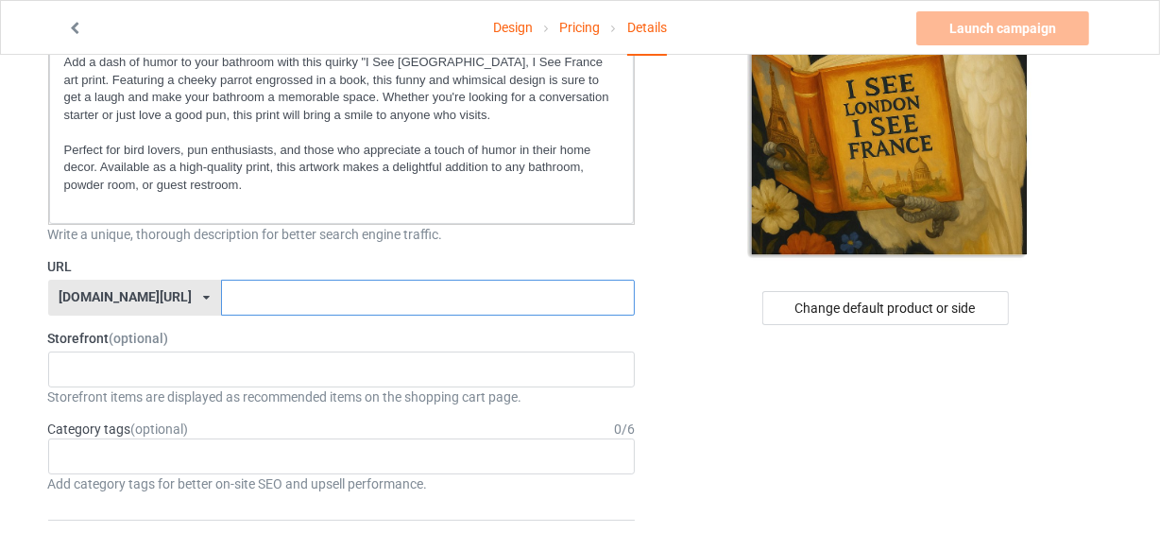
drag, startPoint x: 255, startPoint y: 282, endPoint x: 244, endPoint y: 288, distance: 12.7
click at [249, 284] on input "text" at bounding box center [428, 298] width 414 height 36
paste input "Cockatoos"
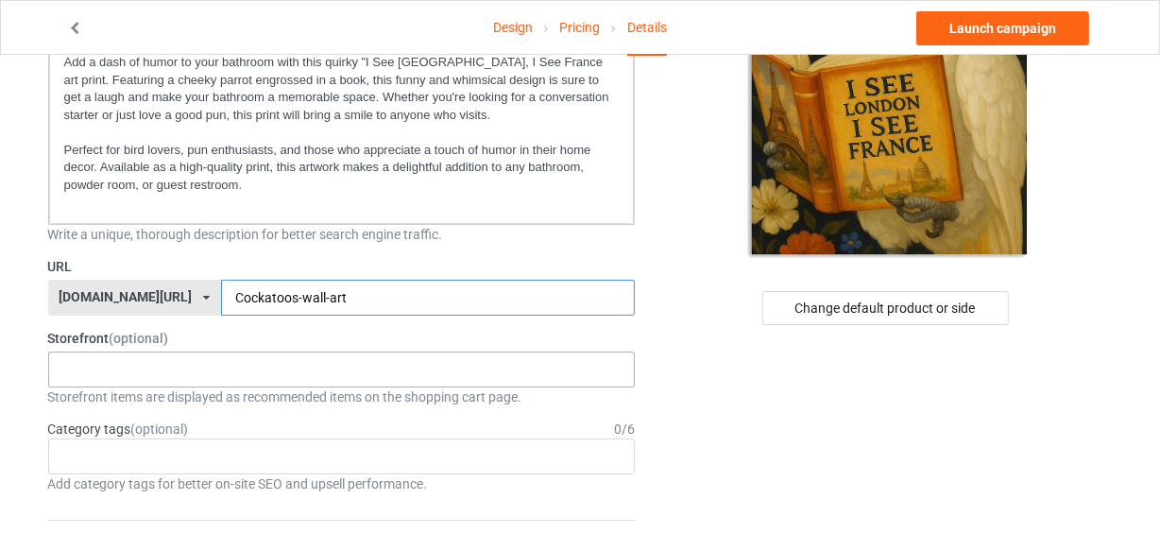
type input "Cockatoos-wall-art"
click at [197, 368] on div "LOOFDOGS 6625e2e5548ffa0031acfe30" at bounding box center [342, 369] width 588 height 36
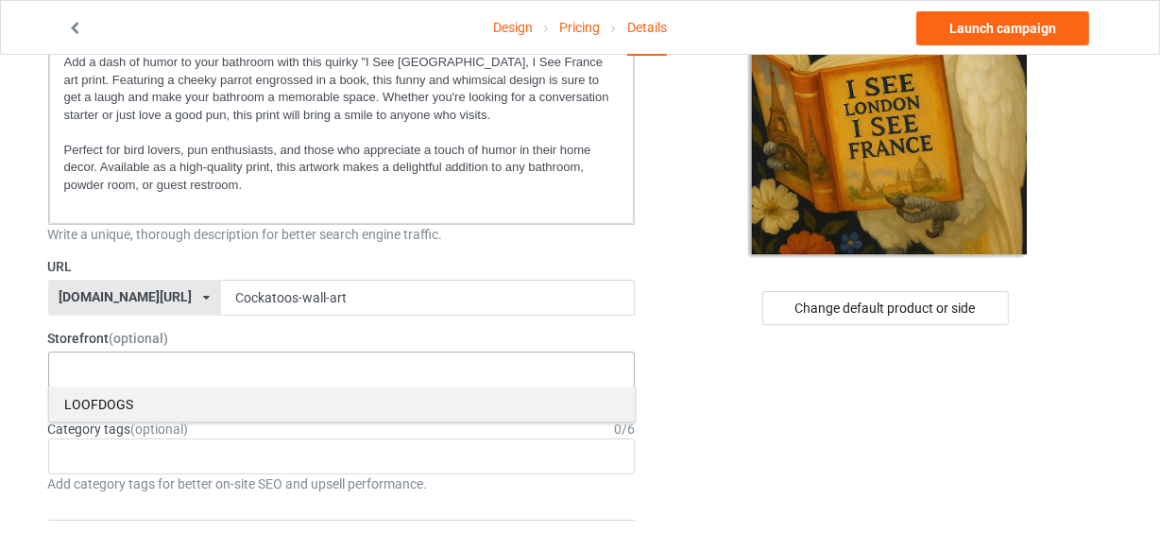
click at [140, 406] on div "LOOFDOGS" at bounding box center [342, 403] width 586 height 35
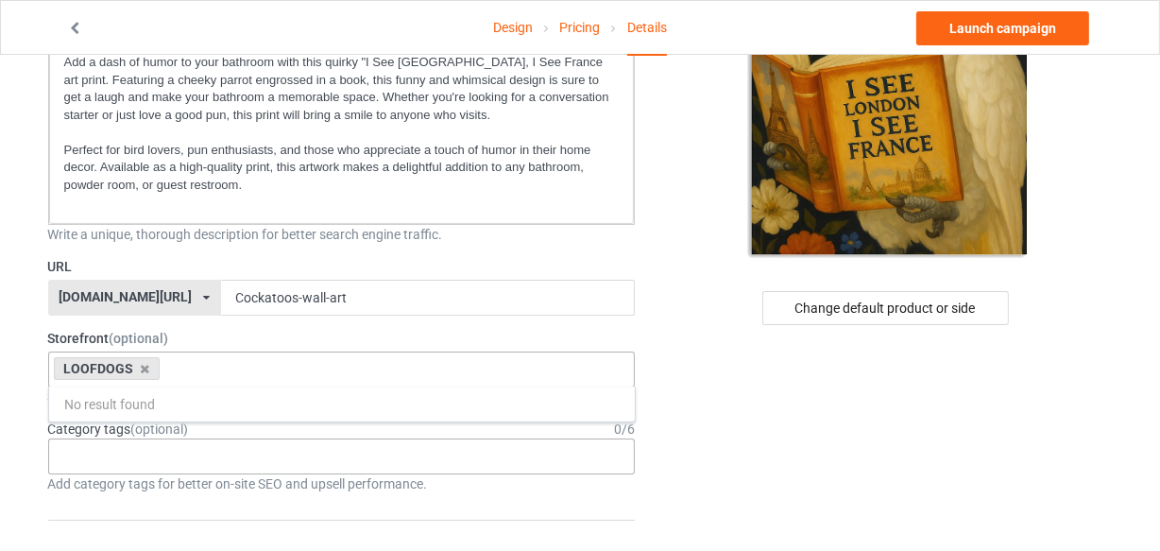
click at [170, 449] on div "Age > [DEMOGRAPHIC_DATA] > 1 Age > [DEMOGRAPHIC_DATA] Months > 1 Month Age > [D…" at bounding box center [342, 456] width 588 height 36
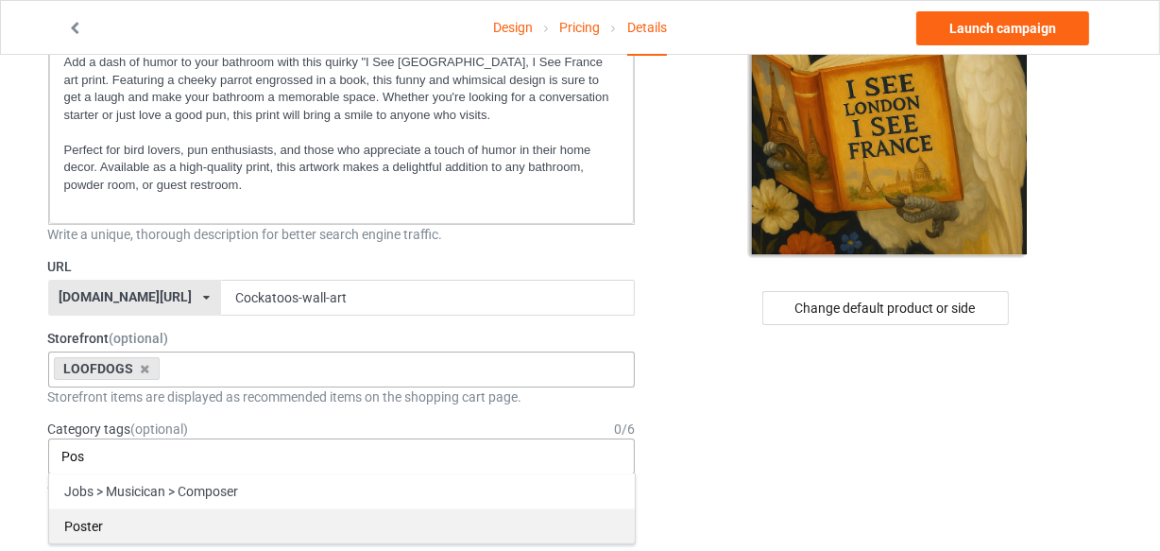
type input "Pos"
click at [97, 529] on div "Poster" at bounding box center [342, 525] width 586 height 35
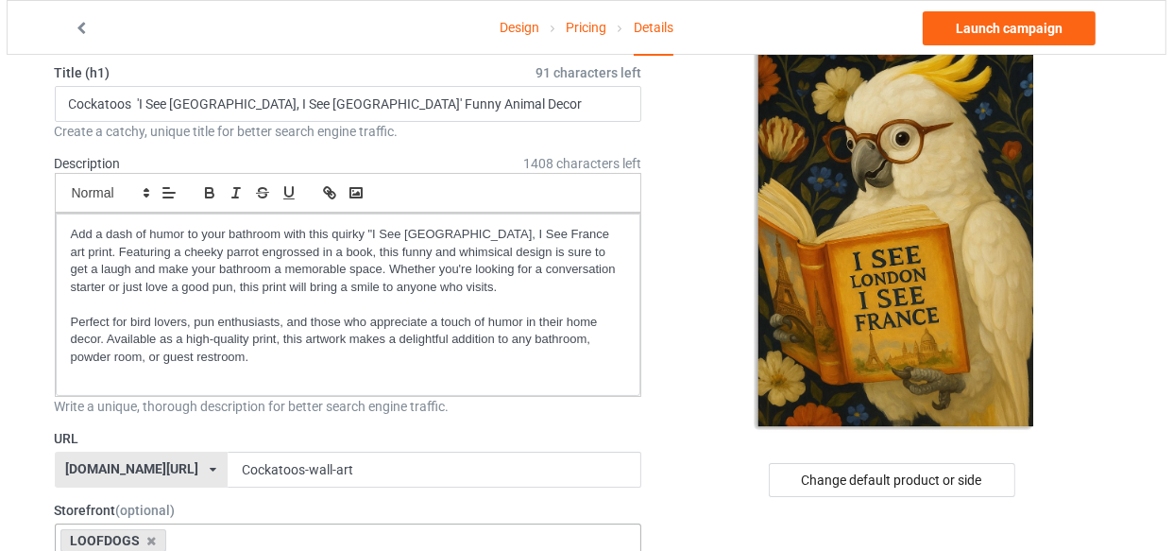
scroll to position [0, 0]
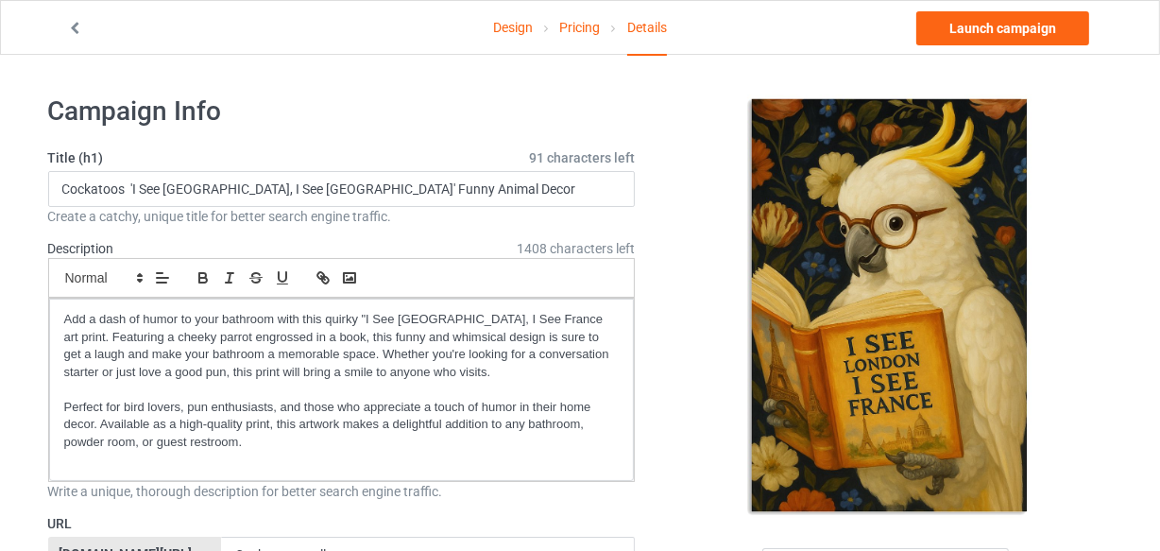
click at [1020, 31] on link "Launch campaign" at bounding box center [1002, 28] width 173 height 34
